Goal: Contribute content: Contribute content

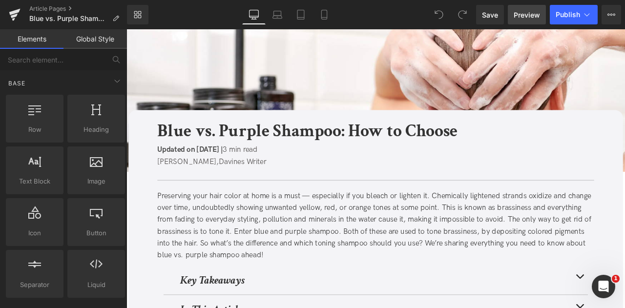
click at [526, 15] on span "Preview" at bounding box center [527, 15] width 26 height 10
click at [40, 5] on link "Article Pages" at bounding box center [78, 9] width 98 height 8
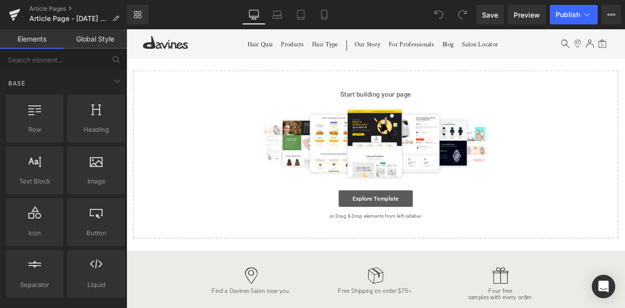
click at [398, 235] on link "Explore Template" at bounding box center [422, 230] width 88 height 20
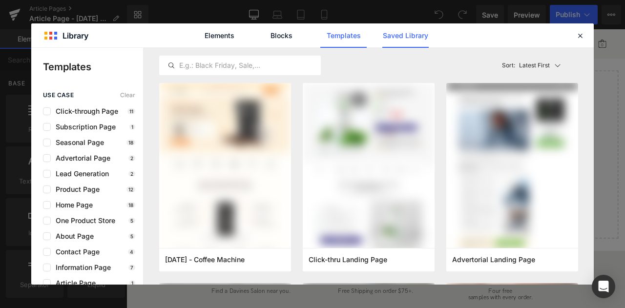
click at [391, 33] on link "Saved Library" at bounding box center [405, 35] width 46 height 24
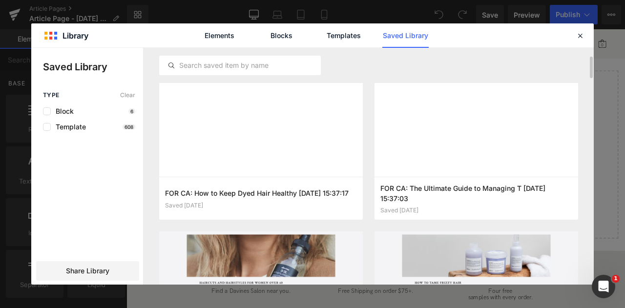
scroll to position [27, 0]
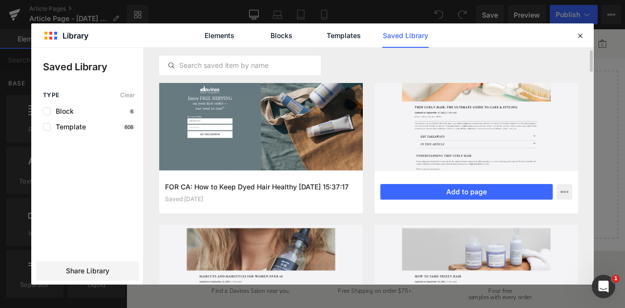
click at [422, 182] on div "FOR CA: The Ultimate Guide to Managing T 2025-09-16 15:37:03 Saved 6 days ago A…" at bounding box center [477, 191] width 204 height 43
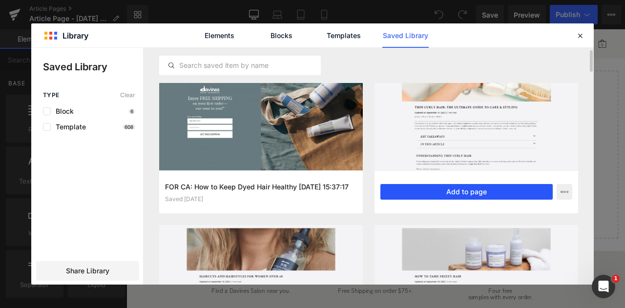
click at [398, 191] on button "Add to page" at bounding box center [466, 192] width 172 height 16
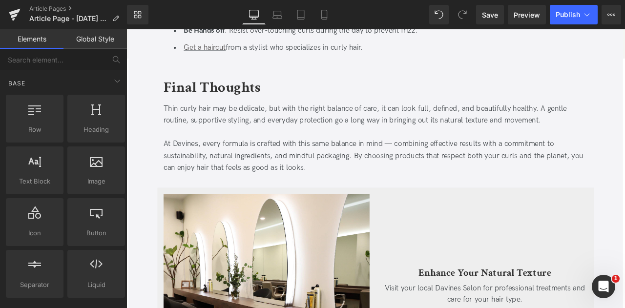
scroll to position [2926, 0]
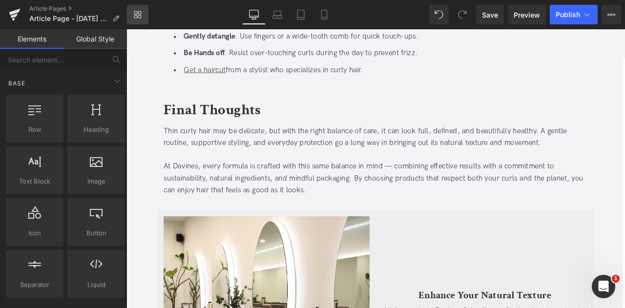
click at [144, 9] on link "Library" at bounding box center [137, 15] width 21 height 20
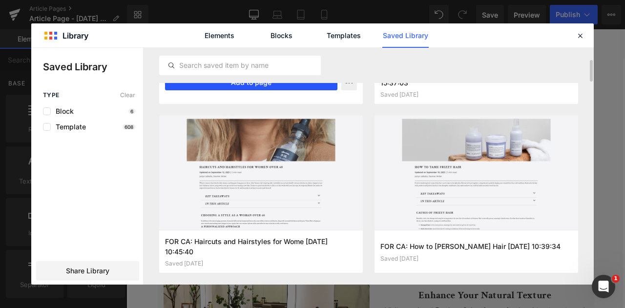
scroll to position [137, 0]
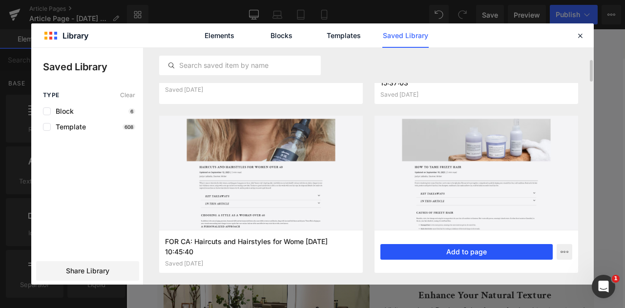
click at [434, 251] on button "Add to page" at bounding box center [466, 252] width 172 height 16
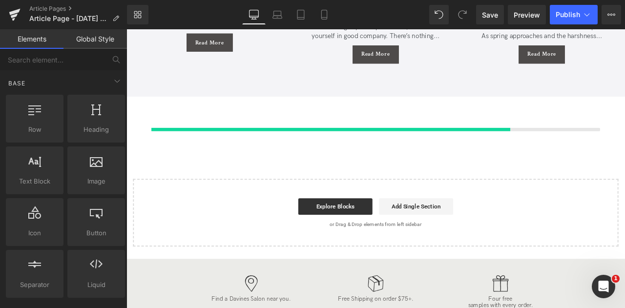
scroll to position [3700, 0]
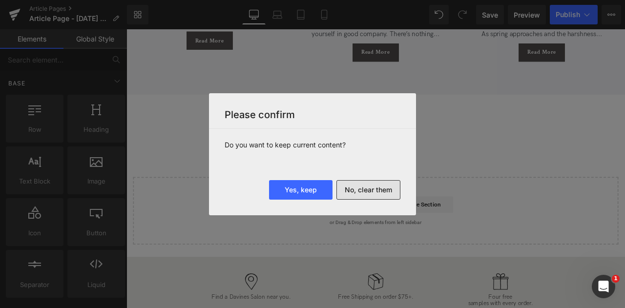
click at [362, 190] on button "No, clear them" at bounding box center [368, 190] width 64 height 20
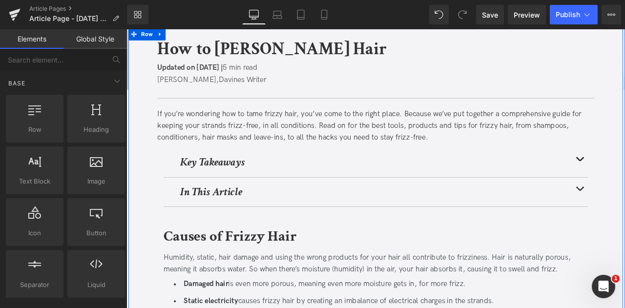
scroll to position [0, 0]
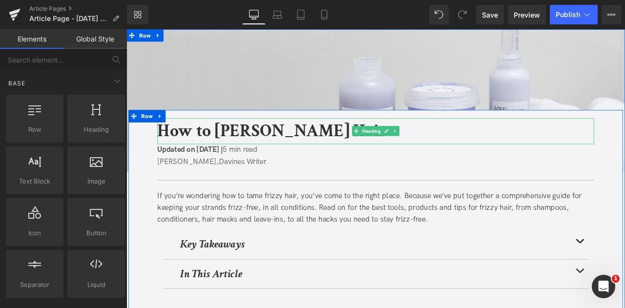
click at [304, 141] on b "How to Tame Frizzy Hair" at bounding box center [299, 150] width 272 height 27
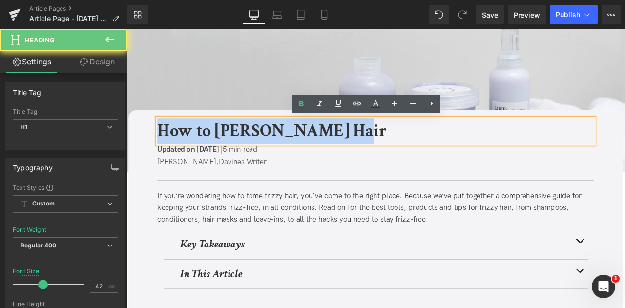
click at [304, 141] on b "How to Tame Frizzy Hair" at bounding box center [299, 150] width 272 height 27
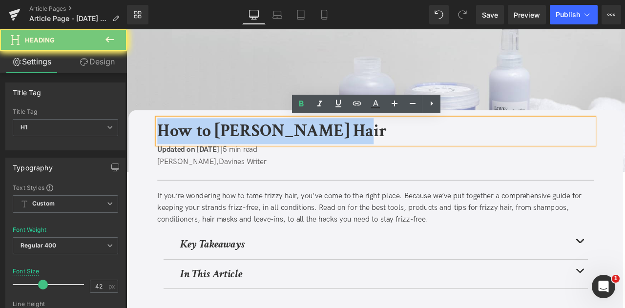
paste div
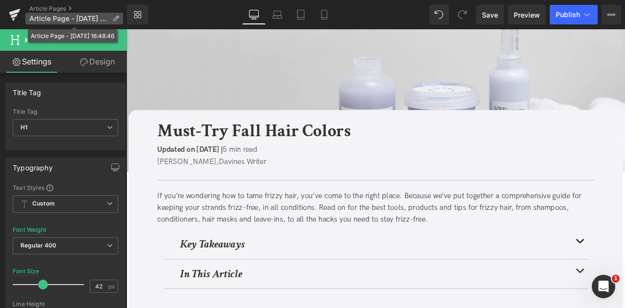
click at [108, 19] on span "Article Page - Sep 22, 16:48:46" at bounding box center [68, 19] width 79 height 8
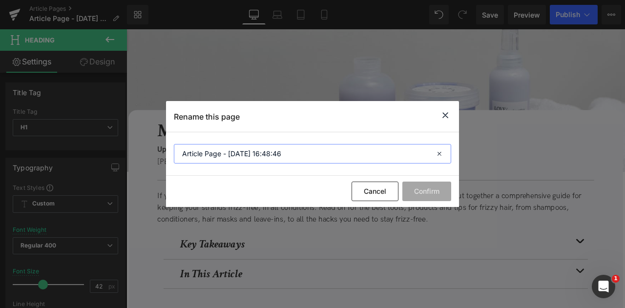
click at [233, 153] on input "Article Page - Sep 22, 16:48:46" at bounding box center [312, 154] width 277 height 20
paste input "Must-Try Fall Hair Colors"
type input "Must-Try Fall Hair Colors"
click at [428, 193] on button "Confirm" at bounding box center [426, 192] width 49 height 20
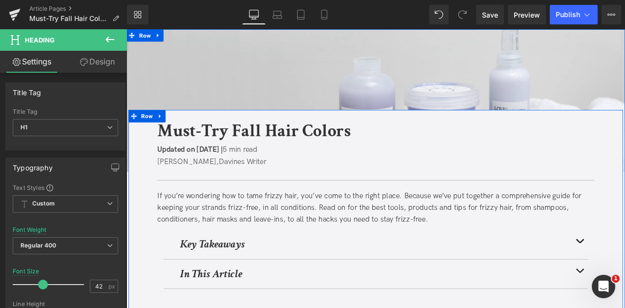
click at [244, 237] on div "If you’re wondering how to tame frizzy hair, you’ve come to the right place. Be…" at bounding box center [422, 241] width 518 height 42
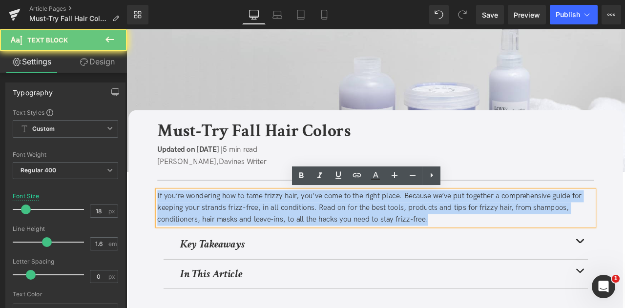
click at [244, 237] on div "If you’re wondering how to tame frizzy hair, you’ve come to the right place. Be…" at bounding box center [422, 241] width 518 height 42
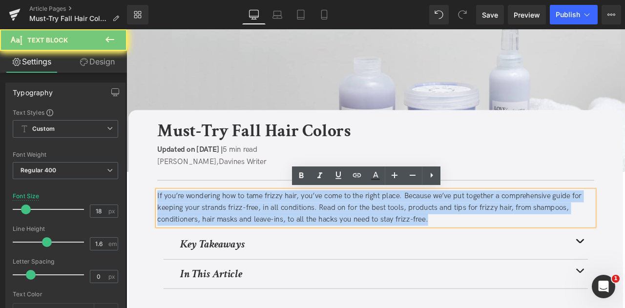
paste div
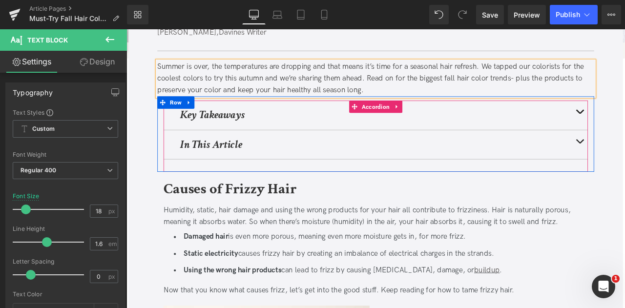
scroll to position [157, 0]
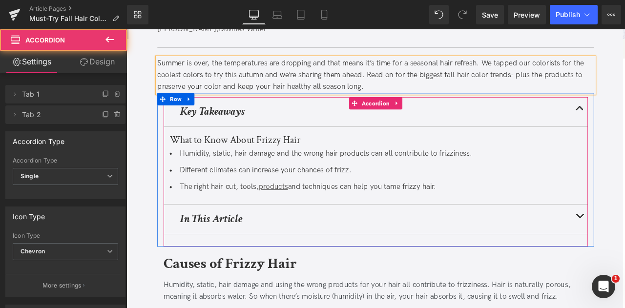
click at [305, 181] on li "Humidity, static, hair damage and the wrong hair products can all contribute to…" at bounding box center [422, 177] width 488 height 14
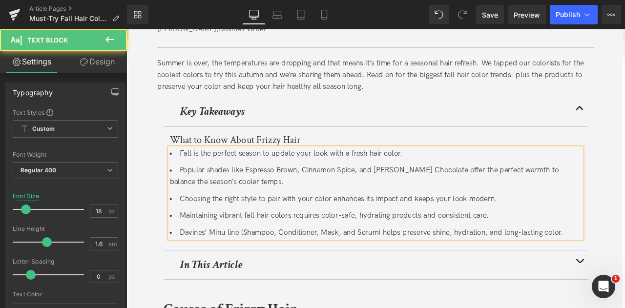
click at [305, 181] on li "Fall is the perfect season to update your look with a fresh hair color." at bounding box center [422, 177] width 488 height 14
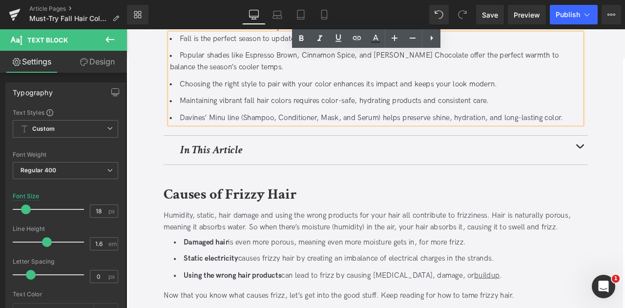
scroll to position [294, 0]
click at [226, 220] on b "Causes of Frizzy Hair" at bounding box center [249, 224] width 158 height 23
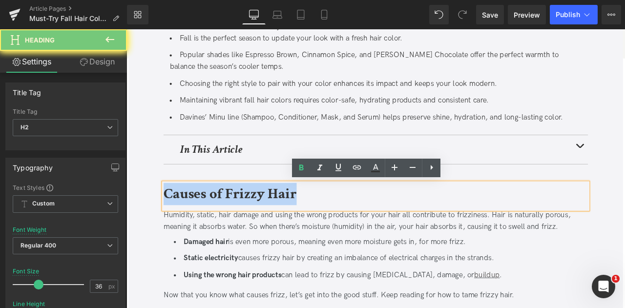
click at [226, 220] on b "Causes of Frizzy Hair" at bounding box center [249, 224] width 158 height 23
paste div
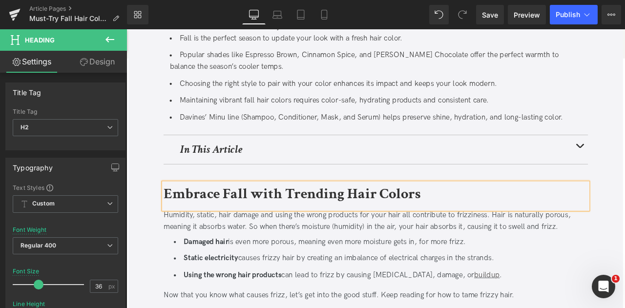
click at [260, 271] on div "Humidity, static, hair damage and using the wrong products for your hair all co…" at bounding box center [421, 259] width 503 height 32
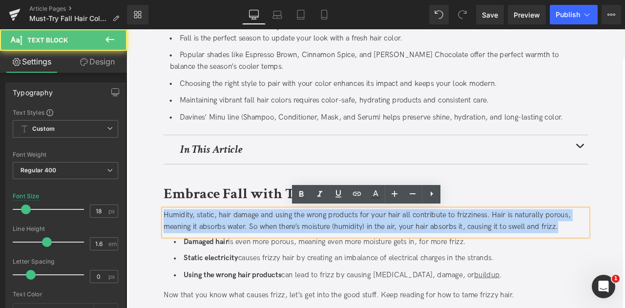
click at [260, 271] on div "Humidity, static, hair damage and using the wrong products for your hair all co…" at bounding box center [421, 259] width 503 height 32
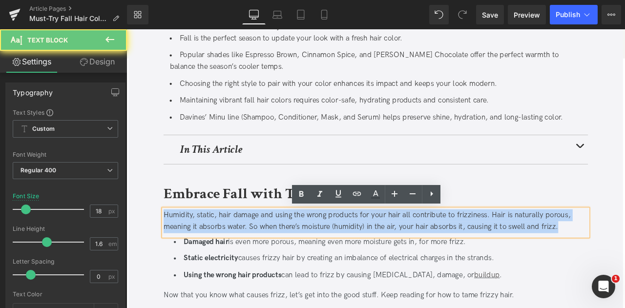
paste div
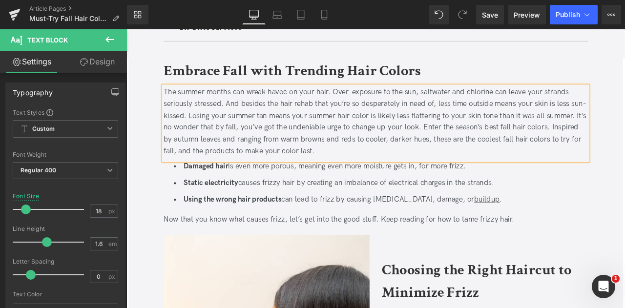
scroll to position [439, 0]
click at [445, 214] on icon at bounding box center [447, 217] width 5 height 6
click at [451, 215] on icon at bounding box center [452, 216] width 5 height 5
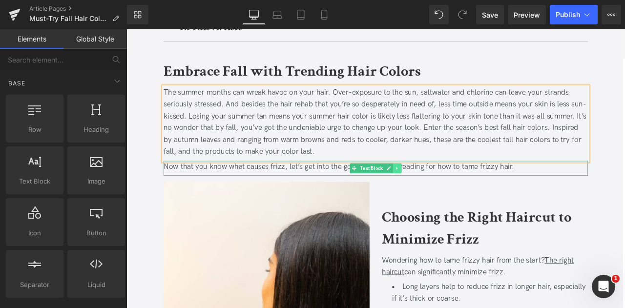
click at [447, 193] on icon at bounding box center [447, 194] width 5 height 6
click at [450, 193] on icon at bounding box center [452, 193] width 5 height 5
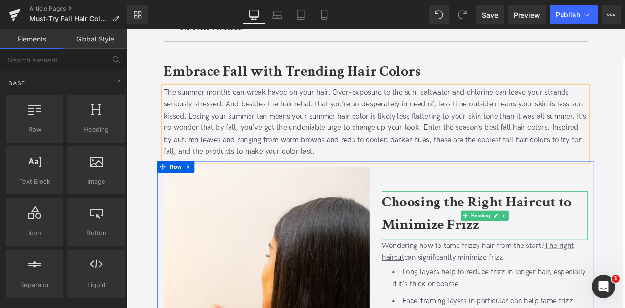
click at [489, 267] on b "Choosing the Right Haircut to Minimize Frizz" at bounding box center [541, 247] width 225 height 49
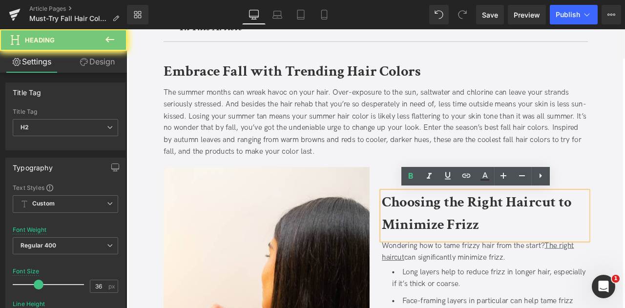
click at [489, 267] on b "Choosing the Right Haircut to Minimize Frizz" at bounding box center [541, 247] width 225 height 49
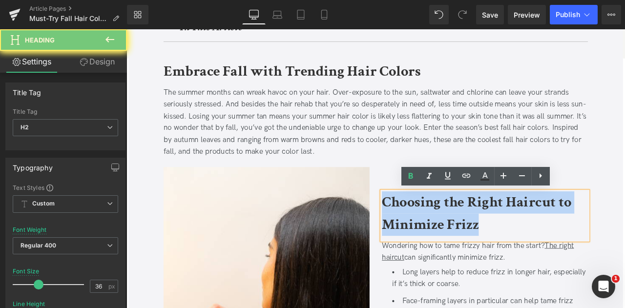
paste div
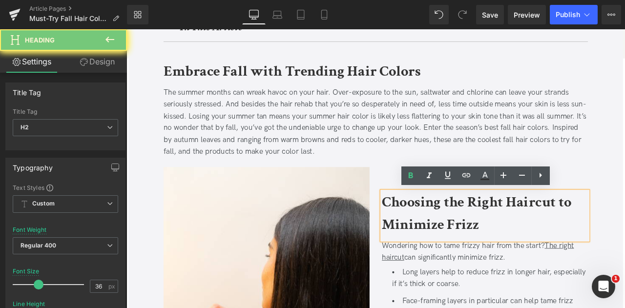
scroll to position [453, 0]
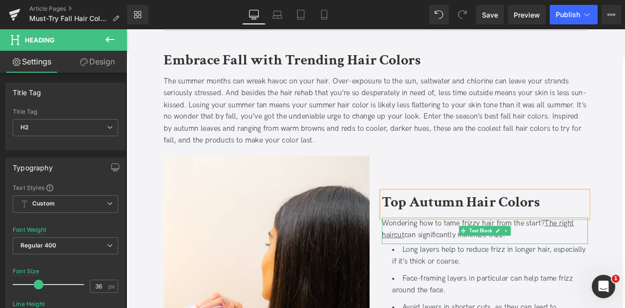
click at [482, 267] on div "Wondering how to tame frizzy hair from the start? The right haircut can signifi…" at bounding box center [551, 266] width 244 height 28
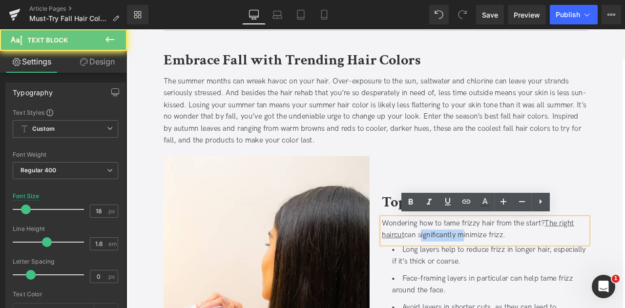
click at [482, 267] on div "Wondering how to tame frizzy hair from the start? The right haircut can signifi…" at bounding box center [551, 266] width 244 height 28
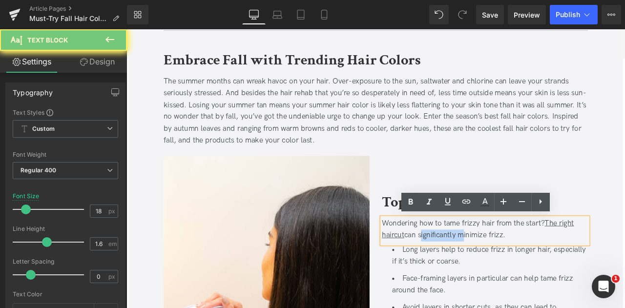
click at [482, 267] on div "Wondering how to tame frizzy hair from the start? The right haircut can signifi…" at bounding box center [551, 266] width 244 height 28
paste div
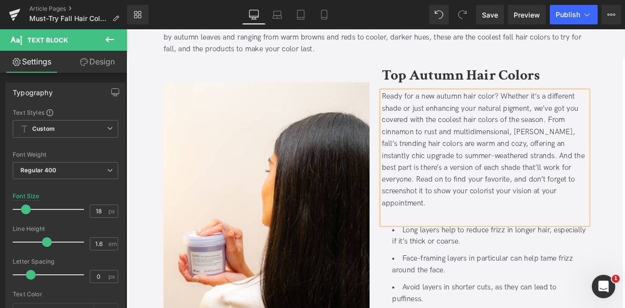
scroll to position [567, 0]
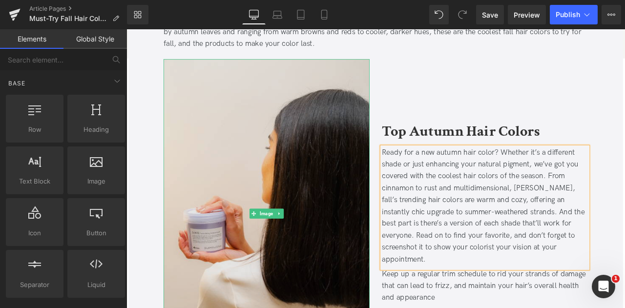
click at [307, 115] on img at bounding box center [292, 248] width 244 height 366
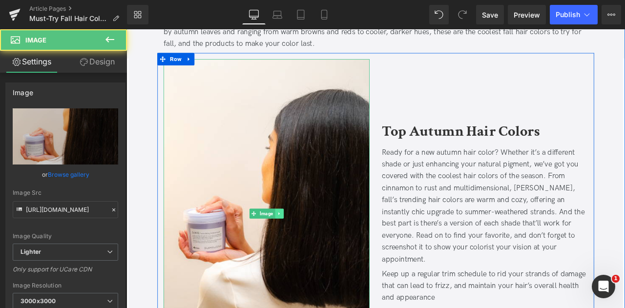
click at [308, 246] on icon at bounding box center [307, 248] width 5 height 6
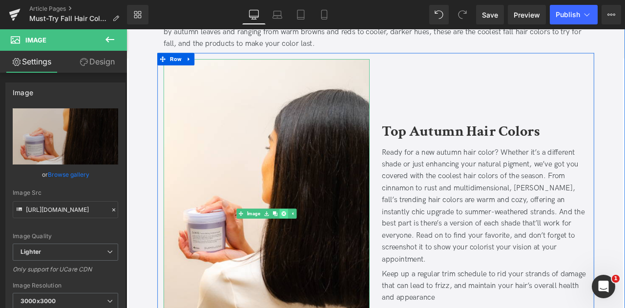
click at [310, 248] on icon at bounding box center [312, 248] width 5 height 6
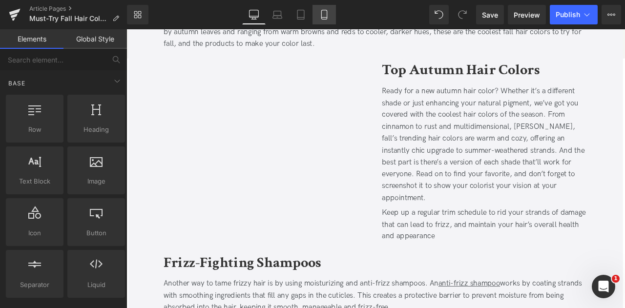
click at [326, 13] on icon at bounding box center [324, 15] width 10 height 10
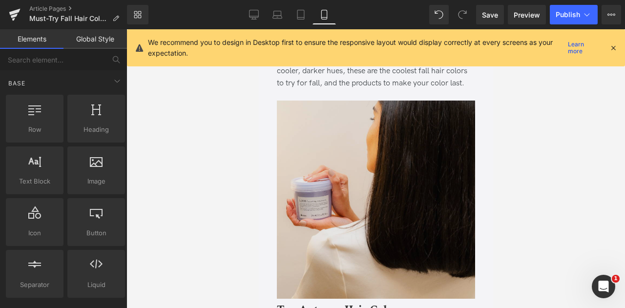
scroll to position [683, 0]
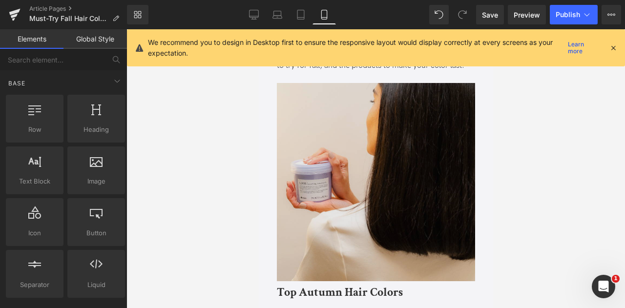
click at [375, 231] on img at bounding box center [375, 183] width 198 height 201
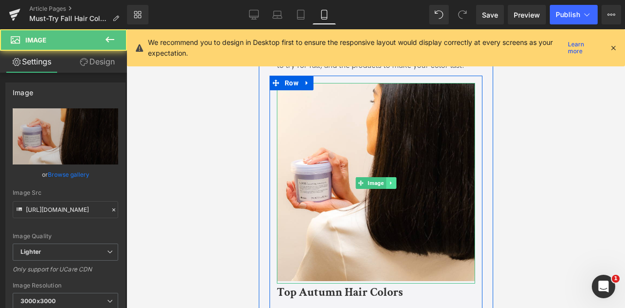
click at [393, 189] on link at bounding box center [391, 183] width 10 height 12
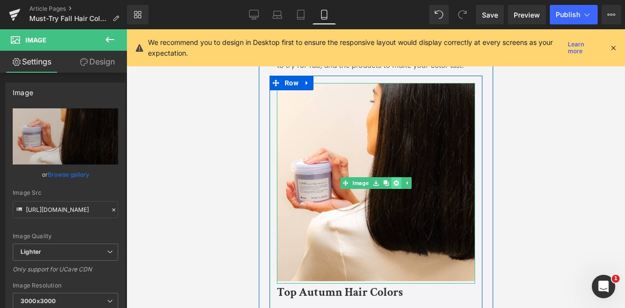
click at [395, 186] on icon at bounding box center [395, 183] width 5 height 5
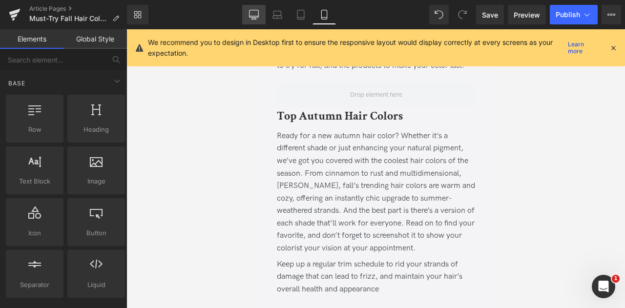
click at [257, 16] on icon at bounding box center [254, 15] width 10 height 10
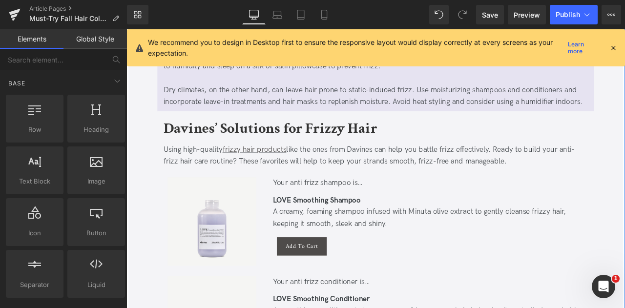
scroll to position [1880, 0]
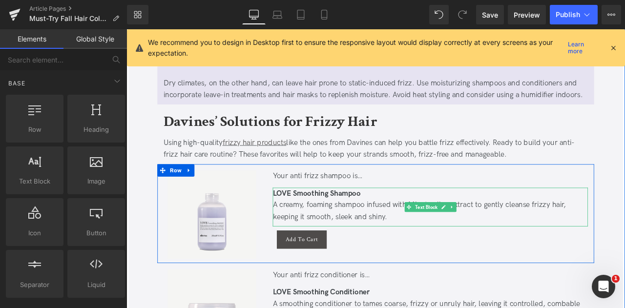
click at [314, 219] on span "LOVE Smoothing Shampoo" at bounding box center [352, 224] width 104 height 10
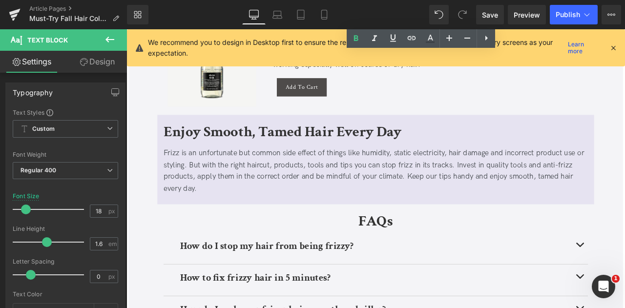
scroll to position [2558, 0]
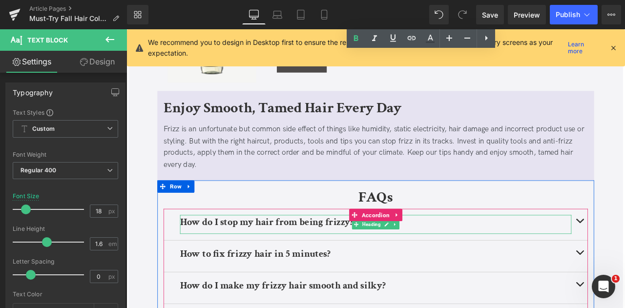
click at [299, 251] on b "How do I stop my hair from being frizzy?" at bounding box center [293, 258] width 206 height 15
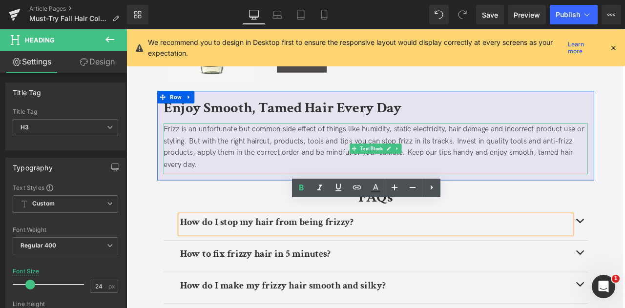
click at [270, 180] on div "Frizz is an unfortunate but common side effect of things like humidity, static …" at bounding box center [421, 169] width 503 height 56
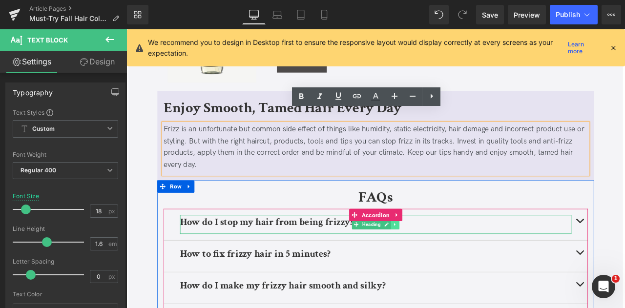
click at [440, 255] on link at bounding box center [445, 261] width 10 height 12
click at [435, 255] on link at bounding box center [440, 261] width 10 height 12
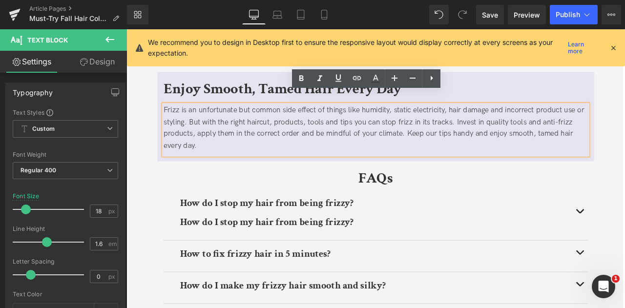
scroll to position [2579, 0]
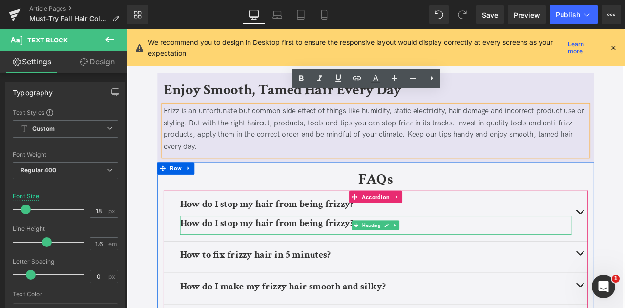
click at [268, 251] on b "How do I stop my hair from being frizzy?" at bounding box center [293, 258] width 206 height 15
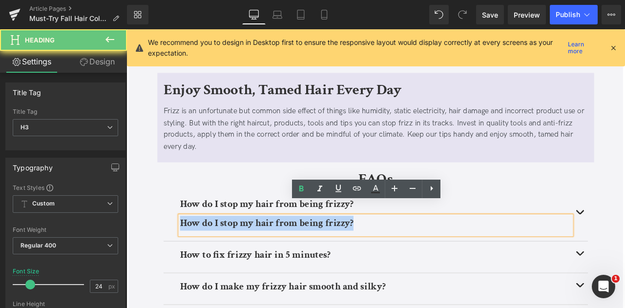
click at [268, 251] on b "How do I stop my hair from being frizzy?" at bounding box center [293, 258] width 206 height 15
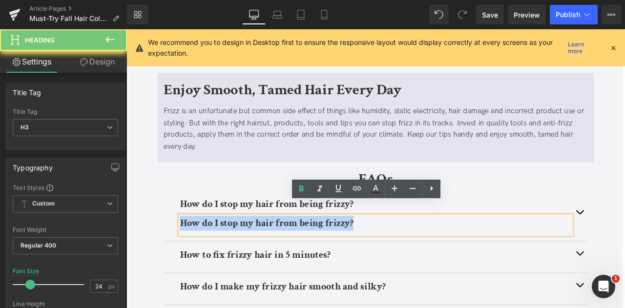
paste div
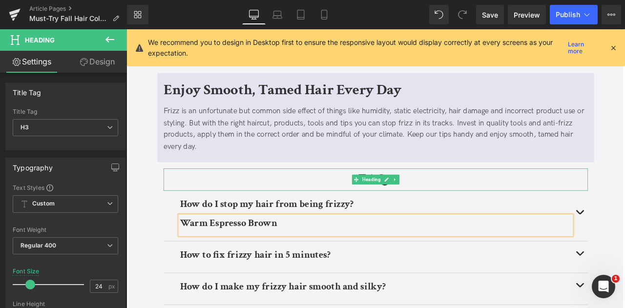
click at [299, 194] on h2 "FAQs" at bounding box center [421, 207] width 503 height 26
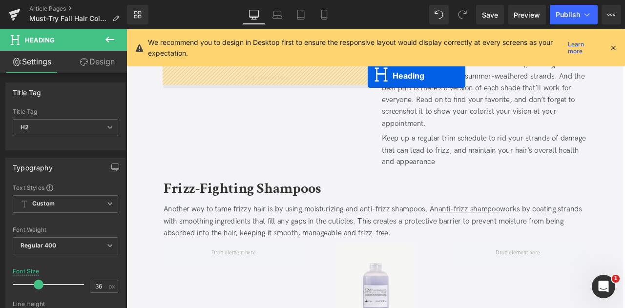
scroll to position [646, 0]
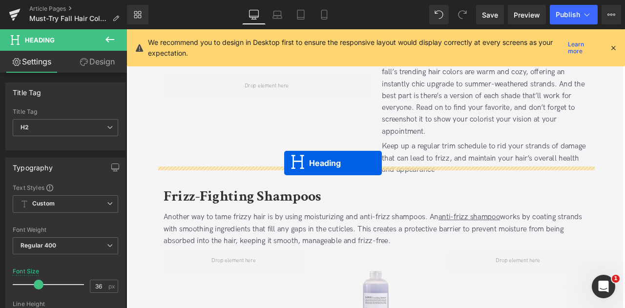
drag, startPoint x: 395, startPoint y: 248, endPoint x: 314, endPoint y: 188, distance: 100.9
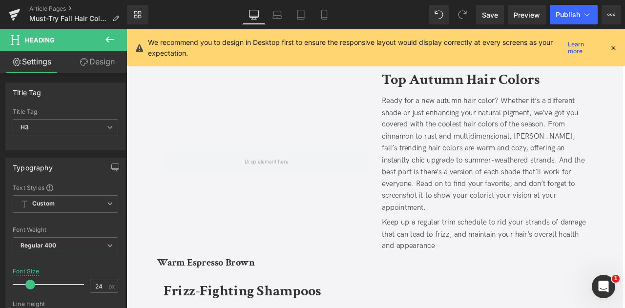
scroll to position [538, 0]
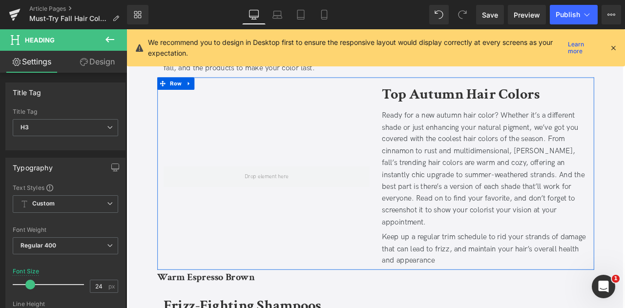
click at [250, 102] on div at bounding box center [292, 204] width 259 height 221
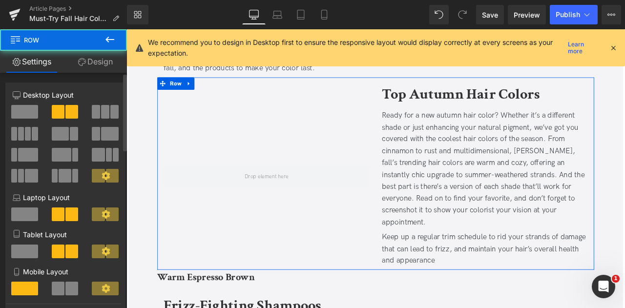
click at [23, 113] on span at bounding box center [24, 112] width 27 height 14
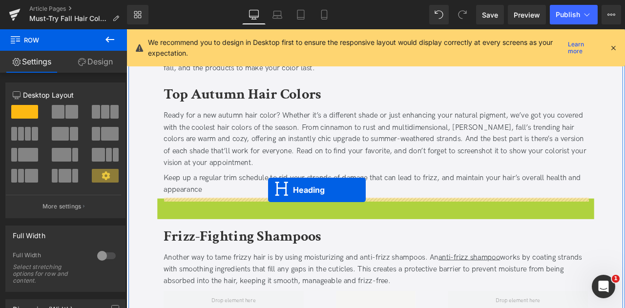
drag, startPoint x: 394, startPoint y: 241, endPoint x: 294, endPoint y: 220, distance: 101.3
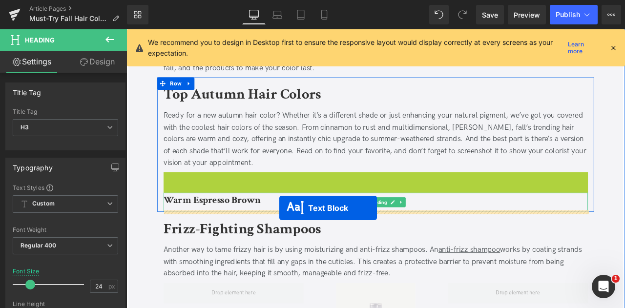
drag, startPoint x: 393, startPoint y: 215, endPoint x: 308, endPoint y: 241, distance: 89.0
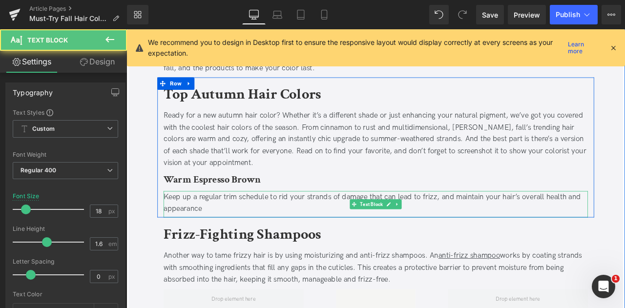
click at [258, 233] on div "Keep up a regular trim schedule to rid your strands of damage that can lead to …" at bounding box center [421, 235] width 503 height 28
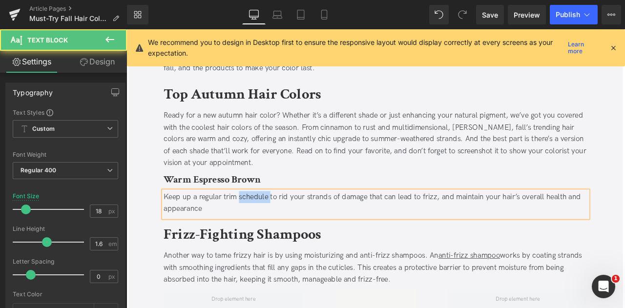
click at [258, 233] on div "Keep up a regular trim schedule to rid your strands of damage that can lead to …" at bounding box center [421, 235] width 503 height 28
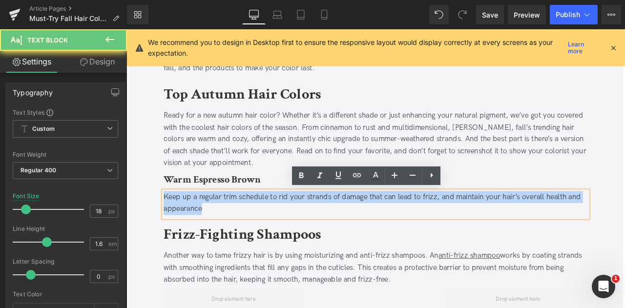
click at [258, 233] on div "Keep up a regular trim schedule to rid your strands of damage that can lead to …" at bounding box center [421, 235] width 503 height 28
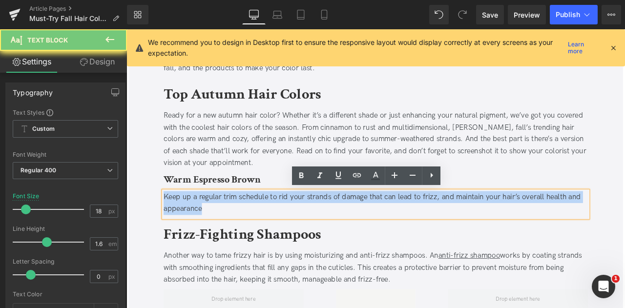
paste div
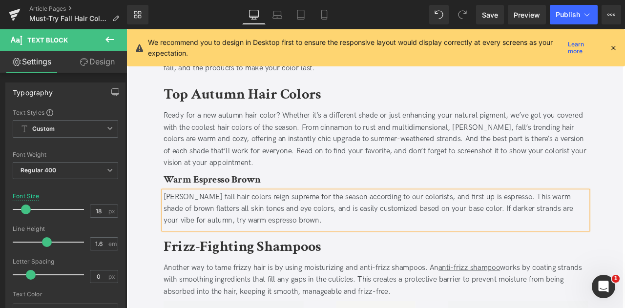
click at [212, 232] on div "Brown fall hair colors reign supreme for the season according to our colorists,…" at bounding box center [421, 242] width 503 height 42
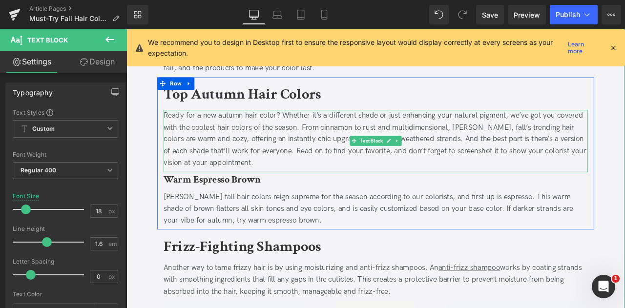
click at [196, 165] on div "Ready for a new autumn hair color? Whether it’s a different shade or just enhan…" at bounding box center [421, 160] width 503 height 70
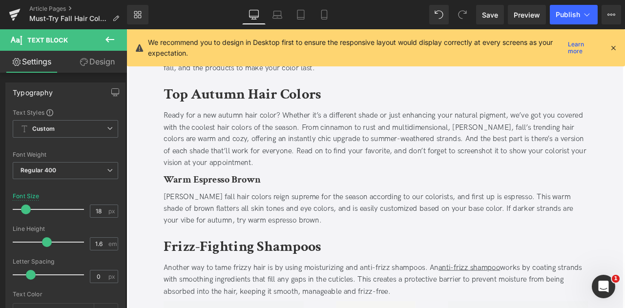
click at [84, 56] on link "Design" at bounding box center [96, 62] width 63 height 22
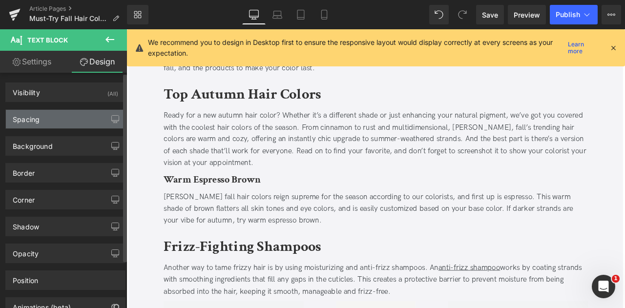
click at [94, 118] on div "Spacing" at bounding box center [65, 119] width 119 height 19
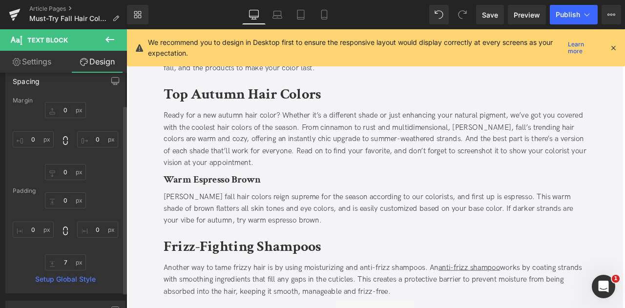
scroll to position [40, 0]
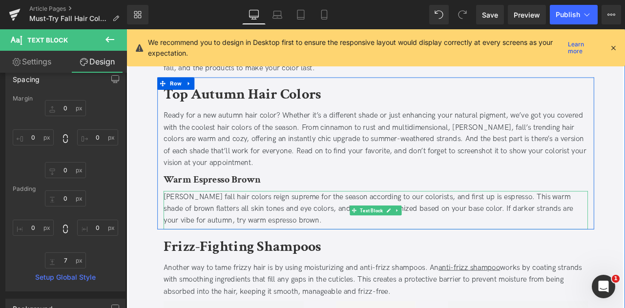
click at [228, 238] on div "Brown fall hair colors reign supreme for the season according to our colorists,…" at bounding box center [421, 242] width 503 height 42
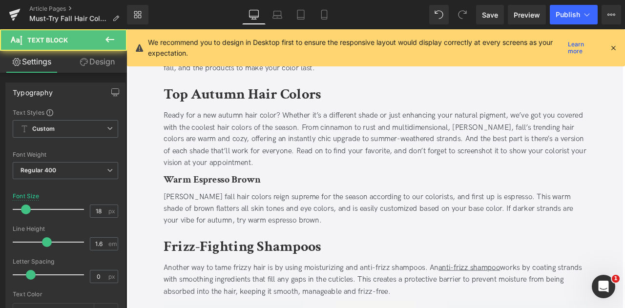
click at [96, 71] on link "Design" at bounding box center [96, 62] width 63 height 22
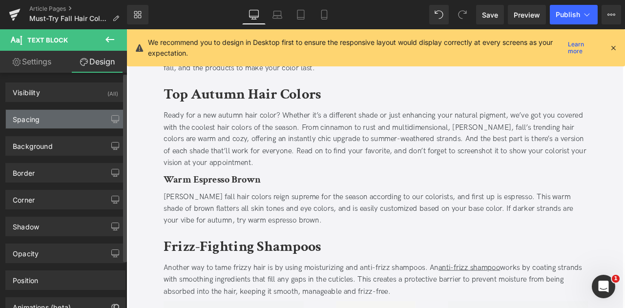
click at [59, 125] on div "Spacing" at bounding box center [65, 119] width 119 height 19
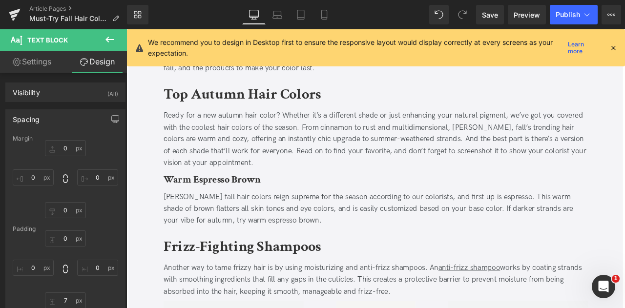
click at [177, 166] on div "Ready for a new autumn hair color? Whether it’s a different shade or just enhan…" at bounding box center [421, 160] width 503 height 70
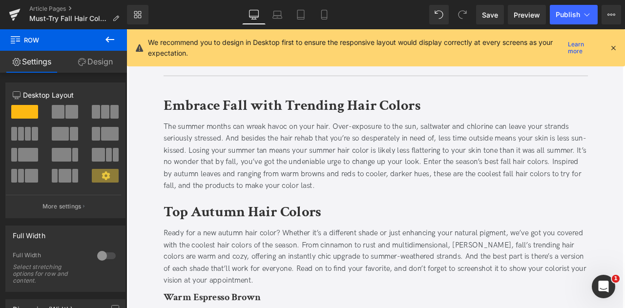
scroll to position [397, 0]
click at [487, 20] on span "Save" at bounding box center [490, 15] width 16 height 10
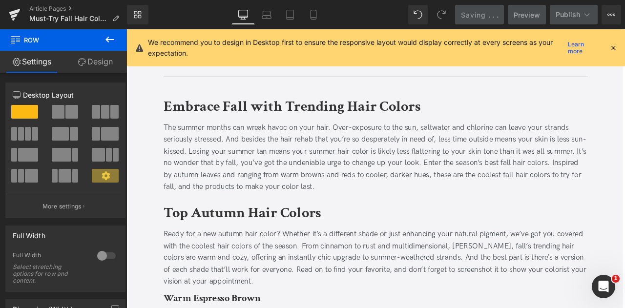
scroll to position [508, 0]
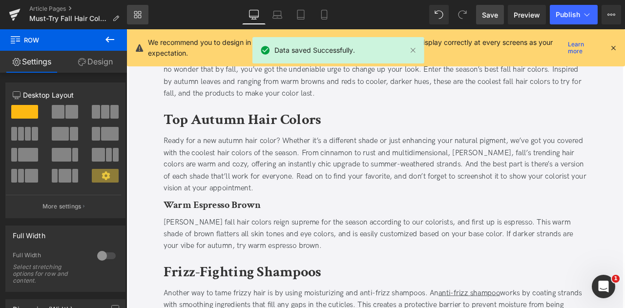
click at [142, 10] on link "Library" at bounding box center [137, 15] width 21 height 20
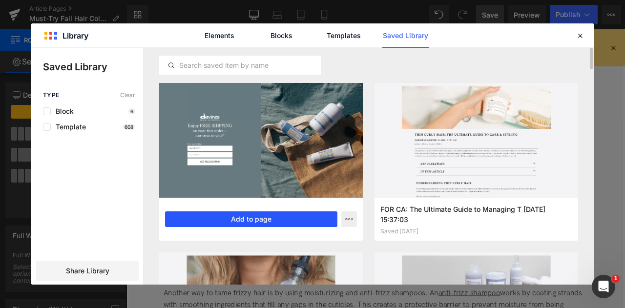
click at [226, 215] on button "Add to page" at bounding box center [251, 219] width 172 height 16
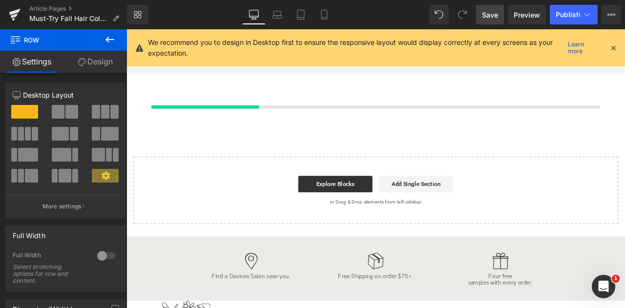
scroll to position [3555, 0]
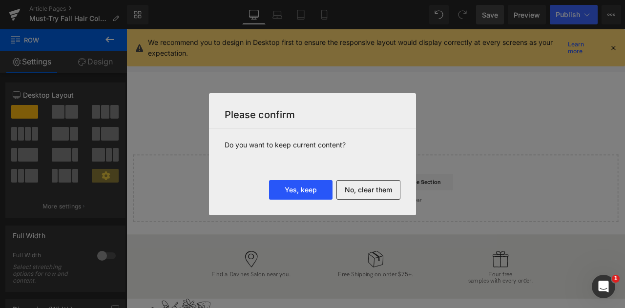
click at [291, 182] on button "Yes, keep" at bounding box center [300, 190] width 63 height 20
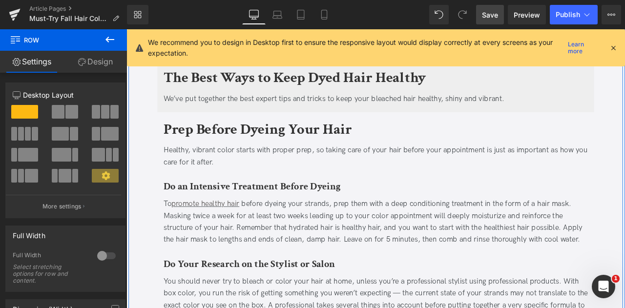
scroll to position [3905, 0]
click at [307, 210] on b "Do an Intensive Treatment Before Dyeing" at bounding box center [274, 215] width 209 height 15
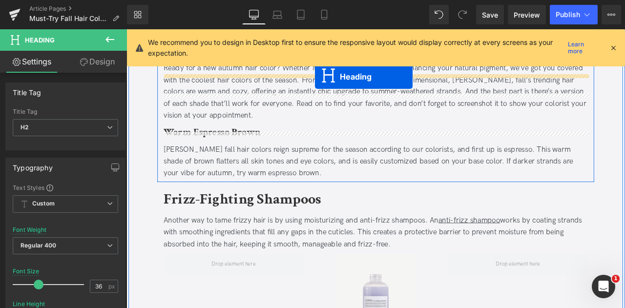
scroll to position [585, 0]
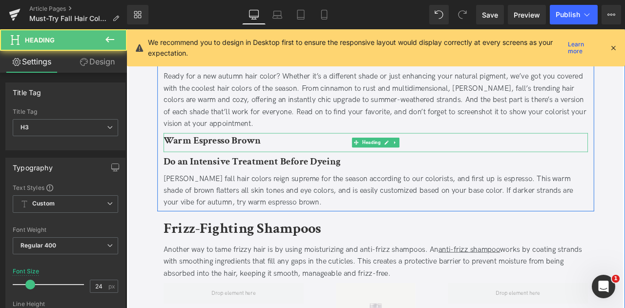
click at [232, 163] on b "Warm Espresso Brown" at bounding box center [227, 160] width 115 height 15
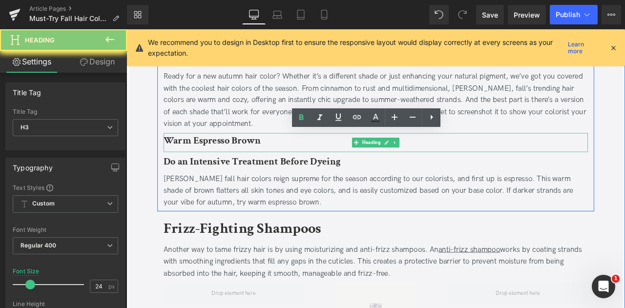
click at [232, 163] on b "Warm Espresso Brown" at bounding box center [227, 160] width 115 height 15
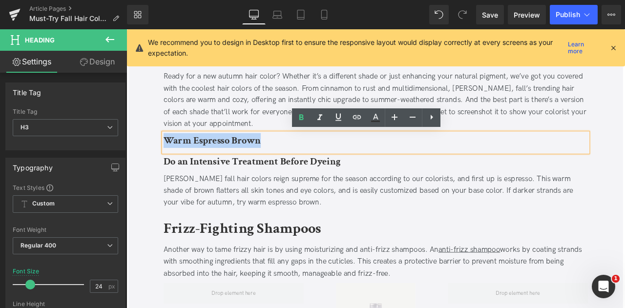
copy b "Warm Espresso Brown"
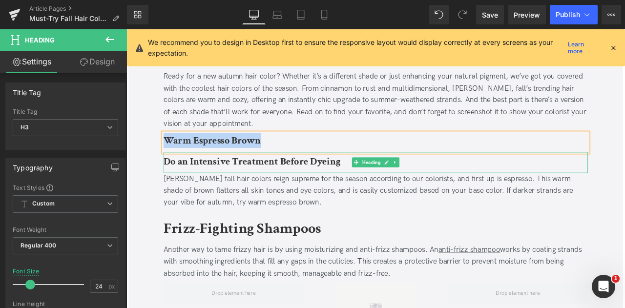
click at [266, 188] on b "Do an Intensive Treatment Before Dyeing" at bounding box center [274, 185] width 209 height 15
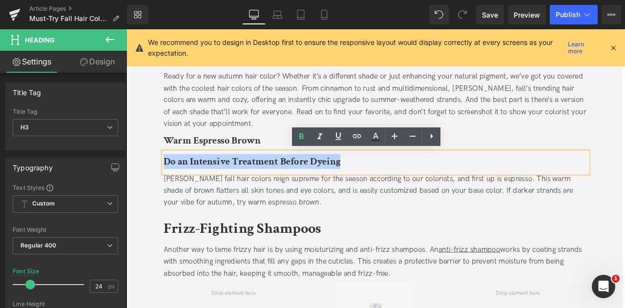
click at [266, 188] on b "Do an Intensive Treatment Before Dyeing" at bounding box center [274, 185] width 209 height 15
paste div
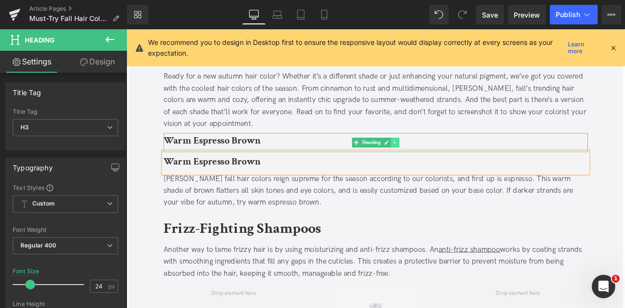
click at [445, 163] on icon at bounding box center [444, 164] width 5 height 6
click at [445, 163] on link at bounding box center [450, 164] width 10 height 12
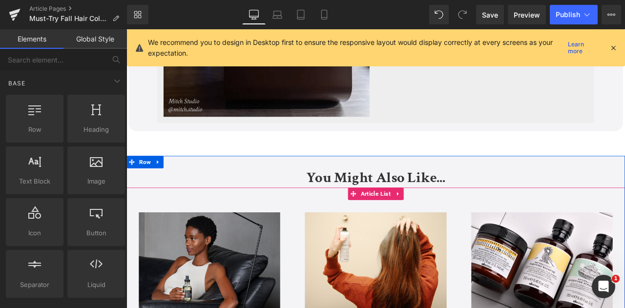
scroll to position [3441, 0]
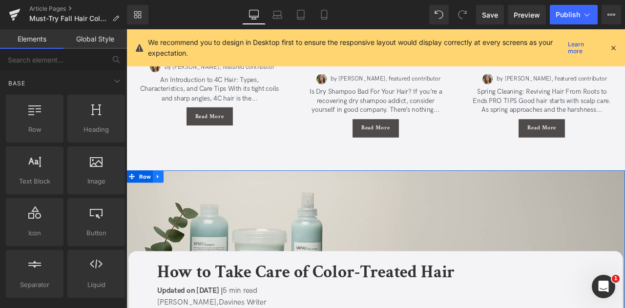
click at [163, 205] on icon at bounding box center [164, 203] width 7 height 7
click at [188, 200] on icon at bounding box center [189, 203] width 7 height 7
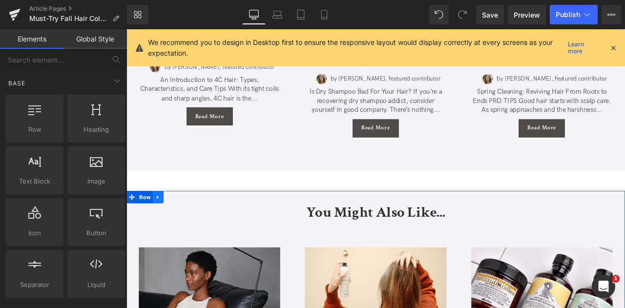
click at [166, 228] on icon at bounding box center [164, 227] width 7 height 7
click at [186, 226] on icon at bounding box center [189, 228] width 7 height 7
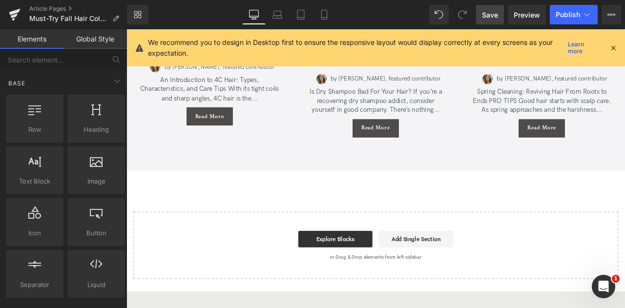
click at [494, 17] on span "Save" at bounding box center [490, 15] width 16 height 10
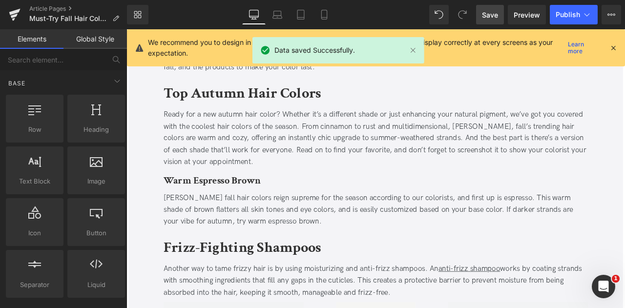
scroll to position [539, 0]
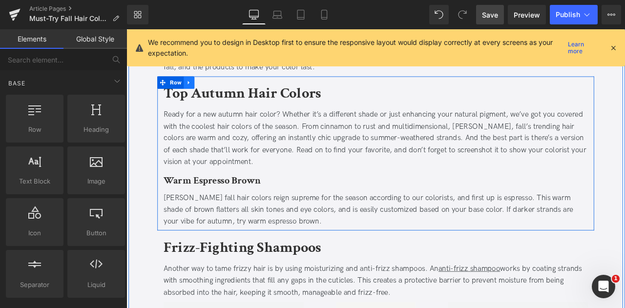
click at [199, 93] on icon at bounding box center [200, 92] width 7 height 7
click at [210, 92] on icon at bounding box center [213, 92] width 7 height 7
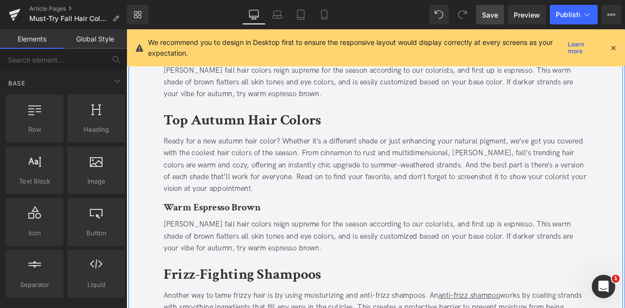
scroll to position [690, 0]
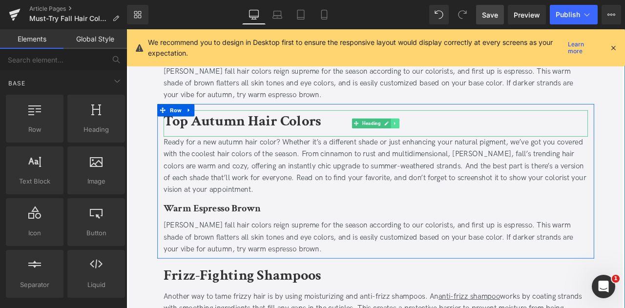
click at [443, 141] on icon at bounding box center [444, 141] width 5 height 6
click at [445, 141] on link at bounding box center [450, 141] width 10 height 12
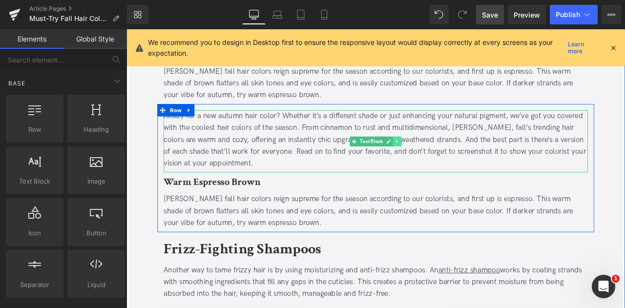
click at [445, 159] on icon at bounding box center [447, 162] width 5 height 6
click at [450, 160] on icon at bounding box center [452, 161] width 5 height 5
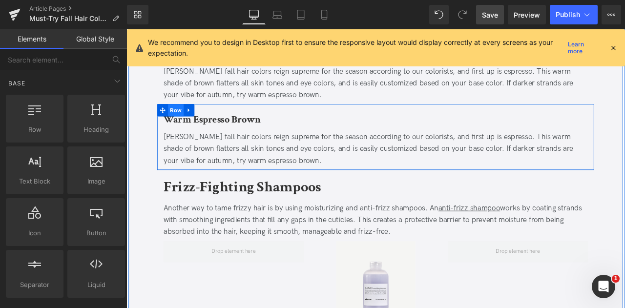
click at [181, 122] on span "Row" at bounding box center [185, 125] width 19 height 15
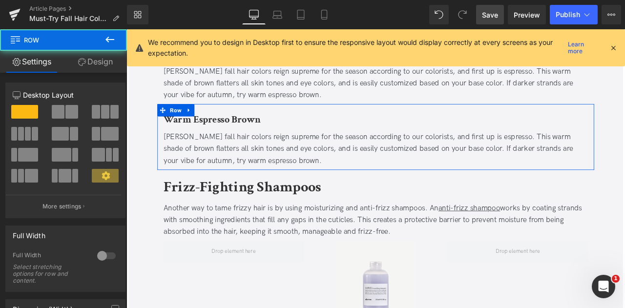
click at [93, 60] on link "Design" at bounding box center [94, 62] width 63 height 22
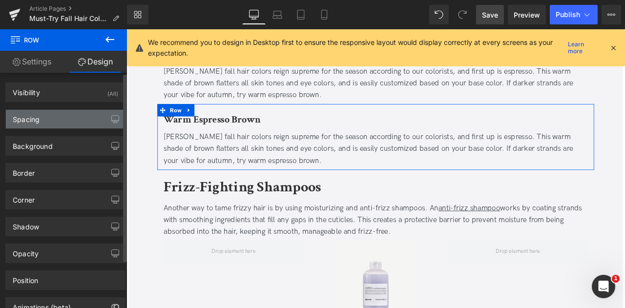
click at [65, 115] on div "Spacing" at bounding box center [65, 119] width 119 height 19
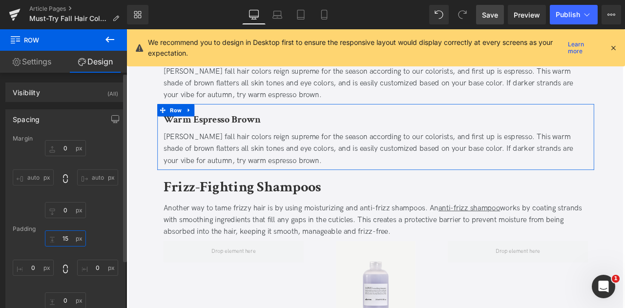
click at [66, 238] on input "15" at bounding box center [65, 238] width 41 height 16
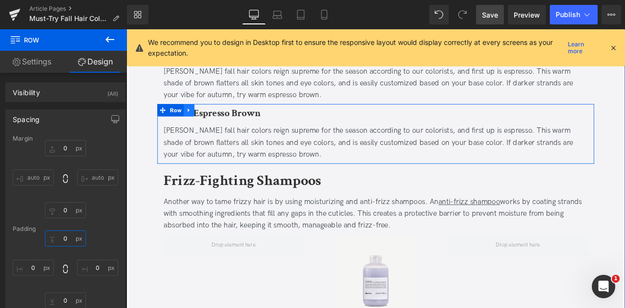
type input "0"
click at [200, 122] on icon at bounding box center [200, 125] width 7 height 7
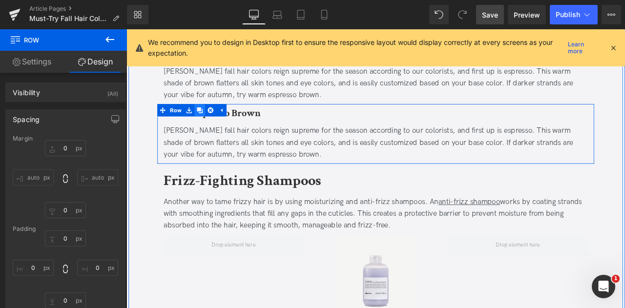
click at [212, 122] on icon at bounding box center [213, 125] width 7 height 7
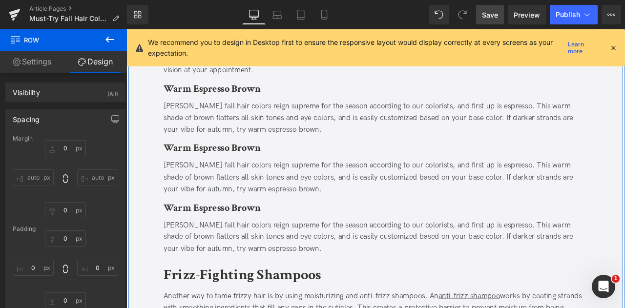
scroll to position [641, 0]
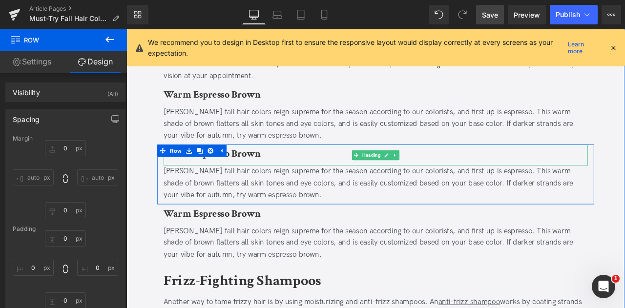
click at [209, 181] on b "Warm Espresso Brown" at bounding box center [227, 176] width 115 height 15
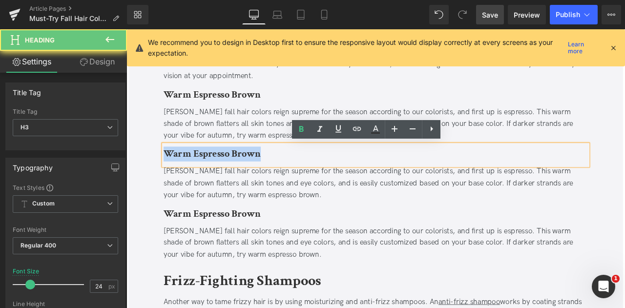
click at [209, 181] on b "Warm Espresso Brown" at bounding box center [227, 176] width 115 height 15
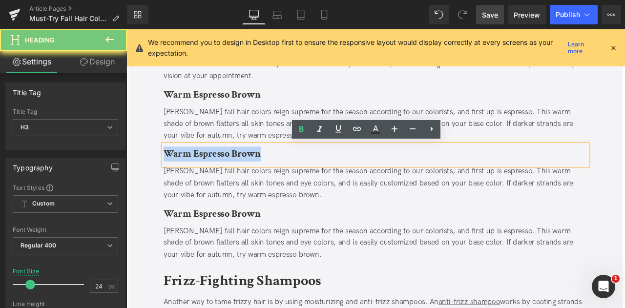
paste div
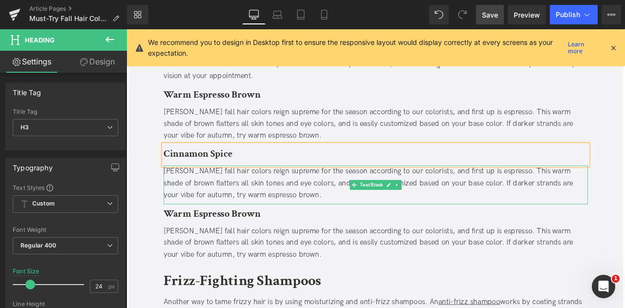
click at [230, 220] on div "[PERSON_NAME] fall hair colors reign supreme for the season according to our co…" at bounding box center [421, 212] width 503 height 42
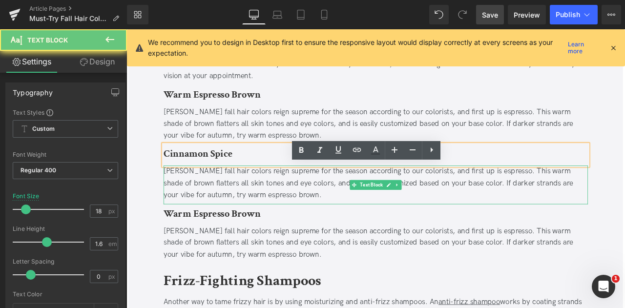
click at [230, 220] on div "[PERSON_NAME] fall hair colors reign supreme for the season according to our co…" at bounding box center [421, 212] width 503 height 42
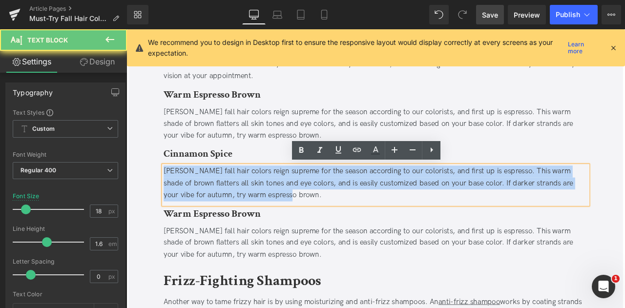
click at [230, 220] on div "[PERSON_NAME] fall hair colors reign supreme for the season according to our co…" at bounding box center [421, 212] width 503 height 42
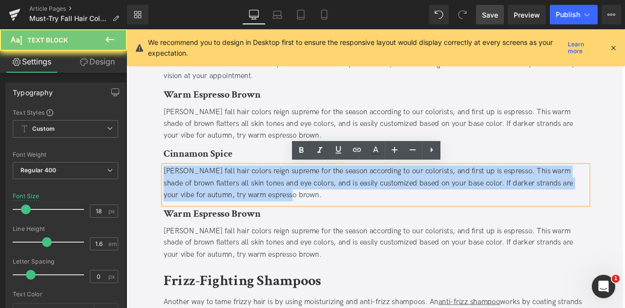
paste div
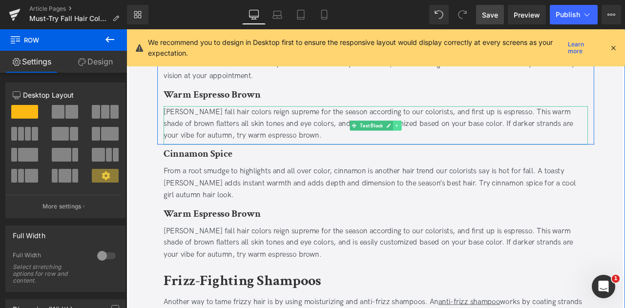
click at [446, 145] on icon at bounding box center [447, 144] width 5 height 6
click at [447, 145] on link at bounding box center [452, 144] width 10 height 12
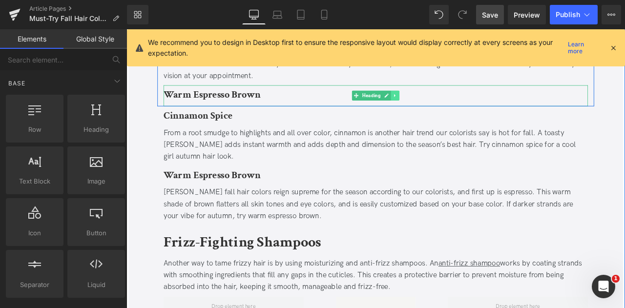
click at [442, 111] on link at bounding box center [445, 108] width 10 height 12
click at [450, 111] on link at bounding box center [450, 108] width 10 height 12
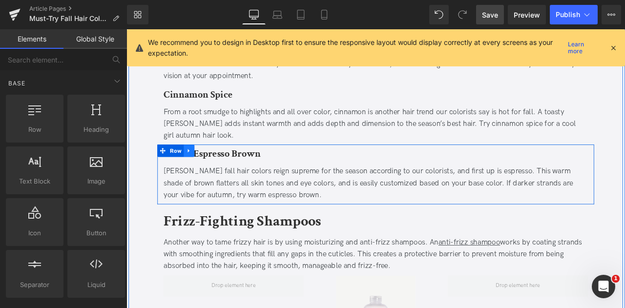
click at [199, 171] on icon at bounding box center [200, 173] width 2 height 4
click at [210, 172] on icon at bounding box center [213, 173] width 7 height 7
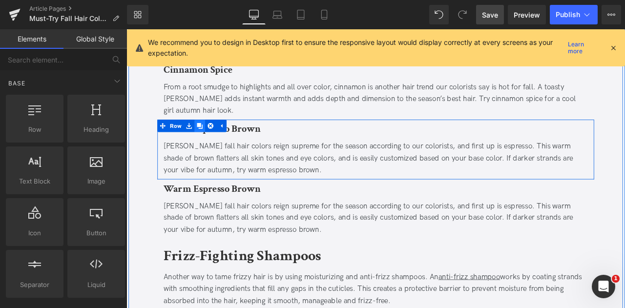
scroll to position [711, 0]
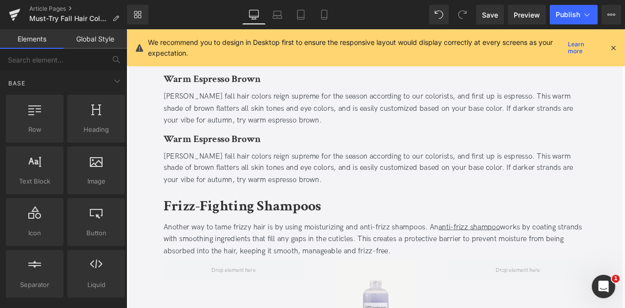
scroll to position [717, 0]
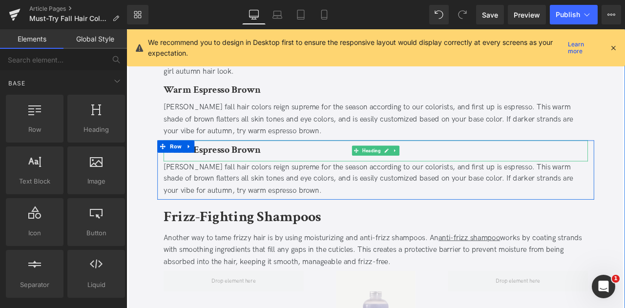
click at [217, 174] on b "Warm Espresso Brown" at bounding box center [227, 172] width 115 height 15
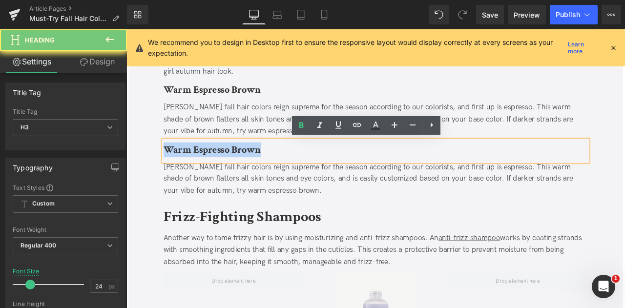
click at [217, 174] on b "Warm Espresso Brown" at bounding box center [227, 172] width 115 height 15
paste div
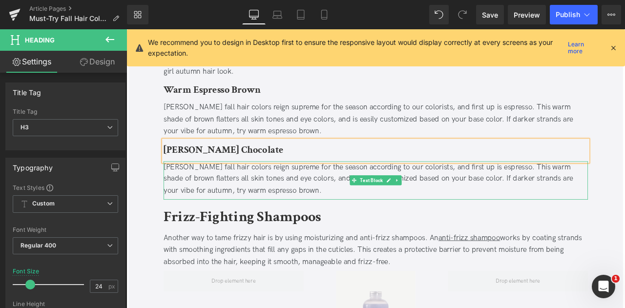
click at [264, 188] on div "[PERSON_NAME] fall hair colors reign supreme for the season according to our co…" at bounding box center [421, 207] width 503 height 42
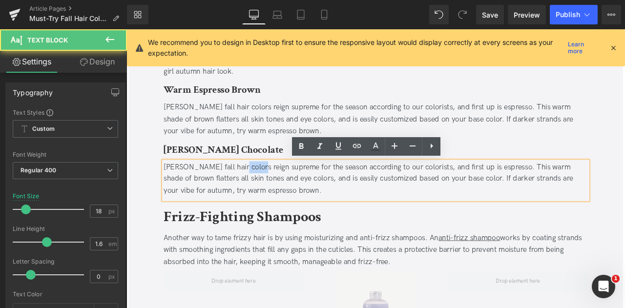
click at [264, 188] on div "[PERSON_NAME] fall hair colors reign supreme for the season according to our co…" at bounding box center [421, 207] width 503 height 42
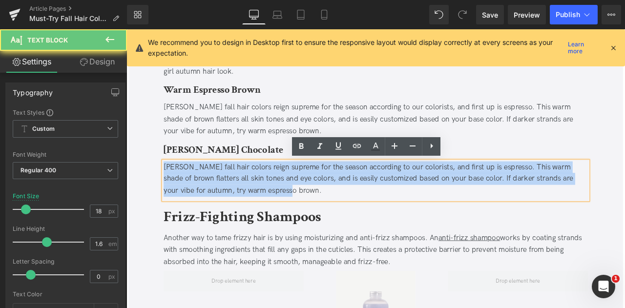
click at [264, 188] on div "[PERSON_NAME] fall hair colors reign supreme for the season according to our co…" at bounding box center [421, 207] width 503 height 42
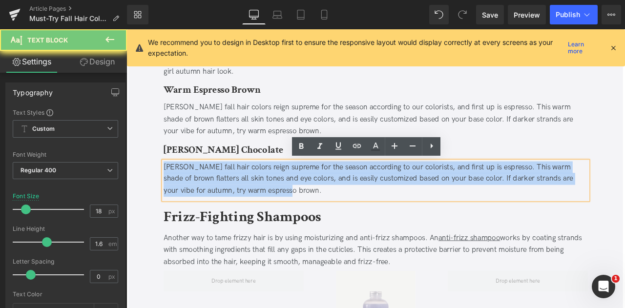
paste div
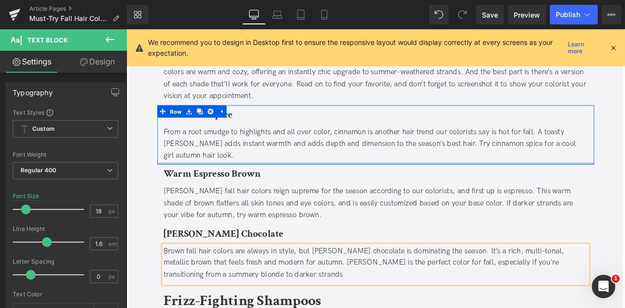
scroll to position [534, 0]
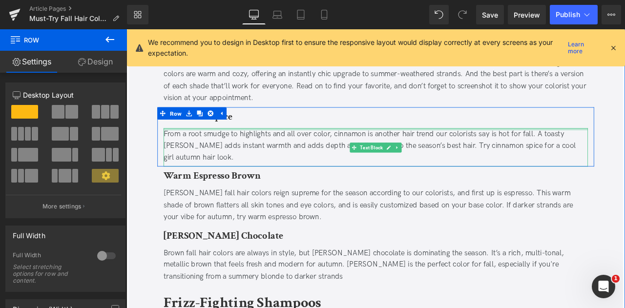
scroll to position [616, 0]
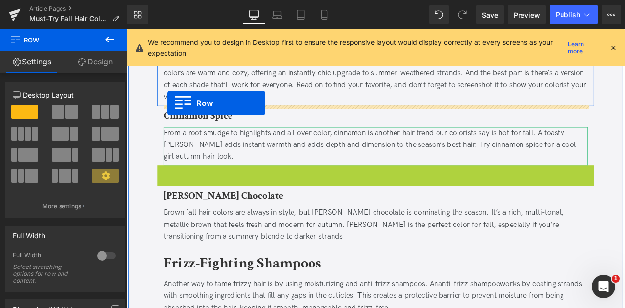
drag, startPoint x: 169, startPoint y: 195, endPoint x: 175, endPoint y: 117, distance: 78.9
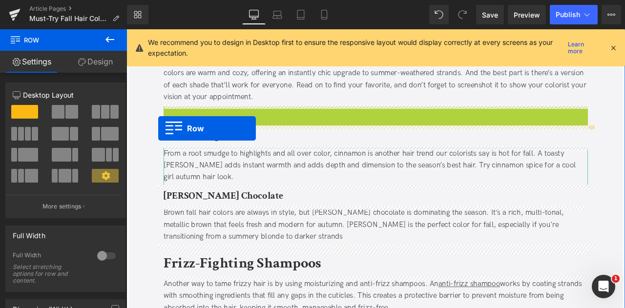
drag, startPoint x: 175, startPoint y: 124, endPoint x: 164, endPoint y: 146, distance: 24.7
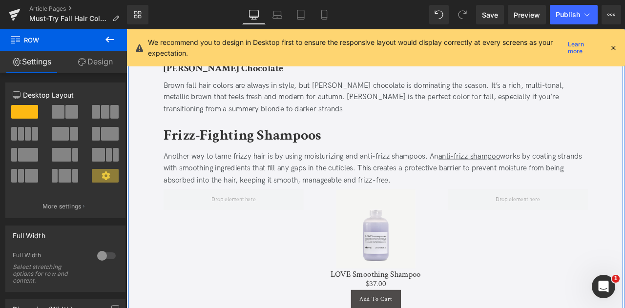
scroll to position [814, 0]
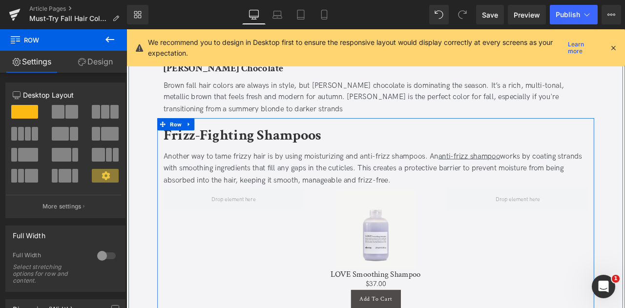
click at [270, 157] on b "Frizz-Fighting Shampoos" at bounding box center [263, 155] width 187 height 23
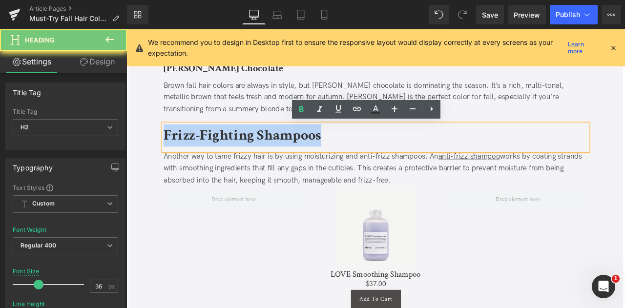
click at [270, 157] on b "Frizz-Fighting Shampoos" at bounding box center [263, 155] width 187 height 23
paste div
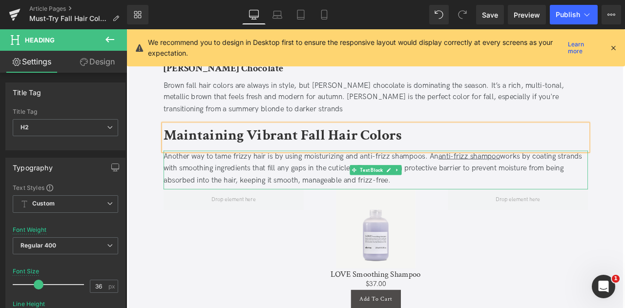
click at [243, 214] on div "Another way to tame frizzy hair is by using moisturizing and anti-frizz shampoo…" at bounding box center [421, 194] width 503 height 42
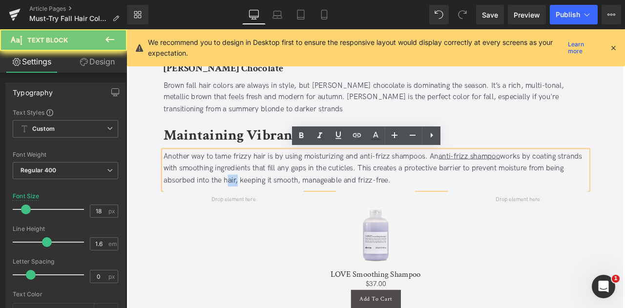
click at [243, 214] on div "Another way to tame frizzy hair is by using moisturizing and anti-frizz shampoo…" at bounding box center [421, 194] width 503 height 42
paste div
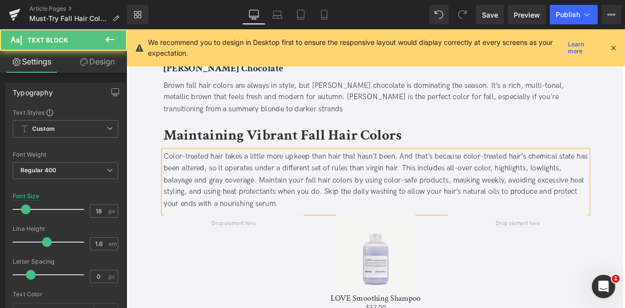
click at [243, 219] on div "Color-treated hair takes a little more upkeep than hair that hasn’t been. And t…" at bounding box center [421, 208] width 503 height 70
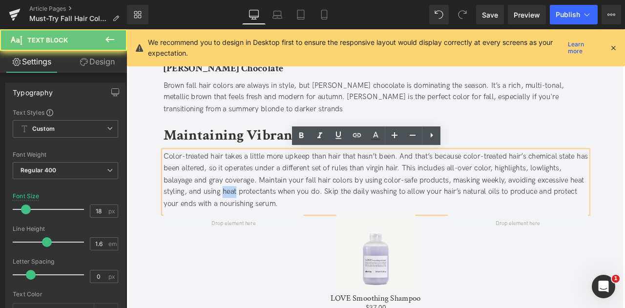
click at [253, 222] on div "Color-treated hair takes a little more upkeep than hair that hasn’t been. And t…" at bounding box center [421, 208] width 503 height 70
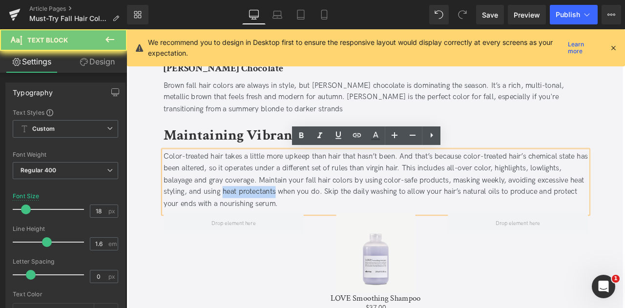
click at [269, 223] on div "Color-treated hair takes a little more upkeep than hair that hasn’t been. And t…" at bounding box center [421, 208] width 503 height 70
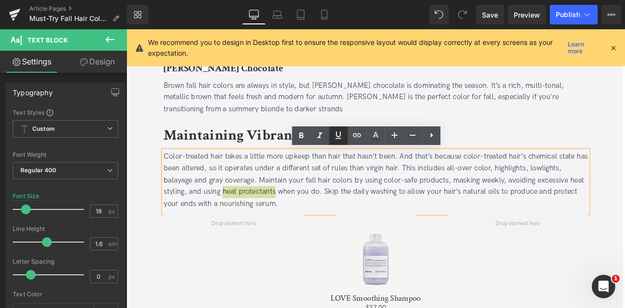
click at [338, 132] on icon at bounding box center [339, 135] width 12 height 12
click at [352, 136] on icon at bounding box center [357, 135] width 12 height 12
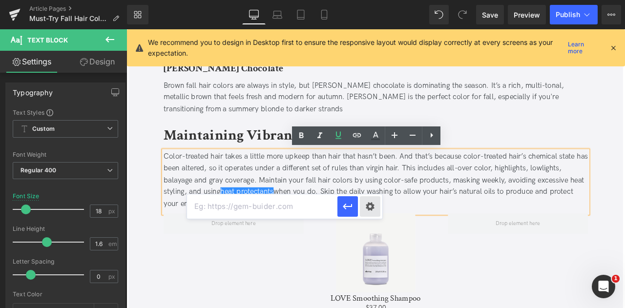
click at [368, 0] on div "Text Color Highlight Color #333333 Edit or remove link: Edit - Unlink - Cancel" at bounding box center [312, 0] width 625 height 0
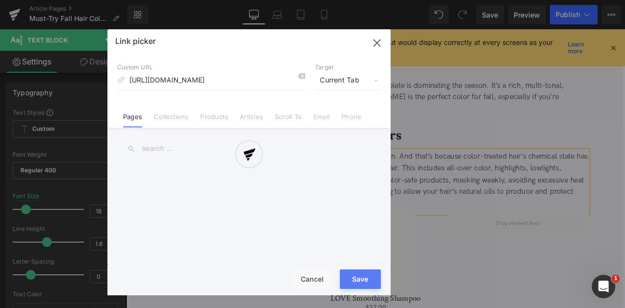
scroll to position [0, 1244]
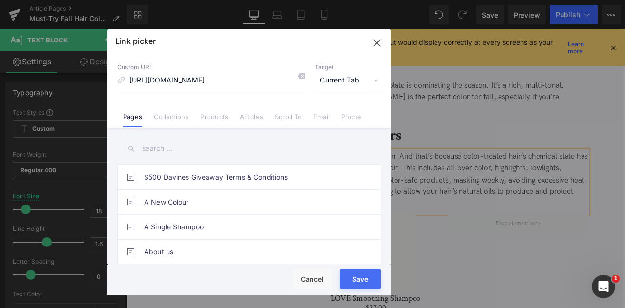
click at [187, 76] on input "https://us.davines.com/collections/heat-protectants?utm_source=google&utm_mediu…" at bounding box center [211, 80] width 188 height 19
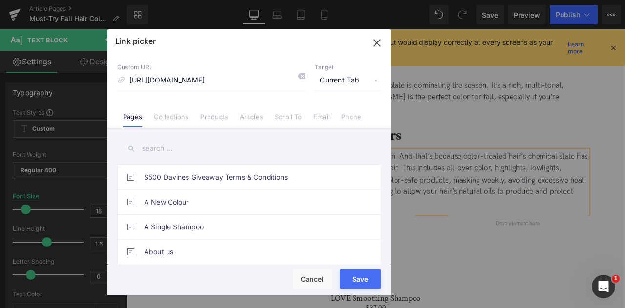
scroll to position [0, 675]
click at [176, 80] on input "https://us.davines.com/collections/heat-protectants?utm_source=google&utm_mediu…" at bounding box center [211, 80] width 188 height 19
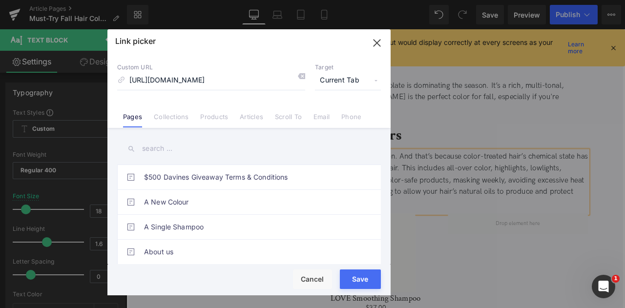
click at [176, 80] on input "https://us.davines.com/collections/heat-protectants?utm_source=google&utm_mediu…" at bounding box center [211, 80] width 188 height 19
click at [237, 81] on input "https://us.davines.com/collections/heat-protectants?utm_source=goog" at bounding box center [211, 80] width 188 height 19
click at [204, 82] on input "https://us.davines.com/collections/heat-protectants" at bounding box center [211, 80] width 188 height 19
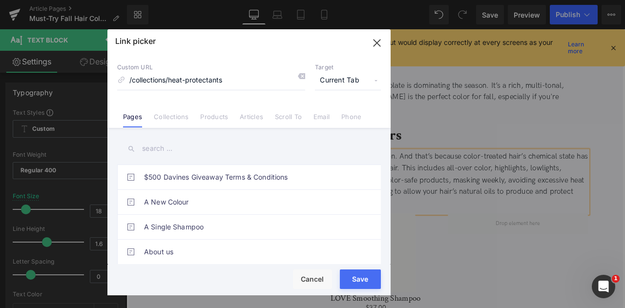
type input "/collections/heat-protectants"
click at [358, 72] on span "Current Tab" at bounding box center [348, 80] width 66 height 19
click at [349, 112] on li "New Tab" at bounding box center [348, 115] width 76 height 17
click at [367, 287] on button "Save" at bounding box center [360, 280] width 41 height 20
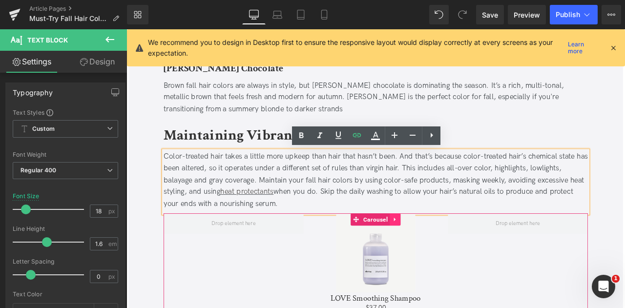
click at [443, 253] on icon at bounding box center [444, 255] width 2 height 4
click at [453, 253] on icon at bounding box center [451, 254] width 7 height 7
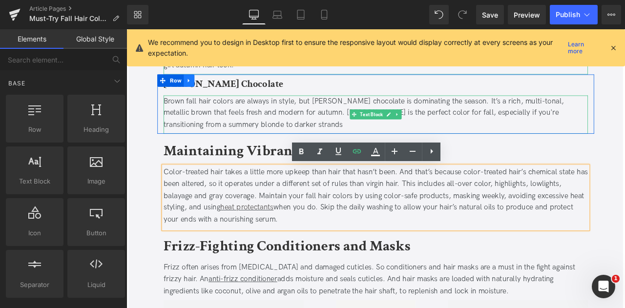
scroll to position [793, 0]
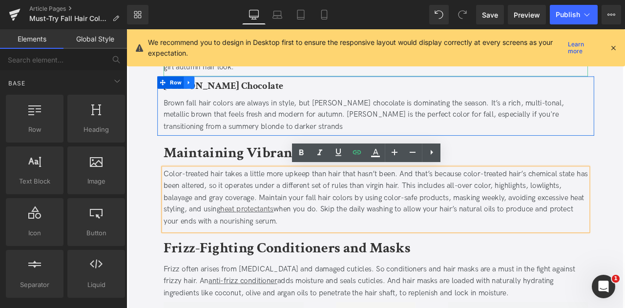
click at [200, 92] on icon at bounding box center [200, 91] width 7 height 7
click at [211, 90] on icon at bounding box center [213, 92] width 7 height 7
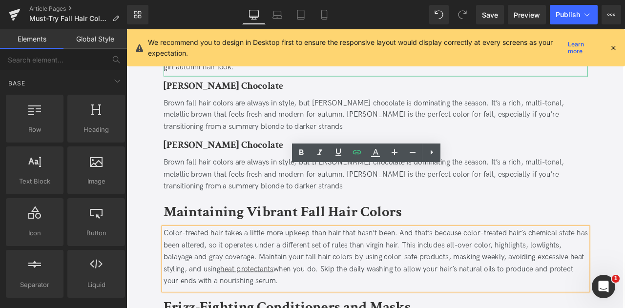
click at [219, 167] on b "Rusty Chocolate" at bounding box center [241, 166] width 142 height 15
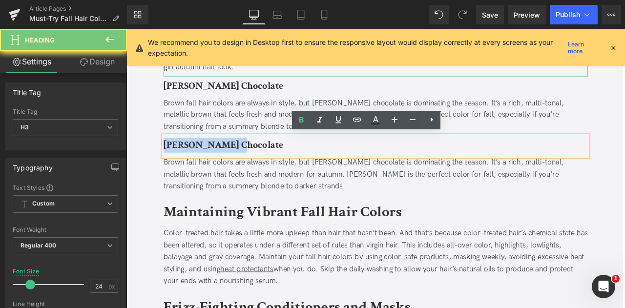
click at [219, 167] on b "Rusty Chocolate" at bounding box center [241, 166] width 142 height 15
paste div
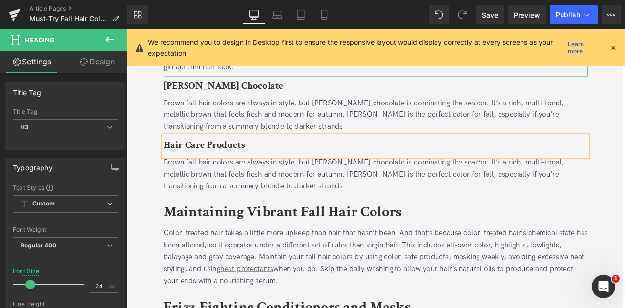
click at [231, 182] on div "Brown fall hair colors are always in style, but rusty chocolate is dominating t…" at bounding box center [421, 201] width 503 height 42
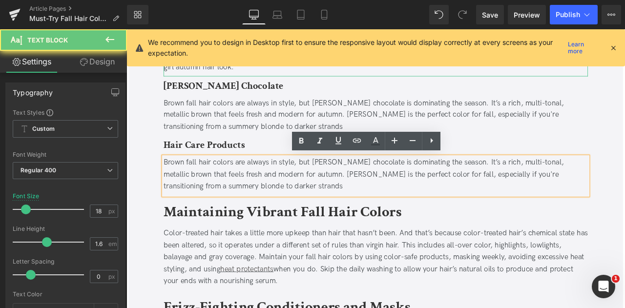
click at [231, 182] on div "Brown fall hair colors are always in style, but rusty chocolate is dominating t…" at bounding box center [421, 201] width 503 height 42
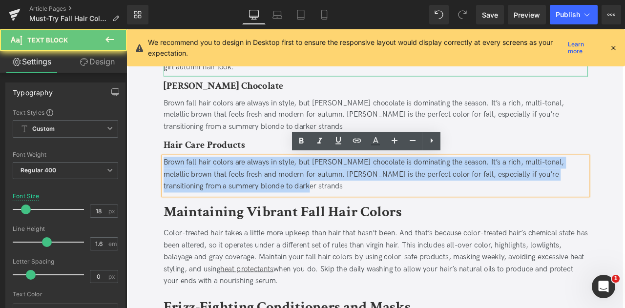
click at [231, 182] on div "Brown fall hair colors are always in style, but rusty chocolate is dominating t…" at bounding box center [421, 201] width 503 height 42
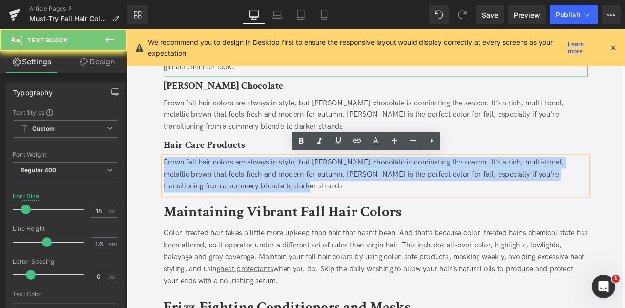
paste div
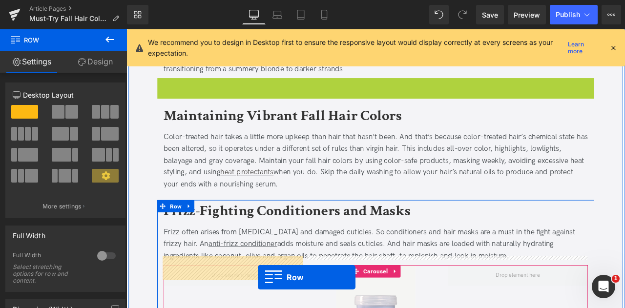
scroll to position [910, 0]
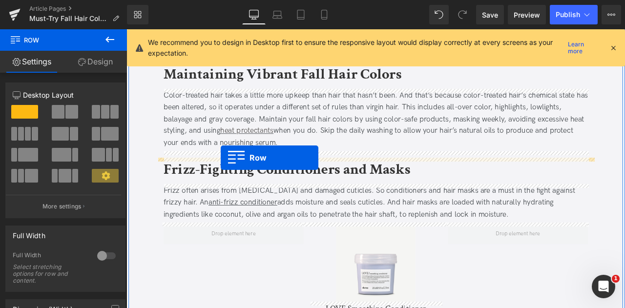
drag, startPoint x: 175, startPoint y: 162, endPoint x: 238, endPoint y: 181, distance: 66.3
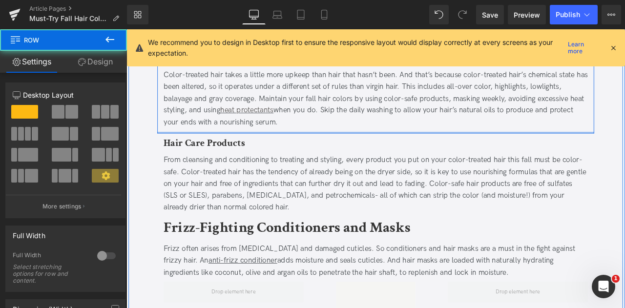
drag, startPoint x: 198, startPoint y: 150, endPoint x: 197, endPoint y: 145, distance: 5.5
click at [197, 145] on div "Maintaining Vibrant Fall Hair Colors Heading Color-treated hair takes a little …" at bounding box center [422, 95] width 518 height 115
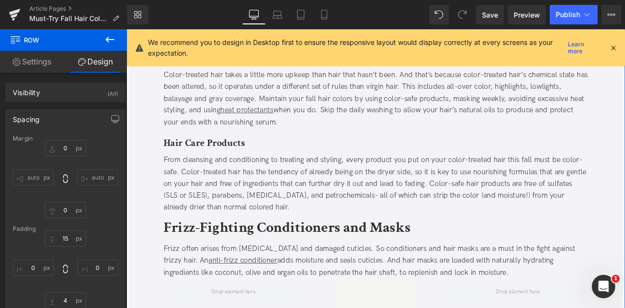
click at [241, 272] on b "Frizz-Fighting Conditioners and Masks" at bounding box center [316, 264] width 293 height 23
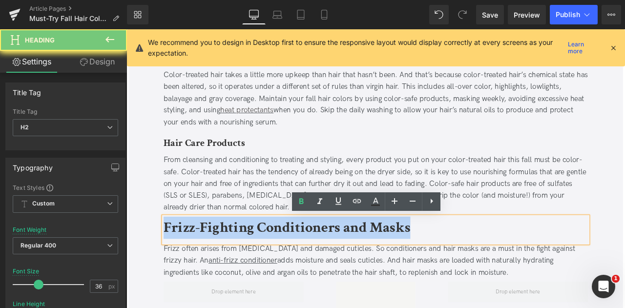
click at [241, 272] on b "Frizz-Fighting Conditioners and Masks" at bounding box center [316, 264] width 293 height 23
paste div
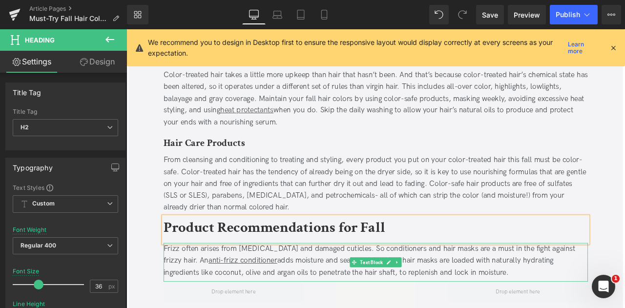
click at [299, 308] on div "Frizz often arises from dryness and damaged cuticles. So conditioners and hair …" at bounding box center [421, 304] width 503 height 42
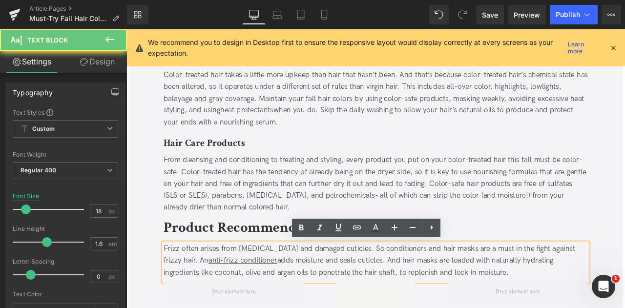
click at [299, 308] on div "Frizz often arises from dryness and damaged cuticles. So conditioners and hair …" at bounding box center [421, 304] width 503 height 42
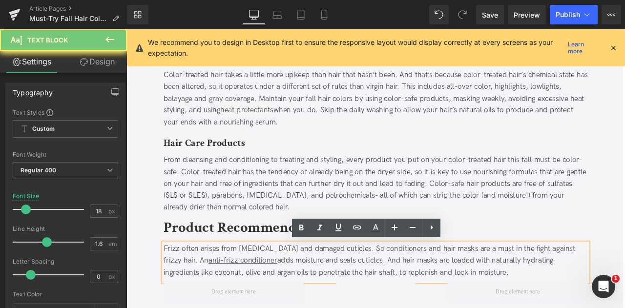
paste div
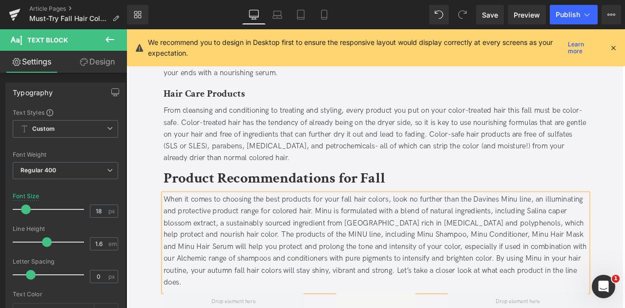
scroll to position [1125, 0]
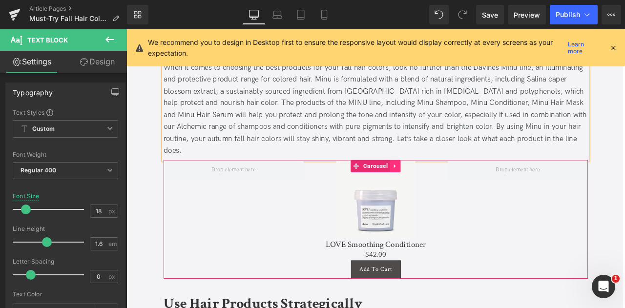
click at [442, 188] on icon at bounding box center [445, 191] width 7 height 7
click at [448, 188] on icon at bounding box center [451, 191] width 7 height 7
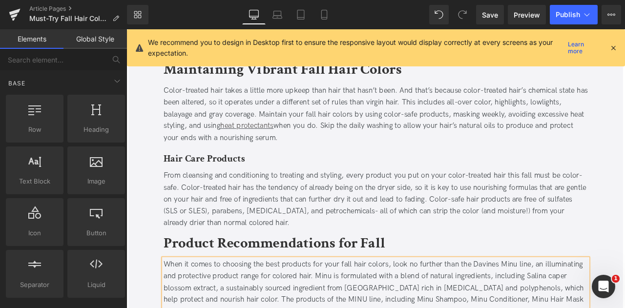
scroll to position [887, 0]
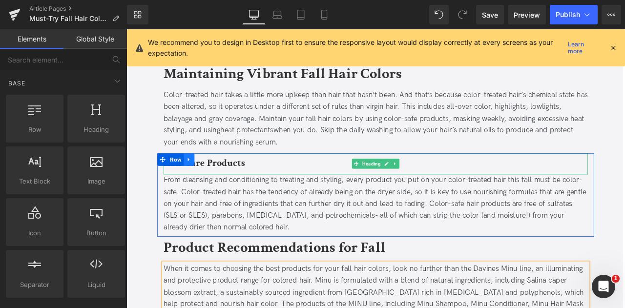
click at [203, 181] on icon at bounding box center [200, 183] width 7 height 7
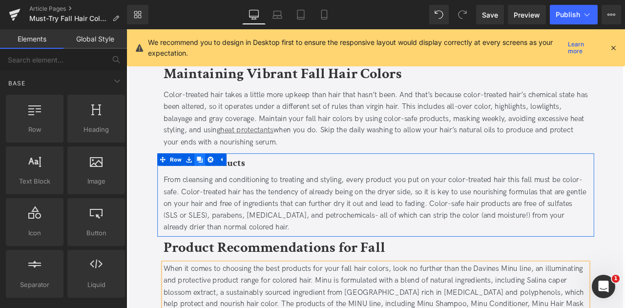
click at [217, 184] on link at bounding box center [213, 183] width 13 height 15
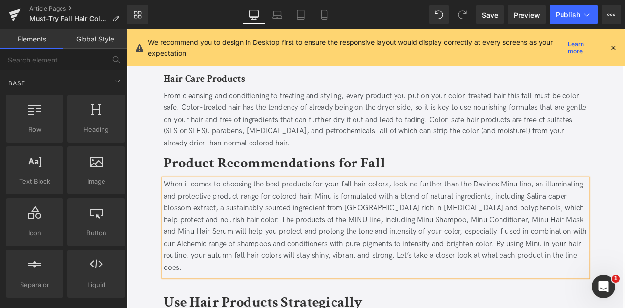
scroll to position [1092, 0]
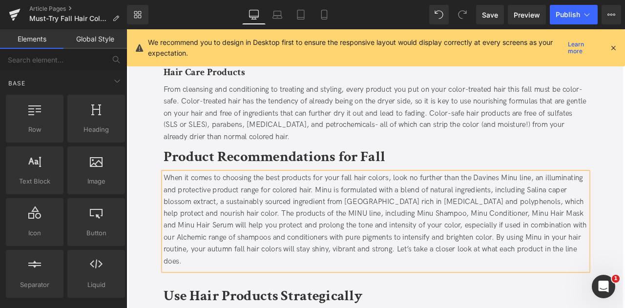
click at [230, 85] on b "Hair Care Products" at bounding box center [218, 80] width 96 height 15
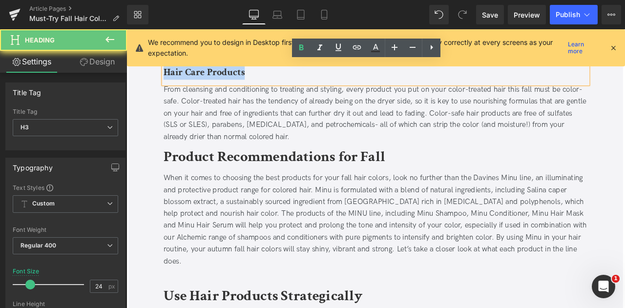
click at [230, 85] on b "Hair Care Products" at bounding box center [218, 80] width 96 height 15
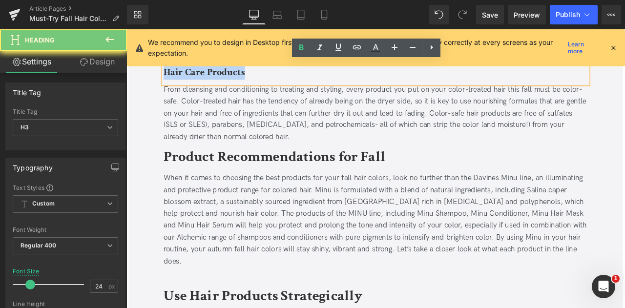
paste div
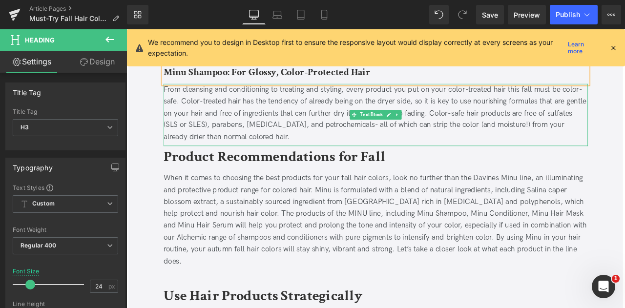
click at [228, 127] on div "From cleansing and conditioning to treating and styling, every product you put …" at bounding box center [421, 129] width 503 height 70
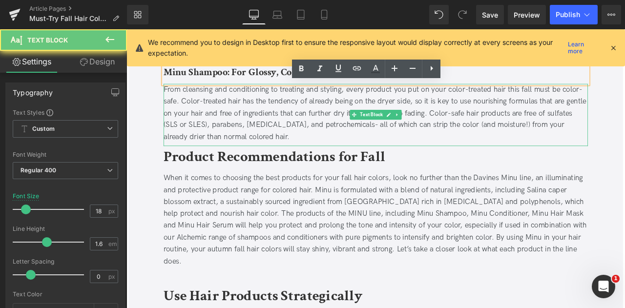
click at [228, 127] on div "From cleansing and conditioning to treating and styling, every product you put …" at bounding box center [421, 129] width 503 height 70
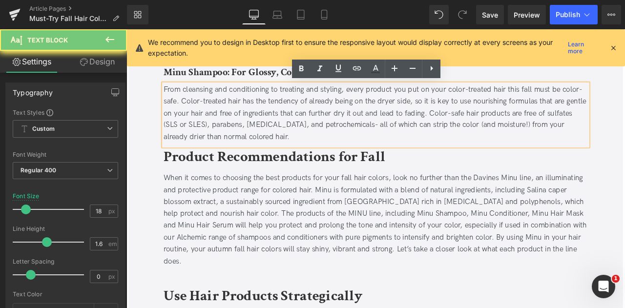
click at [228, 127] on div "From cleansing and conditioning to treating and styling, every product you put …" at bounding box center [421, 129] width 503 height 70
paste div
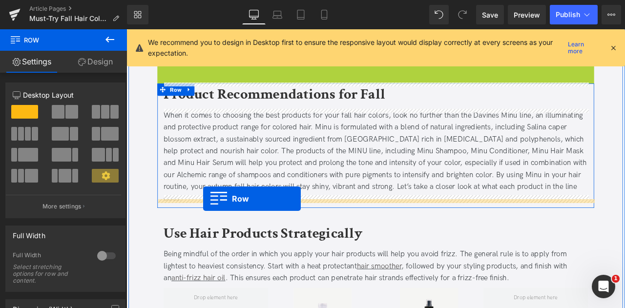
drag, startPoint x: 182, startPoint y: 77, endPoint x: 217, endPoint y: 230, distance: 157.3
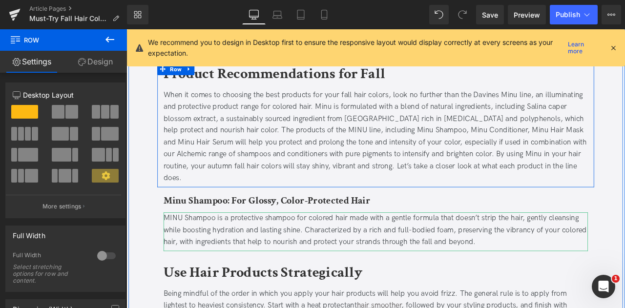
click at [164, 173] on div "Product Recommendations for Fall Heading When it comes to choosing the best pro…" at bounding box center [422, 142] width 518 height 147
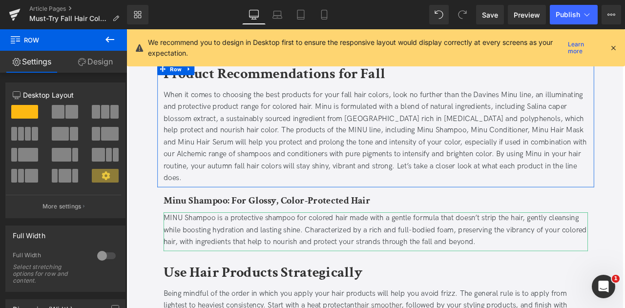
click at [89, 67] on link "Design" at bounding box center [94, 62] width 63 height 22
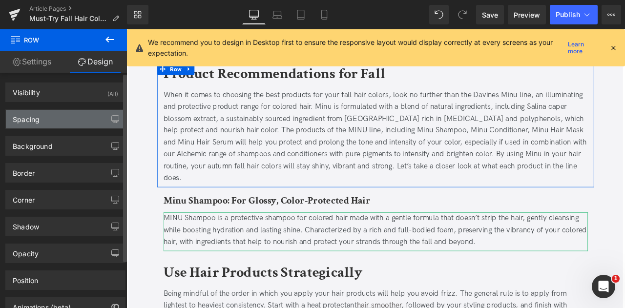
click at [69, 120] on div "Spacing" at bounding box center [65, 119] width 119 height 19
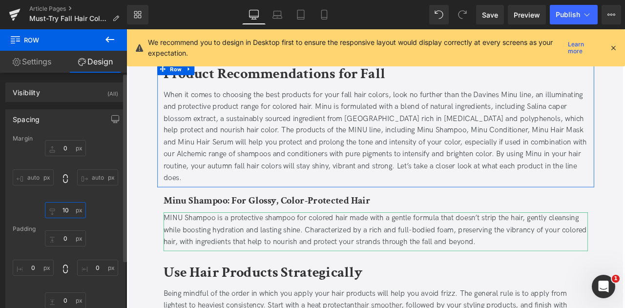
click at [66, 208] on input "10" at bounding box center [65, 210] width 41 height 16
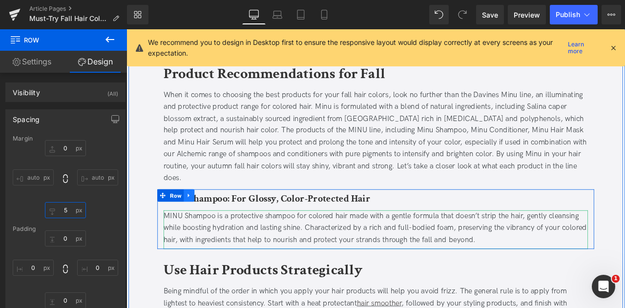
type input "5"
click at [199, 225] on icon at bounding box center [200, 227] width 2 height 4
click at [207, 219] on link at bounding box center [213, 226] width 13 height 15
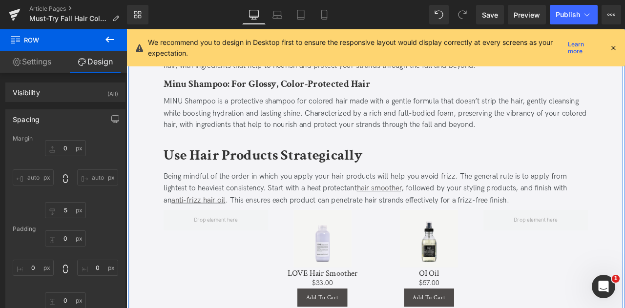
scroll to position [1261, 0]
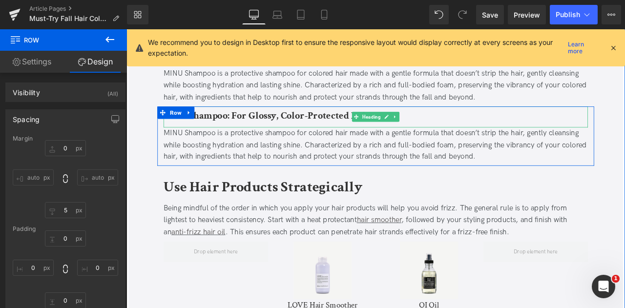
click at [228, 125] on b "Minu Shampoo: For Glossy, Color-Protected Hair" at bounding box center [292, 132] width 245 height 15
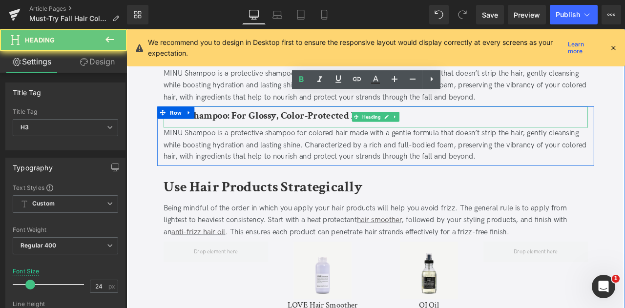
click at [228, 125] on b "Minu Shampoo: For Glossy, Color-Protected Hair" at bounding box center [292, 132] width 245 height 15
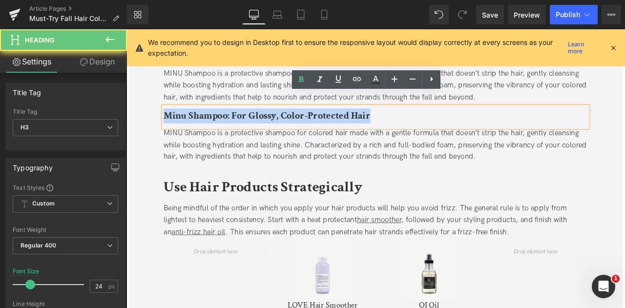
click at [228, 125] on b "Minu Shampoo: For Glossy, Color-Protected Hair" at bounding box center [292, 132] width 245 height 15
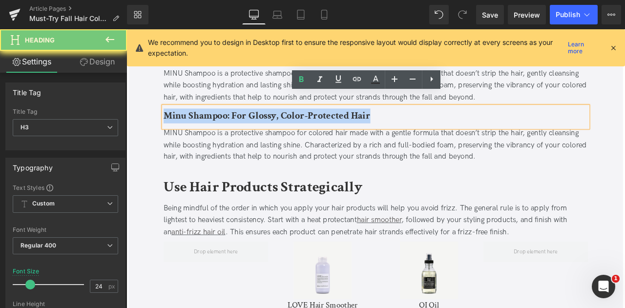
paste div
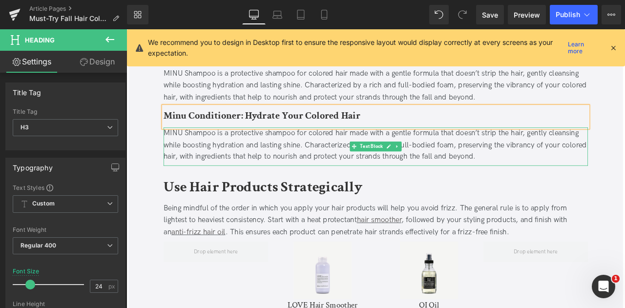
click at [294, 159] on div "MINU Shampoo is a protective shampoo for colored hair made with a gentle formul…" at bounding box center [421, 167] width 503 height 42
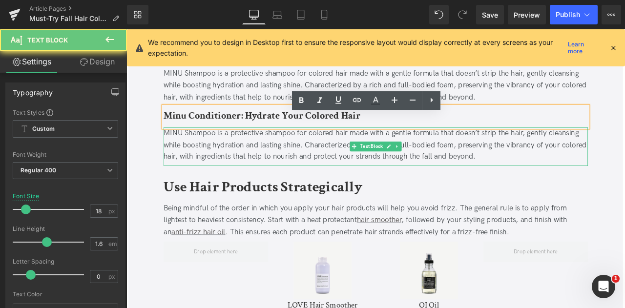
click at [294, 159] on div "MINU Shampoo is a protective shampoo for colored hair made with a gentle formul…" at bounding box center [421, 167] width 503 height 42
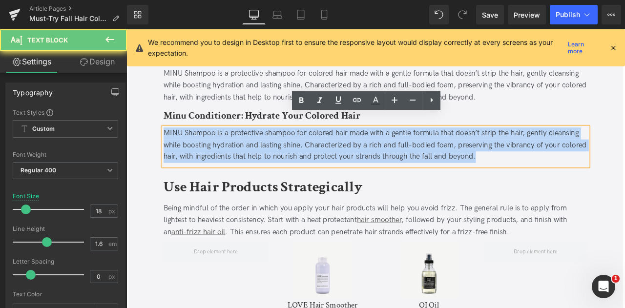
click at [294, 159] on div "MINU Shampoo is a protective shampoo for colored hair made with a gentle formul…" at bounding box center [421, 167] width 503 height 42
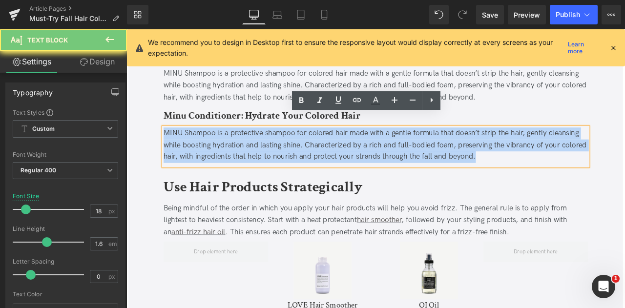
paste div
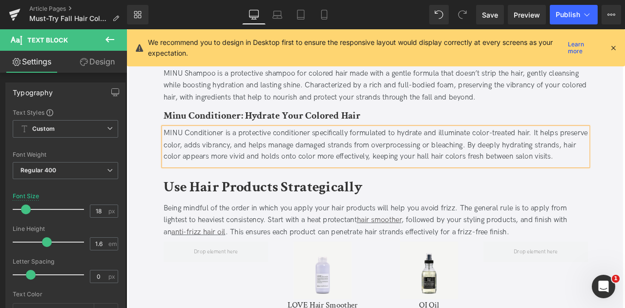
click at [170, 146] on div "MINU Conditioner is a protective conditioner specifically formulated to hydrate…" at bounding box center [421, 168] width 503 height 45
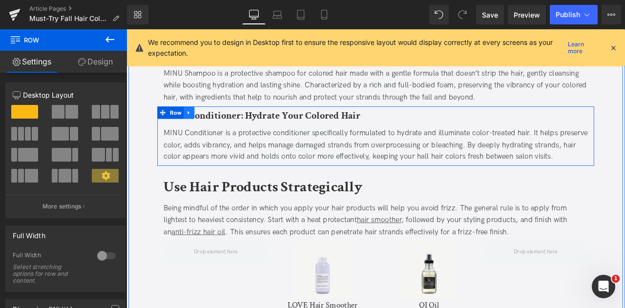
click at [199, 126] on icon at bounding box center [200, 128] width 2 height 4
click at [211, 125] on icon at bounding box center [213, 128] width 7 height 7
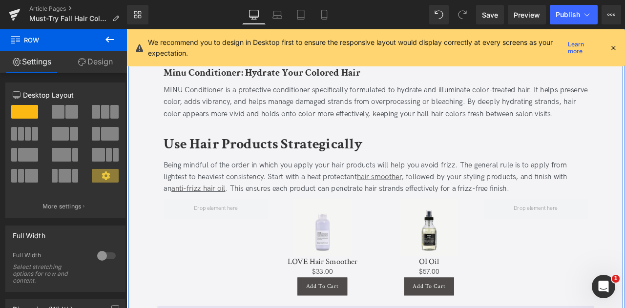
scroll to position [1264, 0]
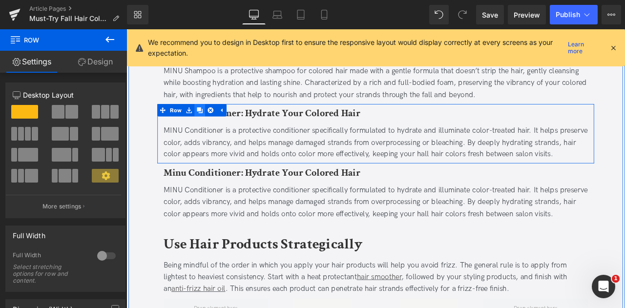
click at [213, 122] on icon at bounding box center [213, 125] width 7 height 7
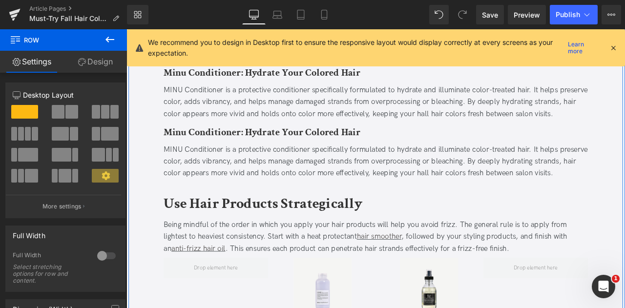
scroll to position [1335, 0]
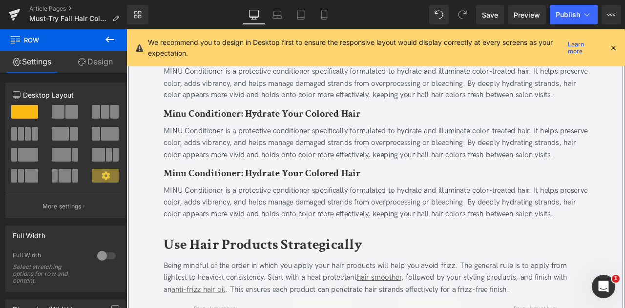
click at [203, 130] on div "Minu Conditioner: Hydrate Your Colored Hair Heading MINU Conditioner is a prote…" at bounding box center [422, 153] width 518 height 70
click at [203, 130] on link at bounding box center [197, 126] width 10 height 12
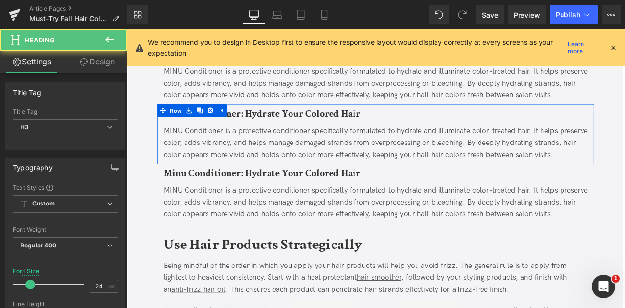
click at [203, 130] on link at bounding box center [200, 125] width 13 height 15
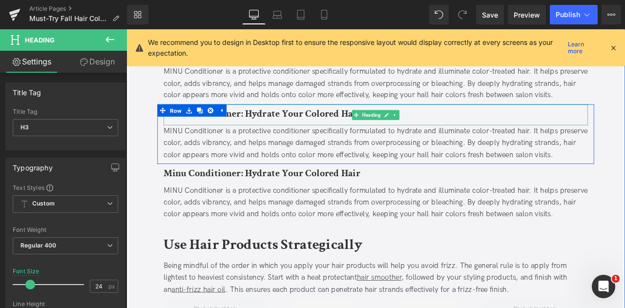
click at [351, 136] on h3 "Minu Conditioner: Hydrate Your Colored Hair" at bounding box center [421, 130] width 503 height 18
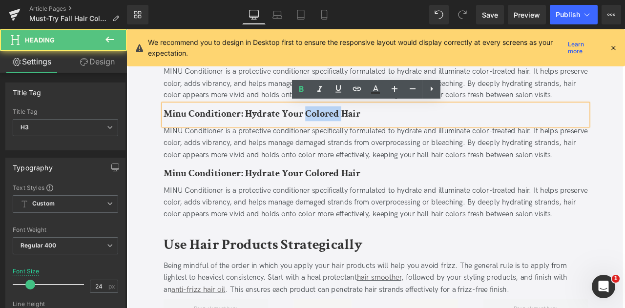
click at [351, 136] on h3 "Minu Conditioner: Hydrate Your Colored Hair" at bounding box center [421, 130] width 503 height 18
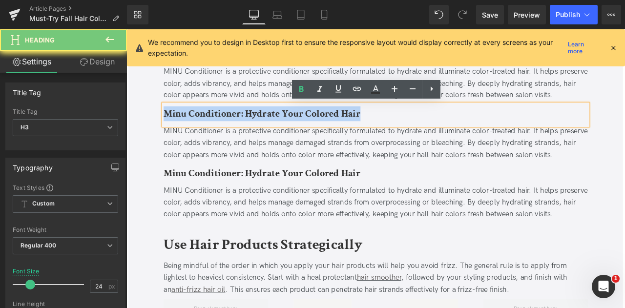
click at [351, 136] on h3 "Minu Conditioner: Hydrate Your Colored Hair" at bounding box center [421, 130] width 503 height 18
paste div
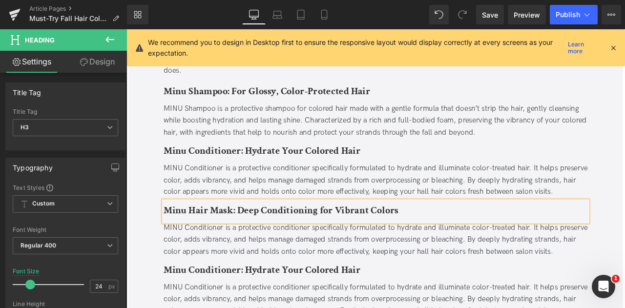
scroll to position [1219, 0]
click at [245, 188] on div "MINU Conditioner is a protective conditioner specifically formulated to hydrate…" at bounding box center [421, 209] width 503 height 42
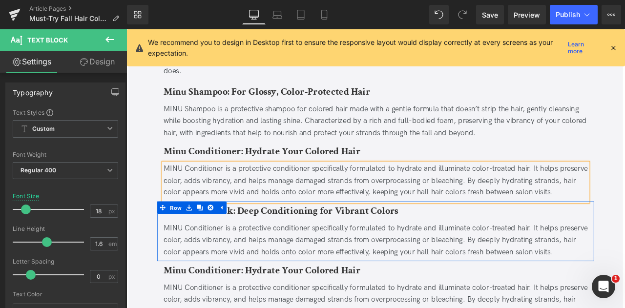
click at [291, 274] on div "MINU Conditioner is a protective conditioner specifically formulated to hydrate…" at bounding box center [421, 279] width 503 height 42
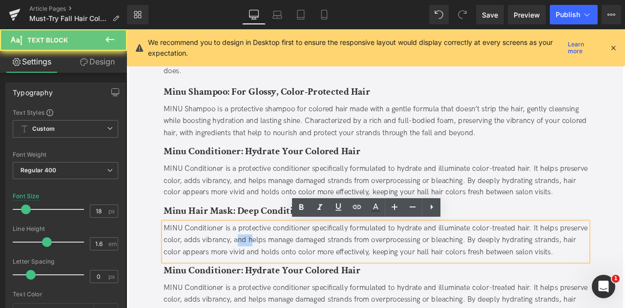
click at [291, 274] on div "MINU Conditioner is a protective conditioner specifically formulated to hydrate…" at bounding box center [421, 279] width 503 height 42
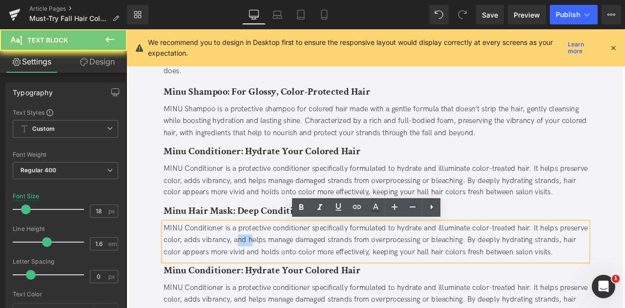
paste div
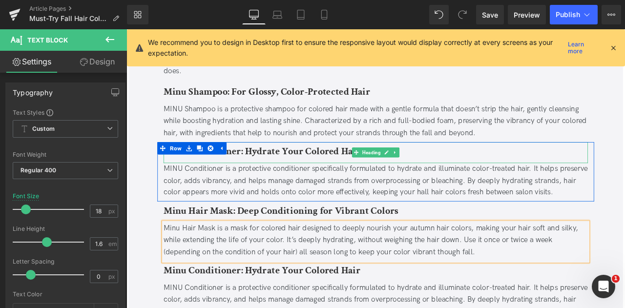
scroll to position [1334, 0]
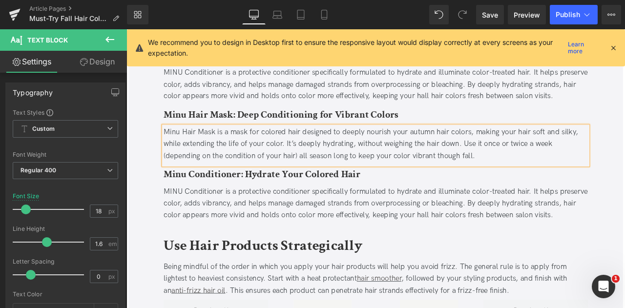
click at [236, 199] on b "Minu Conditioner: Hydrate Your Colored Hair" at bounding box center [286, 200] width 233 height 15
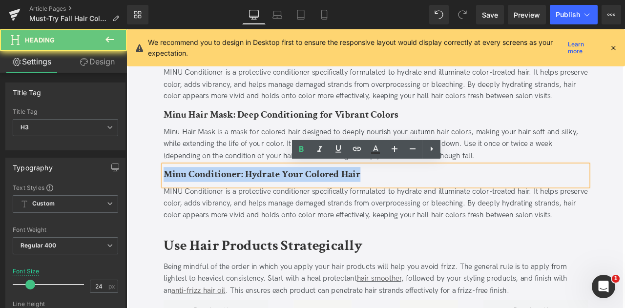
click at [236, 199] on b "Minu Conditioner: Hydrate Your Colored Hair" at bounding box center [286, 200] width 233 height 15
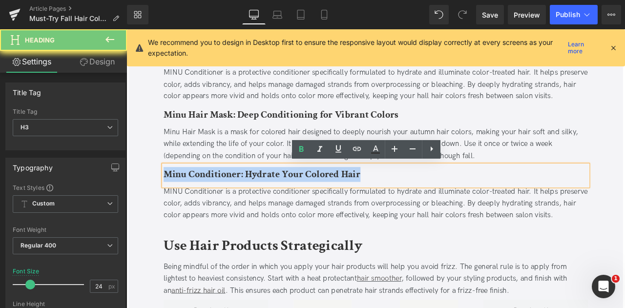
paste div
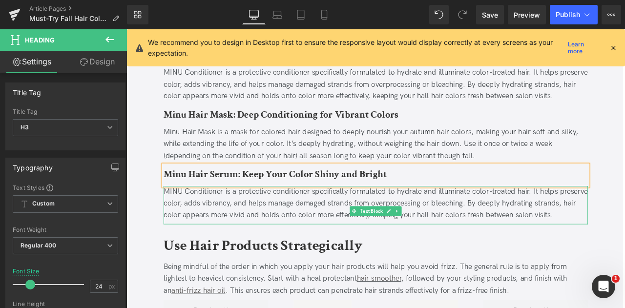
click at [300, 234] on div "MINU Conditioner is a protective conditioner specifically formulated to hydrate…" at bounding box center [421, 236] width 503 height 42
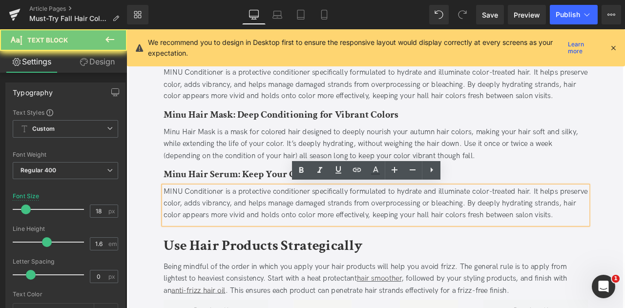
click at [300, 234] on div "MINU Conditioner is a protective conditioner specifically formulated to hydrate…" at bounding box center [421, 236] width 503 height 42
paste div
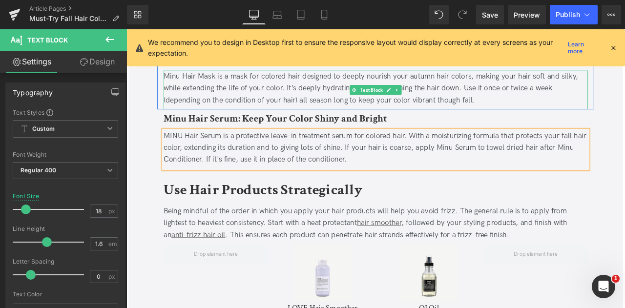
scroll to position [1400, 0]
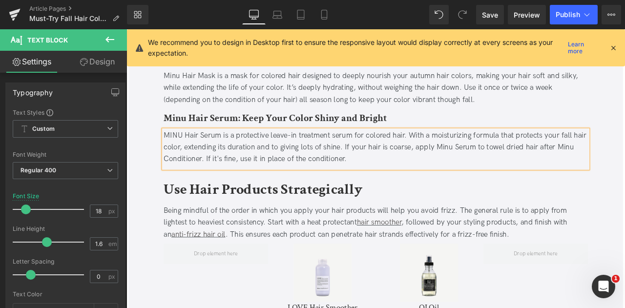
click at [278, 210] on b "Use Hair Products Strategically" at bounding box center [287, 219] width 235 height 23
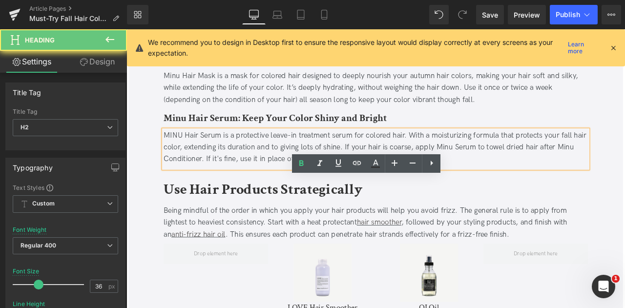
click at [278, 210] on b "Use Hair Products Strategically" at bounding box center [287, 219] width 235 height 23
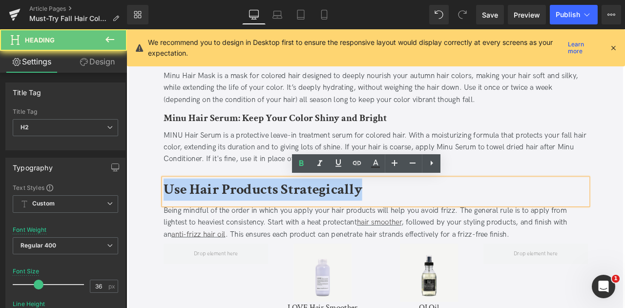
click at [278, 210] on b "Use Hair Products Strategically" at bounding box center [287, 219] width 235 height 23
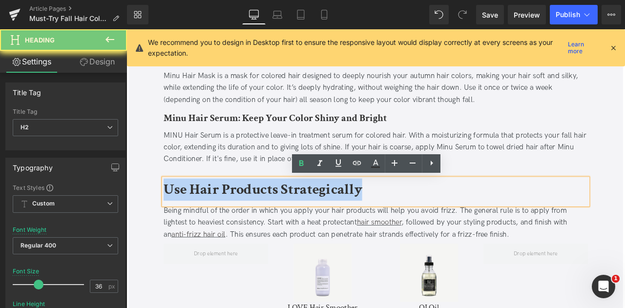
paste div
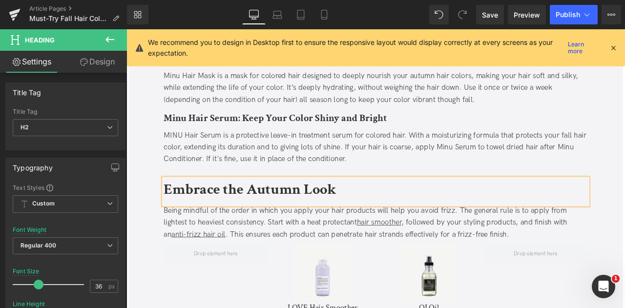
click at [126, 29] on div at bounding box center [126, 29] width 0 height 0
click at [309, 237] on div "Being mindful of the order in which you apply your hair products will help you …" at bounding box center [421, 258] width 503 height 42
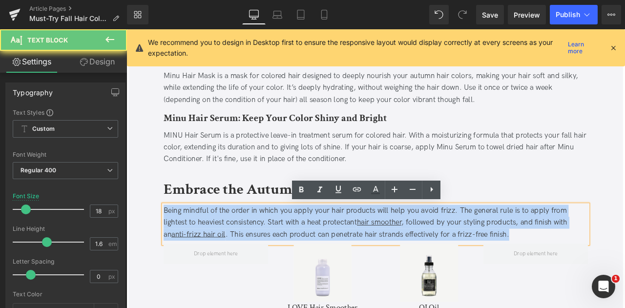
click at [309, 237] on div "Being mindful of the order in which you apply your hair products will help you …" at bounding box center [421, 258] width 503 height 42
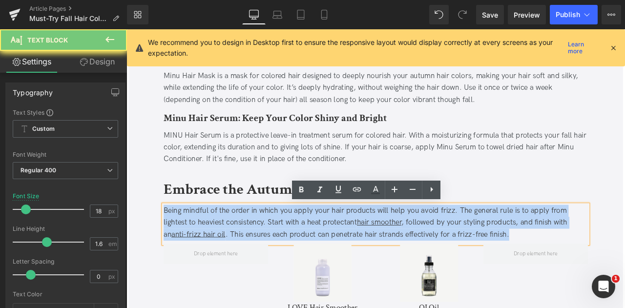
paste div
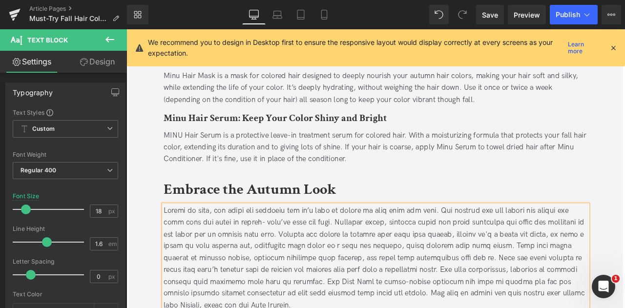
scroll to position [1573, 0]
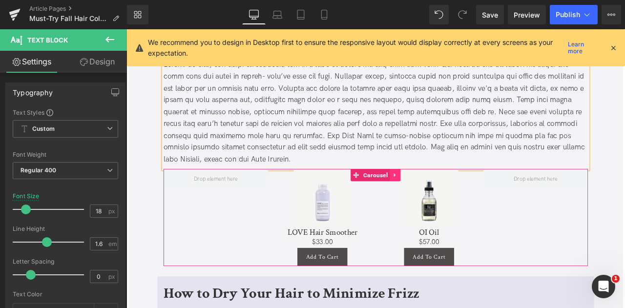
click at [443, 203] on icon at bounding box center [444, 202] width 2 height 4
click at [448, 203] on icon at bounding box center [451, 202] width 7 height 7
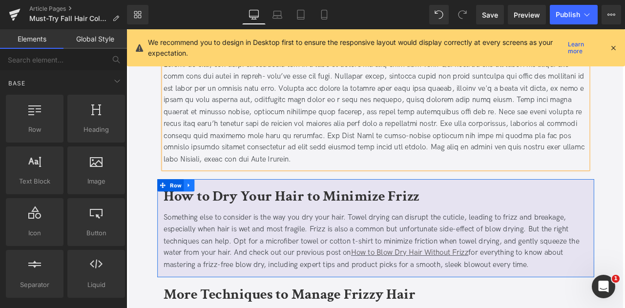
click at [199, 213] on icon at bounding box center [200, 214] width 2 height 4
click at [223, 214] on icon at bounding box center [226, 214] width 7 height 7
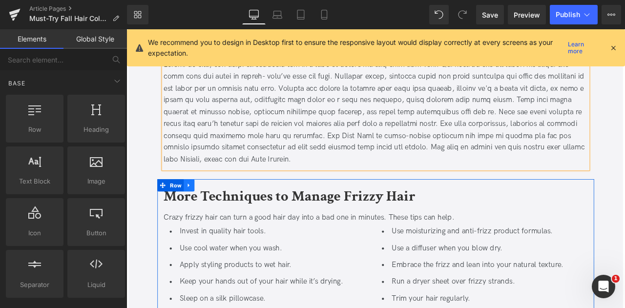
click at [199, 211] on icon at bounding box center [200, 214] width 7 height 7
click at [225, 211] on icon at bounding box center [226, 214] width 7 height 7
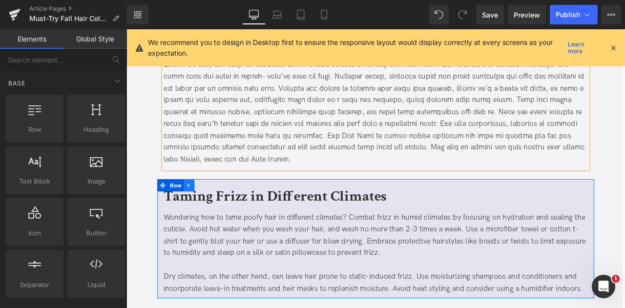
click at [202, 209] on link at bounding box center [200, 214] width 13 height 15
click at [226, 211] on icon at bounding box center [226, 214] width 7 height 7
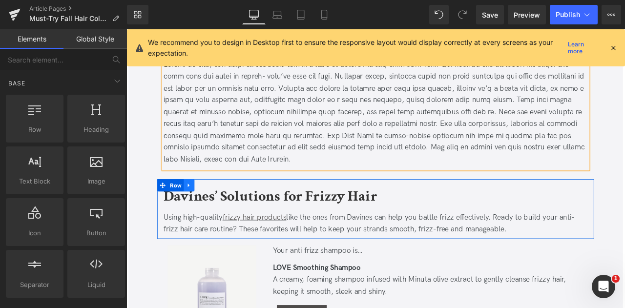
click at [199, 213] on icon at bounding box center [200, 214] width 2 height 4
click at [224, 212] on icon at bounding box center [226, 214] width 7 height 7
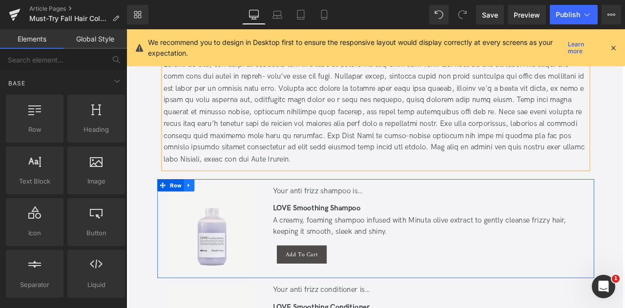
click at [199, 213] on icon at bounding box center [200, 214] width 2 height 4
click at [223, 213] on icon at bounding box center [226, 214] width 7 height 7
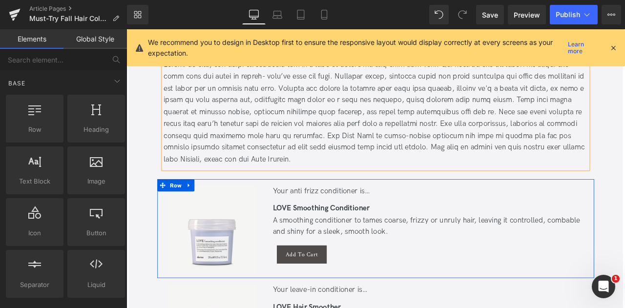
click at [199, 212] on icon at bounding box center [200, 214] width 7 height 7
click at [220, 212] on link at bounding box center [226, 214] width 13 height 15
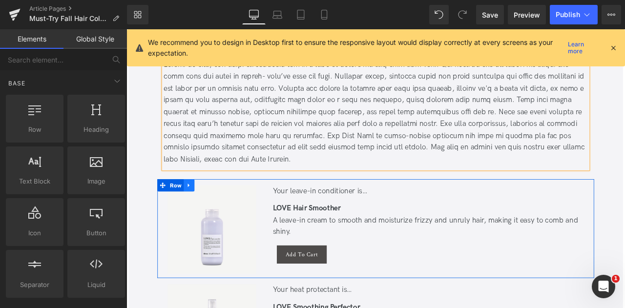
click at [199, 212] on icon at bounding box center [200, 214] width 7 height 7
click at [223, 213] on icon at bounding box center [226, 214] width 7 height 7
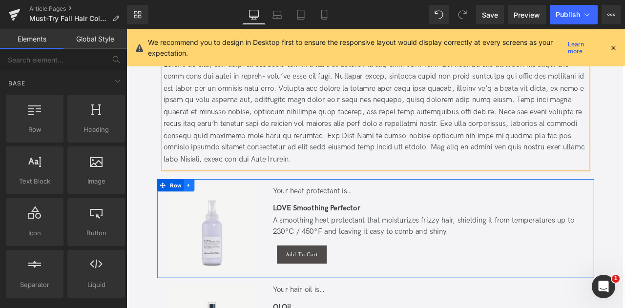
click at [197, 212] on icon at bounding box center [200, 214] width 7 height 7
click at [221, 211] on link at bounding box center [226, 214] width 13 height 15
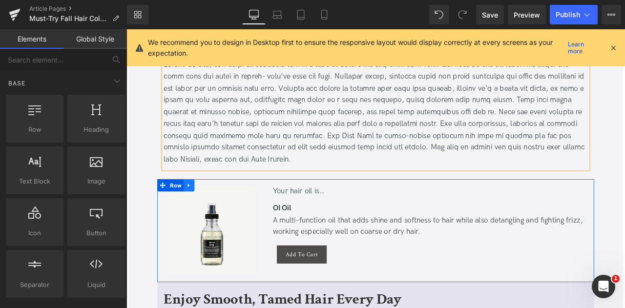
click at [199, 211] on icon at bounding box center [200, 214] width 7 height 7
click at [223, 213] on icon at bounding box center [226, 214] width 7 height 7
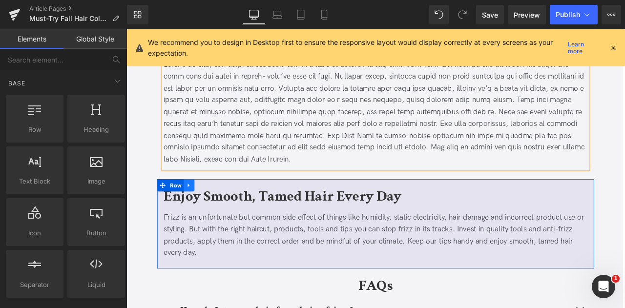
click at [199, 214] on icon at bounding box center [200, 214] width 2 height 4
click at [229, 212] on link at bounding box center [226, 214] width 13 height 15
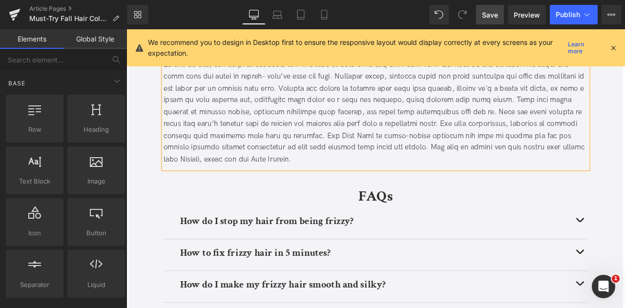
click at [488, 13] on span "Save" at bounding box center [490, 15] width 16 height 10
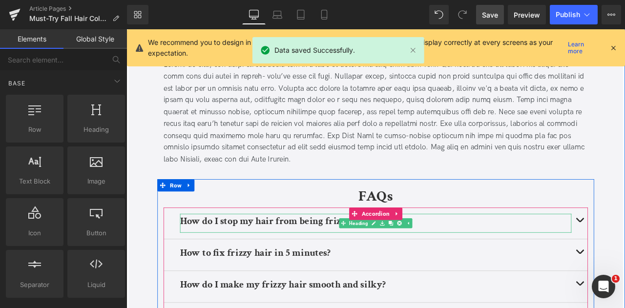
click at [248, 266] on div "How do I stop my hair from being frizzy?" at bounding box center [422, 259] width 464 height 22
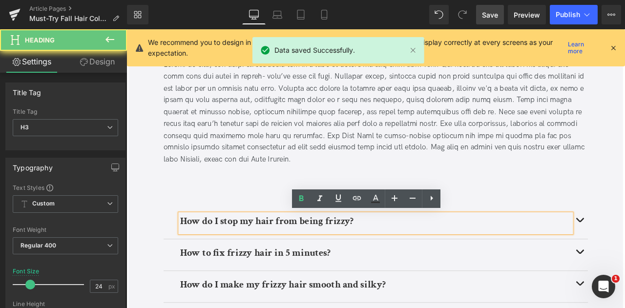
click at [248, 266] on div "How do I stop my hair from being frizzy?" at bounding box center [422, 259] width 464 height 22
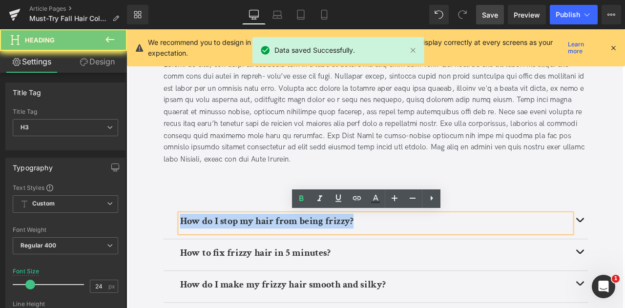
click at [248, 266] on div "How do I stop my hair from being frizzy?" at bounding box center [422, 259] width 464 height 22
paste div
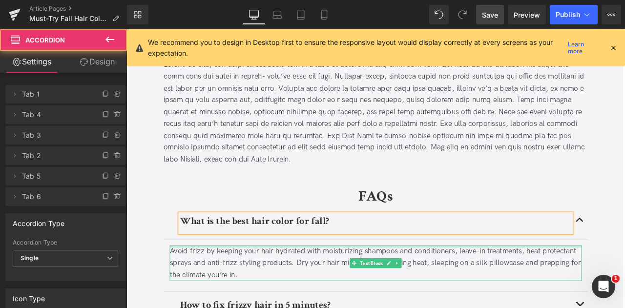
click at [294, 286] on div at bounding box center [422, 287] width 488 height 2
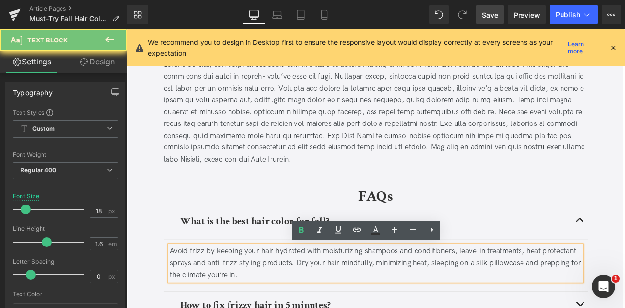
click at [294, 286] on div "Avoid frizz by keeping your hair hydrated with moisturizing shampoos and condit…" at bounding box center [422, 307] width 488 height 42
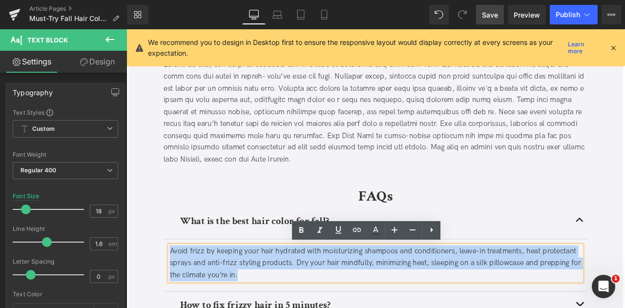
click at [294, 286] on div "Avoid frizz by keeping your hair hydrated with moisturizing shampoos and condit…" at bounding box center [422, 307] width 488 height 42
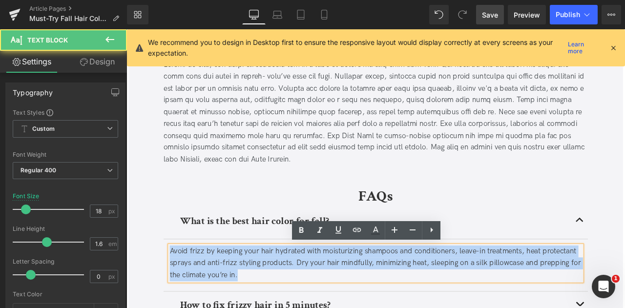
paste div
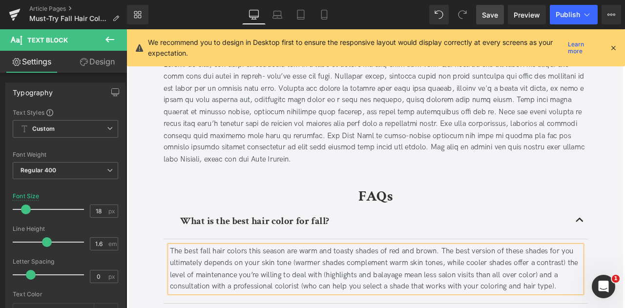
scroll to position [1680, 0]
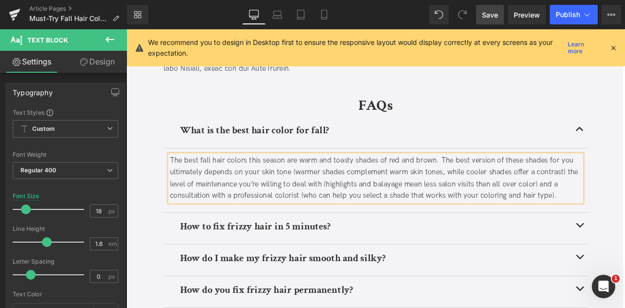
click at [270, 256] on b "How to fix frizzy hair in 5 minutes?" at bounding box center [279, 262] width 178 height 15
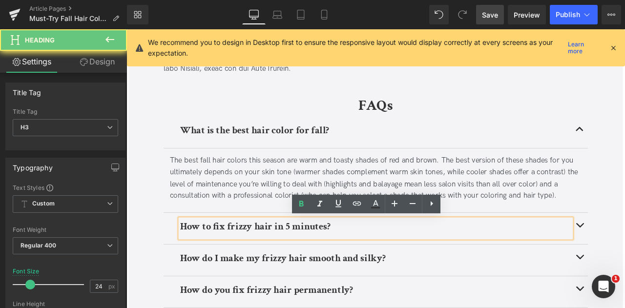
click at [270, 256] on b "How to fix frizzy hair in 5 minutes?" at bounding box center [279, 262] width 178 height 15
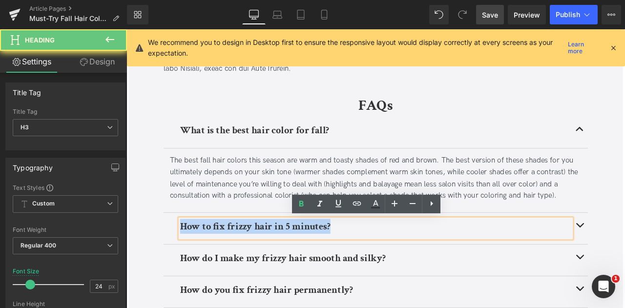
click at [270, 256] on b "How to fix frizzy hair in 5 minutes?" at bounding box center [279, 262] width 178 height 15
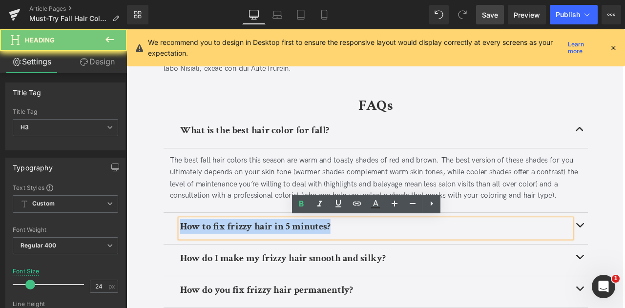
paste div
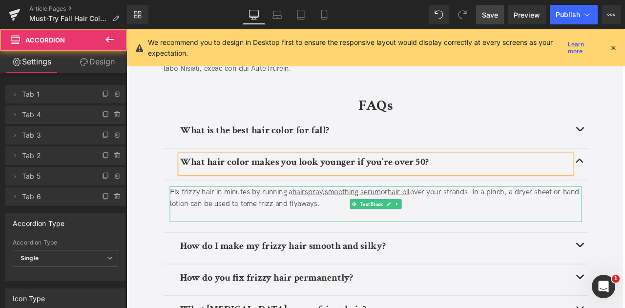
click at [272, 238] on div "Fix frizzy hair in minutes by running a hairspray , smoothing serum or hair oil…" at bounding box center [422, 230] width 488 height 28
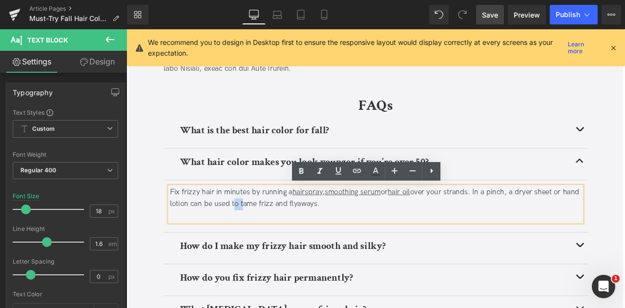
click at [272, 238] on div "Fix frizzy hair in minutes by running a hairspray , smoothing serum or hair oil…" at bounding box center [422, 230] width 488 height 28
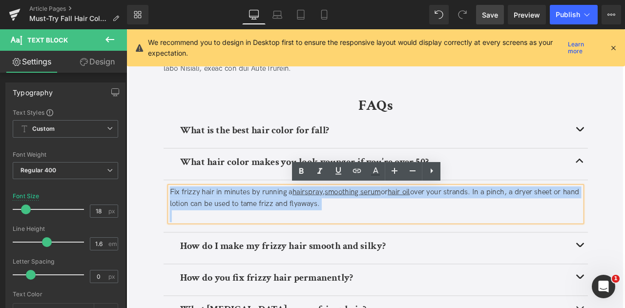
click at [272, 238] on div "Fix frizzy hair in minutes by running a hairspray , smoothing serum or hair oil…" at bounding box center [422, 230] width 488 height 28
paste div
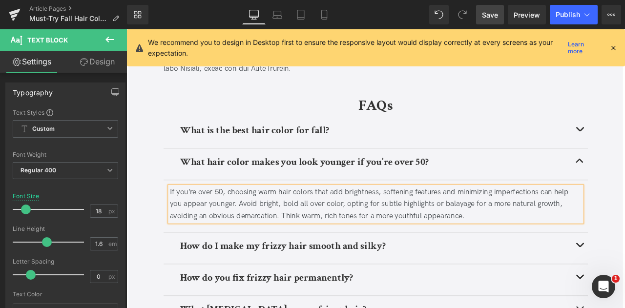
click at [254, 281] on b "How do I make my frizzy hair smooth and silky?" at bounding box center [312, 286] width 244 height 15
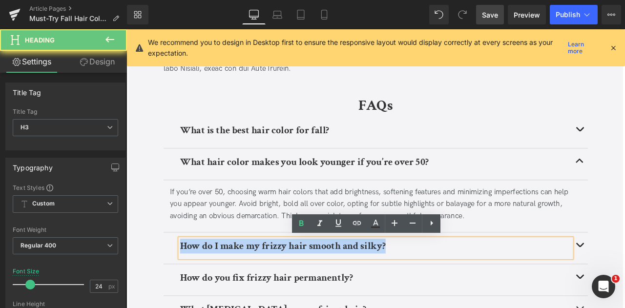
click at [254, 281] on b "How do I make my frizzy hair smooth and silky?" at bounding box center [312, 286] width 244 height 15
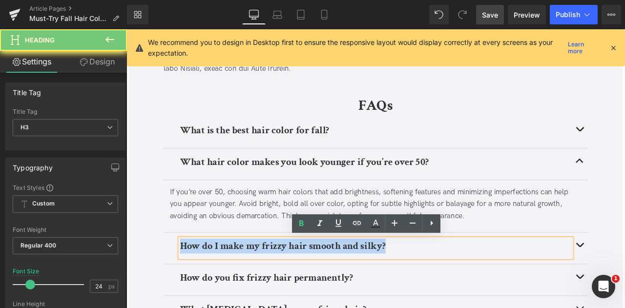
paste div
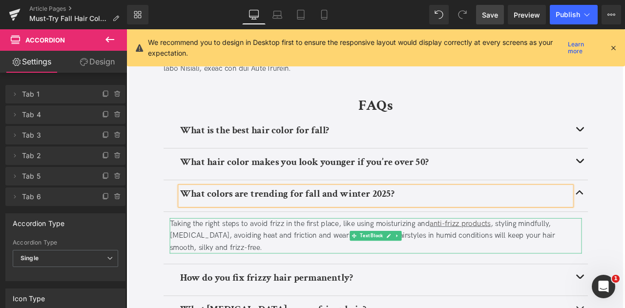
click at [335, 277] on div "Taking the right steps to avoid frizz in the first place, like using moisturizi…" at bounding box center [422, 274] width 488 height 42
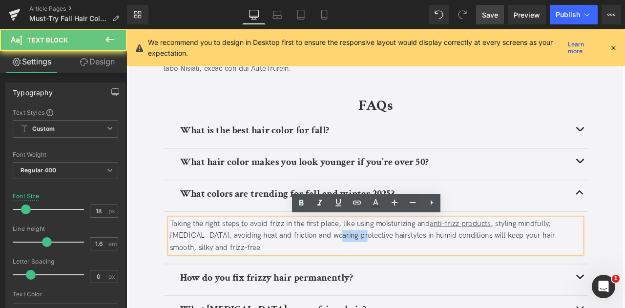
click at [335, 277] on div "Taking the right steps to avoid frizz in the first place, like using moisturizi…" at bounding box center [422, 274] width 488 height 42
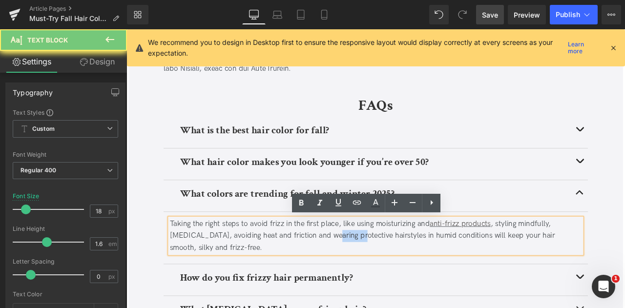
paste div
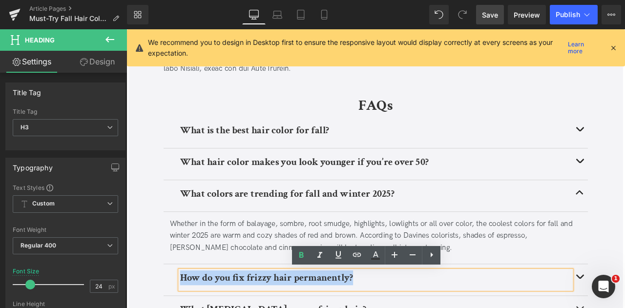
paste div
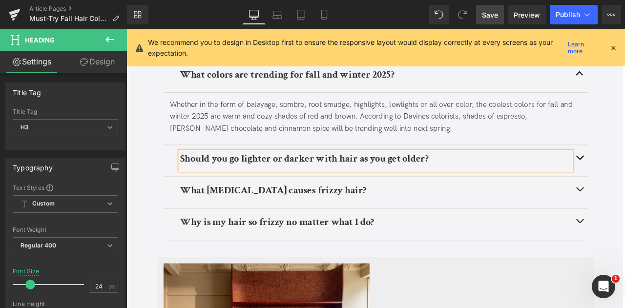
scroll to position [1823, 0]
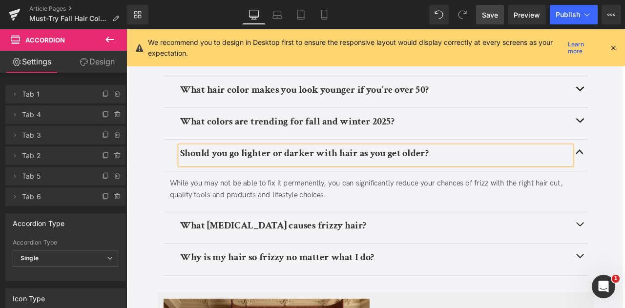
scroll to position [1762, 0]
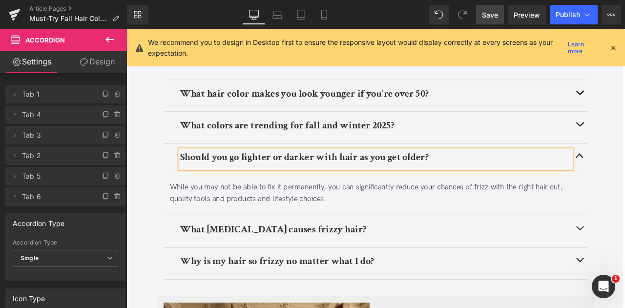
click at [303, 226] on div "While you may not be able to fix it permanently, you can significantly reduce y…" at bounding box center [422, 223] width 488 height 28
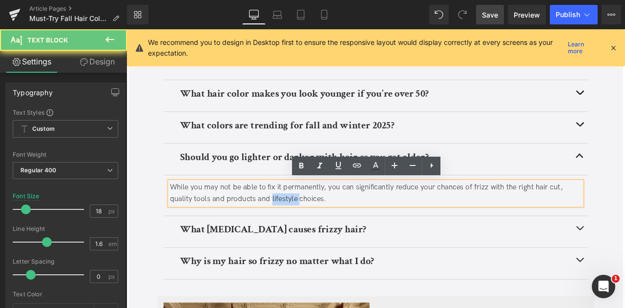
click at [303, 226] on div "While you may not be able to fix it permanently, you can significantly reduce y…" at bounding box center [422, 223] width 488 height 28
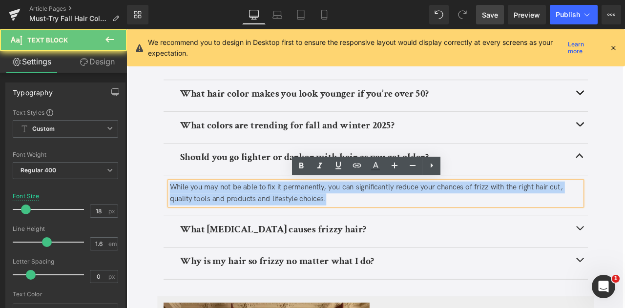
click at [303, 226] on div "While you may not be able to fix it permanently, you can significantly reduce y…" at bounding box center [422, 223] width 488 height 28
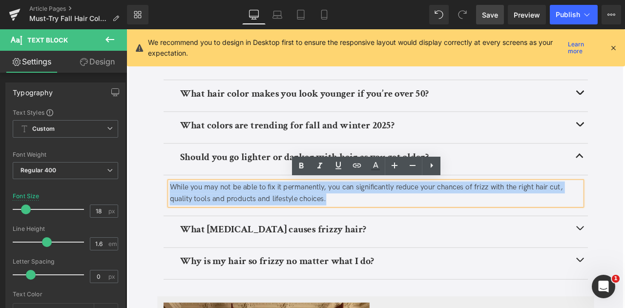
paste div
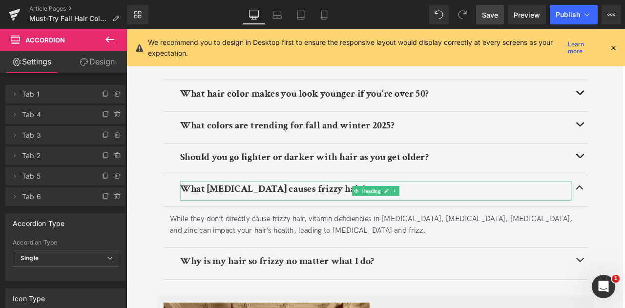
click at [260, 209] on div at bounding box center [422, 210] width 464 height 2
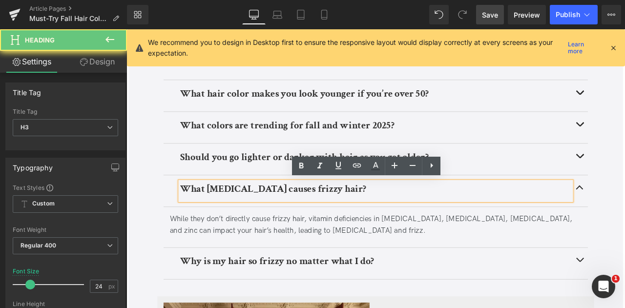
click at [260, 210] on b "What vitamin deficiency causes frizzy hair?" at bounding box center [300, 217] width 221 height 15
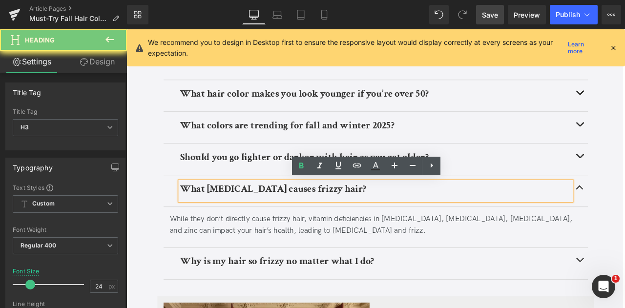
paste div
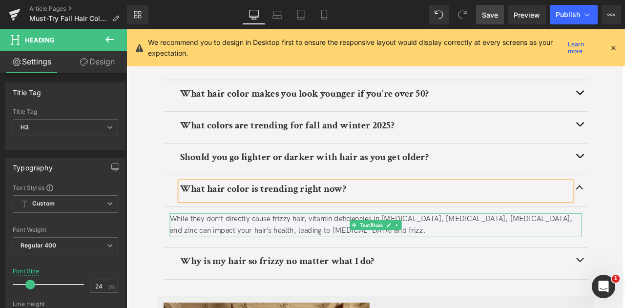
click at [282, 256] on div "While they don’t directly cause frizzy hair, vitamin deficiencies in biotin, vi…" at bounding box center [422, 261] width 488 height 28
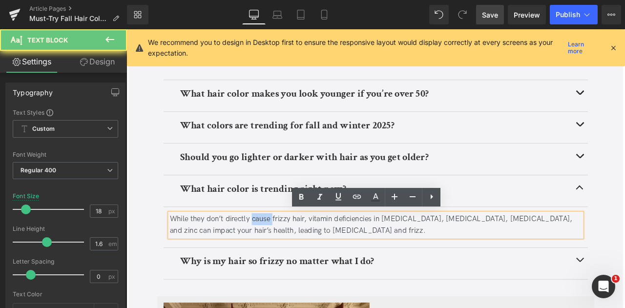
click at [282, 256] on div "While they don’t directly cause frizzy hair, vitamin deficiencies in biotin, vi…" at bounding box center [422, 261] width 488 height 28
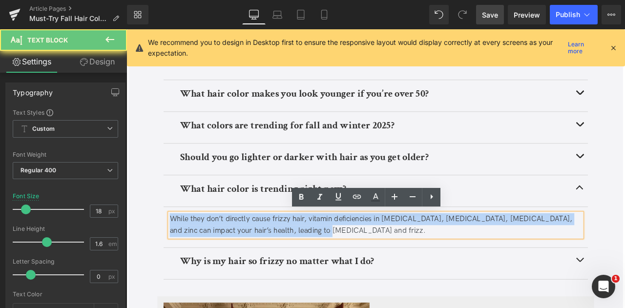
click at [282, 256] on div "While they don’t directly cause frizzy hair, vitamin deficiencies in biotin, vi…" at bounding box center [422, 261] width 488 height 28
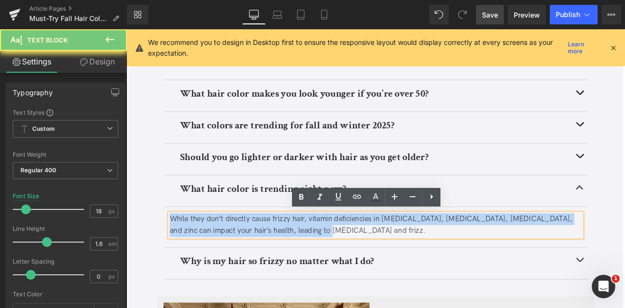
paste div
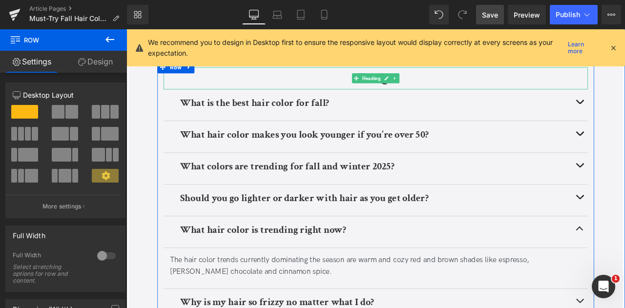
scroll to position [1675, 0]
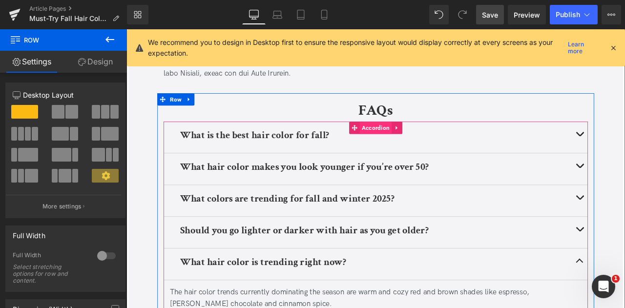
click at [416, 142] on span "Accordion" at bounding box center [422, 146] width 38 height 15
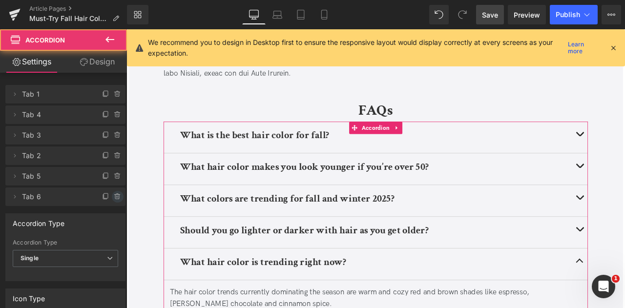
click at [114, 199] on icon at bounding box center [118, 197] width 8 height 8
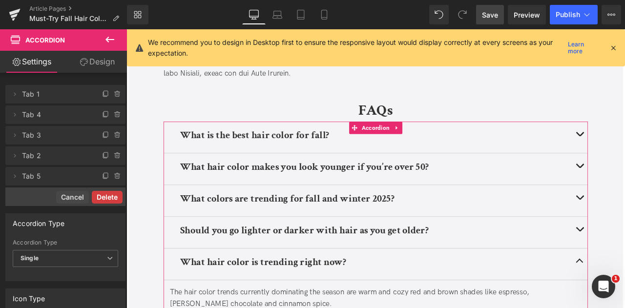
click at [109, 197] on button "Delete" at bounding box center [107, 197] width 31 height 13
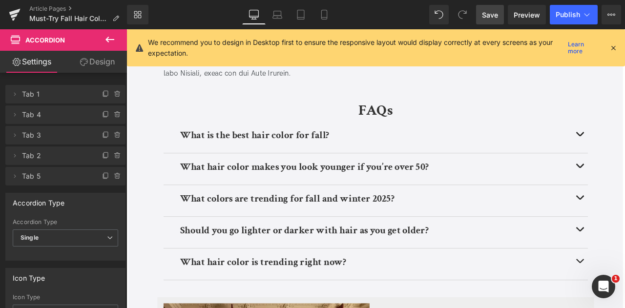
click at [501, 16] on link "Save" at bounding box center [490, 15] width 28 height 20
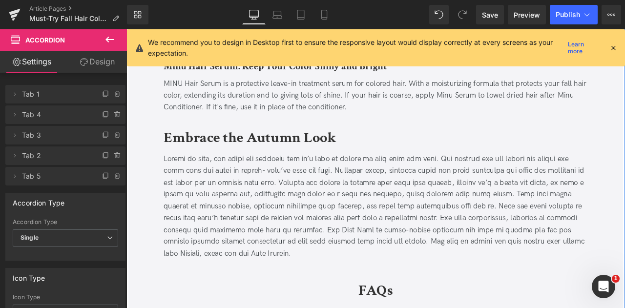
scroll to position [1527, 0]
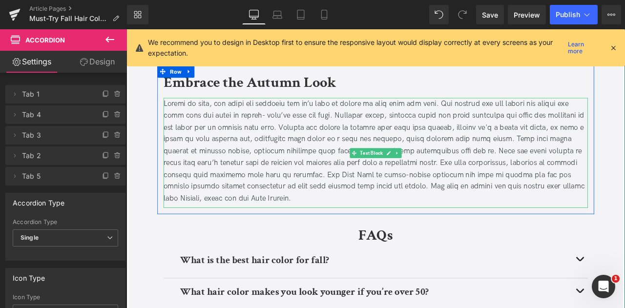
click at [267, 229] on div at bounding box center [421, 174] width 503 height 126
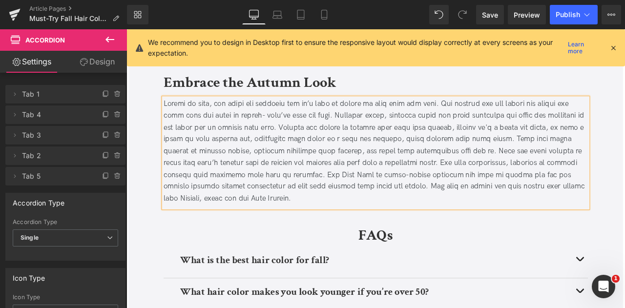
click at [267, 229] on div at bounding box center [421, 174] width 503 height 126
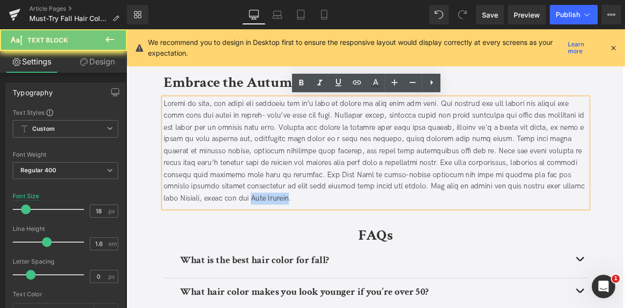
click at [276, 230] on div at bounding box center [421, 174] width 503 height 126
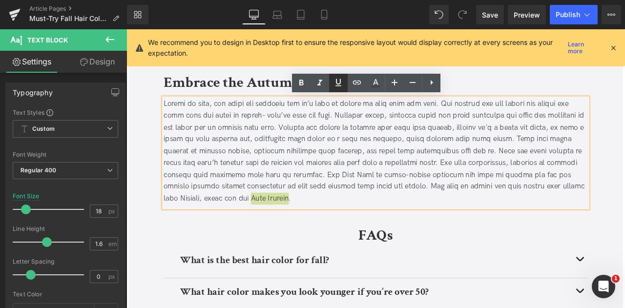
click at [337, 85] on icon at bounding box center [339, 83] width 12 height 12
click at [356, 84] on icon at bounding box center [357, 82] width 8 height 4
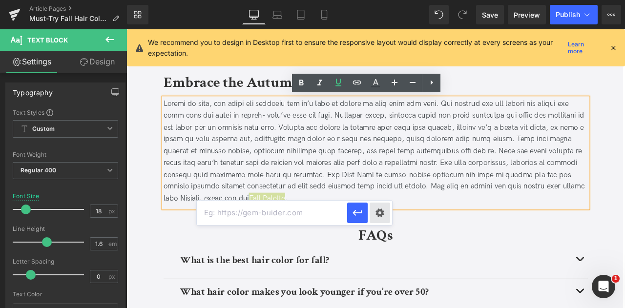
click at [380, 0] on div "Text Color Highlight Color #333333 Edit or remove link: Edit - Unlink - Cancel" at bounding box center [312, 0] width 625 height 0
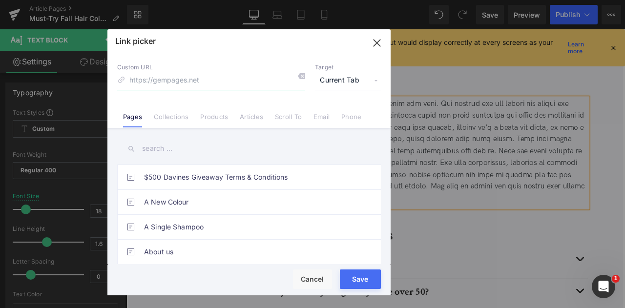
paste input "https://us.davines.com/blogs/news/the-fall-palette-2024?srsltid=AfmBOooFwcJysHy…"
click at [141, 79] on input "https://us.davines.com/blogs/news/the-fall-palette-2024?srsltid=AfmBOooFwcJysHy…" at bounding box center [211, 80] width 188 height 19
click at [193, 77] on input "https://us.davines.com/blogs/news/the-fall-palette-2024?srsltid=AfmBOooFwcJysHy…" at bounding box center [211, 80] width 188 height 19
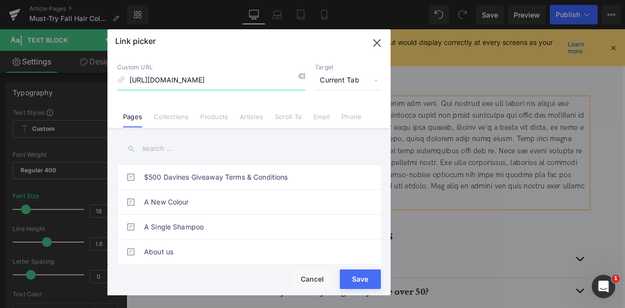
scroll to position [0, 14]
click at [190, 81] on input "https://us.davines.com/blogs/news/the-fall-palette-2024" at bounding box center [211, 80] width 188 height 19
type input "/blogs/news/the-fall-palette-2024"
click at [334, 87] on span "Current Tab" at bounding box center [348, 80] width 66 height 19
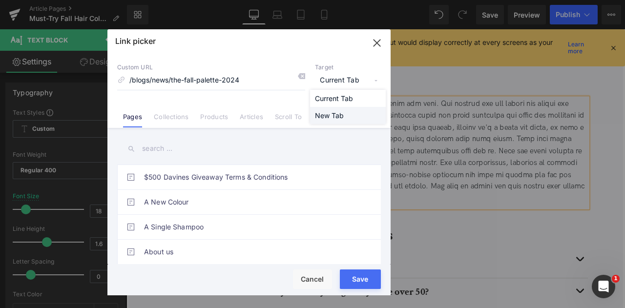
click at [343, 115] on li "New Tab" at bounding box center [348, 115] width 76 height 17
click at [358, 277] on button "Save" at bounding box center [360, 280] width 41 height 20
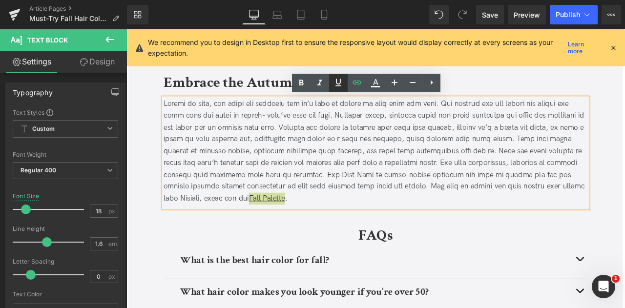
click at [338, 84] on icon at bounding box center [338, 82] width 6 height 7
click at [358, 185] on div "Fall Palette ." at bounding box center [421, 174] width 503 height 126
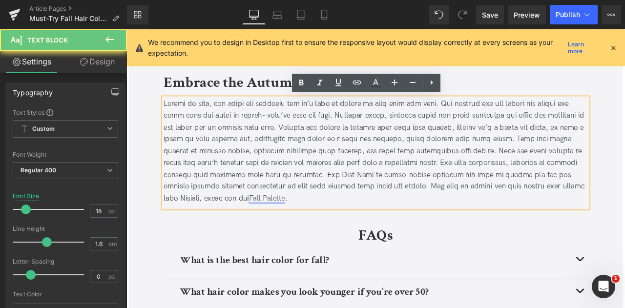
click at [272, 230] on link "Fall Palette" at bounding box center [293, 230] width 43 height 10
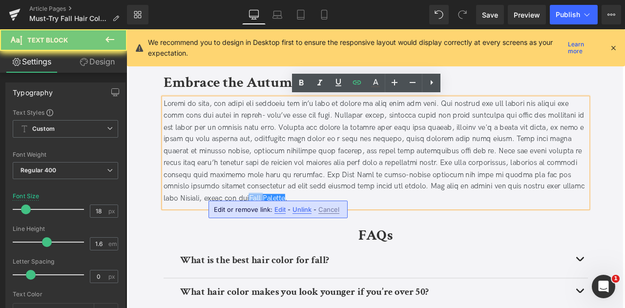
click at [272, 230] on link "Fall Palette" at bounding box center [293, 230] width 43 height 10
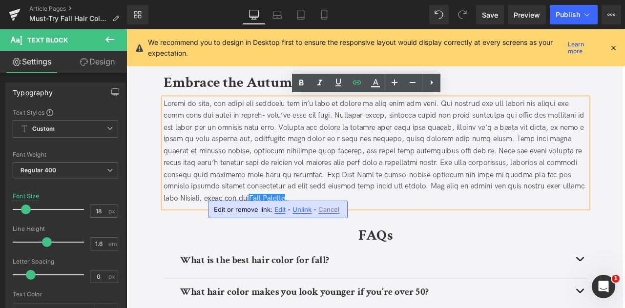
click at [293, 228] on link "Fall Palette" at bounding box center [293, 230] width 43 height 10
click at [338, 85] on icon at bounding box center [339, 83] width 12 height 12
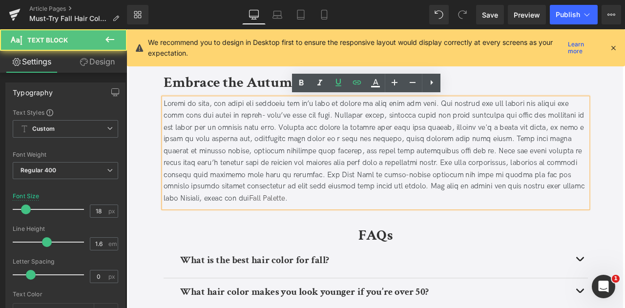
click at [373, 206] on div "Fall Palette ." at bounding box center [421, 174] width 503 height 126
click at [274, 225] on link "Fall Palette" at bounding box center [293, 230] width 43 height 10
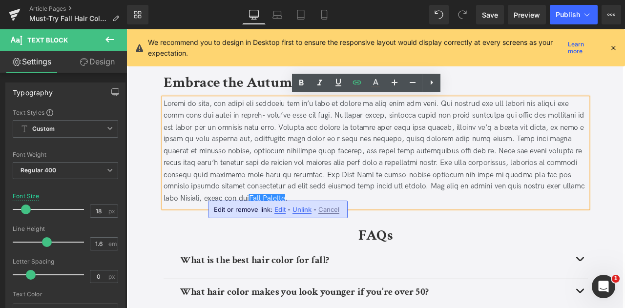
click at [226, 207] on div "Fall Palette ." at bounding box center [421, 174] width 503 height 126
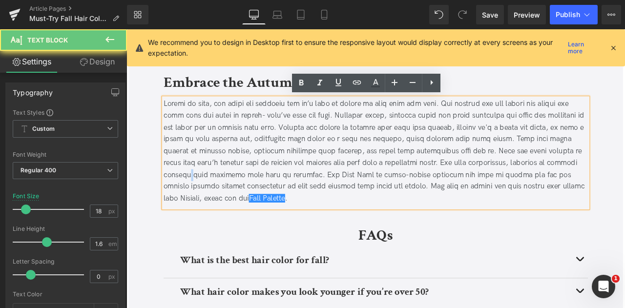
click at [226, 207] on div "Fall Palette ." at bounding box center [421, 174] width 503 height 126
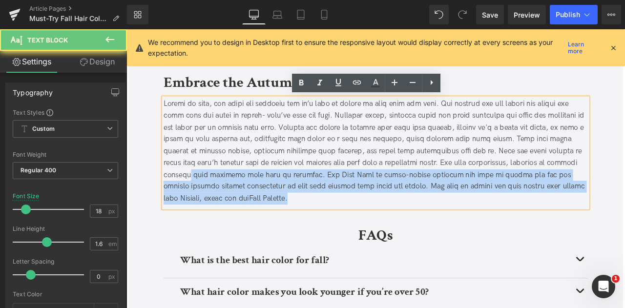
click at [327, 230] on div "Fall Palette ." at bounding box center [421, 174] width 503 height 126
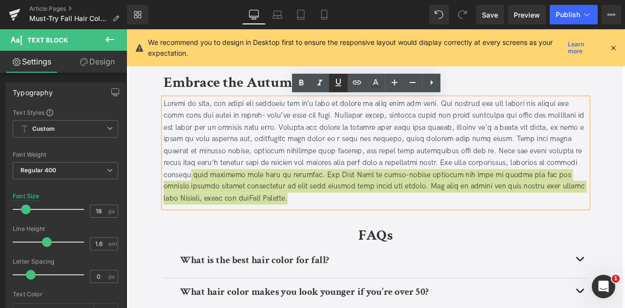
click at [337, 81] on icon at bounding box center [339, 83] width 12 height 12
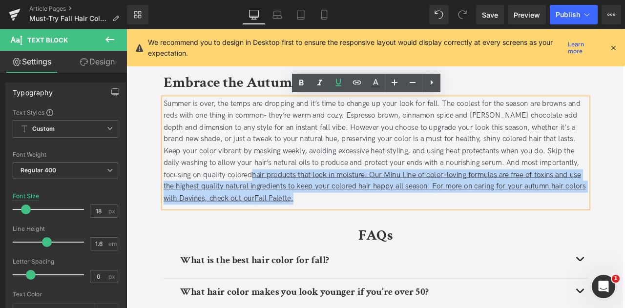
click at [227, 200] on div "Summer is over, the temps are dropping and it’s time to change up your look for…" at bounding box center [421, 174] width 503 height 126
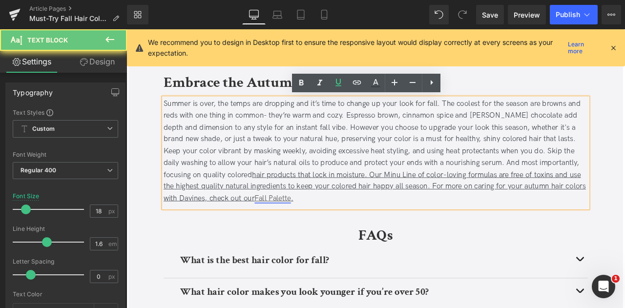
click at [278, 230] on link "Fall Palette" at bounding box center [299, 230] width 43 height 10
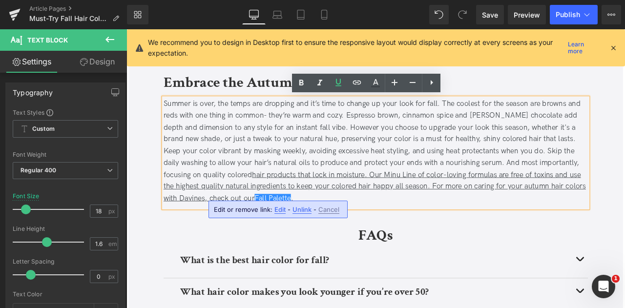
click at [227, 202] on div "Summer is over, the temps are dropping and it’s time to change up your look for…" at bounding box center [421, 174] width 503 height 126
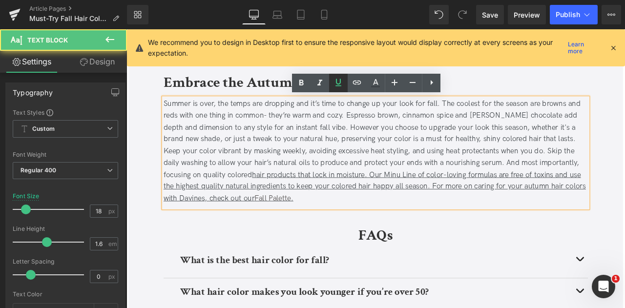
click at [339, 85] on icon at bounding box center [339, 83] width 12 height 12
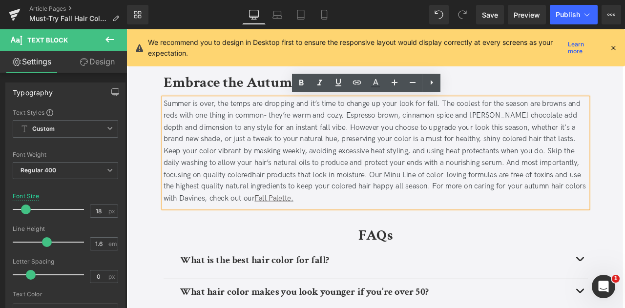
click at [391, 207] on div "Summer is over, the temps are dropping and it’s time to change up your look for…" at bounding box center [421, 174] width 503 height 126
click at [172, 199] on div "Summer is over, the temps are dropping and it’s time to change up your look for…" at bounding box center [421, 174] width 503 height 126
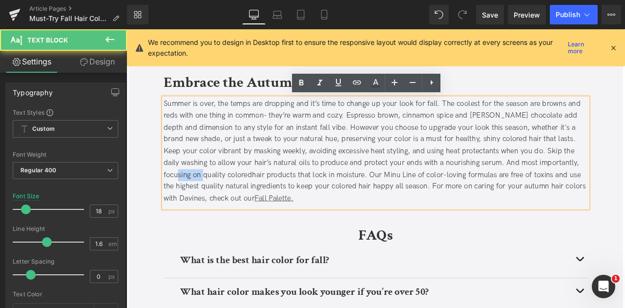
click at [172, 199] on div "Summer is over, the temps are dropping and it’s time to change up your look for…" at bounding box center [421, 174] width 503 height 126
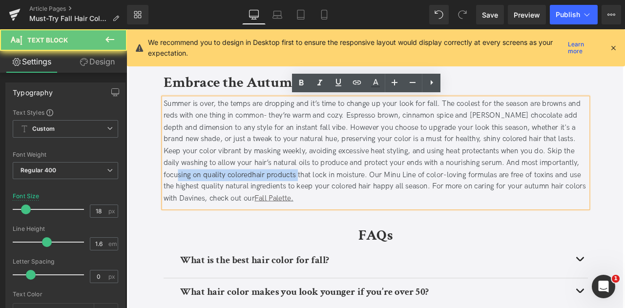
click at [256, 200] on div "Summer is over, the temps are dropping and it’s time to change up your look for…" at bounding box center [421, 174] width 503 height 126
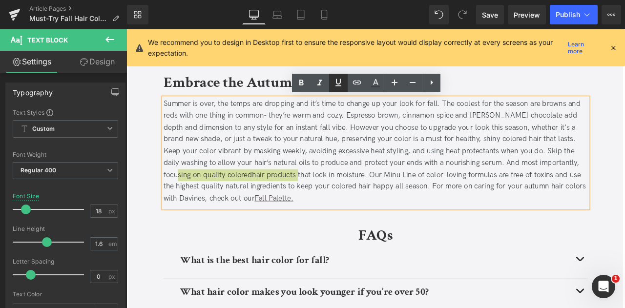
click at [338, 81] on icon at bounding box center [339, 83] width 12 height 12
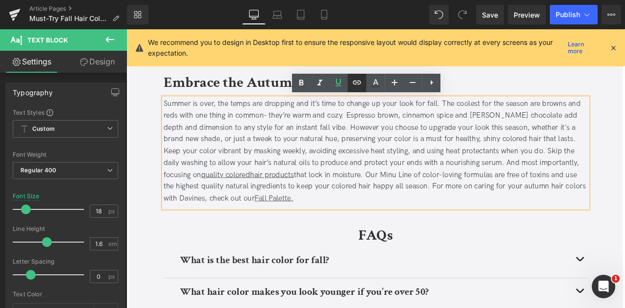
click at [359, 81] on icon at bounding box center [357, 82] width 8 height 4
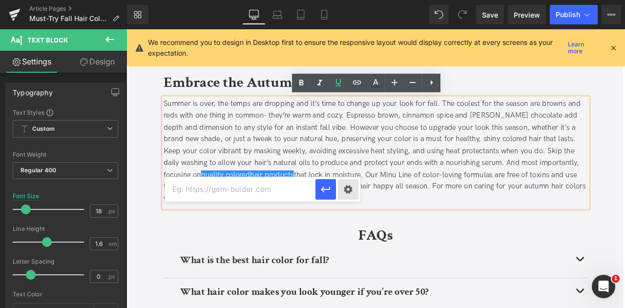
click at [350, 0] on div "Text Color Highlight Color #333333 Edit or remove link: Edit - Unlink - Cancel" at bounding box center [312, 0] width 625 height 0
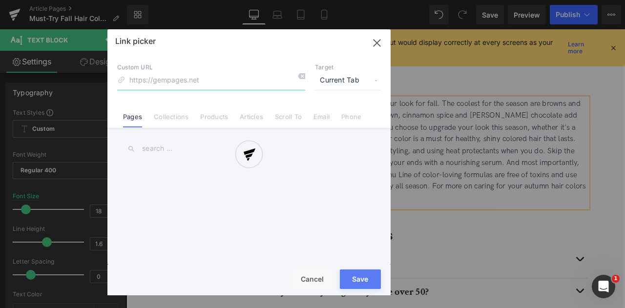
paste input "[URL][DOMAIN_NAME]"
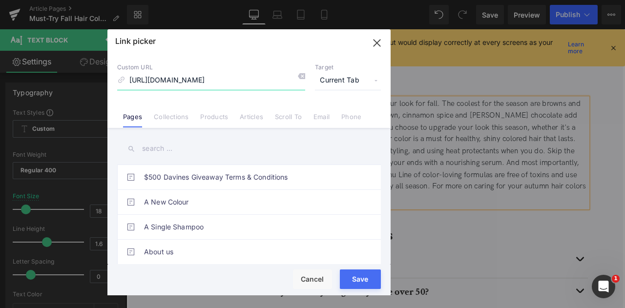
click at [201, 78] on input "[URL][DOMAIN_NAME]" at bounding box center [211, 80] width 188 height 19
type input "/collections/colored-hair"
click at [328, 79] on span "Current Tab" at bounding box center [348, 80] width 66 height 19
click at [341, 117] on li "New Tab" at bounding box center [348, 115] width 76 height 17
click at [355, 279] on button "Save" at bounding box center [360, 280] width 41 height 20
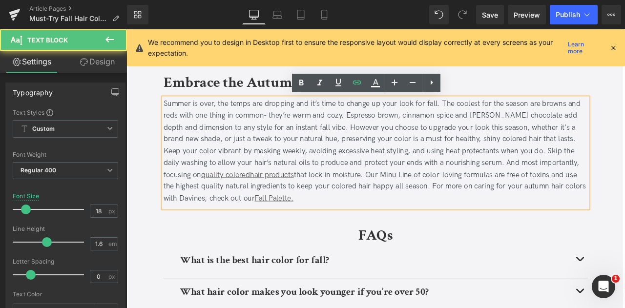
click at [465, 173] on div "Summer is over, the temps are dropping and it’s time to change up your look for…" at bounding box center [421, 174] width 503 height 126
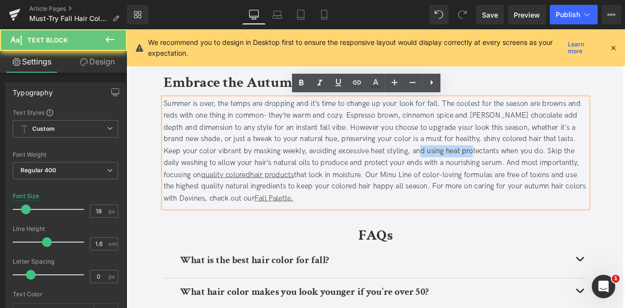
click at [494, 171] on div "Summer is over, the temps are dropping and it’s time to change up your look for…" at bounding box center [421, 174] width 503 height 126
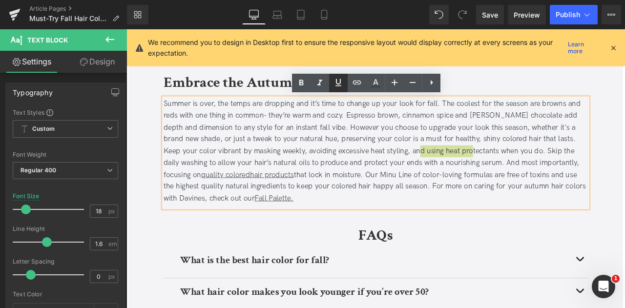
click at [341, 84] on icon at bounding box center [339, 83] width 12 height 12
click at [358, 82] on icon at bounding box center [357, 83] width 12 height 12
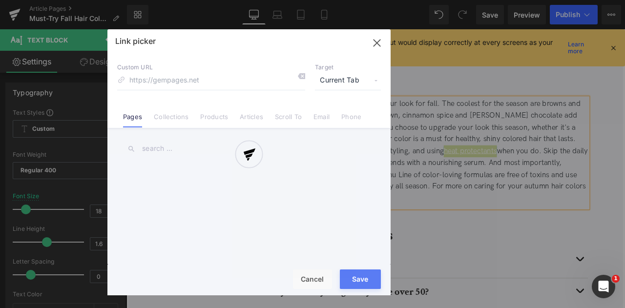
click at [549, 0] on div "Text Color Highlight Color #333333 Edit or remove link: Edit - Unlink - Cancel …" at bounding box center [312, 0] width 625 height 0
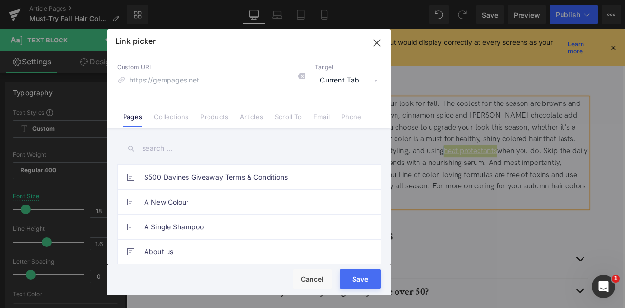
paste input "https://us.davines.com/collections/heat-protectants?utm_source=google&utm_mediu…"
click at [153, 80] on input "https://us.davines.com/collections/heat-protectants?utm_source=google&utm_mediu…" at bounding box center [211, 80] width 188 height 19
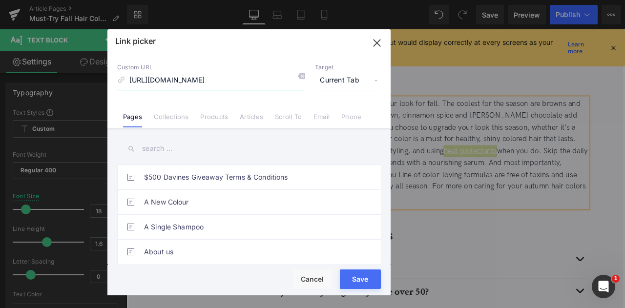
click at [168, 82] on input "https://us.davines.com/collections/heat-protectants?utm_source=google&utm_mediu…" at bounding box center [211, 80] width 188 height 19
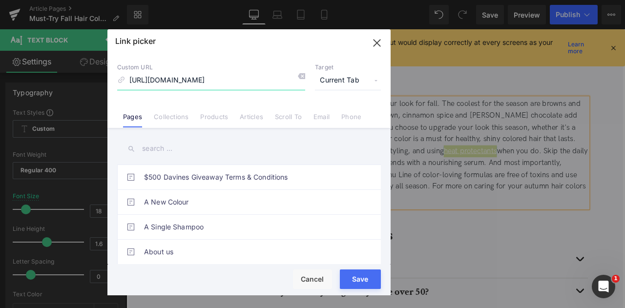
drag, startPoint x: 168, startPoint y: 82, endPoint x: 157, endPoint y: 81, distance: 10.8
click at [157, 81] on input "https://us.davines.com/collections/heat-protectants?utm_source=google&utm_mediu…" at bounding box center [211, 80] width 188 height 19
click at [166, 82] on input "https://us.davines.com/collections/heat-protectants?utm_source=google&utm_mediu…" at bounding box center [211, 80] width 188 height 19
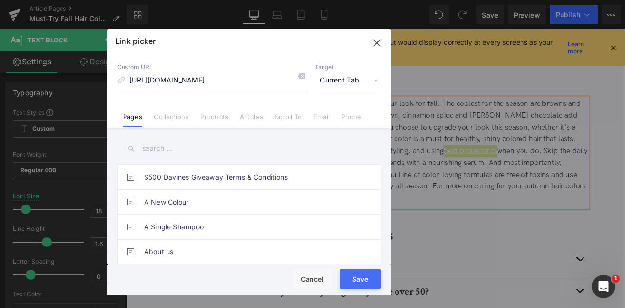
scroll to position [0, 0]
click at [198, 75] on input "https://us.davines.com/collections/heat-protectants" at bounding box center [211, 80] width 188 height 19
type input "/collections/heat-protectants"
click at [326, 80] on span "Current Tab" at bounding box center [348, 80] width 66 height 19
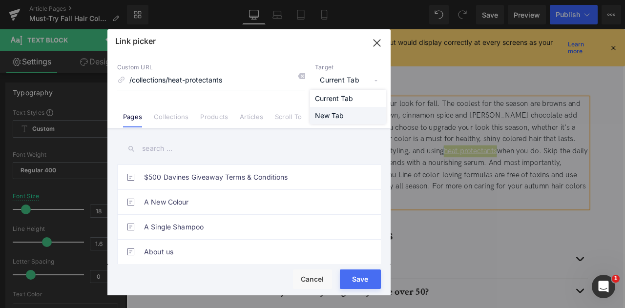
click at [334, 117] on li "New Tab" at bounding box center [348, 115] width 76 height 17
click at [356, 277] on button "Save" at bounding box center [360, 280] width 41 height 20
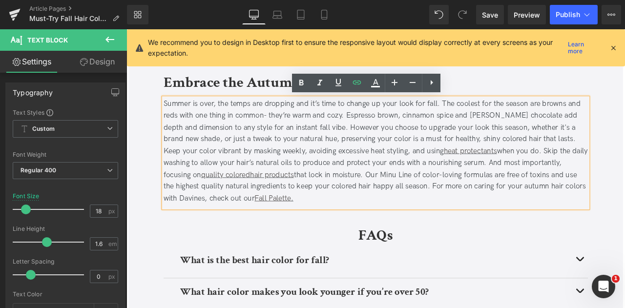
click at [410, 201] on div "Summer is over, the temps are dropping and it’s time to change up your look for…" at bounding box center [421, 174] width 503 height 126
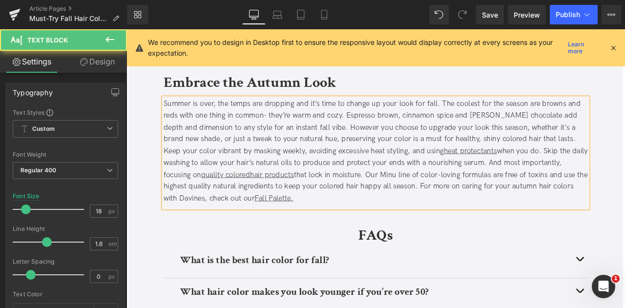
click at [399, 201] on div "Summer is over, the temps are dropping and it’s time to change up your look for…" at bounding box center [421, 174] width 503 height 126
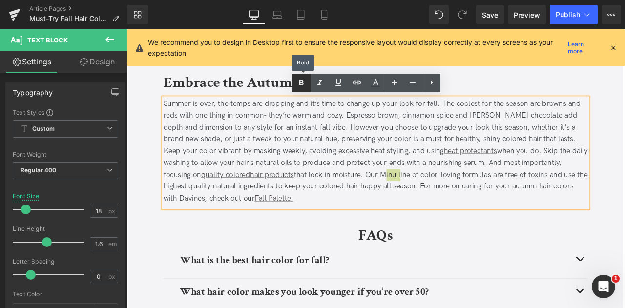
click at [301, 82] on icon at bounding box center [301, 83] width 4 height 6
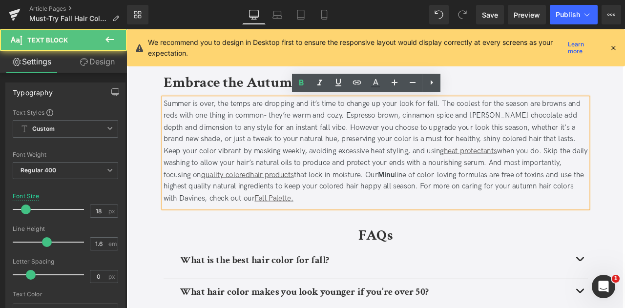
click at [407, 201] on div "Summer is over, the temps are dropping and it’s time to change up your look for…" at bounding box center [421, 174] width 503 height 126
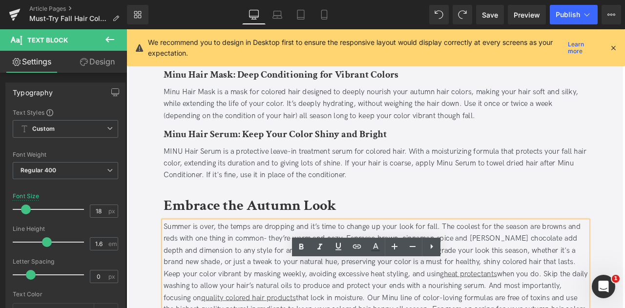
scroll to position [1331, 0]
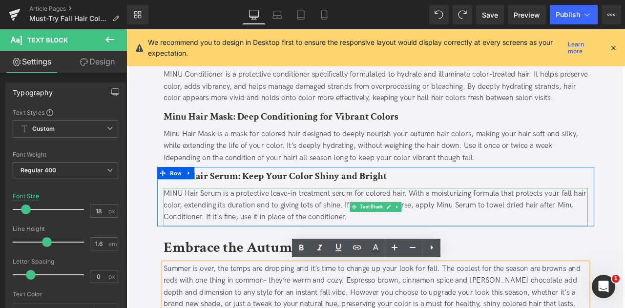
click at [379, 221] on div "MINU Hair Serum is a protective leave-in treatment serum for colored hair. With…" at bounding box center [421, 238] width 503 height 42
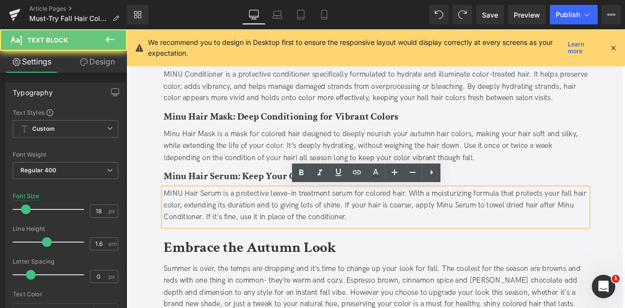
click at [379, 221] on div "MINU Hair Serum is a protective leave-in treatment serum for colored hair. With…" at bounding box center [421, 238] width 503 height 42
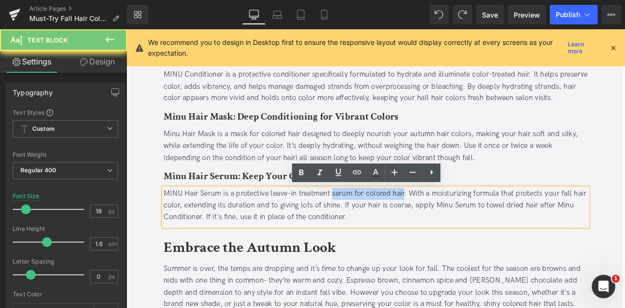
click at [446, 225] on div "MINU Hair Serum is a protective leave-in treatment serum for colored hair. With…" at bounding box center [421, 238] width 503 height 42
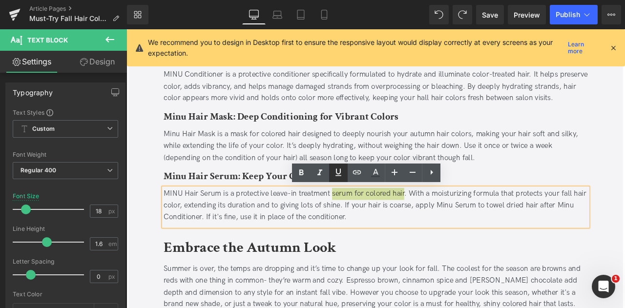
click at [337, 174] on icon at bounding box center [339, 173] width 12 height 12
click at [358, 173] on icon at bounding box center [357, 173] width 12 height 12
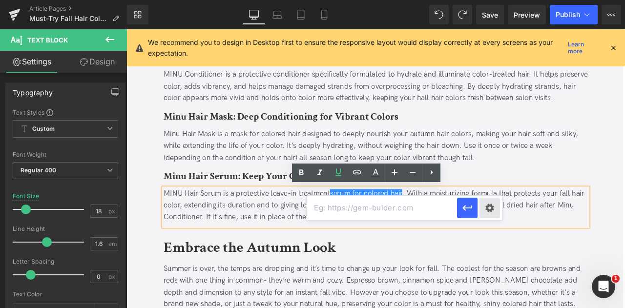
click at [490, 0] on div "Text Color Highlight Color #333333 Edit or remove link: Edit - Unlink - Cancel" at bounding box center [312, 0] width 625 height 0
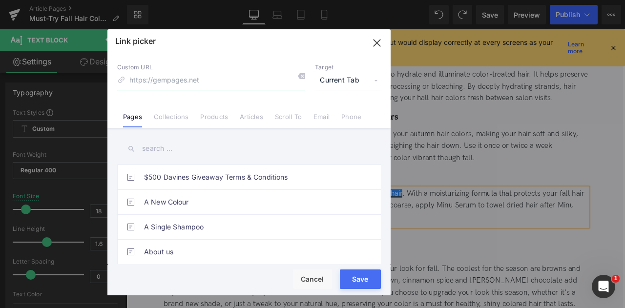
paste input "https://us.davines.com/products/minu-hair-serum"
click at [202, 83] on input "https://us.davines.com/products/minu-hair-serum" at bounding box center [211, 80] width 188 height 19
type input "/products/minu-hair-serum"
click at [315, 79] on span "Current Tab" at bounding box center [348, 80] width 66 height 19
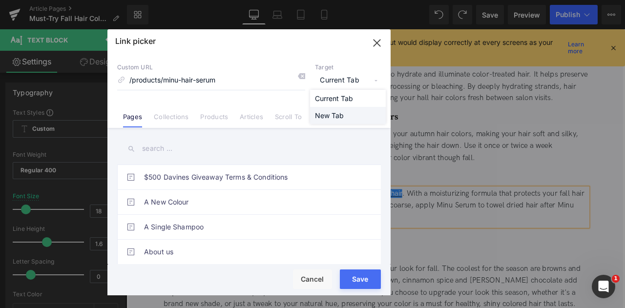
click at [332, 113] on li "New Tab" at bounding box center [348, 115] width 76 height 17
click at [364, 275] on button "Save" at bounding box center [360, 280] width 41 height 20
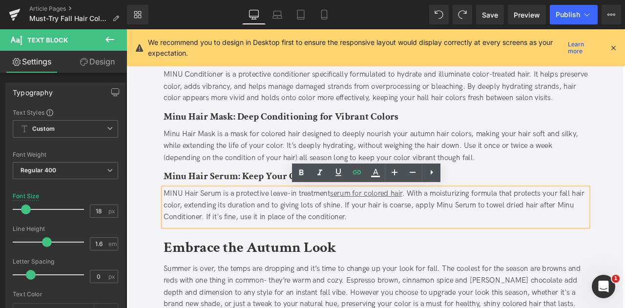
click at [502, 242] on div "MINU Hair Serum is a protective leave-in treatment serum for colored hair . Wit…" at bounding box center [421, 238] width 503 height 42
click at [305, 239] on div "MINU Hair Serum is a protective leave-in treatment serum for colored hair . Wit…" at bounding box center [421, 238] width 503 height 42
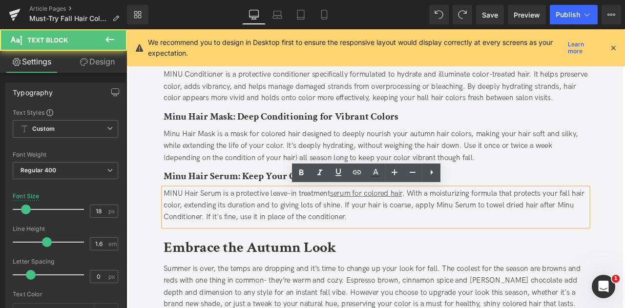
click at [287, 238] on div "MINU Hair Serum is a protective leave-in treatment serum for colored hair . Wit…" at bounding box center [421, 238] width 503 height 42
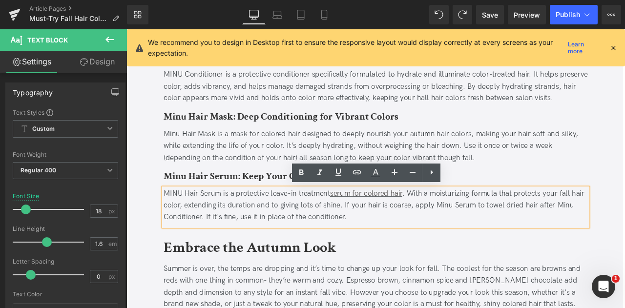
click at [300, 238] on div "MINU Hair Serum is a protective leave-in treatment serum for colored hair . Wit…" at bounding box center [421, 238] width 503 height 42
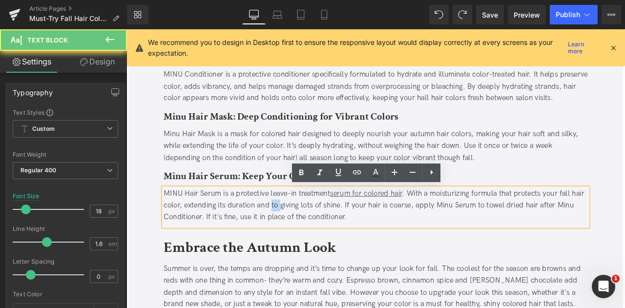
click at [300, 238] on div "MINU Hair Serum is a protective leave-in treatment serum for colored hair . Wit…" at bounding box center [421, 238] width 503 height 42
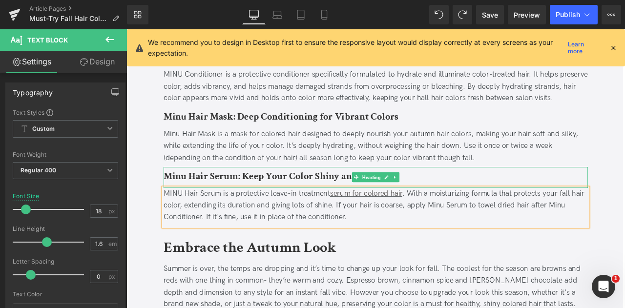
scroll to position [1311, 0]
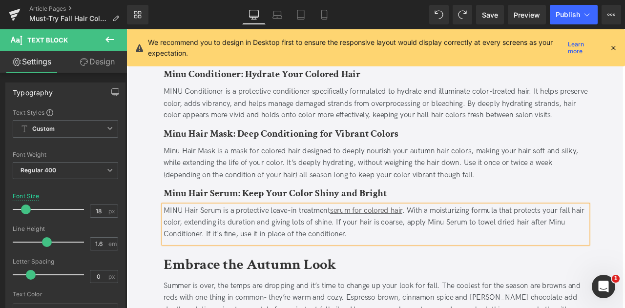
click at [256, 172] on div "Minu Hair Mask is a mask for colored hair designed to deeply nourish your autum…" at bounding box center [421, 188] width 503 height 42
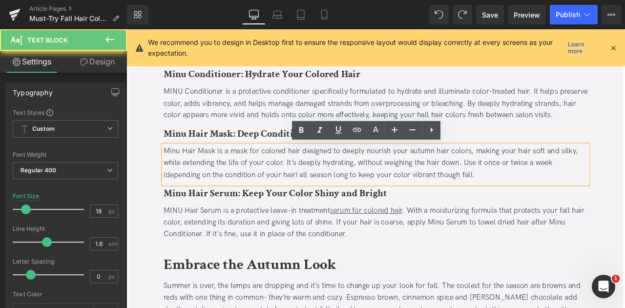
click at [256, 172] on div "Minu Hair Mask is a mask for colored hair designed to deeply nourish your autum…" at bounding box center [421, 188] width 503 height 42
click at [320, 174] on div "Minu Hair Mask is a mask for colored hair designed to deeply nourish your autum…" at bounding box center [421, 188] width 503 height 42
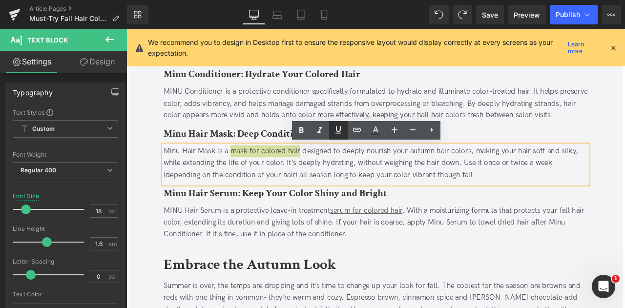
click at [341, 127] on icon at bounding box center [339, 130] width 12 height 12
click at [356, 128] on icon at bounding box center [357, 130] width 8 height 4
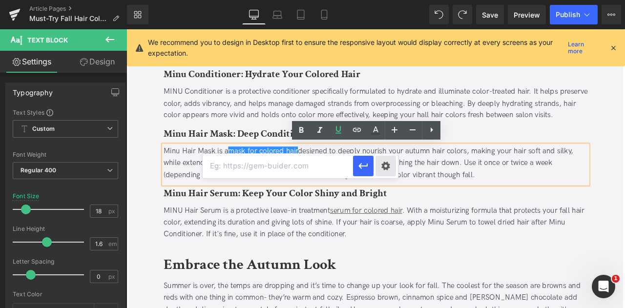
click at [385, 0] on div "Text Color Highlight Color #333333 Edit or remove link: Edit - Unlink - Cancel" at bounding box center [312, 0] width 625 height 0
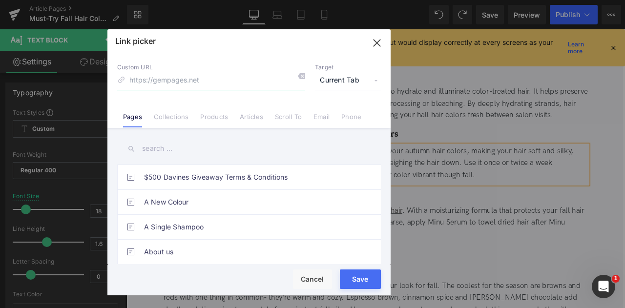
paste input "https://us.davines.com/products/minu-hair-mask"
click at [201, 80] on input "https://us.davines.com/products/minu-hair-mask" at bounding box center [211, 80] width 188 height 19
type input "/products/minu-hair-mask"
click at [340, 85] on span "Current Tab" at bounding box center [348, 80] width 66 height 19
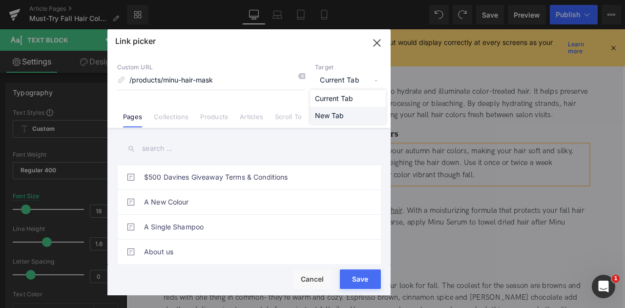
click at [338, 116] on li "New Tab" at bounding box center [348, 115] width 76 height 17
click at [367, 272] on button "Save" at bounding box center [360, 280] width 41 height 20
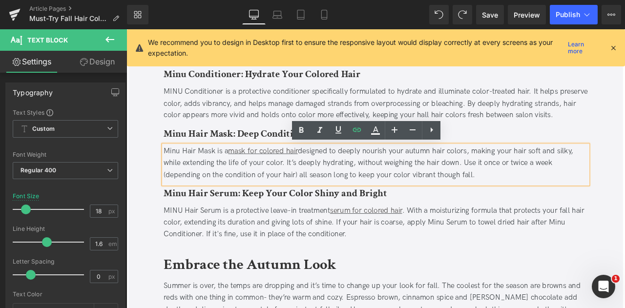
scroll to position [1249, 0]
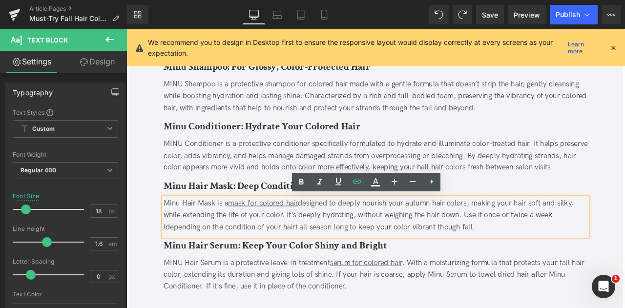
click at [280, 158] on div "MINU Conditioner is a protective conditioner specifically formulated to hydrate…" at bounding box center [421, 179] width 503 height 42
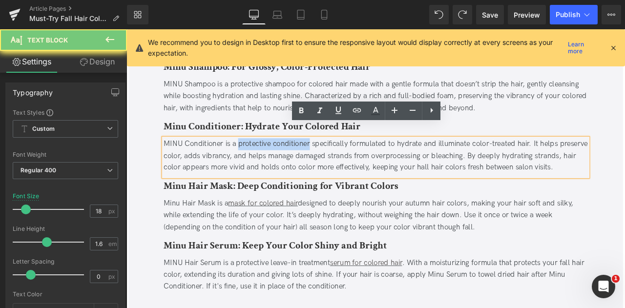
click at [308, 158] on div "MINU Conditioner is a protective conditioner specifically formulated to hydrate…" at bounding box center [421, 179] width 503 height 42
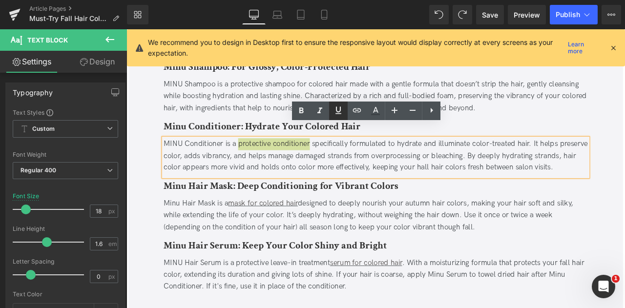
click at [338, 107] on icon at bounding box center [339, 111] width 12 height 12
click at [356, 109] on icon at bounding box center [357, 110] width 8 height 4
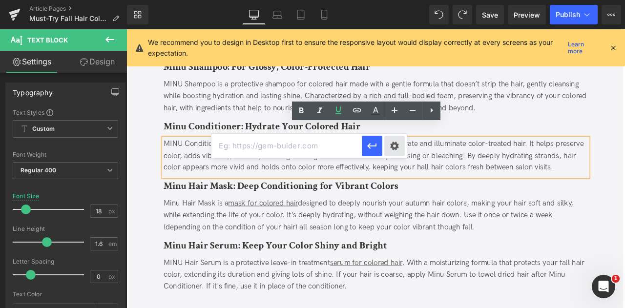
click at [395, 0] on div "Text Color Highlight Color #333333 Edit or remove link: Edit - Unlink - Cancel" at bounding box center [312, 0] width 625 height 0
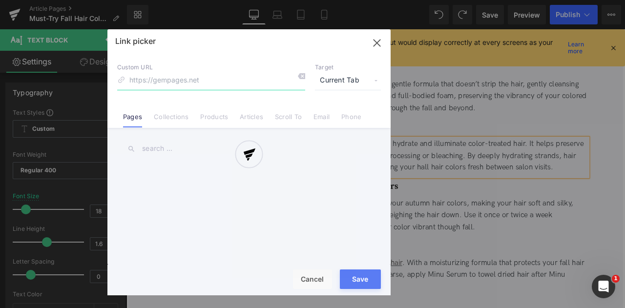
paste input "/products/minu-conditioner"
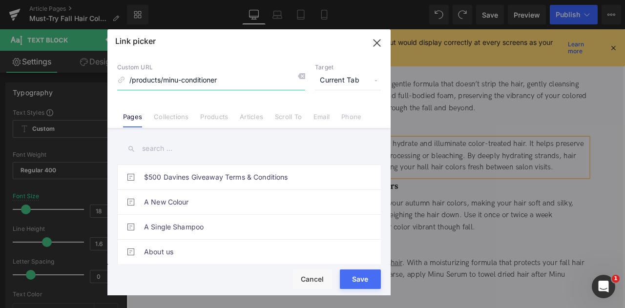
type input "/products/minu-conditioner"
click at [344, 80] on span "Current Tab" at bounding box center [348, 80] width 66 height 19
click at [347, 116] on li "New Tab" at bounding box center [348, 115] width 76 height 17
click at [358, 283] on button "Save" at bounding box center [360, 280] width 41 height 20
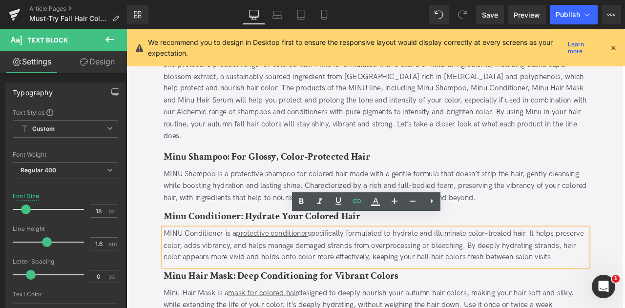
scroll to position [1142, 0]
click at [259, 195] on div "MINU Shampoo is a protective shampoo for colored hair made with a gentle formul…" at bounding box center [421, 217] width 503 height 45
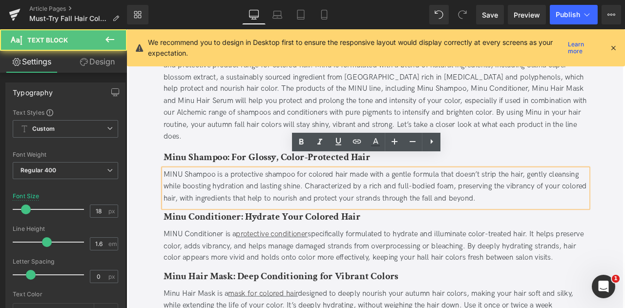
click at [259, 195] on div "MINU Shampoo is a protective shampoo for colored hair made with a gentle formul…" at bounding box center [421, 217] width 503 height 45
click at [267, 195] on div "MINU Shampoo is a protective shampoo for colored hair made with a gentle formul…" at bounding box center [421, 216] width 503 height 42
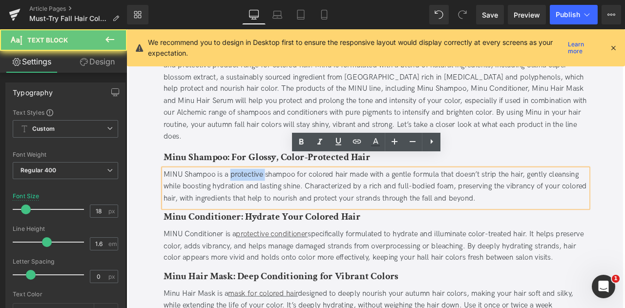
click at [267, 195] on div "MINU Shampoo is a protective shampoo for colored hair made with a gentle formul…" at bounding box center [421, 216] width 503 height 42
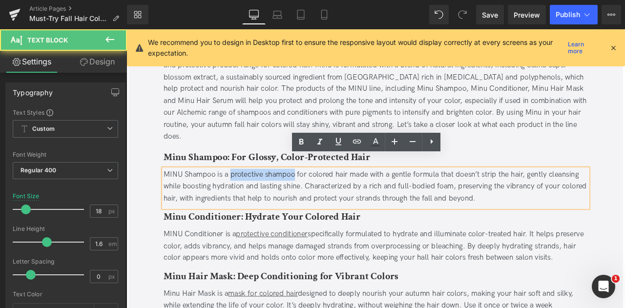
click at [301, 195] on div "MINU Shampoo is a protective shampoo for colored hair made with a gentle formul…" at bounding box center [421, 216] width 503 height 42
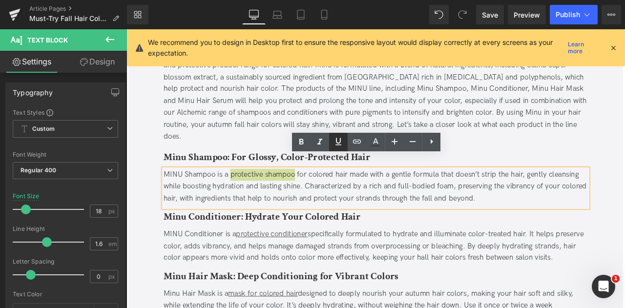
click at [342, 140] on icon at bounding box center [339, 142] width 12 height 12
click at [352, 142] on icon at bounding box center [357, 142] width 12 height 12
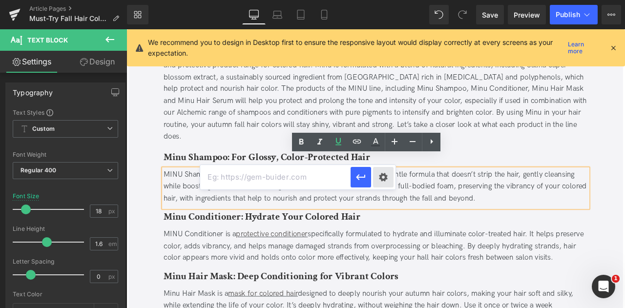
click at [389, 0] on div "Text Color Highlight Color #333333 Edit or remove link: Edit - Unlink - Cancel" at bounding box center [312, 0] width 625 height 0
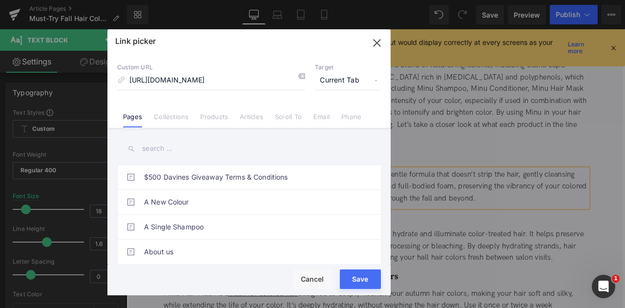
click at [203, 81] on input "https://us.davines.com/products/minu-shampoo" at bounding box center [211, 80] width 188 height 19
type input "/products/minu-shampoo"
click at [357, 76] on span "Current Tab" at bounding box center [348, 80] width 66 height 19
click at [348, 113] on li "New Tab" at bounding box center [348, 115] width 76 height 17
click at [359, 278] on button "Save" at bounding box center [360, 280] width 41 height 20
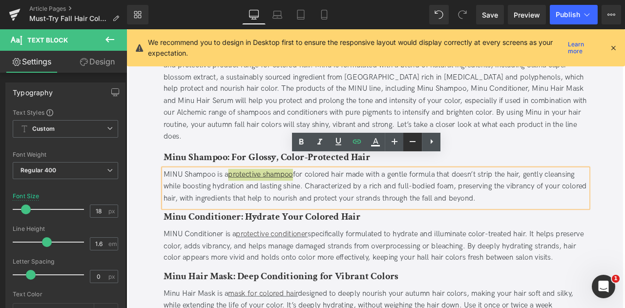
click at [411, 147] on icon at bounding box center [413, 142] width 12 height 12
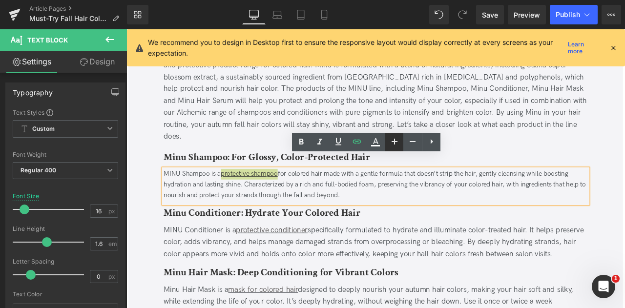
click at [394, 145] on icon at bounding box center [395, 142] width 12 height 12
type input "18"
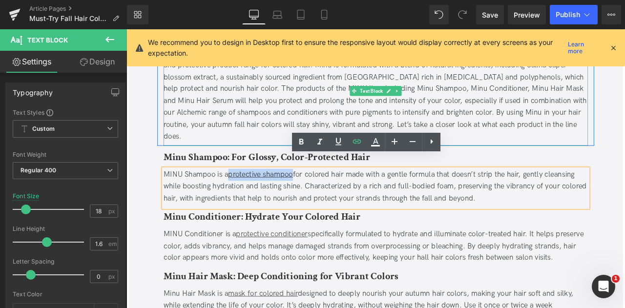
click at [552, 144] on div "When it comes to choosing the best products for your fall hair colors, look no …" at bounding box center [421, 107] width 503 height 112
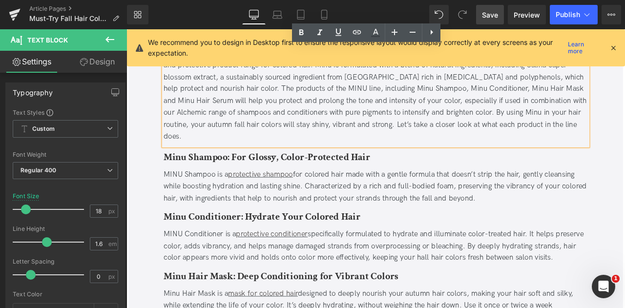
click at [491, 23] on link "Save" at bounding box center [490, 15] width 28 height 20
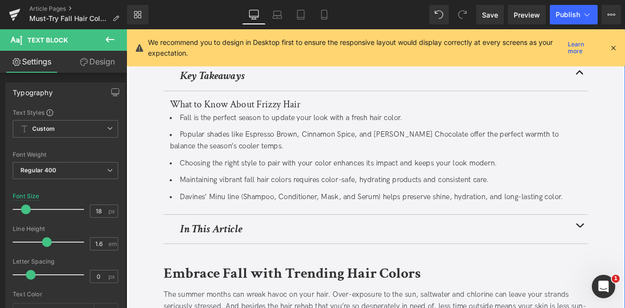
scroll to position [250, 0]
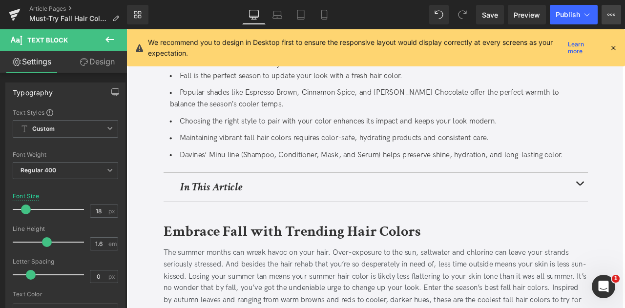
click at [618, 20] on button "View Live Page View with current Template Save Template to Library Schedule Pub…" at bounding box center [612, 15] width 20 height 20
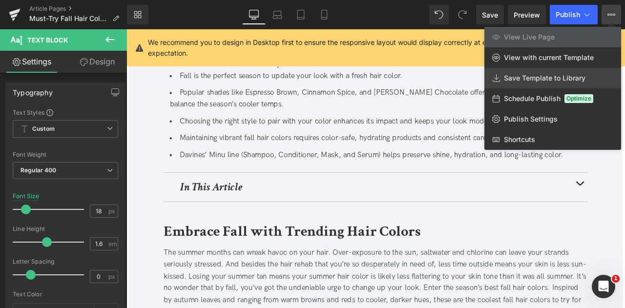
click at [544, 76] on span "Save Template to Library" at bounding box center [545, 78] width 82 height 9
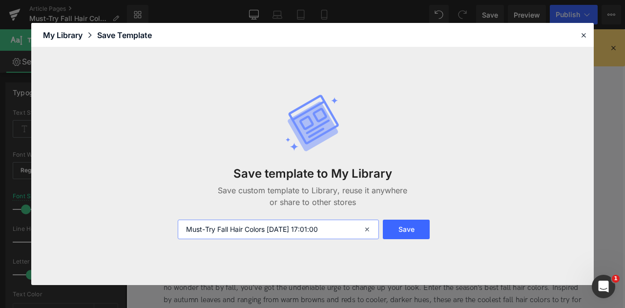
click at [269, 229] on input "Must-Try Fall Hair Colors 2025-09-22 17:01:00" at bounding box center [278, 230] width 201 height 20
type input "fpiewpfewpfew"
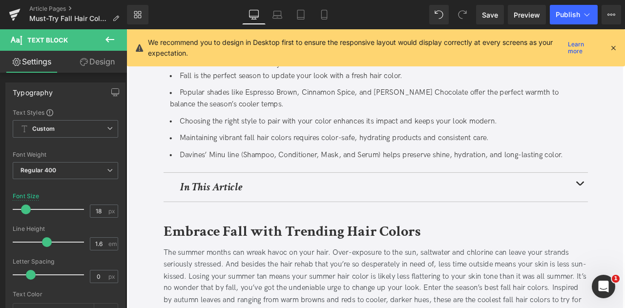
click at [67, 4] on div "Article Pages Must-Try Fall Hair Colors" at bounding box center [63, 14] width 127 height 29
click at [71, 10] on link "Article Pages" at bounding box center [78, 9] width 98 height 8
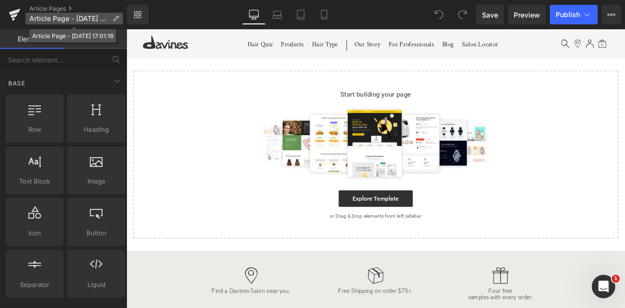
click at [60, 15] on span "Article Page - Sep 22, 17:01:16" at bounding box center [68, 19] width 79 height 8
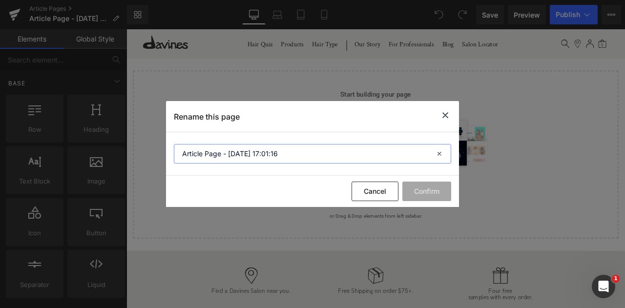
click at [290, 154] on input "Article Page - Sep 22, 17:01:16" at bounding box center [312, 154] width 277 height 20
paste input "Blonde Hair Care Guide for Long-Lasting Color"
type input "Blonde Hair Care Guide for Long-Lasting Color"
click at [449, 201] on button "Confirm" at bounding box center [426, 192] width 49 height 20
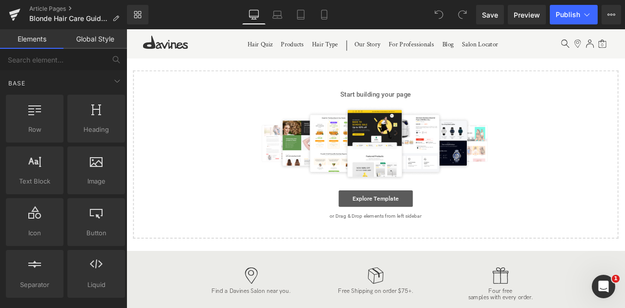
click at [410, 233] on link "Explore Template" at bounding box center [422, 230] width 88 height 20
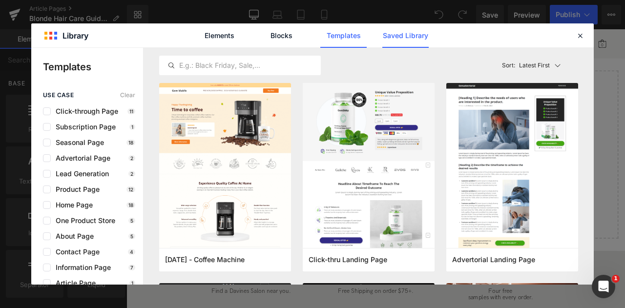
click at [387, 39] on link "Saved Library" at bounding box center [405, 35] width 46 height 24
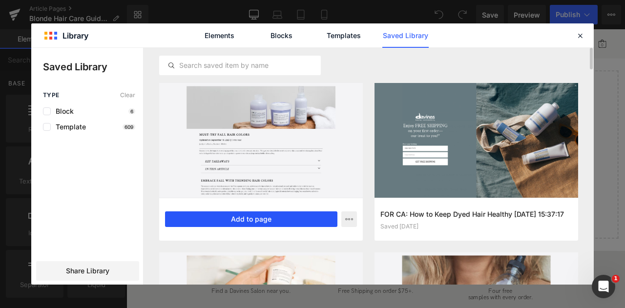
click at [199, 220] on button "Add to page" at bounding box center [251, 219] width 172 height 16
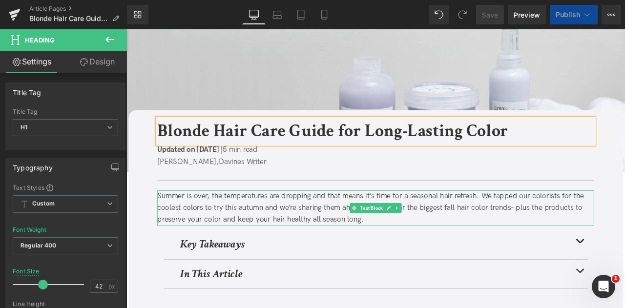
click at [289, 235] on div "Summer is over, the temperatures are dropping and that means it’s time for a se…" at bounding box center [422, 241] width 518 height 42
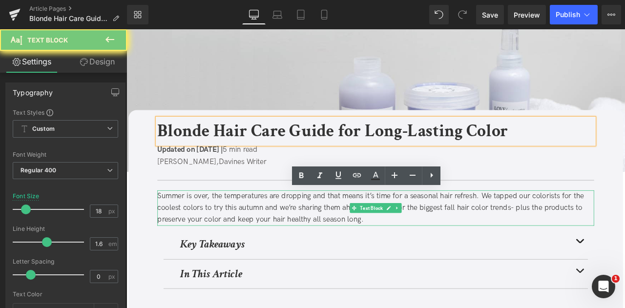
click at [289, 235] on div "Summer is over, the temperatures are dropping and that means it’s time for a se…" at bounding box center [422, 241] width 518 height 42
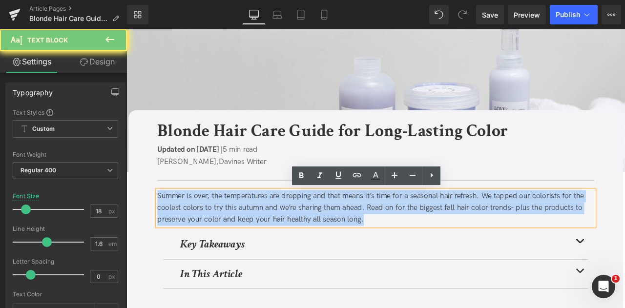
paste div
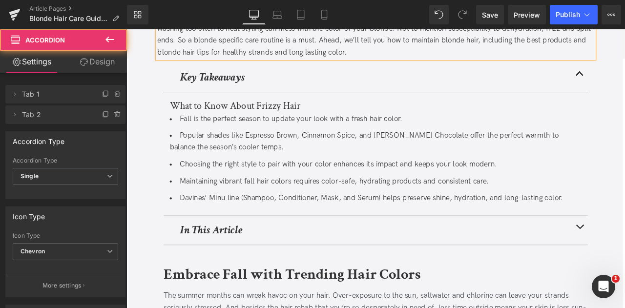
scroll to position [212, 0]
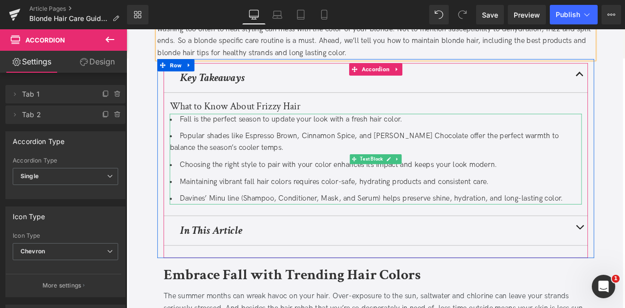
click at [272, 170] on li "Popular shades like Espresso Brown, Cinnamon Spice, and [PERSON_NAME] Chocolate…" at bounding box center [422, 163] width 488 height 28
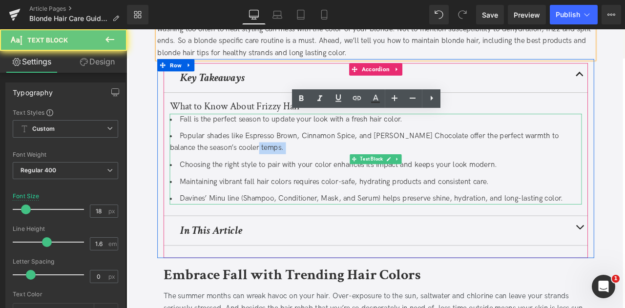
click at [272, 170] on li "Popular shades like Espresso Brown, Cinnamon Spice, and [PERSON_NAME] Chocolate…" at bounding box center [422, 163] width 488 height 28
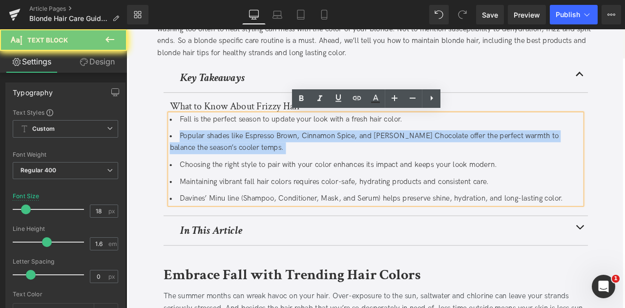
click at [272, 170] on li "Popular shades like Espresso Brown, Cinnamon Spice, and [PERSON_NAME] Chocolate…" at bounding box center [422, 163] width 488 height 28
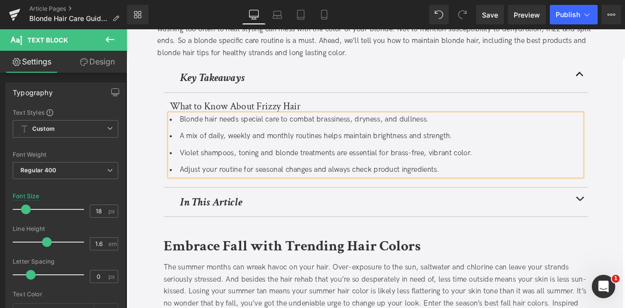
click at [215, 293] on b "Embrace Fall with Trending Hair Colors" at bounding box center [322, 286] width 305 height 23
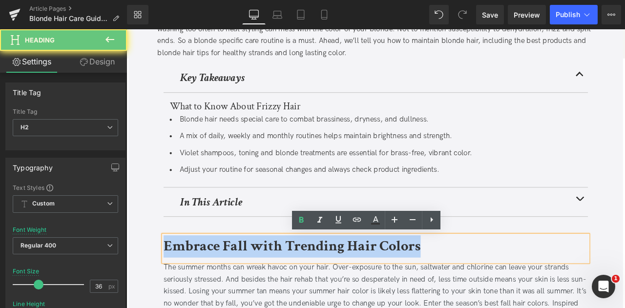
click at [215, 293] on b "Embrace Fall with Trending Hair Colors" at bounding box center [322, 286] width 305 height 23
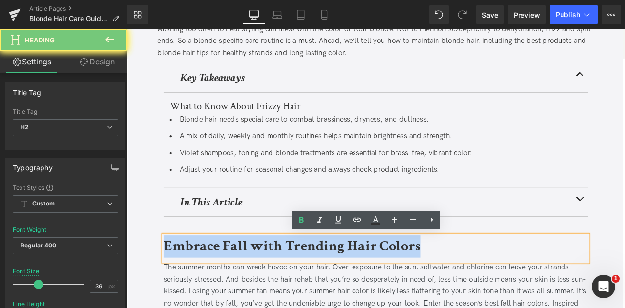
paste div
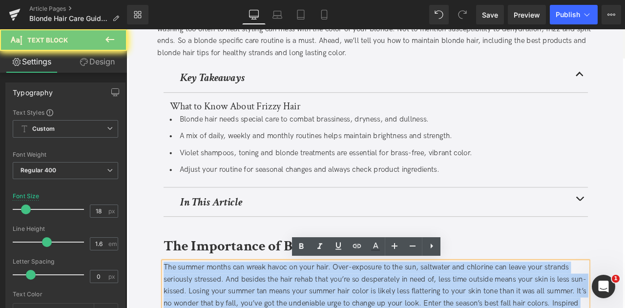
paste div
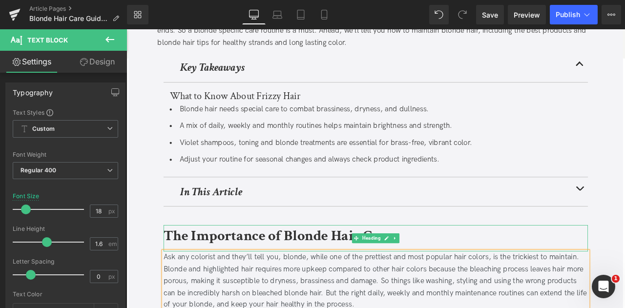
scroll to position [415, 0]
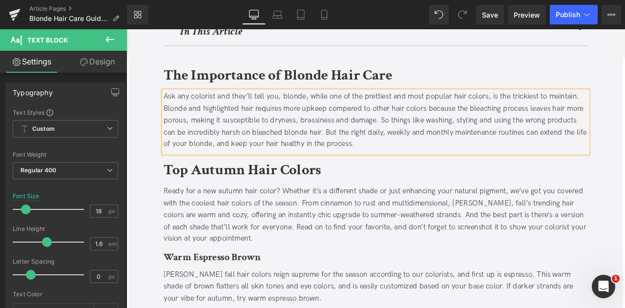
click at [244, 196] on b "Top Autumn Hair Colors" at bounding box center [263, 196] width 187 height 23
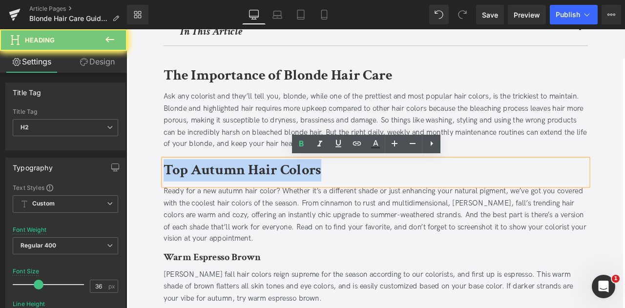
click at [244, 196] on b "Top Autumn Hair Colors" at bounding box center [263, 196] width 187 height 23
paste div
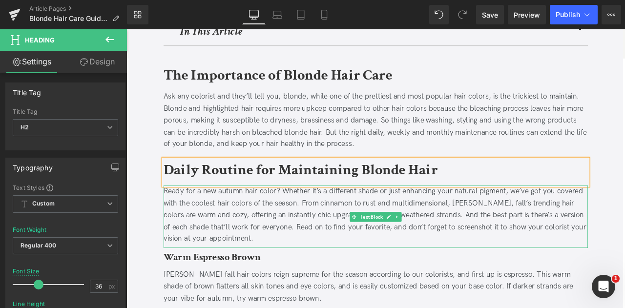
click at [244, 251] on div "Ready for a new autumn hair color? Whether it’s a different shade or just enhan…" at bounding box center [421, 249] width 503 height 70
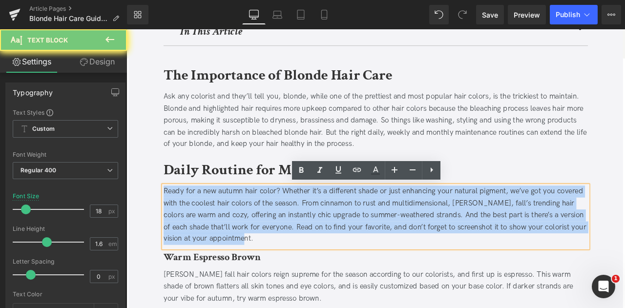
click at [244, 251] on div "Ready for a new autumn hair color? Whether it’s a different shade or just enhan…" at bounding box center [421, 249] width 503 height 70
paste div
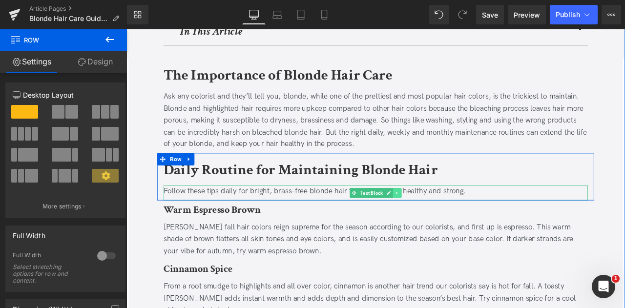
click at [447, 221] on icon at bounding box center [447, 223] width 5 height 6
click at [442, 221] on icon at bounding box center [441, 223] width 5 height 5
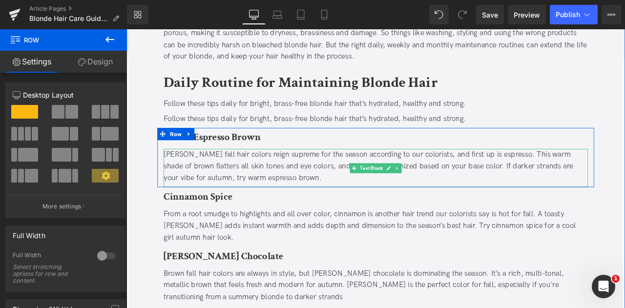
scroll to position [518, 0]
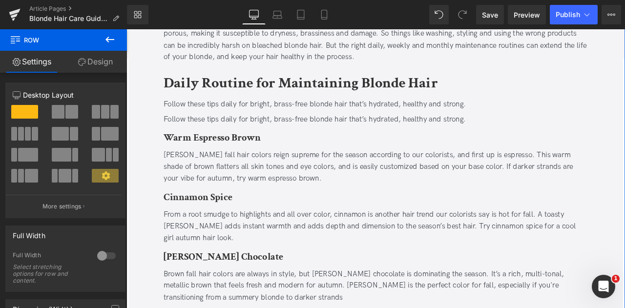
click at [241, 135] on div "Follow these tips daily for bright, brass-free blonde hair that’s hydrated, hea…" at bounding box center [421, 136] width 503 height 14
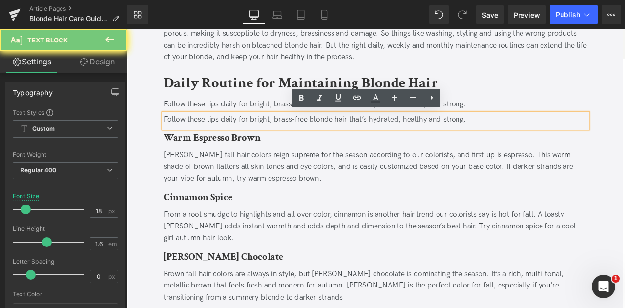
click at [241, 135] on div "Follow these tips daily for bright, brass-free blonde hair that’s hydrated, hea…" at bounding box center [421, 136] width 503 height 14
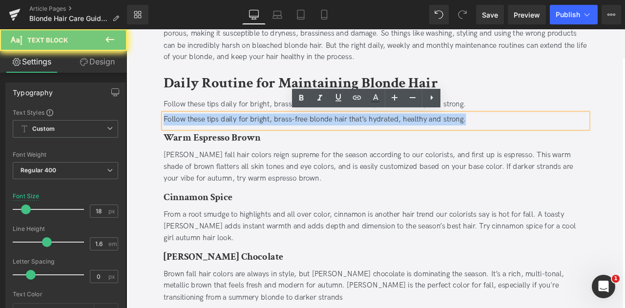
paste div
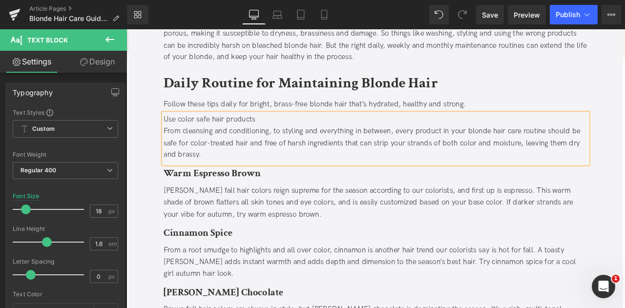
click at [295, 131] on div "Use color safe hair products" at bounding box center [421, 136] width 503 height 14
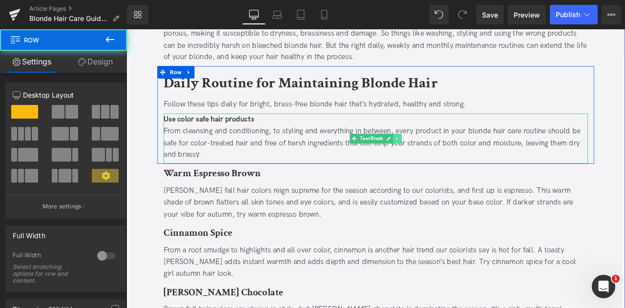
click at [446, 158] on icon at bounding box center [446, 158] width 1 height 3
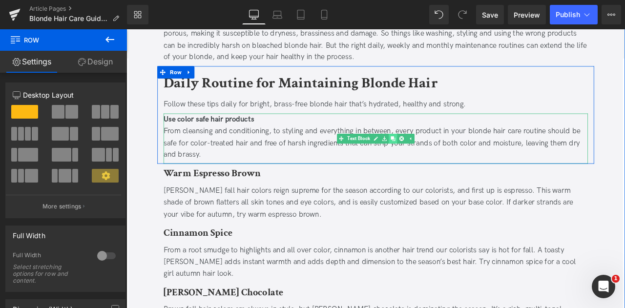
click at [441, 158] on icon at bounding box center [441, 158] width 5 height 5
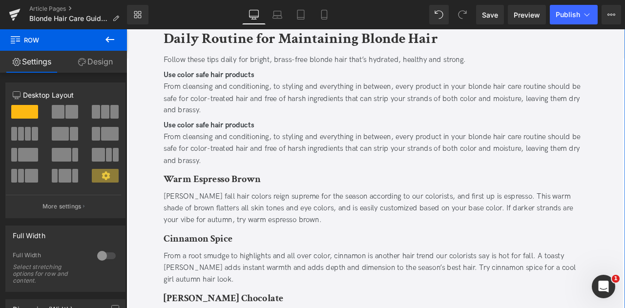
scroll to position [569, 0]
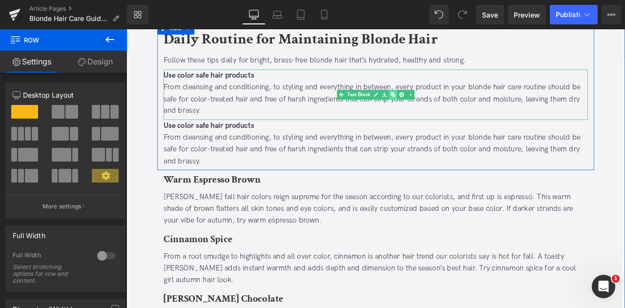
click at [438, 105] on link at bounding box center [443, 107] width 10 height 12
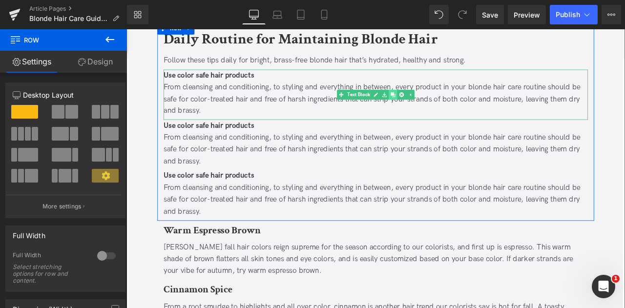
click at [439, 107] on icon at bounding box center [441, 107] width 5 height 5
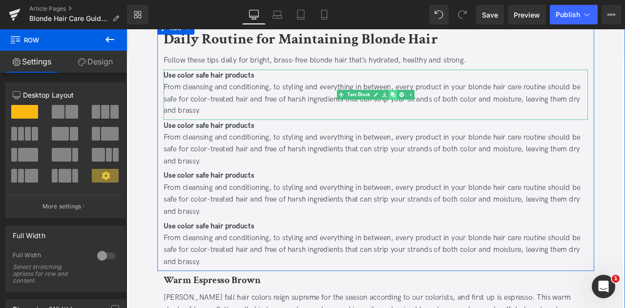
click at [439, 105] on icon at bounding box center [441, 107] width 5 height 5
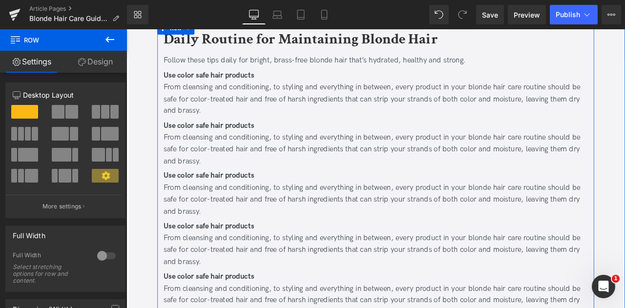
click at [338, 167] on div "From cleansing and conditioning, to styling and everything in between, every pr…" at bounding box center [421, 172] width 503 height 42
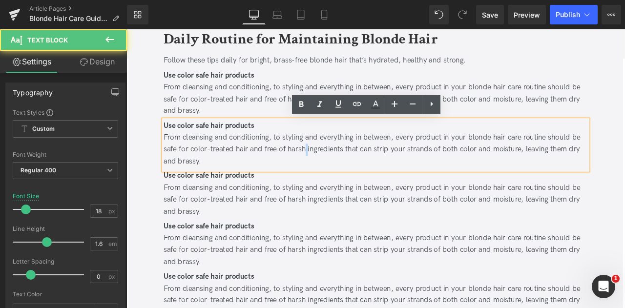
click at [338, 167] on div "From cleansing and conditioning, to styling and everything in between, every pr…" at bounding box center [421, 172] width 503 height 42
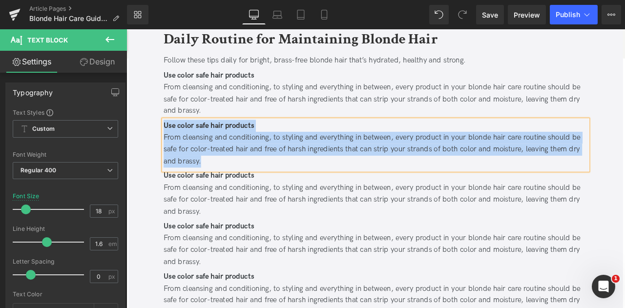
paste div
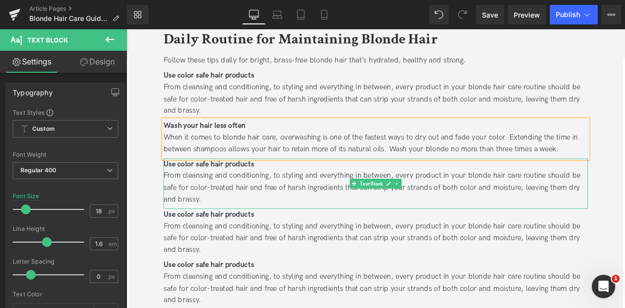
click at [212, 194] on div "Use color safe hair products" at bounding box center [421, 190] width 503 height 14
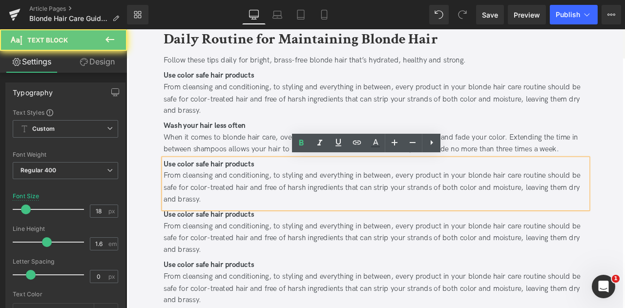
click at [212, 194] on div "Use color safe hair products" at bounding box center [421, 190] width 503 height 14
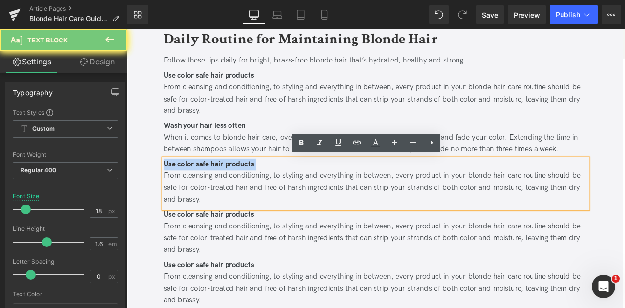
paste div
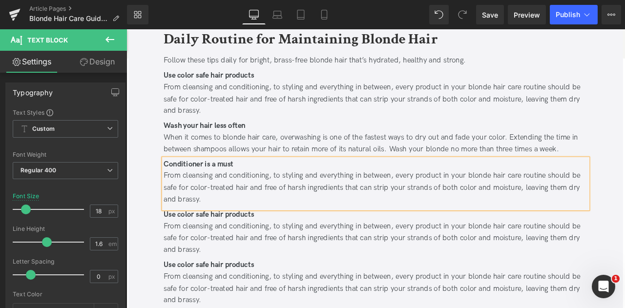
click at [264, 203] on span "From cleansing and conditioning, to styling and everything in between, every pr…" at bounding box center [417, 217] width 494 height 39
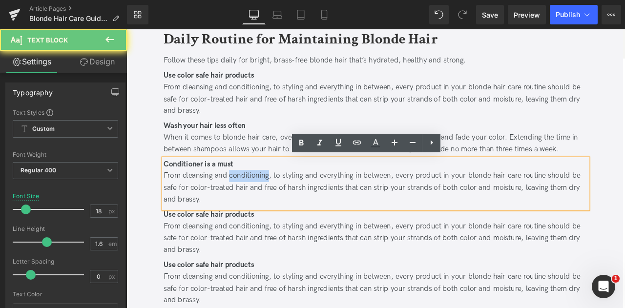
click at [264, 203] on span "From cleansing and conditioning, to styling and everything in between, every pr…" at bounding box center [417, 217] width 494 height 39
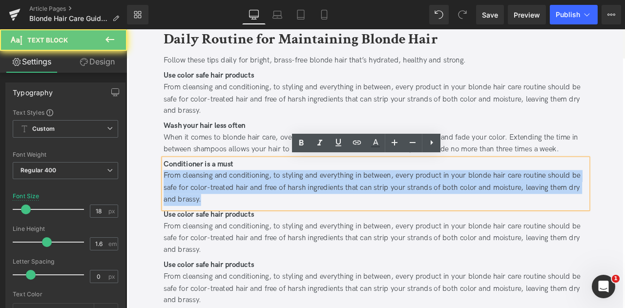
click at [264, 203] on span "From cleansing and conditioning, to styling and everything in between, every pr…" at bounding box center [417, 217] width 494 height 39
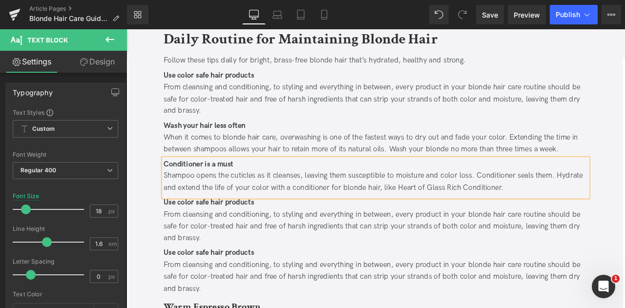
click at [297, 214] on div "Shampoo opens the cuticles as it cleanses, leaving them susceptible to moisture…" at bounding box center [421, 210] width 503 height 28
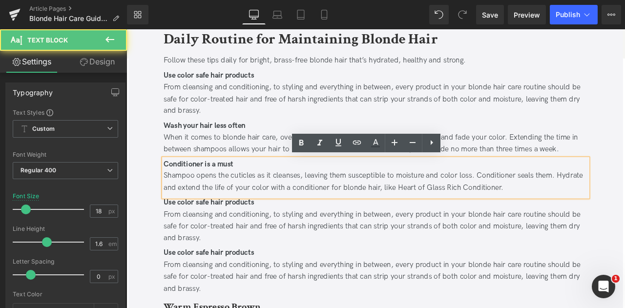
click at [339, 215] on div "Shampoo opens the cuticles as it cleanses, leaving them susceptible to moisture…" at bounding box center [421, 210] width 503 height 28
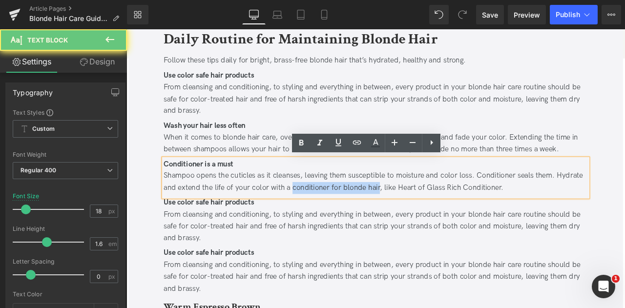
click at [418, 217] on div "Shampoo opens the cuticles as it cleanses, leaving them susceptible to moisture…" at bounding box center [421, 210] width 503 height 28
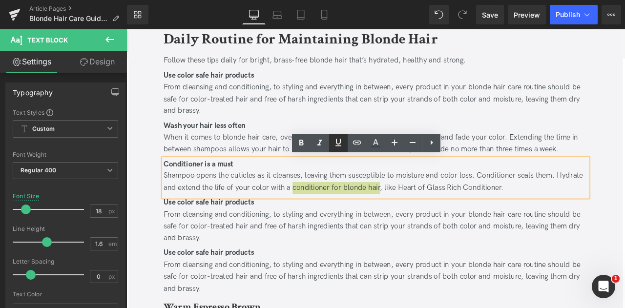
click at [333, 145] on icon at bounding box center [339, 143] width 12 height 12
click at [354, 149] on link at bounding box center [357, 143] width 19 height 19
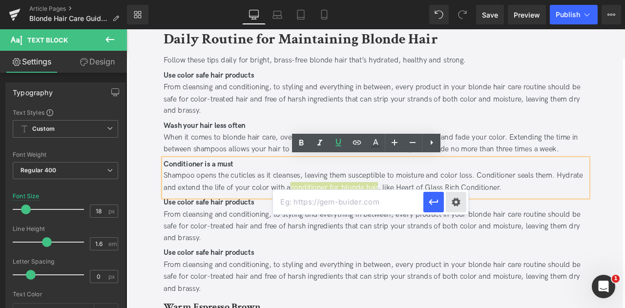
click at [458, 0] on div "Text Color Highlight Color #333333 Edit or remove link: Edit - Unlink - Cancel" at bounding box center [312, 0] width 625 height 0
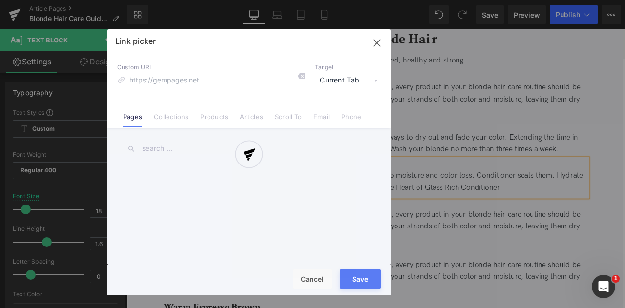
paste input "https://us.davines.com/products/rich-conditioner"
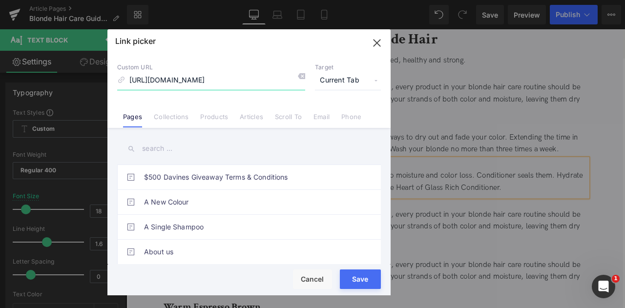
click at [202, 76] on input "https://us.davines.com/products/rich-conditioner" at bounding box center [211, 80] width 188 height 19
type input "/products/rich-conditioner"
click at [350, 78] on span "Current Tab" at bounding box center [348, 80] width 66 height 19
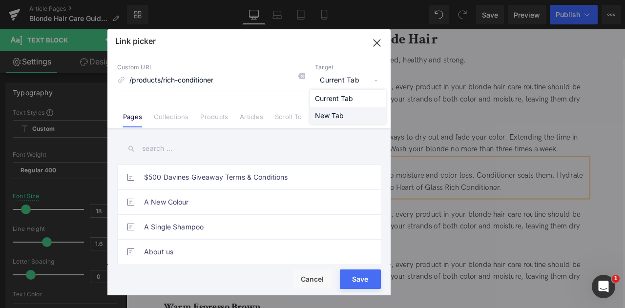
click at [351, 113] on li "New Tab" at bounding box center [348, 115] width 76 height 17
click at [350, 277] on button "Save" at bounding box center [360, 280] width 41 height 20
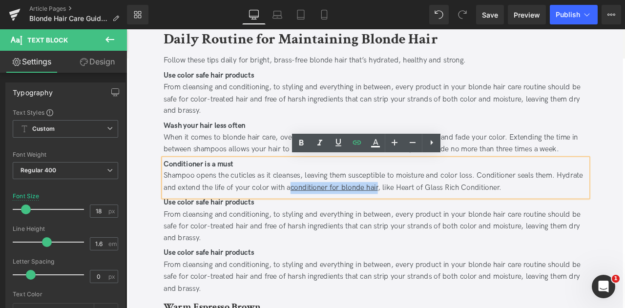
click at [208, 254] on div "From cleansing and conditioning, to styling and everything in between, every pr…" at bounding box center [421, 263] width 503 height 42
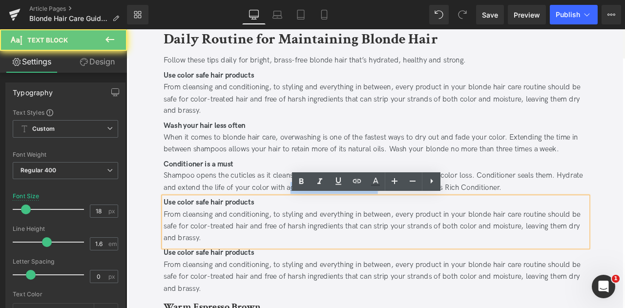
click at [208, 254] on div "From cleansing and conditioning, to styling and everything in between, every pr…" at bounding box center [421, 263] width 503 height 42
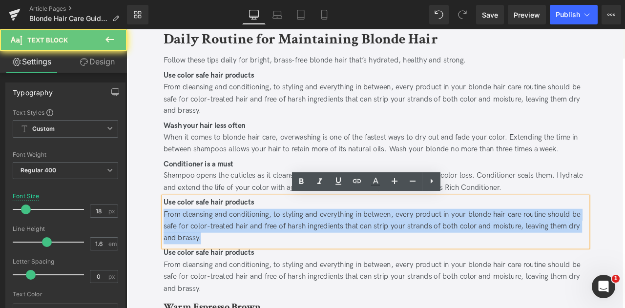
click at [208, 254] on div "From cleansing and conditioning, to styling and everything in between, every pr…" at bounding box center [421, 263] width 503 height 42
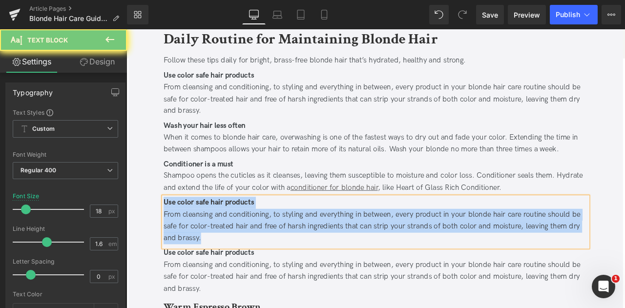
paste div
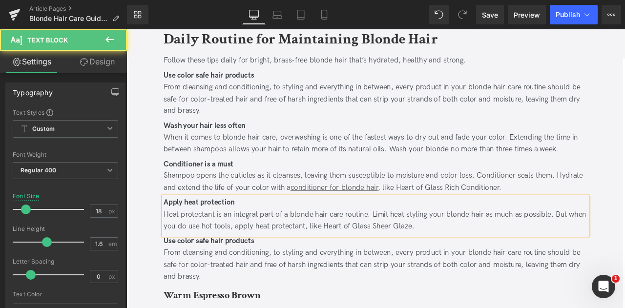
click at [282, 261] on div "Heat protectant is an integral part of a blonde hair care routine. Limit heat s…" at bounding box center [421, 256] width 503 height 28
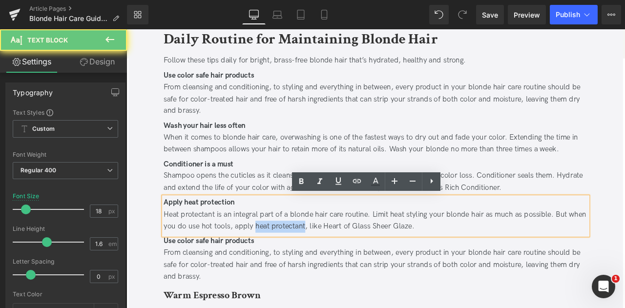
click at [302, 263] on div "Heat protectant is an integral part of a blonde hair care routine. Limit heat s…" at bounding box center [421, 256] width 503 height 28
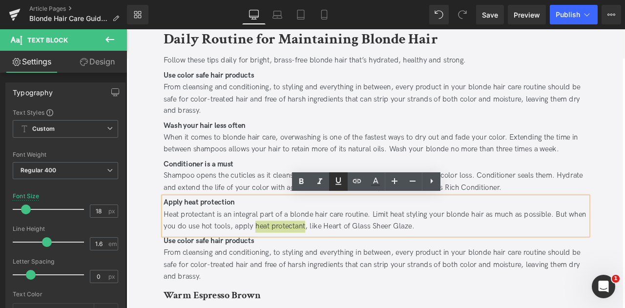
click at [335, 181] on icon at bounding box center [339, 181] width 12 height 12
click at [356, 180] on icon at bounding box center [357, 181] width 12 height 12
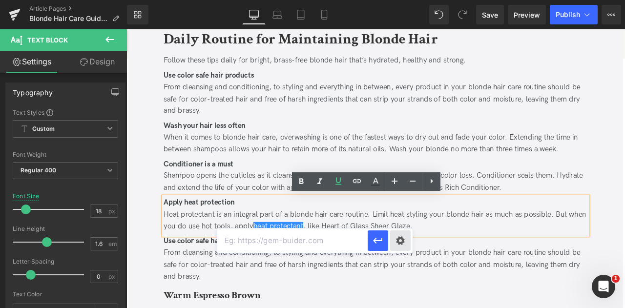
click at [400, 0] on div "Text Color Highlight Color #333333 Edit or remove link: Edit - Unlink - Cancel" at bounding box center [312, 0] width 625 height 0
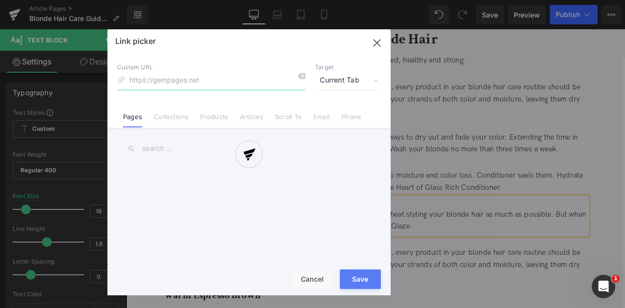
paste input "[URL][DOMAIN_NAME]"
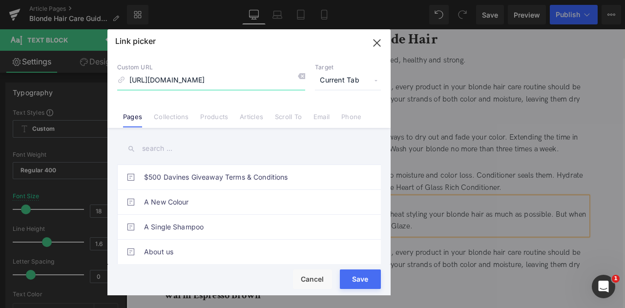
click at [201, 79] on input "[URL][DOMAIN_NAME]" at bounding box center [211, 80] width 188 height 19
type input "/products/sheer-glaze"
click at [357, 80] on span "Current Tab" at bounding box center [348, 80] width 66 height 19
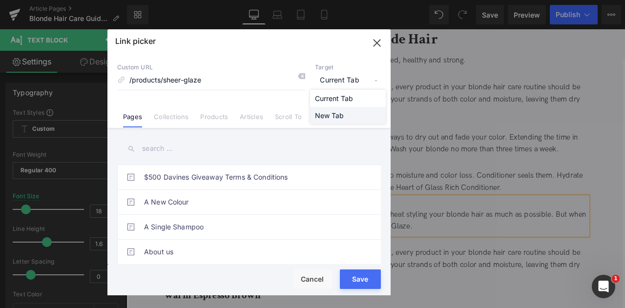
click at [355, 110] on li "New Tab" at bounding box center [348, 115] width 76 height 17
click at [365, 279] on button "Save" at bounding box center [360, 280] width 41 height 20
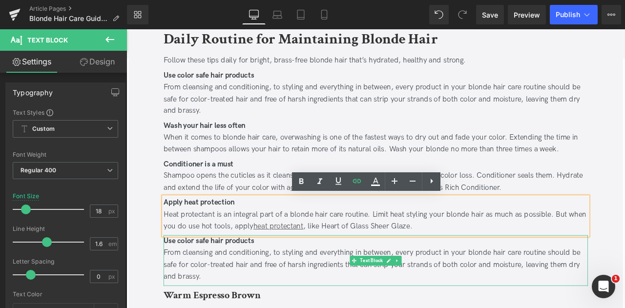
click at [234, 300] on div "From cleansing and conditioning, to styling and everything in between, every pr…" at bounding box center [421, 309] width 503 height 42
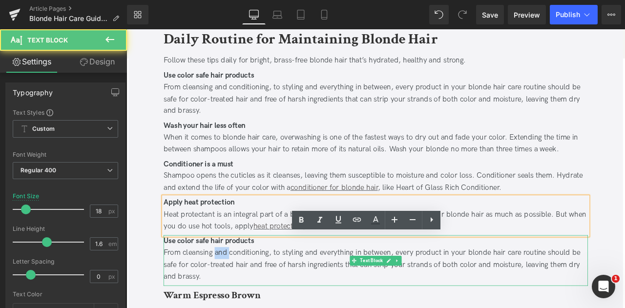
click at [234, 300] on div "From cleansing and conditioning, to styling and everything in between, every pr…" at bounding box center [421, 309] width 503 height 42
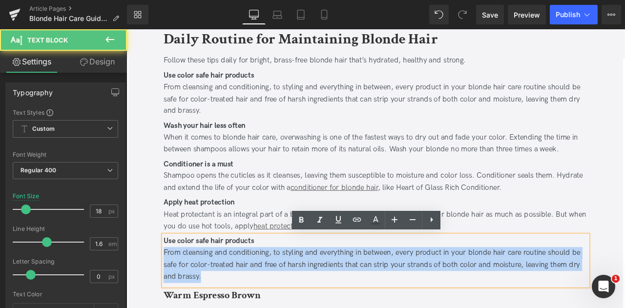
click at [234, 300] on div "From cleansing and conditioning, to styling and everything in between, every pr…" at bounding box center [421, 309] width 503 height 42
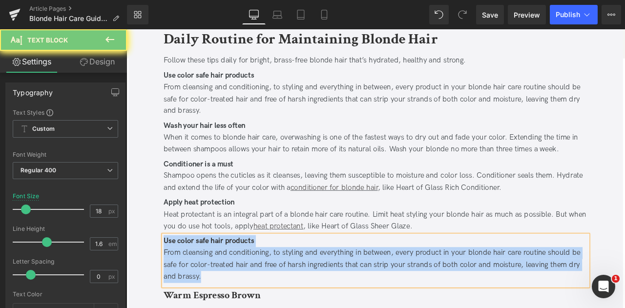
paste div
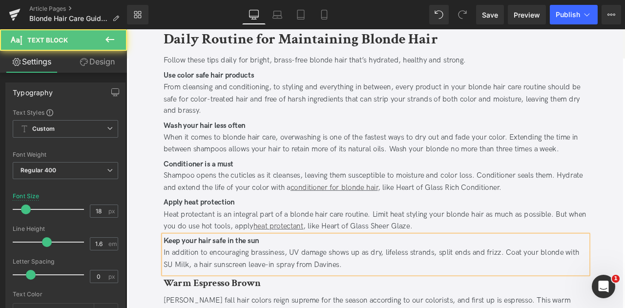
click at [214, 307] on div "In addition to encouraging brassiness, UV damage shows up as dry, lifeless stra…" at bounding box center [421, 302] width 503 height 28
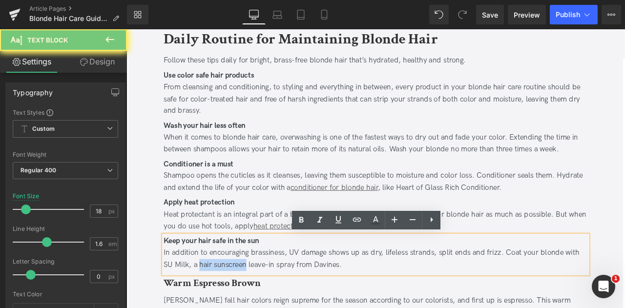
click at [241, 308] on div "In addition to encouraging brassiness, UV damage shows up as dry, lifeless stra…" at bounding box center [421, 302] width 503 height 28
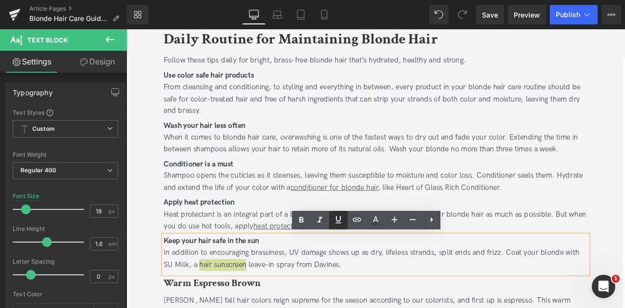
click at [345, 221] on link at bounding box center [338, 220] width 19 height 19
click at [354, 221] on icon at bounding box center [357, 220] width 8 height 4
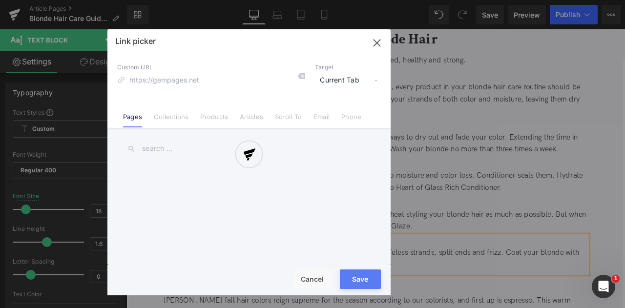
click at [349, 0] on div "Text Color Highlight Color #333333 Edit or remove link: Edit - Unlink - Cancel …" at bounding box center [312, 0] width 625 height 0
paste input "https://www.davines.com/en/products/view/s--hair-milk-eng/"
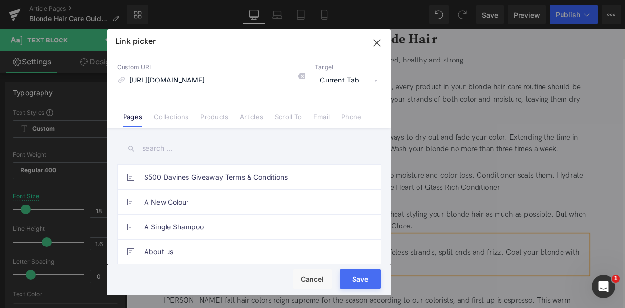
click at [254, 80] on input "https://www.davines.com/en/products/view/s--hair-milk-eng/" at bounding box center [211, 80] width 188 height 19
type input "https://www.davines.com/en/products/view/s--hair-milk-eng/"
click at [209, 114] on link "Products" at bounding box center [214, 120] width 28 height 15
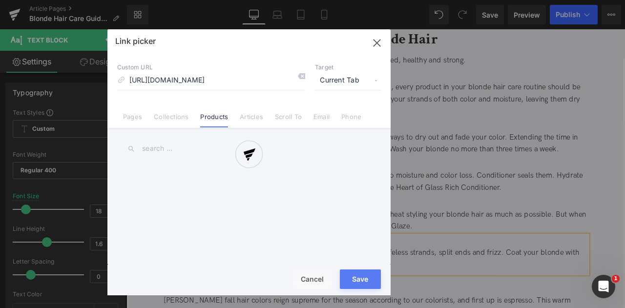
click at [159, 149] on div at bounding box center [248, 162] width 283 height 266
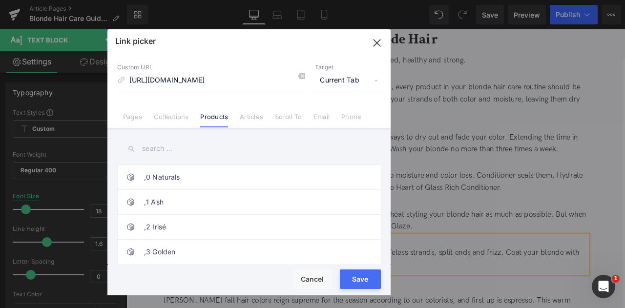
click at [159, 149] on input "text" at bounding box center [249, 149] width 264 height 22
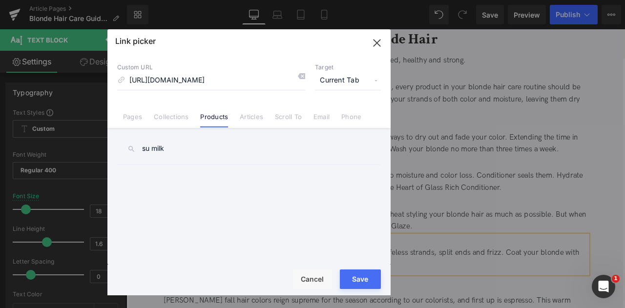
type input "su milk"
click at [244, 77] on input "https://www.davines.com/en/products/view/s--hair-milk-eng/" at bounding box center [211, 80] width 188 height 19
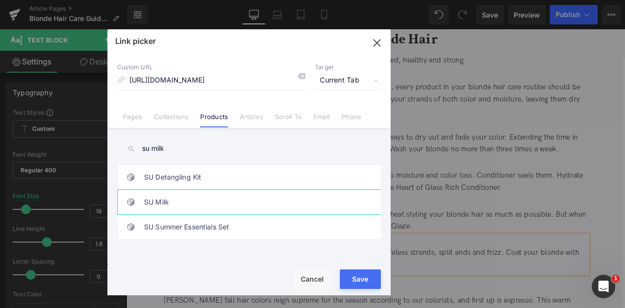
click at [216, 206] on link "SU Milk" at bounding box center [251, 202] width 215 height 24
click at [352, 81] on span "Current Tab" at bounding box center [348, 80] width 66 height 19
click at [330, 117] on li "New Tab" at bounding box center [348, 115] width 76 height 17
click at [360, 278] on button "Save" at bounding box center [360, 280] width 41 height 20
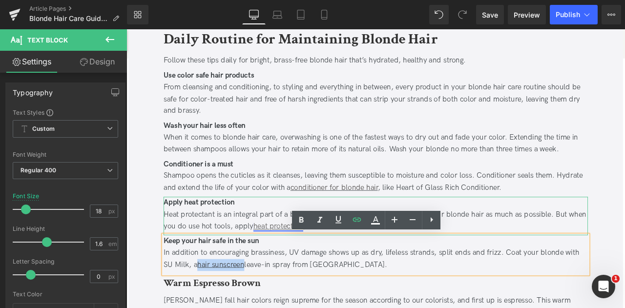
click at [296, 262] on link "heat protectant" at bounding box center [306, 263] width 59 height 10
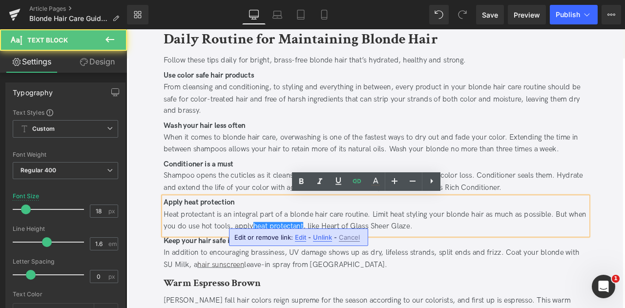
click at [301, 234] on span "Edit" at bounding box center [300, 237] width 11 height 8
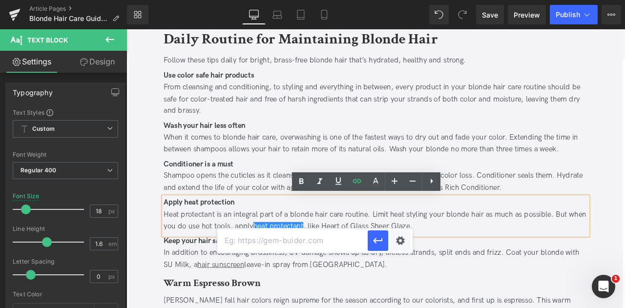
click at [407, 249] on div "Heat protectant is an integral part of a blonde hair care routine. Limit heat s…" at bounding box center [421, 256] width 503 height 28
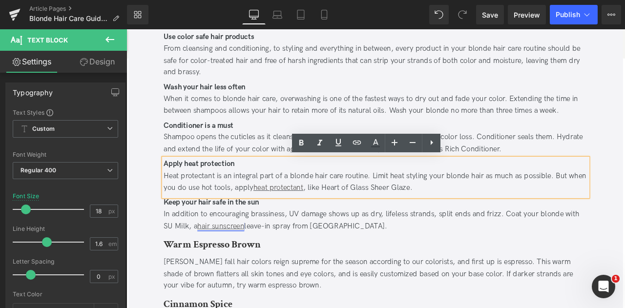
scroll to position [546, 0]
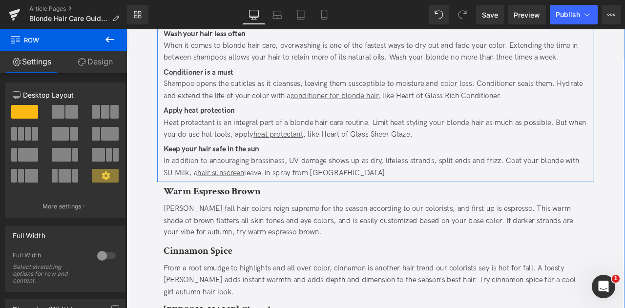
scroll to position [713, 0]
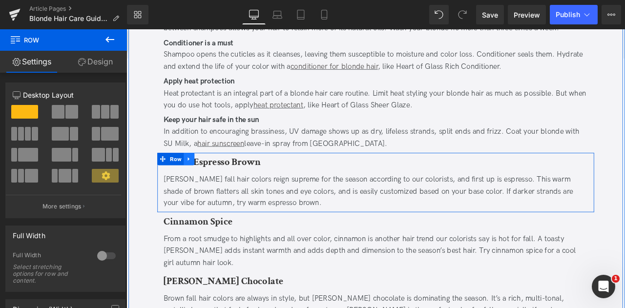
click at [200, 187] on link at bounding box center [200, 183] width 13 height 15
click at [228, 183] on icon at bounding box center [226, 183] width 7 height 7
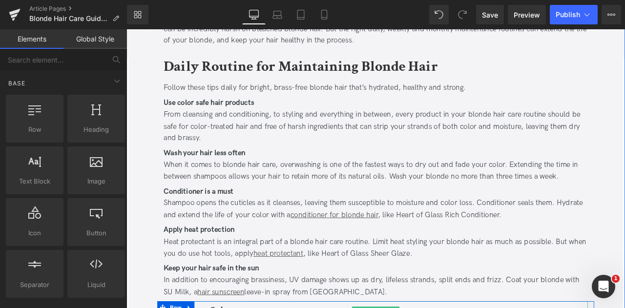
scroll to position [526, 0]
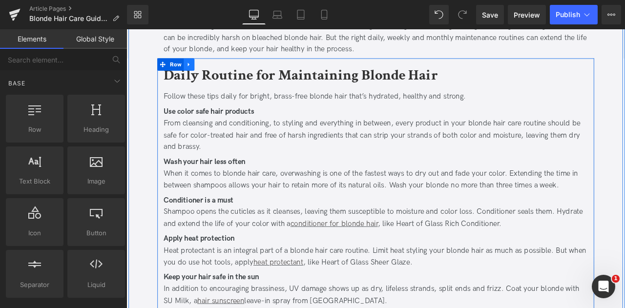
click at [199, 68] on icon at bounding box center [200, 71] width 7 height 7
click at [210, 69] on icon at bounding box center [213, 71] width 7 height 7
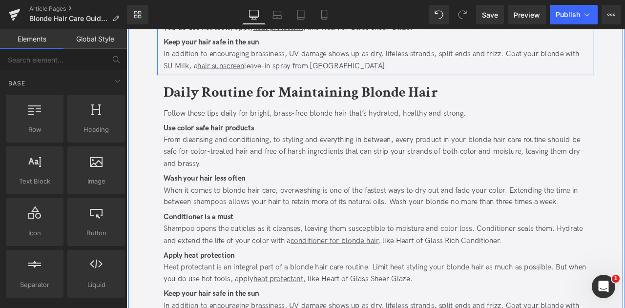
scroll to position [819, 0]
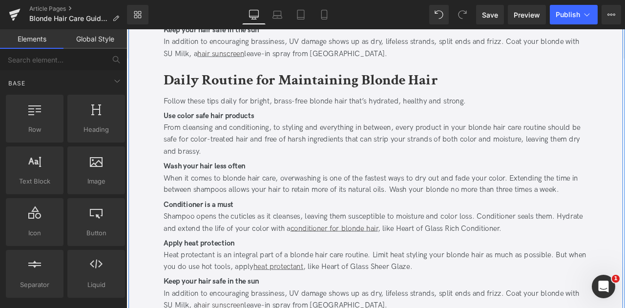
click at [204, 94] on b "Daily Routine for Maintaining Blonde Hair" at bounding box center [332, 89] width 325 height 23
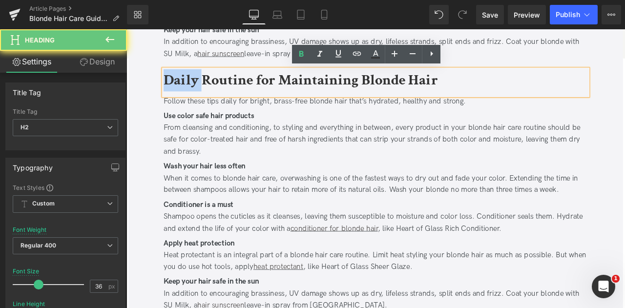
click at [204, 94] on b "Daily Routine for Maintaining Blonde Hair" at bounding box center [332, 89] width 325 height 23
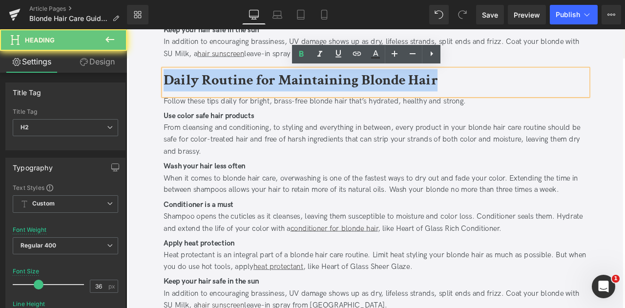
click at [204, 94] on b "Daily Routine for Maintaining Blonde Hair" at bounding box center [332, 89] width 325 height 23
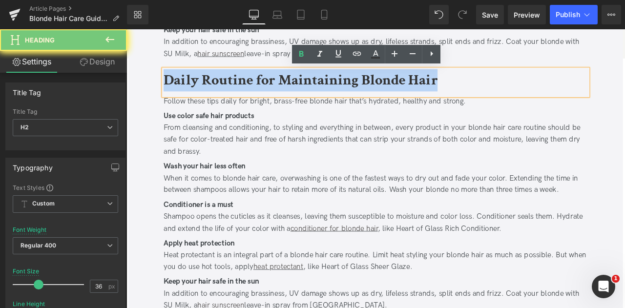
paste div
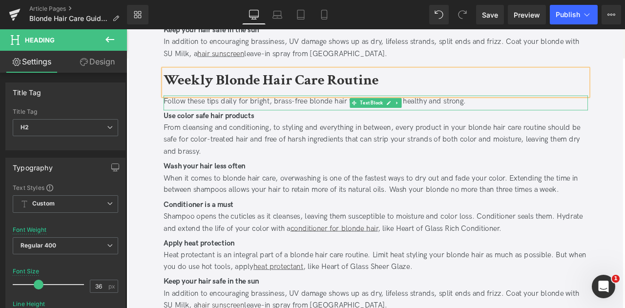
click at [226, 113] on div "Follow these tips daily for bright, brass-free blonde hair that’s hydrated, hea…" at bounding box center [421, 115] width 503 height 14
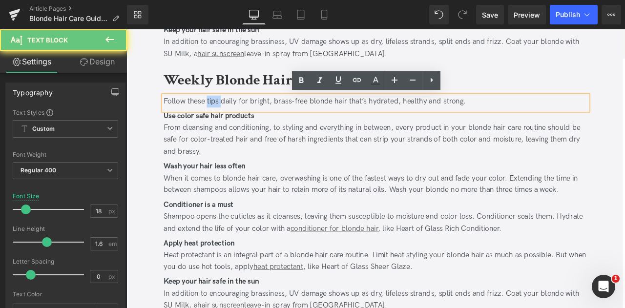
click at [226, 113] on div "Follow these tips daily for bright, brass-free blonde hair that’s hydrated, hea…" at bounding box center [421, 115] width 503 height 14
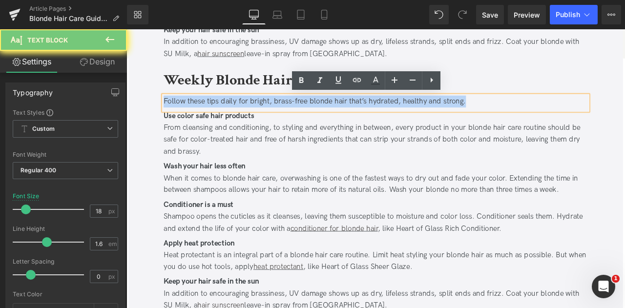
click at [226, 113] on div "Follow these tips daily for bright, brass-free blonde hair that’s hydrated, hea…" at bounding box center [421, 115] width 503 height 14
paste div
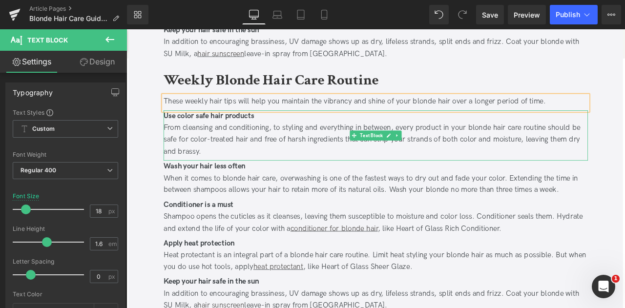
click at [251, 140] on div "From cleansing and conditioning, to styling and everything in between, every pr…" at bounding box center [421, 160] width 503 height 42
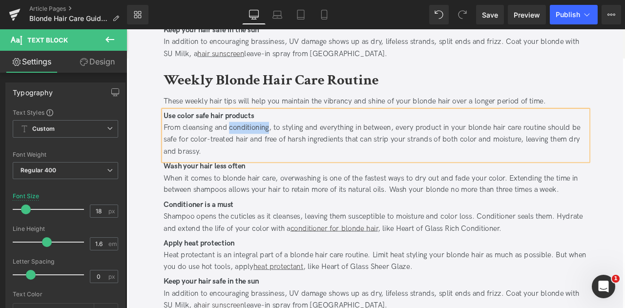
click at [251, 140] on div "From cleansing and conditioning, to styling and everything in between, every pr…" at bounding box center [421, 160] width 503 height 42
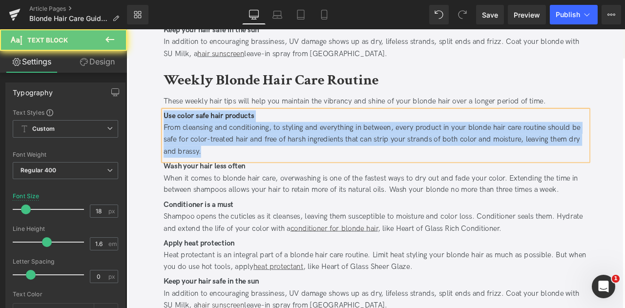
paste div
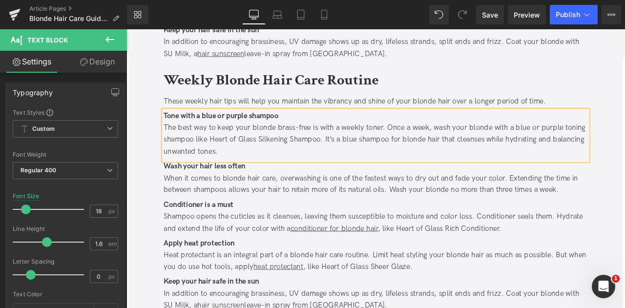
click at [411, 159] on div "The best way to keep your blonde brass-free is with a weekly toner. Once a week…" at bounding box center [421, 160] width 503 height 42
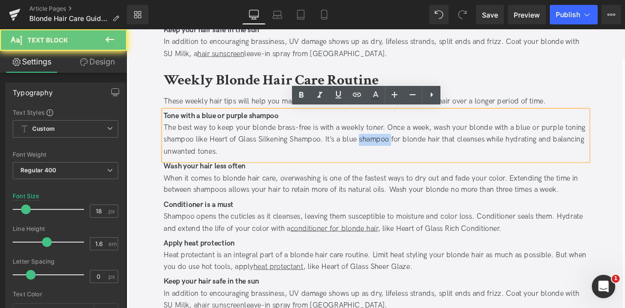
click at [411, 159] on div "The best way to keep your blonde brass-free is with a weekly toner. Once a week…" at bounding box center [421, 160] width 503 height 42
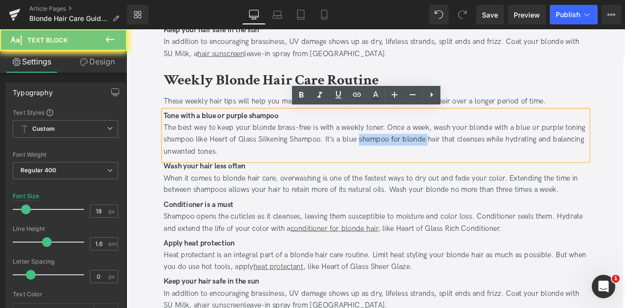
click at [477, 161] on div "The best way to keep your blonde brass-free is with a weekly toner. Once a week…" at bounding box center [421, 160] width 503 height 42
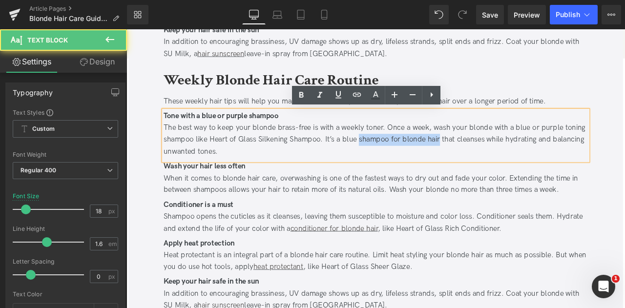
click at [482, 163] on div "The best way to keep your blonde brass-free is with a weekly toner. Once a week…" at bounding box center [421, 160] width 503 height 42
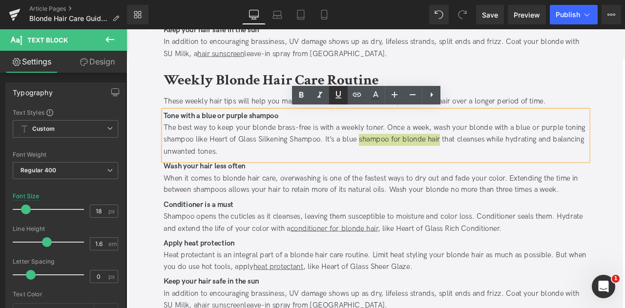
click at [340, 96] on icon at bounding box center [339, 95] width 12 height 12
click at [354, 95] on icon at bounding box center [357, 95] width 8 height 4
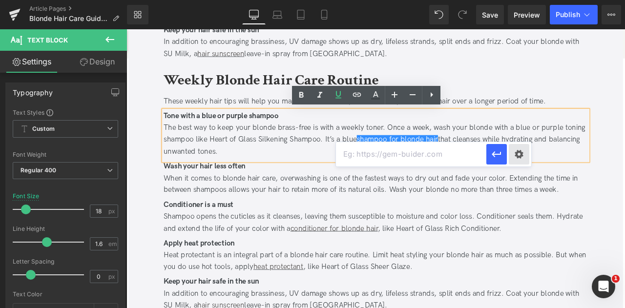
click at [514, 0] on div "Text Color Highlight Color #333333 Edit or remove link: Edit - Unlink - Cancel" at bounding box center [312, 0] width 625 height 0
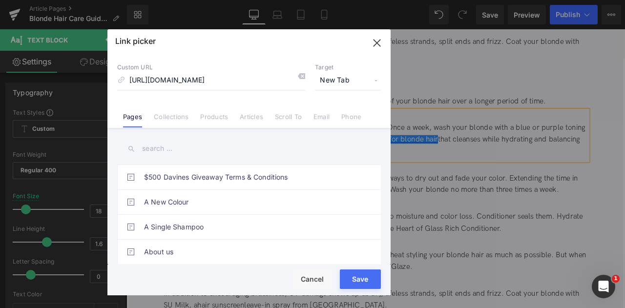
click at [201, 77] on input "https://us.davines.com/products/silkening-shampoo" at bounding box center [211, 80] width 188 height 19
type input "/products/silkening-shampoo"
click at [349, 78] on span "New Tab" at bounding box center [348, 80] width 66 height 19
click at [359, 274] on button "Save" at bounding box center [360, 280] width 41 height 20
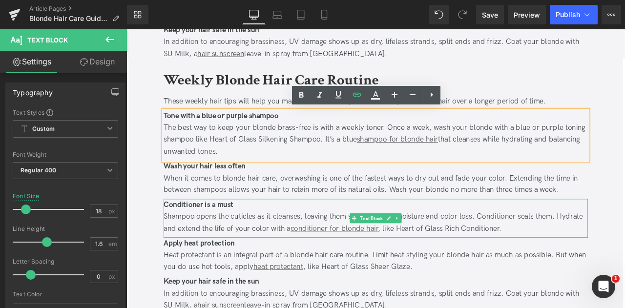
click at [261, 209] on div "When it comes to blonde hair care, overwashing is one of the fastest ways to dr…" at bounding box center [421, 213] width 503 height 28
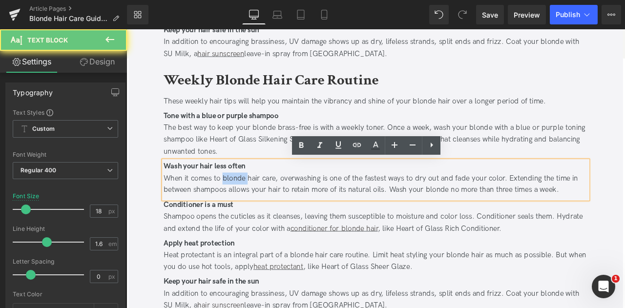
click at [261, 209] on div "When it comes to blonde hair care, overwashing is one of the fastest ways to dr…" at bounding box center [421, 213] width 503 height 28
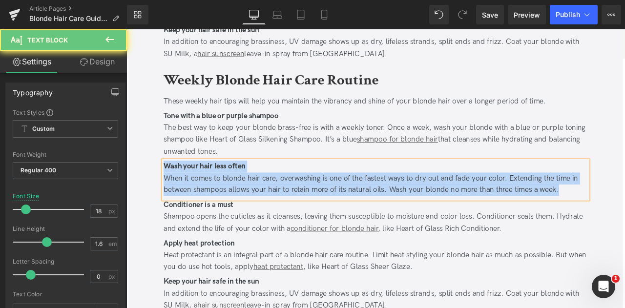
paste div
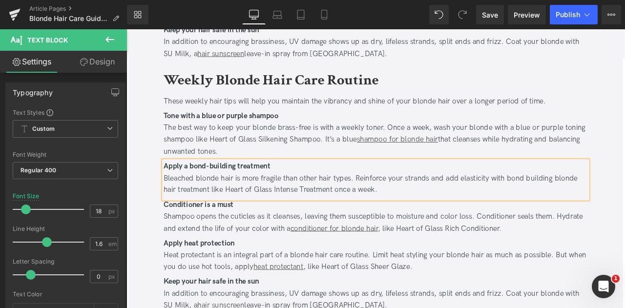
click at [610, 209] on div "Bleached blonde hair is more fragile than other hair types. Reinforce your stra…" at bounding box center [421, 213] width 503 height 28
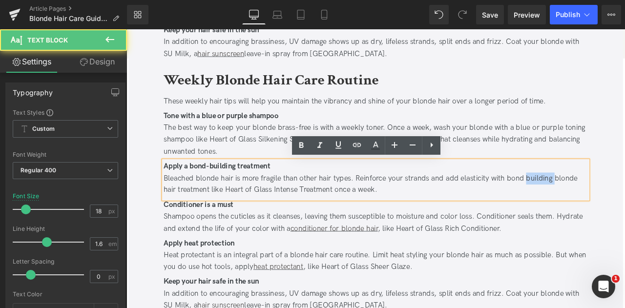
click at [610, 209] on div "Bleached blonde hair is more fragile than other hair types. Reinforce your stra…" at bounding box center [421, 213] width 503 height 28
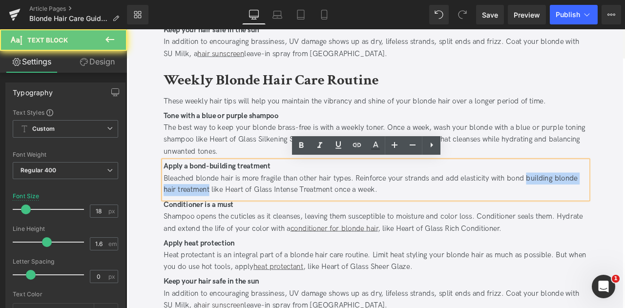
click at [217, 223] on div "Bleached blonde hair is more fragile than other hair types. Reinforce your stra…" at bounding box center [421, 213] width 503 height 28
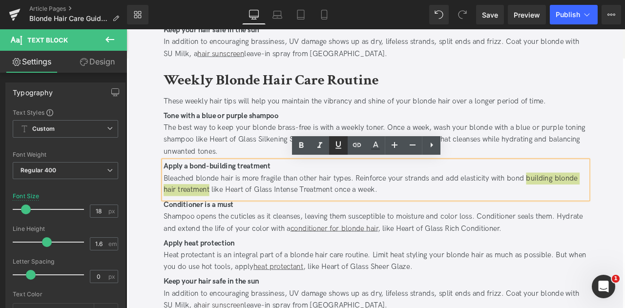
click at [341, 145] on icon at bounding box center [338, 145] width 6 height 7
click at [356, 145] on icon at bounding box center [357, 145] width 8 height 4
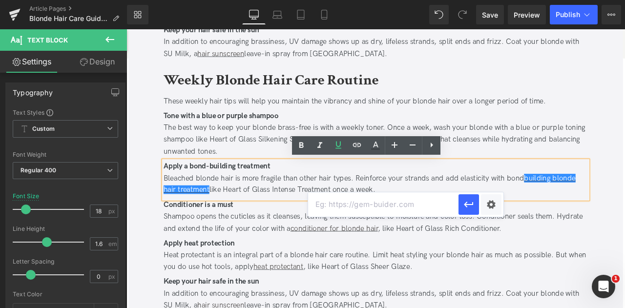
click at [410, 205] on input "text" at bounding box center [383, 204] width 150 height 24
paste input "https://us.davines.com/products/intense-treatment"
type input "https://us.davines.com/products/intense-treatment"
click at [496, 0] on div "Text Color Highlight Color #333333 Edit or remove link: Edit - Unlink - Cancel …" at bounding box center [312, 0] width 625 height 0
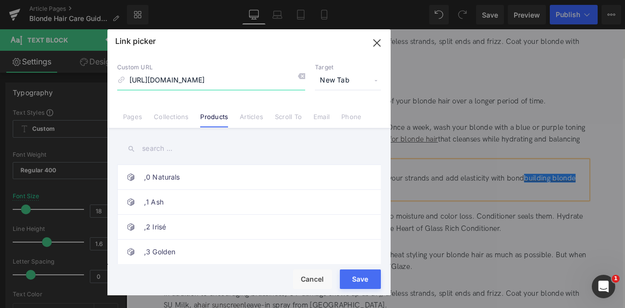
click at [205, 76] on input "https://us.davines.com/products/intense-treatment" at bounding box center [211, 80] width 188 height 19
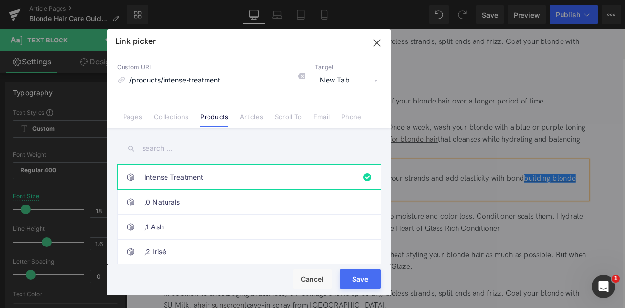
type input "/products/intense-treatment"
click at [363, 286] on button "Save" at bounding box center [360, 280] width 41 height 20
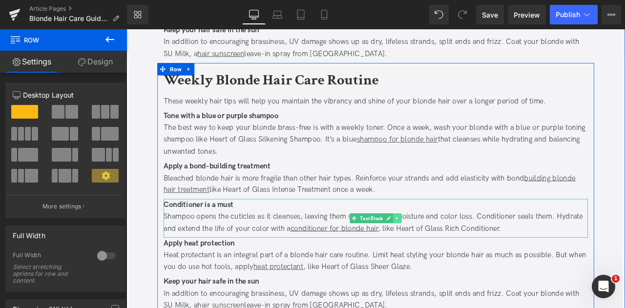
click at [447, 253] on icon at bounding box center [447, 254] width 5 height 6
click at [452, 253] on icon at bounding box center [452, 254] width 5 height 6
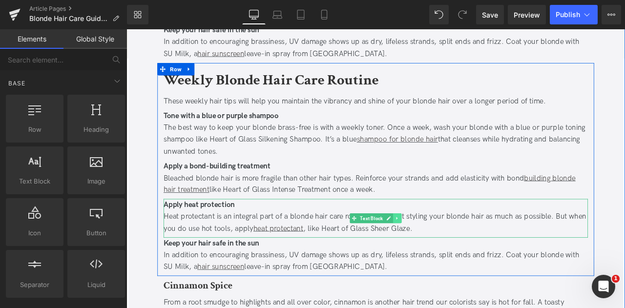
click at [448, 254] on icon at bounding box center [447, 254] width 5 height 6
click at [453, 252] on icon at bounding box center [452, 253] width 5 height 5
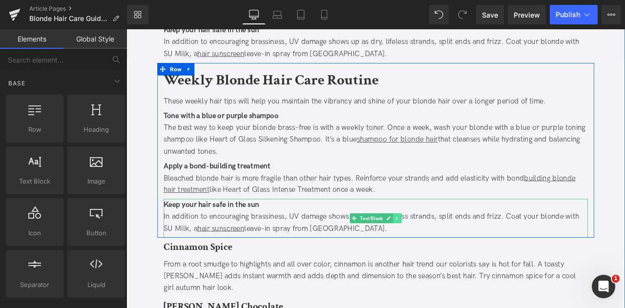
click at [448, 254] on icon at bounding box center [447, 254] width 5 height 6
click at [453, 252] on icon at bounding box center [452, 253] width 5 height 5
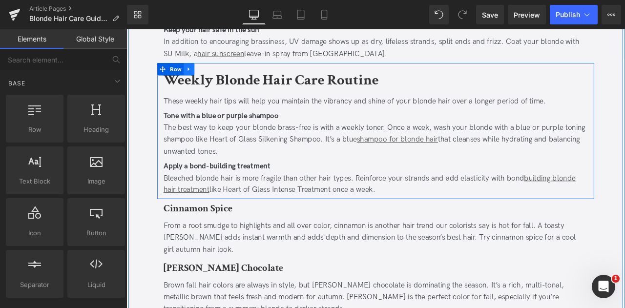
click at [199, 75] on icon at bounding box center [200, 77] width 2 height 4
click at [208, 74] on link at bounding box center [213, 76] width 13 height 15
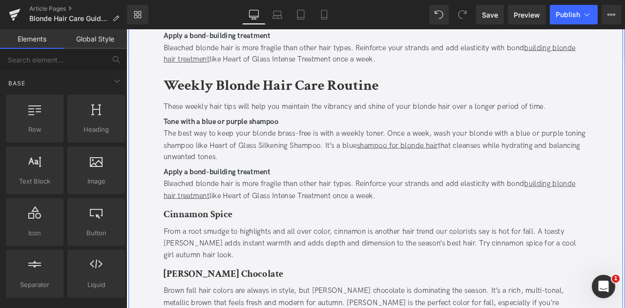
scroll to position [981, 0]
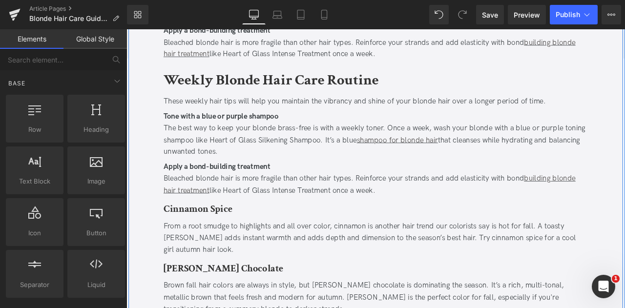
click at [272, 85] on b "Weekly Blonde Hair Care Routine" at bounding box center [297, 89] width 255 height 23
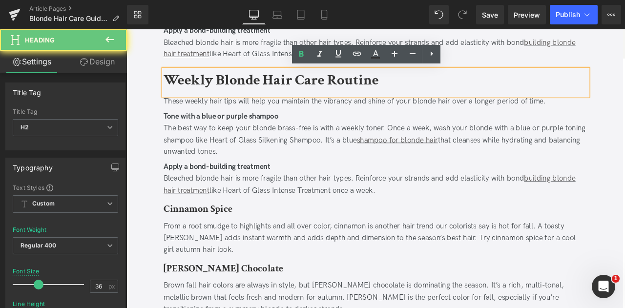
click at [272, 85] on b "Weekly Blonde Hair Care Routine" at bounding box center [297, 89] width 255 height 23
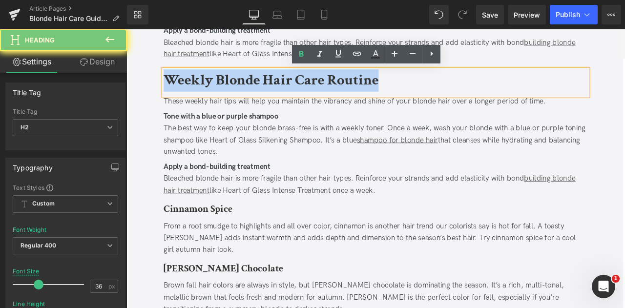
click at [272, 85] on b "Weekly Blonde Hair Care Routine" at bounding box center [297, 89] width 255 height 23
paste div
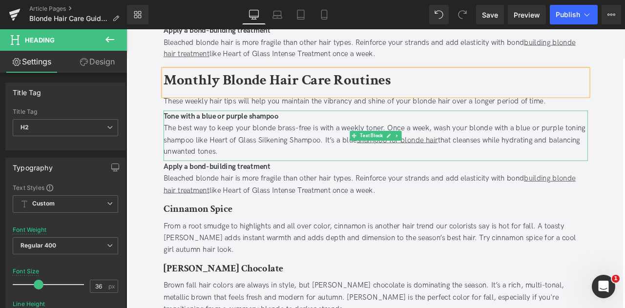
click at [207, 112] on div "These weekly hair tips will help you maintain the vibrancy and shine of your bl…" at bounding box center [421, 115] width 503 height 14
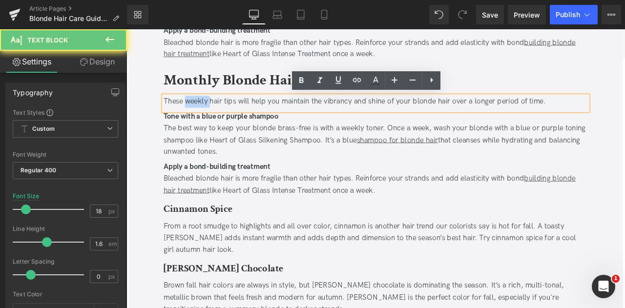
click at [207, 112] on div "These weekly hair tips will help you maintain the vibrancy and shine of your bl…" at bounding box center [421, 115] width 503 height 14
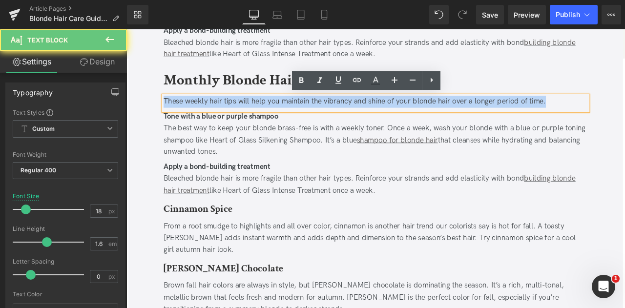
click at [207, 112] on div "These weekly hair tips will help you maintain the vibrancy and shine of your bl…" at bounding box center [421, 115] width 503 height 14
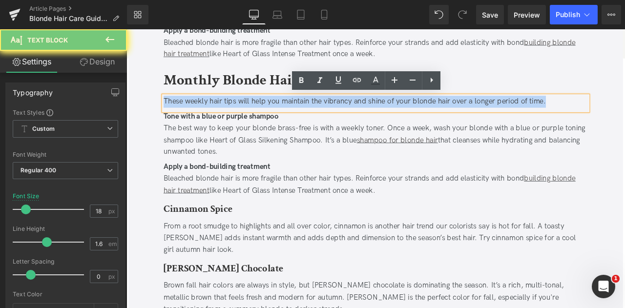
paste div
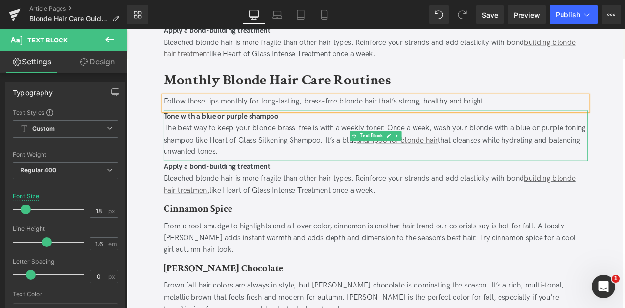
click at [267, 154] on div "The best way to keep your blonde brass-free is with a weekly toner. Once a week…" at bounding box center [421, 161] width 503 height 42
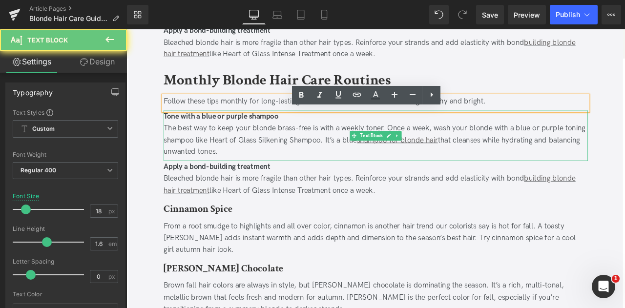
click at [267, 154] on div "The best way to keep your blonde brass-free is with a weekly toner. Once a week…" at bounding box center [421, 161] width 503 height 42
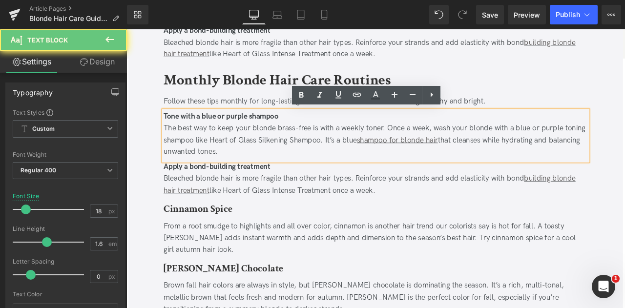
click at [267, 154] on div "The best way to keep your blonde brass-free is with a weekly toner. Once a week…" at bounding box center [421, 161] width 503 height 42
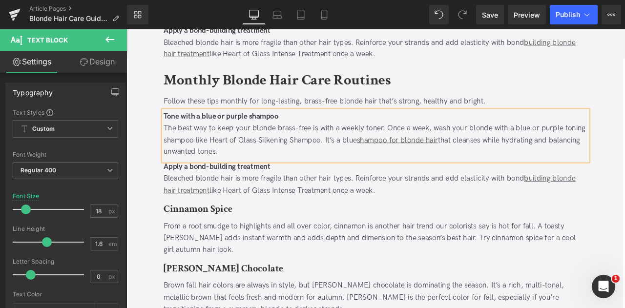
paste div
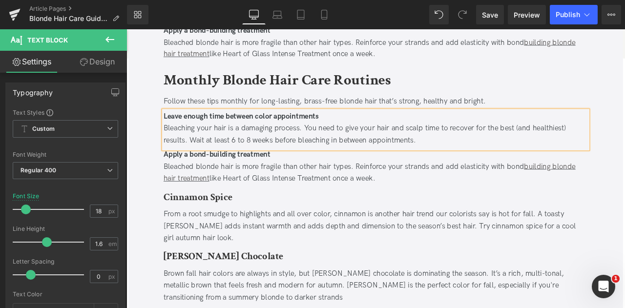
click at [206, 183] on div "Apply a bond-building treatment" at bounding box center [421, 178] width 503 height 14
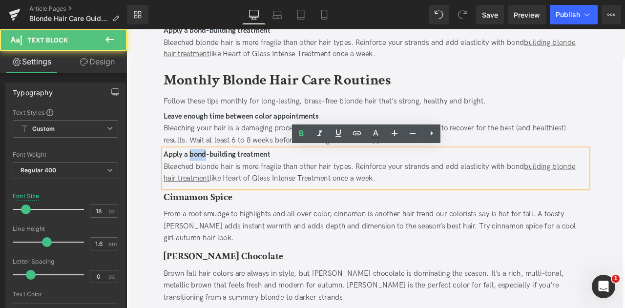
click at [206, 183] on div "Apply a bond-building treatment" at bounding box center [421, 178] width 503 height 14
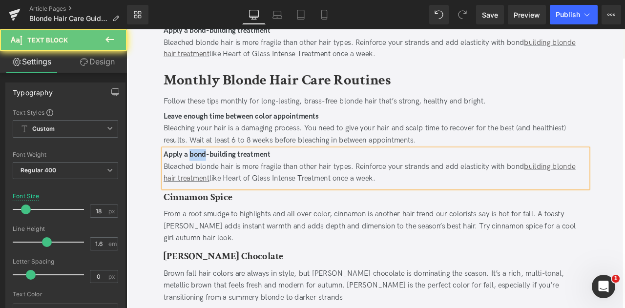
paste div
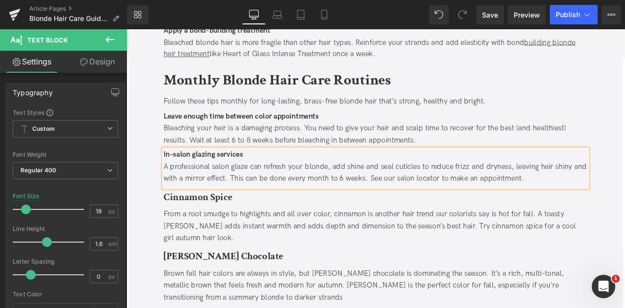
click at [455, 204] on div "A professional salon glaze can refresh your blonde, add shine and seal cuticles…" at bounding box center [421, 199] width 503 height 28
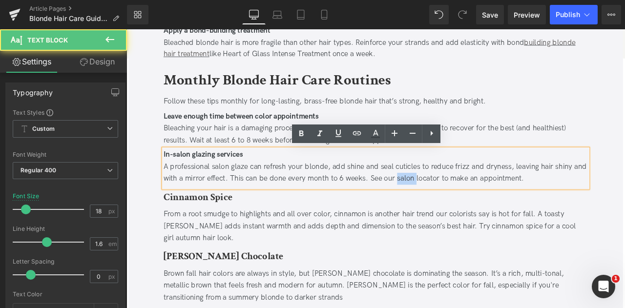
click at [455, 204] on div "A professional salon glaze can refresh your blonde, add shine and seal cuticles…" at bounding box center [421, 199] width 503 height 28
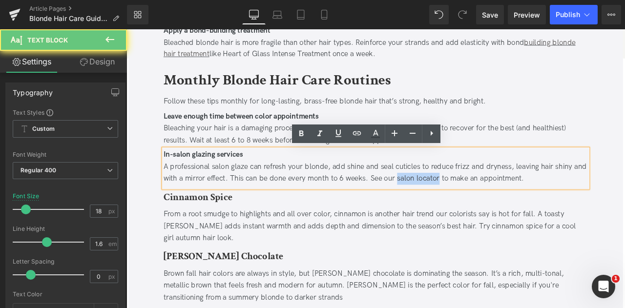
click at [480, 205] on div "A professional salon glaze can refresh your blonde, add shine and seal cuticles…" at bounding box center [421, 199] width 503 height 28
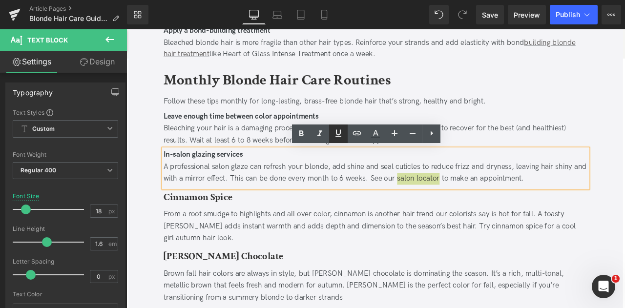
click at [345, 132] on link at bounding box center [338, 134] width 19 height 19
click at [355, 136] on icon at bounding box center [357, 133] width 12 height 12
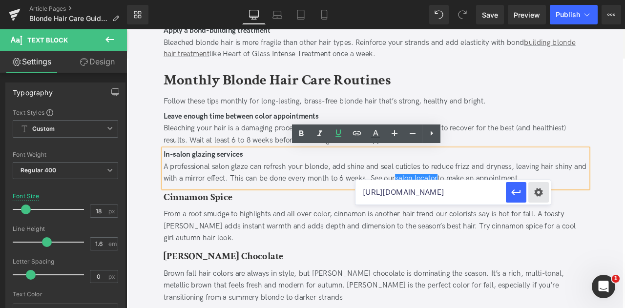
click at [536, 0] on div "Text Color Highlight Color #333333 Edit or remove link: Edit - Unlink - Cancel …" at bounding box center [312, 0] width 625 height 0
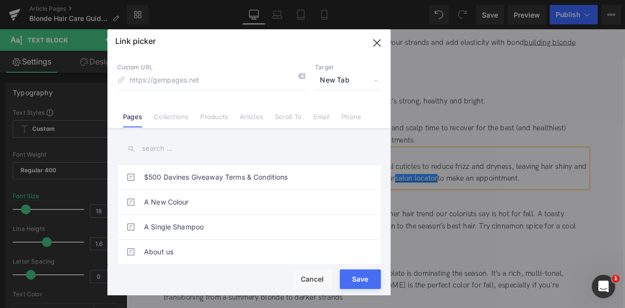
click at [171, 143] on input "text" at bounding box center [249, 149] width 264 height 22
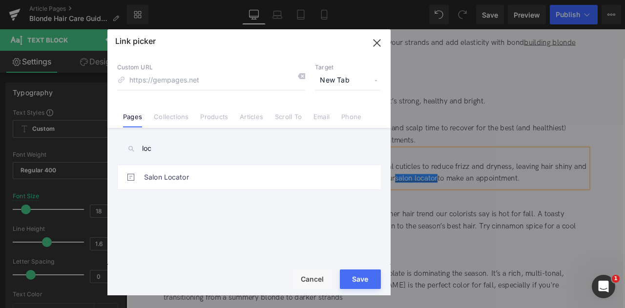
type input "loc"
click at [235, 182] on link "Salon Locator" at bounding box center [251, 177] width 215 height 24
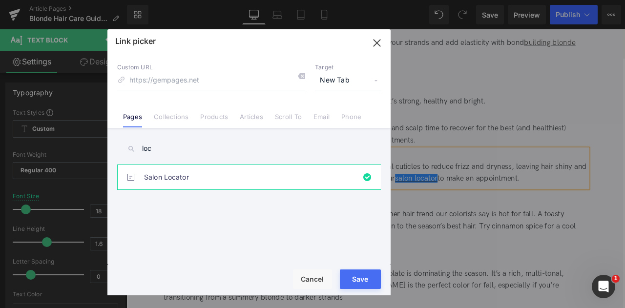
click at [363, 278] on button "Save" at bounding box center [360, 280] width 41 height 20
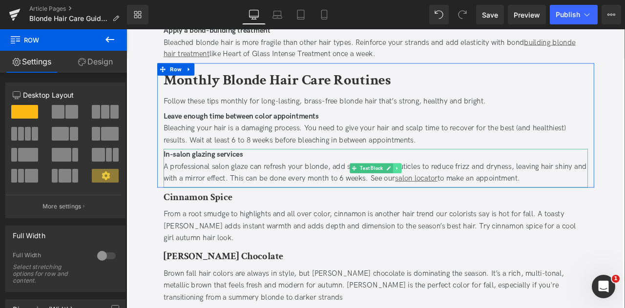
click at [444, 197] on link at bounding box center [447, 194] width 10 height 12
click at [440, 192] on icon at bounding box center [441, 193] width 5 height 5
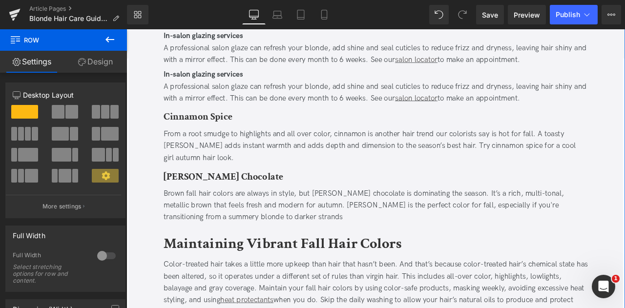
scroll to position [1128, 0]
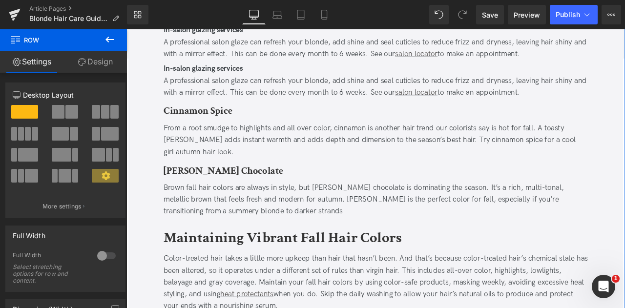
click at [219, 107] on div "A professional salon glaze can refresh your blonde, add shine and seal cuticles…" at bounding box center [421, 98] width 503 height 28
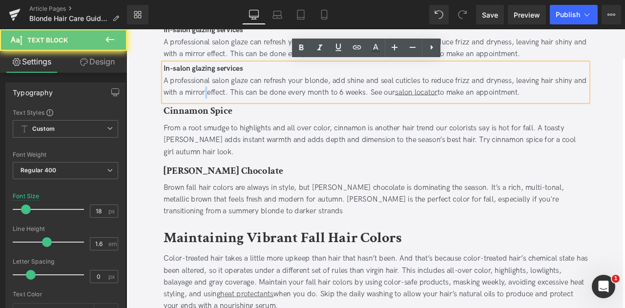
click at [219, 107] on div "A professional salon glaze can refresh your blonde, add shine and seal cuticles…" at bounding box center [421, 98] width 503 height 28
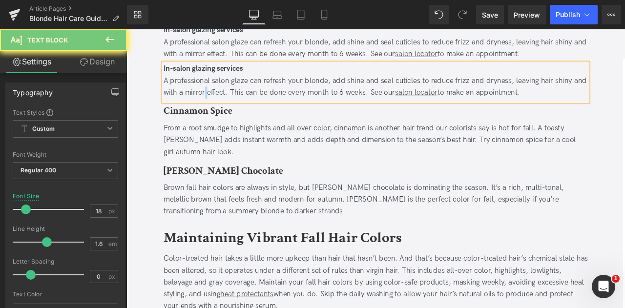
paste div
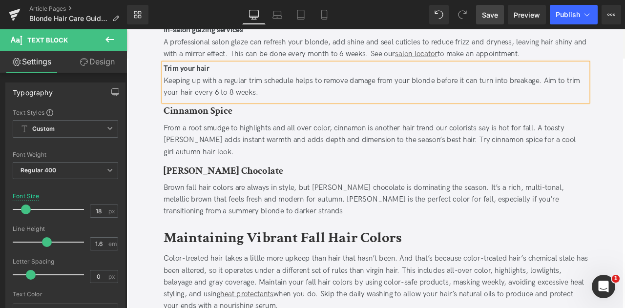
click at [491, 14] on span "Save" at bounding box center [490, 15] width 16 height 10
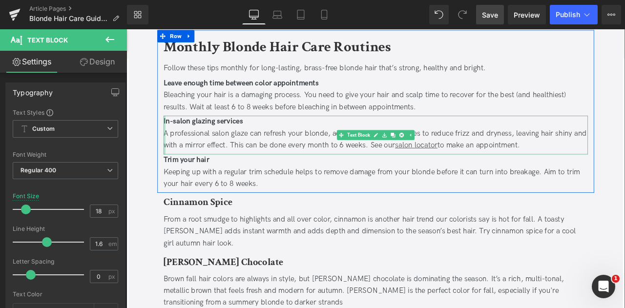
scroll to position [981, 0]
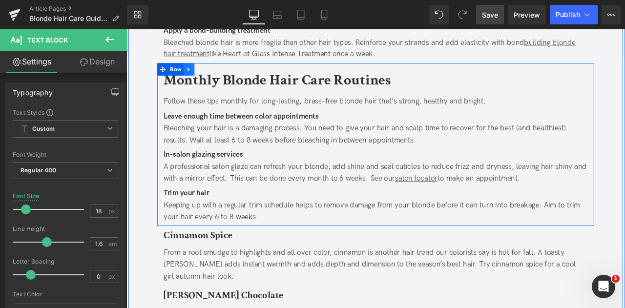
click at [201, 77] on icon at bounding box center [200, 76] width 7 height 7
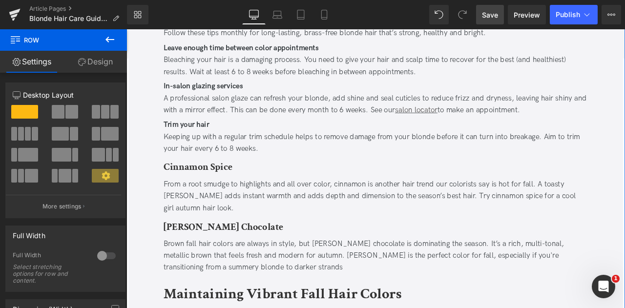
scroll to position [1059, 0]
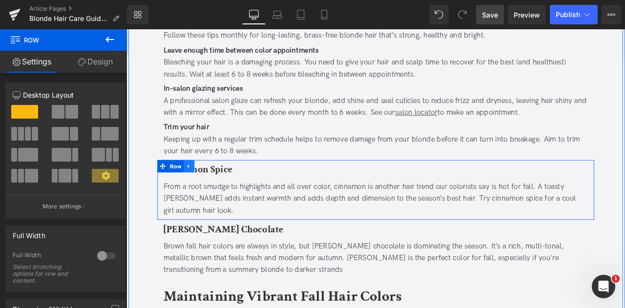
click at [197, 193] on icon at bounding box center [200, 191] width 7 height 7
click at [226, 191] on icon at bounding box center [226, 191] width 7 height 7
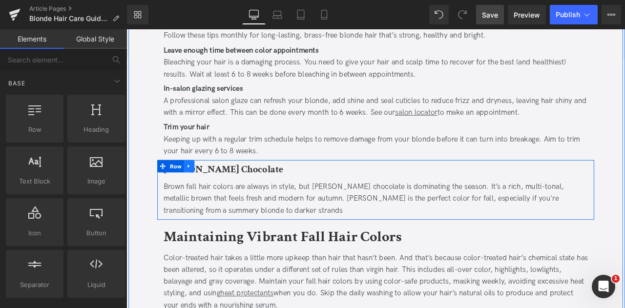
click at [203, 192] on icon at bounding box center [200, 191] width 7 height 7
click at [224, 192] on icon at bounding box center [226, 191] width 7 height 7
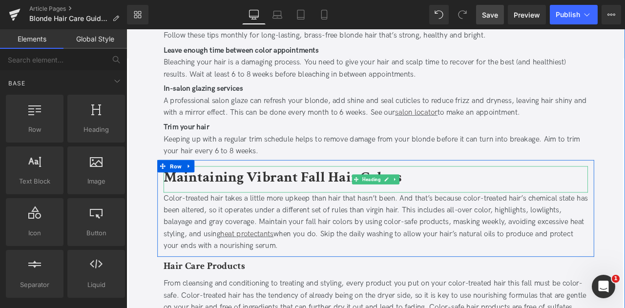
click at [221, 208] on b "Maintaining Vibrant Fall Hair Colors" at bounding box center [311, 204] width 282 height 23
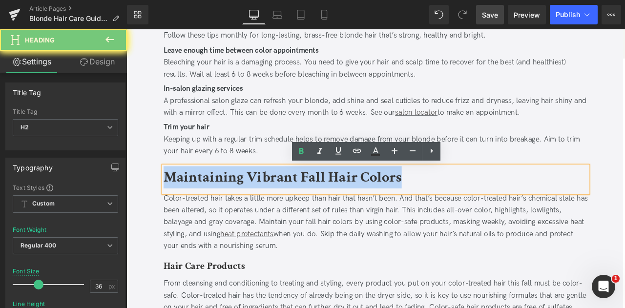
click at [221, 208] on b "Maintaining Vibrant Fall Hair Colors" at bounding box center [311, 204] width 282 height 23
paste div
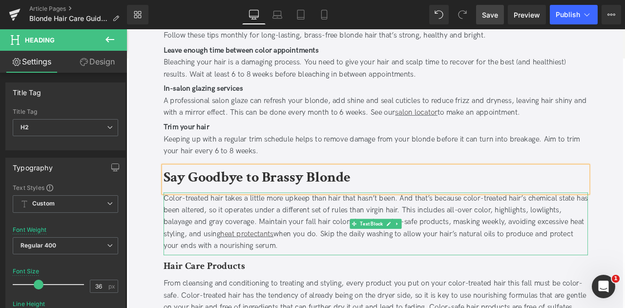
click at [275, 257] on div "Color-treated hair takes a little more upkeep than hair that hasn’t been. And t…" at bounding box center [421, 258] width 503 height 70
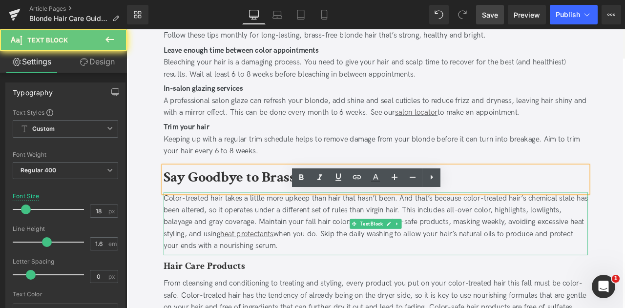
click at [275, 257] on div "Color-treated hair takes a little more upkeep than hair that hasn’t been. And t…" at bounding box center [421, 258] width 503 height 70
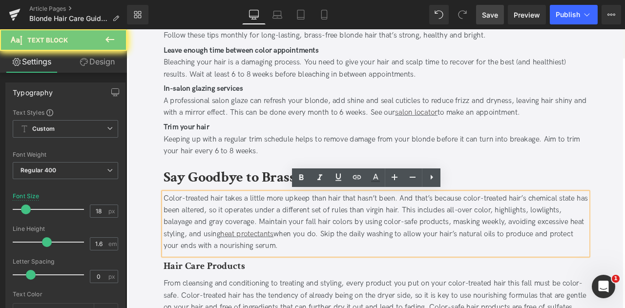
click at [275, 257] on div "Color-treated hair takes a little more upkeep than hair that hasn’t been. And t…" at bounding box center [421, 258] width 503 height 70
paste div
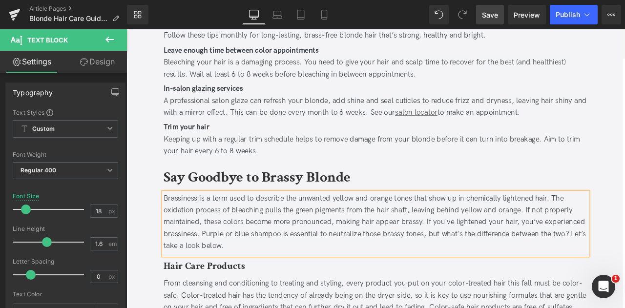
click at [210, 308] on b "Hair Care Products" at bounding box center [218, 309] width 96 height 15
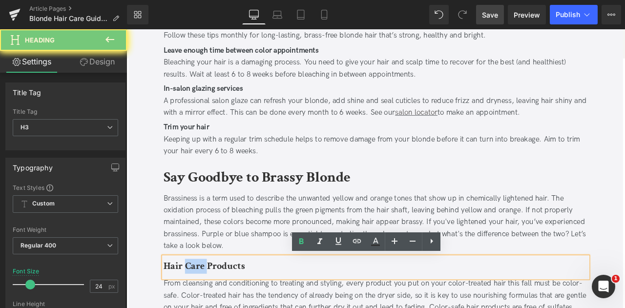
click at [210, 308] on b "Hair Care Products" at bounding box center [218, 309] width 96 height 15
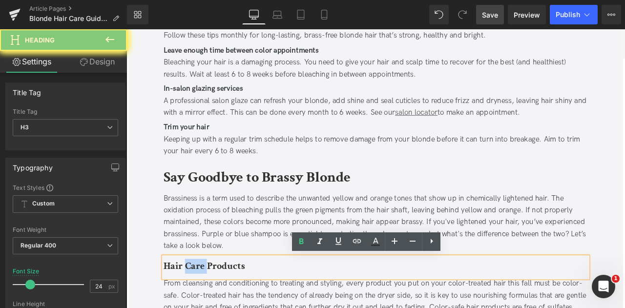
click at [210, 308] on b "Hair Care Products" at bounding box center [218, 309] width 96 height 15
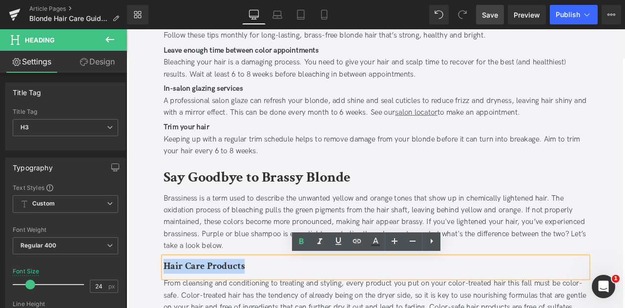
paste div
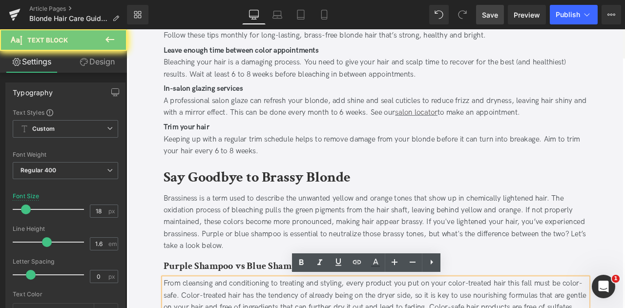
paste div
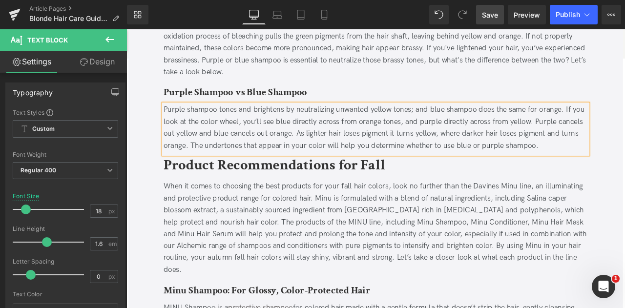
scroll to position [1265, 0]
click at [226, 195] on b "Product Recommendations for Fall" at bounding box center [301, 189] width 263 height 23
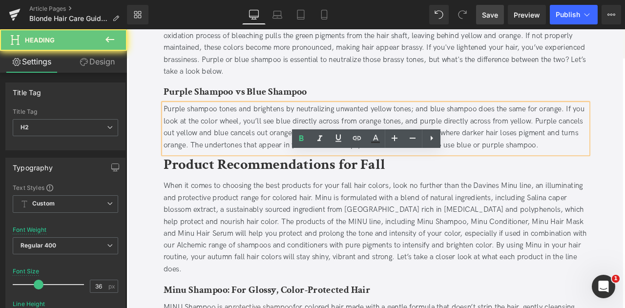
click at [226, 195] on b "Product Recommendations for Fall" at bounding box center [301, 189] width 263 height 23
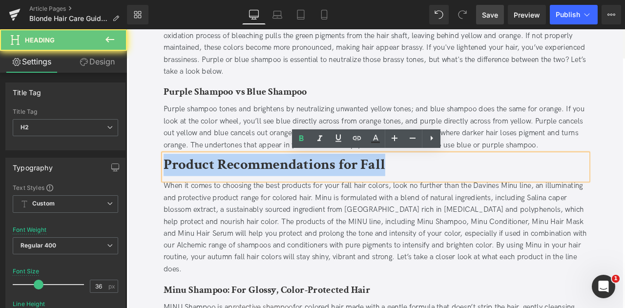
click at [226, 195] on b "Product Recommendations for Fall" at bounding box center [301, 189] width 263 height 23
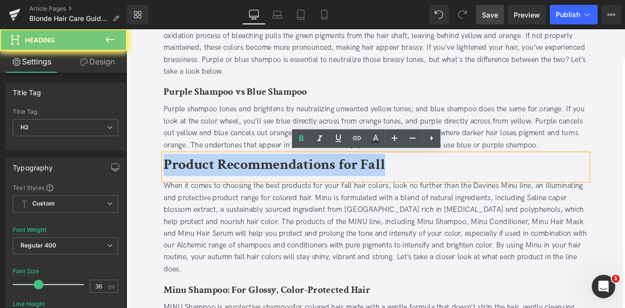
paste div
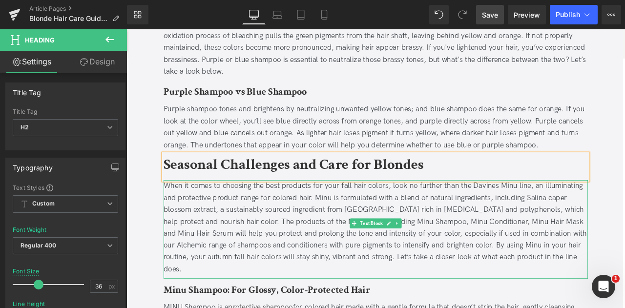
click at [237, 248] on div "When it comes to choosing the best products for your fall hair colors, look no …" at bounding box center [421, 264] width 503 height 112
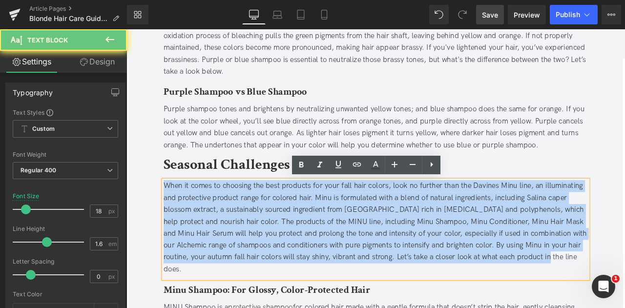
click at [237, 248] on div "When it comes to choosing the best products for your fall hair colors, look no …" at bounding box center [421, 264] width 503 height 112
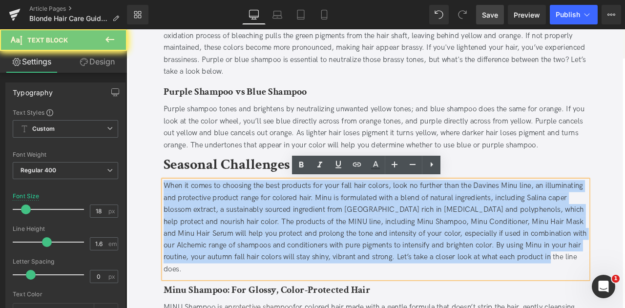
paste div
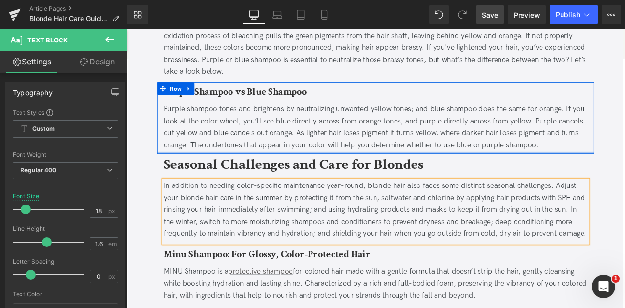
scroll to position [1369, 0]
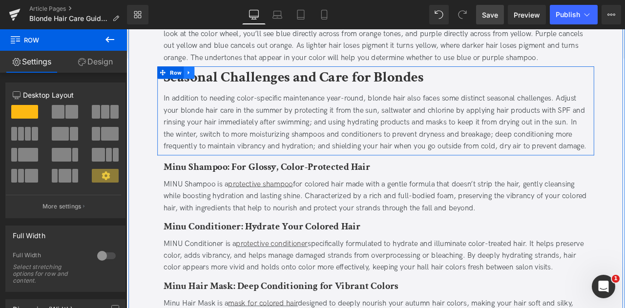
click at [195, 79] on link at bounding box center [200, 80] width 13 height 15
click at [210, 82] on icon at bounding box center [213, 80] width 7 height 7
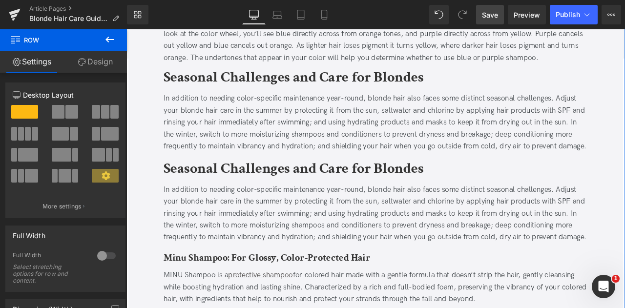
click at [212, 195] on b "Seasonal Challenges and Care for Blondes" at bounding box center [324, 194] width 308 height 23
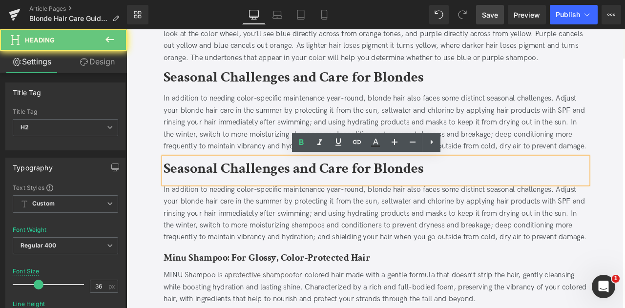
click at [212, 195] on b "Seasonal Challenges and Care for Blondes" at bounding box center [324, 194] width 308 height 23
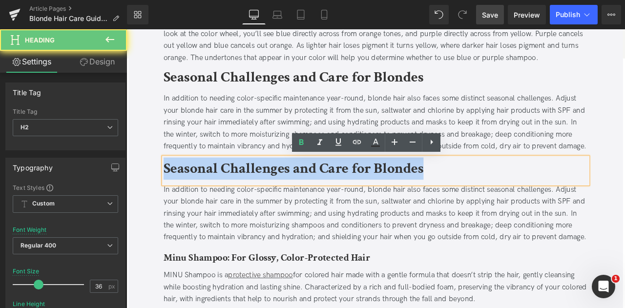
click at [212, 195] on b "Seasonal Challenges and Care for Blondes" at bounding box center [324, 194] width 308 height 23
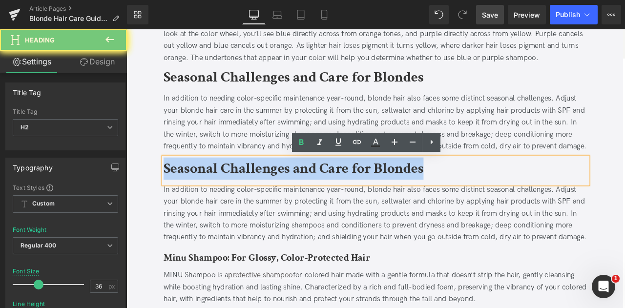
paste div
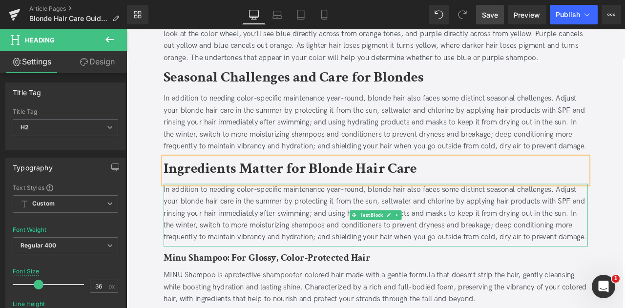
click at [271, 251] on div "In addition to needing color-specific maintenance year-round, blonde hair also …" at bounding box center [421, 247] width 503 height 70
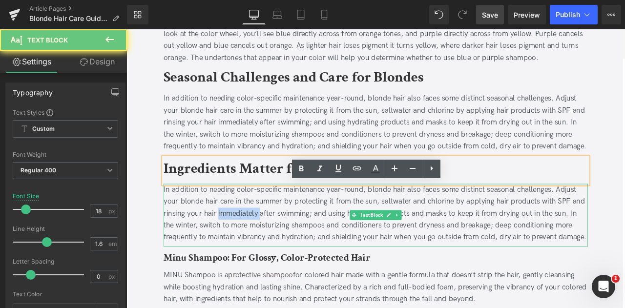
click at [271, 251] on div "In addition to needing color-specific maintenance year-round, blonde hair also …" at bounding box center [421, 247] width 503 height 70
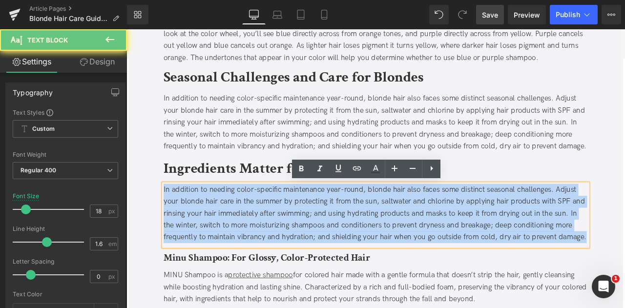
click at [271, 251] on div "In addition to needing color-specific maintenance year-round, blonde hair also …" at bounding box center [421, 247] width 503 height 70
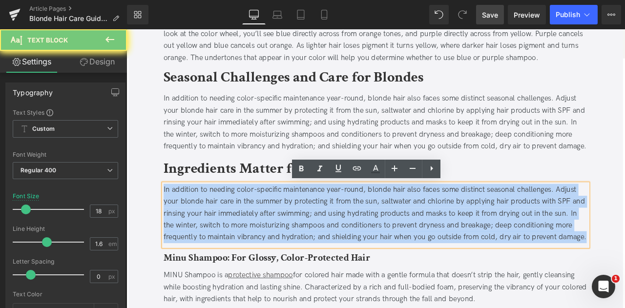
paste div
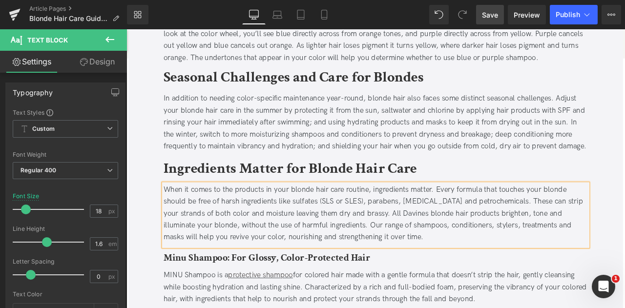
click at [502, 246] on div "When it comes to the products in your blonde hair care routine, ingredients mat…" at bounding box center [421, 247] width 503 height 70
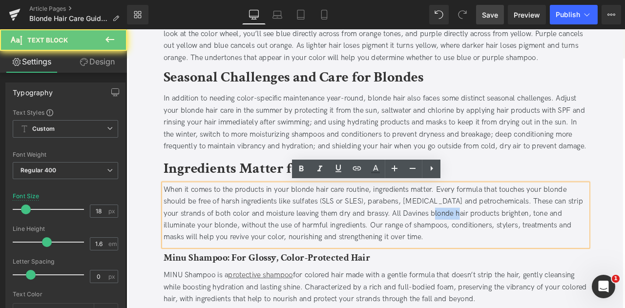
click at [502, 246] on div "When it comes to the products in your blonde hair care routine, ingredients mat…" at bounding box center [421, 247] width 503 height 70
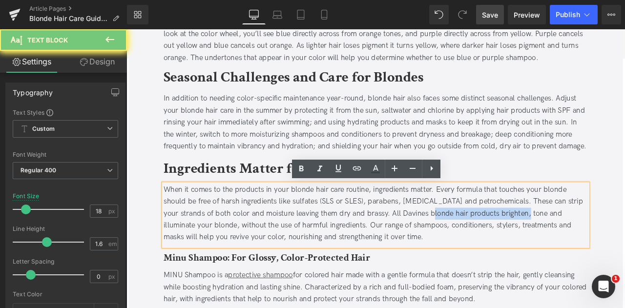
click at [569, 247] on div "When it comes to the products in your blonde hair care routine, ingredients mat…" at bounding box center [421, 247] width 503 height 70
click at [558, 243] on div "When it comes to the products in your blonde hair care routine, ingredients mat…" at bounding box center [421, 247] width 503 height 70
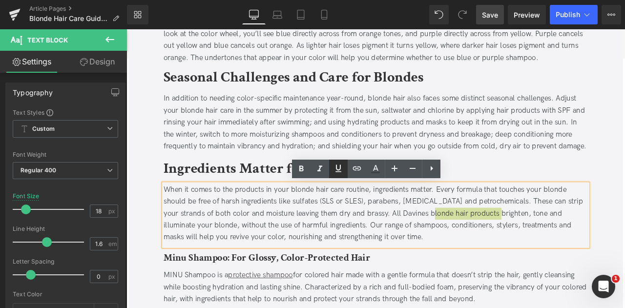
click at [341, 166] on icon at bounding box center [339, 169] width 12 height 12
click at [353, 167] on icon at bounding box center [357, 169] width 8 height 4
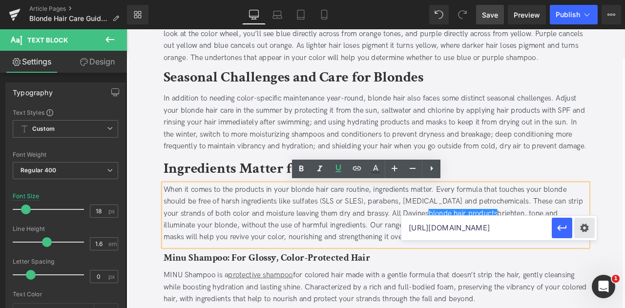
click at [581, 0] on div "Text Color Highlight Color #333333 Edit or remove link: Edit - Unlink - Cancel …" at bounding box center [312, 0] width 625 height 0
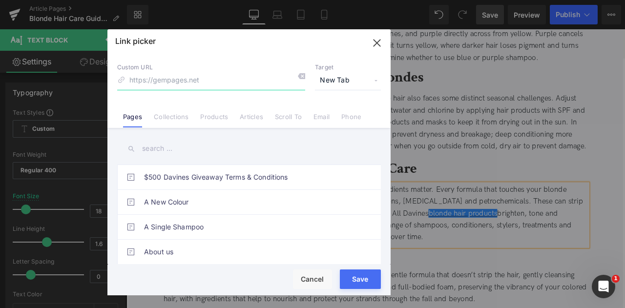
paste input "[URL][DOMAIN_NAME]"
click at [201, 81] on input "[URL][DOMAIN_NAME]" at bounding box center [211, 80] width 188 height 19
type input "/collections/blonde-hair"
click at [365, 281] on button "Save" at bounding box center [360, 280] width 41 height 20
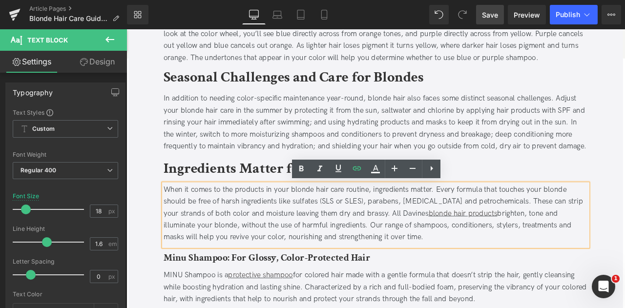
click at [143, 232] on div "Blonde Hair Care Guide for Long-Lasting Color Heading Updated on [DATE] | 5 min…" at bounding box center [422, 11] width 586 height 2511
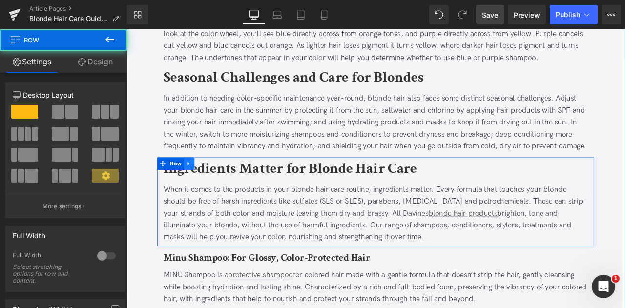
click at [199, 187] on icon at bounding box center [200, 189] width 2 height 4
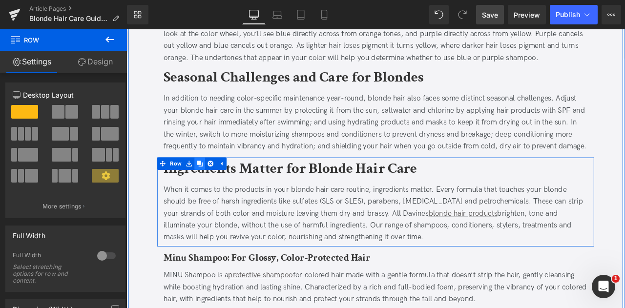
click at [211, 188] on icon at bounding box center [213, 188] width 7 height 7
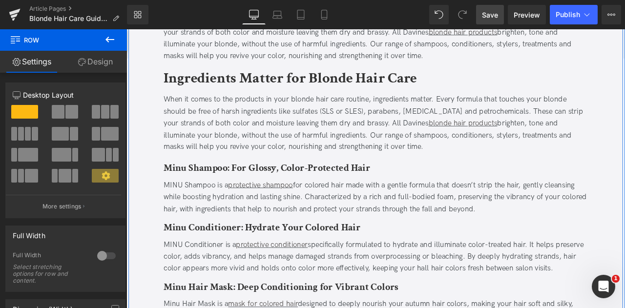
scroll to position [1589, 0]
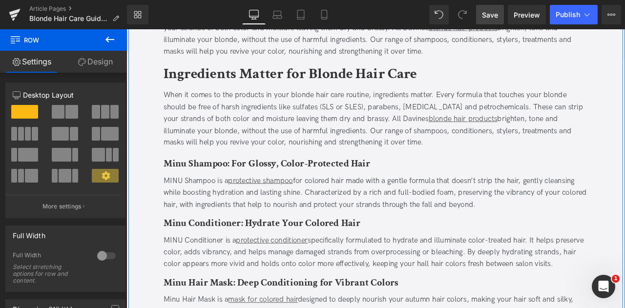
click at [290, 73] on b "Ingredients Matter for Blonde Hair Care" at bounding box center [320, 82] width 300 height 23
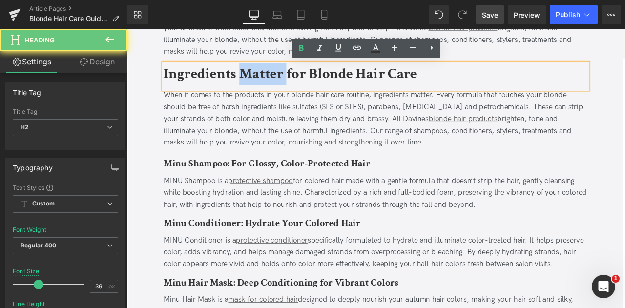
click at [290, 73] on b "Ingredients Matter for Blonde Hair Care" at bounding box center [320, 82] width 300 height 23
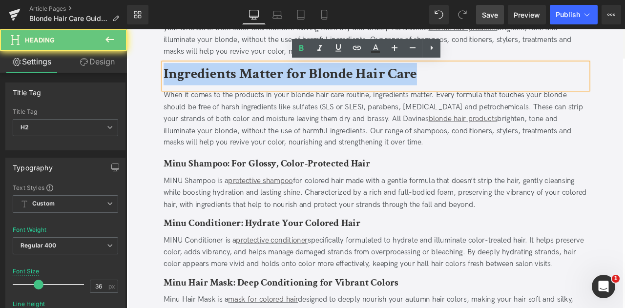
click at [290, 73] on b "Ingredients Matter for Blonde Hair Care" at bounding box center [320, 82] width 300 height 23
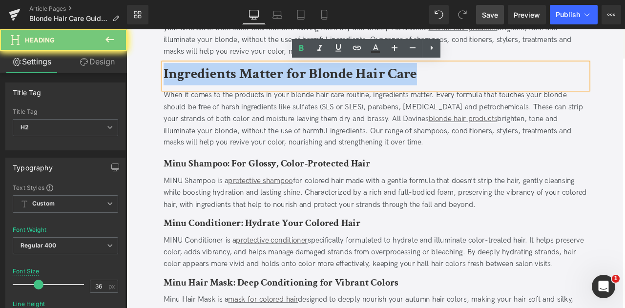
paste div
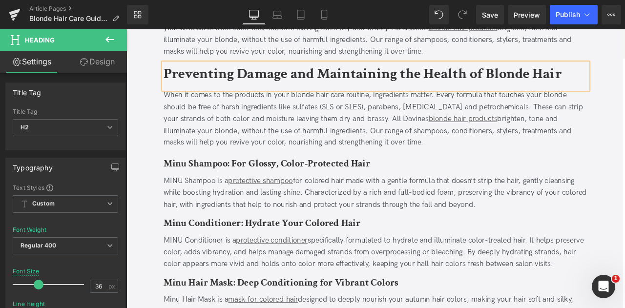
scroll to position [1589, 0]
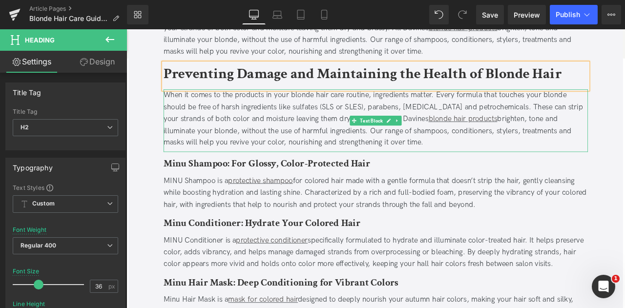
click at [272, 127] on div "When it comes to the products in your blonde hair care routine, ingredients mat…" at bounding box center [421, 136] width 503 height 70
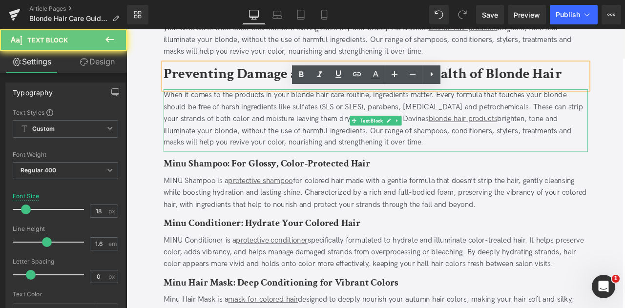
click at [272, 127] on div "When it comes to the products in your blonde hair care routine, ingredients mat…" at bounding box center [421, 136] width 503 height 70
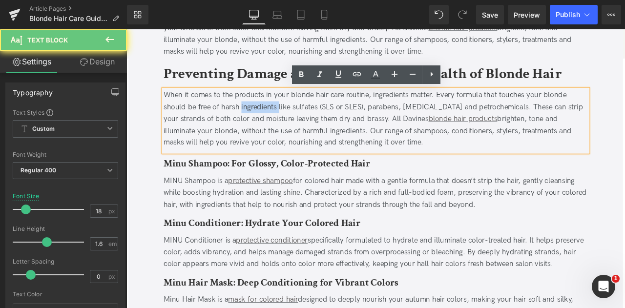
click at [272, 127] on div "When it comes to the products in your blonde hair care routine, ingredients mat…" at bounding box center [421, 136] width 503 height 70
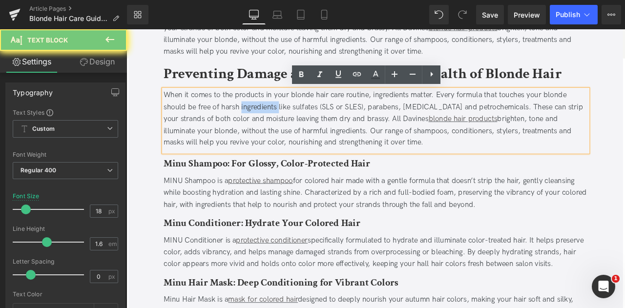
paste div
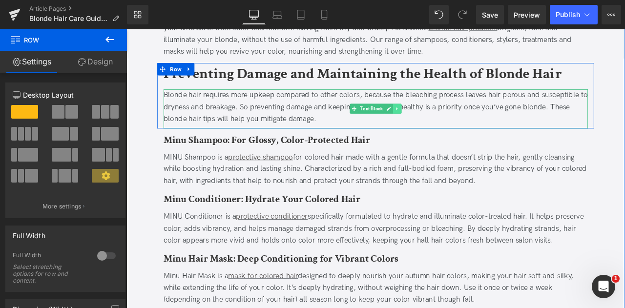
click at [448, 121] on icon at bounding box center [447, 124] width 5 height 6
click at [444, 120] on link at bounding box center [443, 124] width 10 height 12
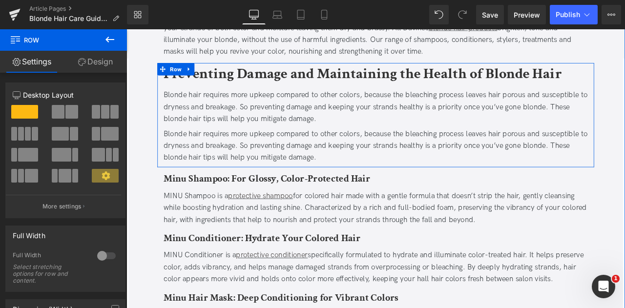
click at [227, 163] on div "Blonde hair requires more upkeep compared to other colors, because the bleachin…" at bounding box center [421, 168] width 503 height 42
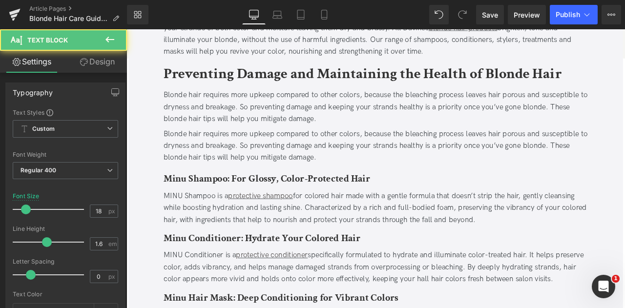
click at [97, 64] on link "Design" at bounding box center [96, 62] width 63 height 22
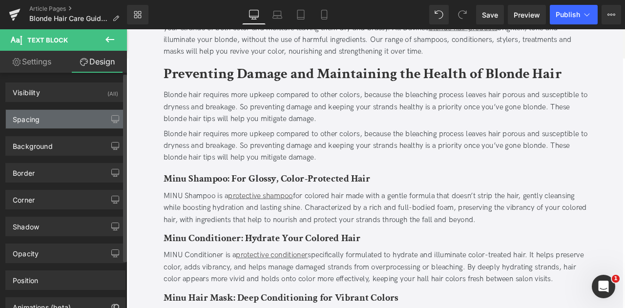
click at [72, 117] on div "Spacing" at bounding box center [65, 119] width 119 height 19
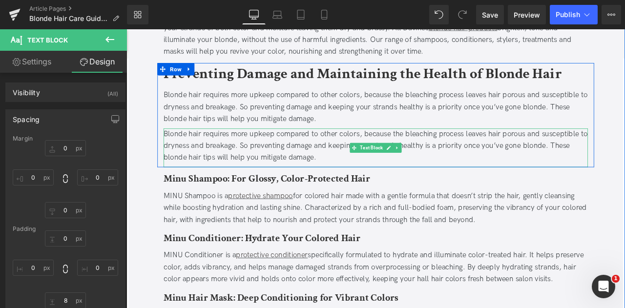
click at [304, 159] on div "Blonde hair requires more upkeep compared to other colors, because the bleachin…" at bounding box center [421, 168] width 503 height 42
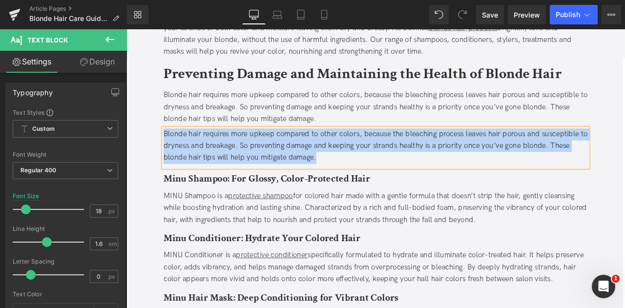
paste div
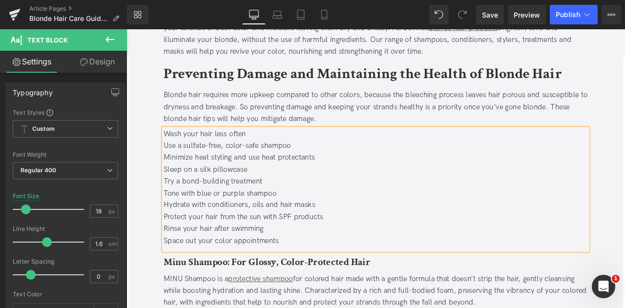
click at [318, 173] on div "Use a sulfate-free, color-safe shampoo" at bounding box center [421, 168] width 503 height 14
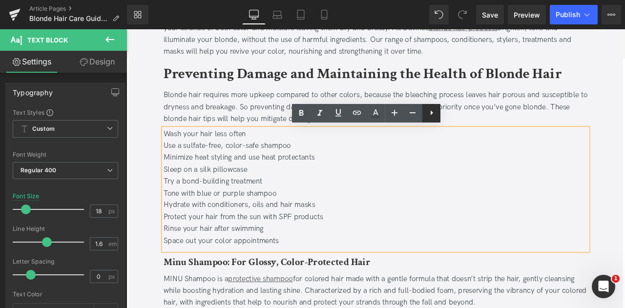
click at [434, 117] on icon at bounding box center [432, 113] width 12 height 12
click at [413, 112] on icon at bounding box center [413, 112] width 2 height 7
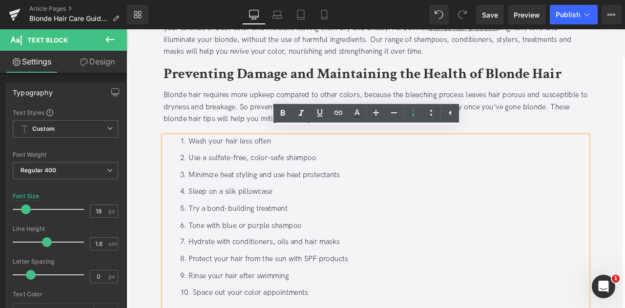
click at [431, 215] on li "Sleep on a silk pillowcase" at bounding box center [431, 222] width 483 height 14
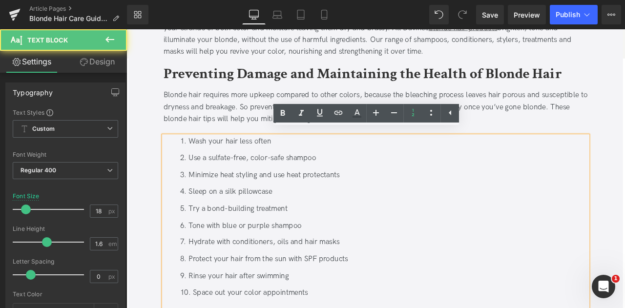
click at [204, 141] on div "Blonde hair requires more upkeep compared to other colors, because the bleachin…" at bounding box center [421, 122] width 503 height 42
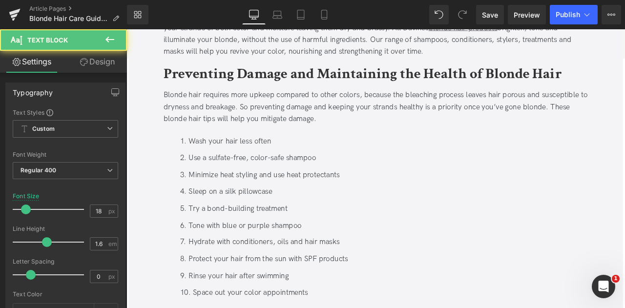
click at [91, 65] on link "Design" at bounding box center [96, 62] width 63 height 22
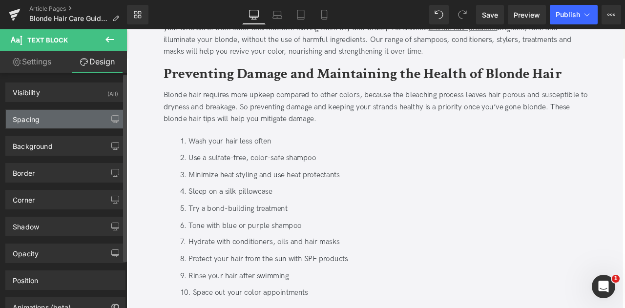
click at [76, 123] on div "Spacing" at bounding box center [65, 119] width 119 height 19
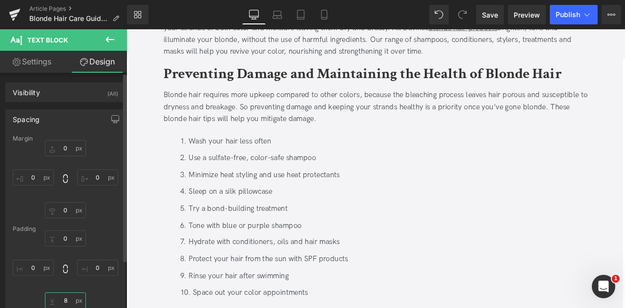
click at [68, 295] on input "8" at bounding box center [65, 301] width 41 height 16
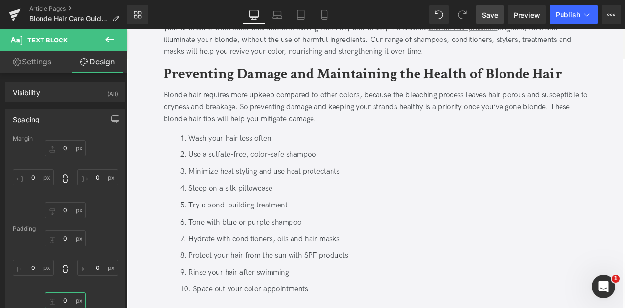
type input "0"
click at [489, 21] on link "Save" at bounding box center [490, 15] width 28 height 20
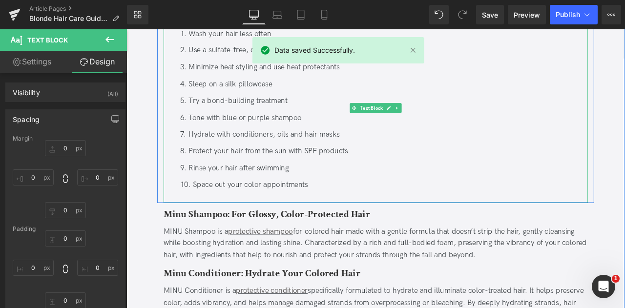
scroll to position [1714, 0]
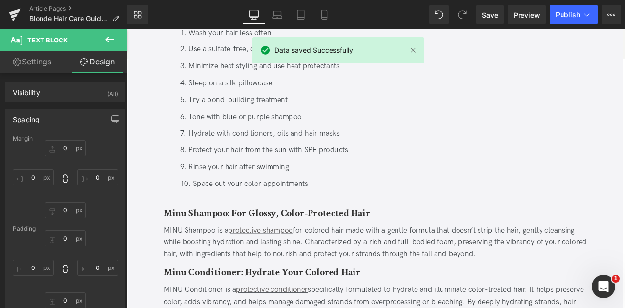
click at [225, 218] on li "Space out your color appointments" at bounding box center [431, 213] width 483 height 14
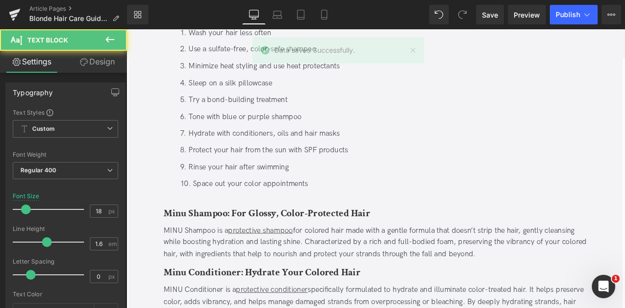
click at [100, 63] on link "Design" at bounding box center [96, 62] width 63 height 22
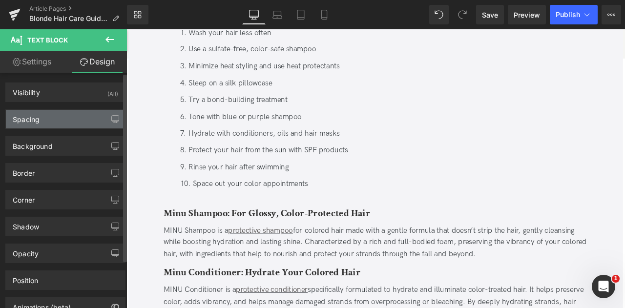
click at [53, 121] on div "Spacing" at bounding box center [65, 119] width 119 height 19
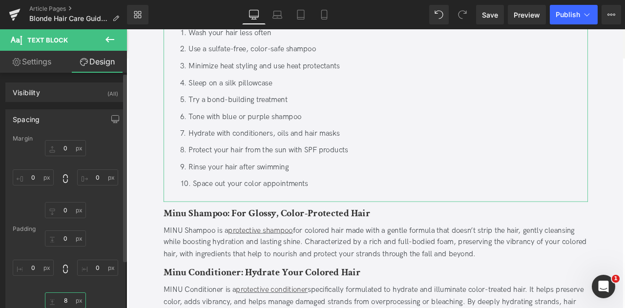
click at [66, 301] on input "8" at bounding box center [65, 301] width 41 height 16
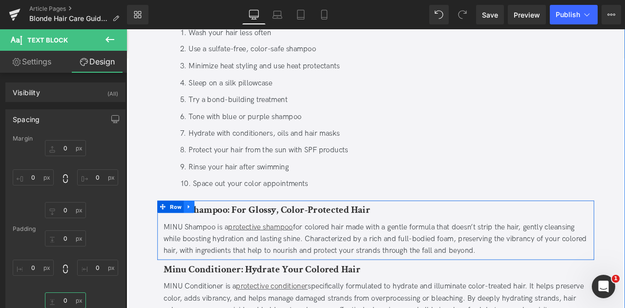
type input "0"
click at [199, 238] on icon at bounding box center [200, 239] width 2 height 4
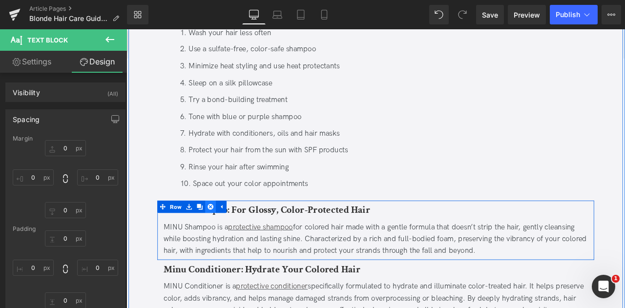
click at [225, 238] on icon at bounding box center [226, 239] width 7 height 7
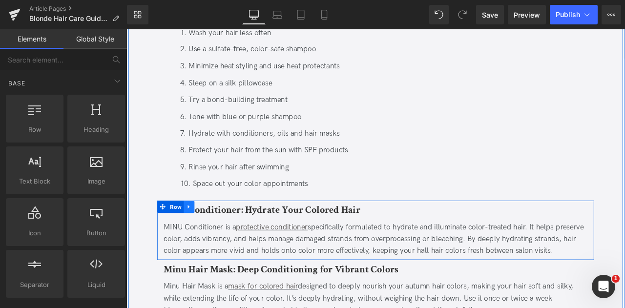
click at [199, 239] on icon at bounding box center [200, 239] width 2 height 4
click at [228, 239] on link at bounding box center [226, 239] width 13 height 15
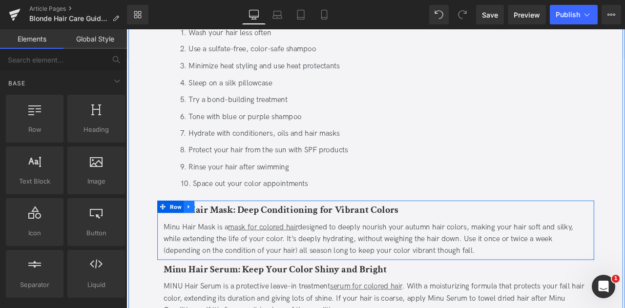
click at [202, 240] on icon at bounding box center [200, 239] width 7 height 7
click at [228, 240] on link at bounding box center [226, 239] width 13 height 15
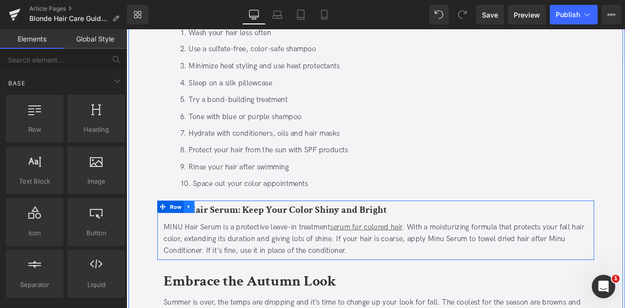
click at [199, 236] on icon at bounding box center [200, 239] width 7 height 7
click at [223, 238] on icon at bounding box center [226, 239] width 7 height 7
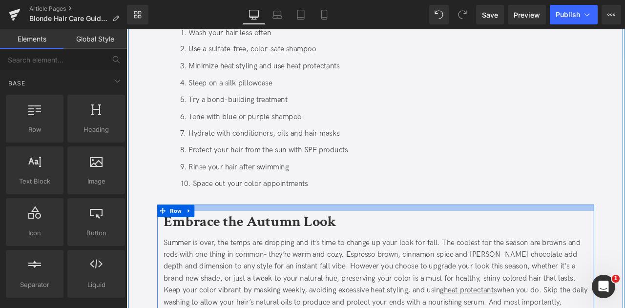
click at [234, 257] on b "Embrace the Autumn Look" at bounding box center [272, 257] width 205 height 23
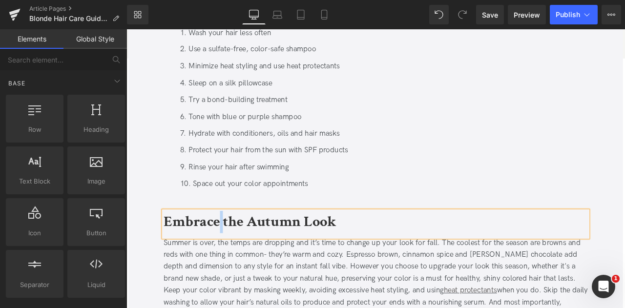
click at [234, 257] on b "Embrace the Autumn Look" at bounding box center [272, 257] width 205 height 23
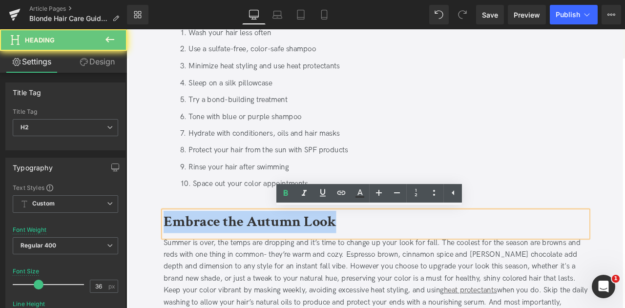
click at [234, 257] on b "Embrace the Autumn Look" at bounding box center [272, 257] width 205 height 23
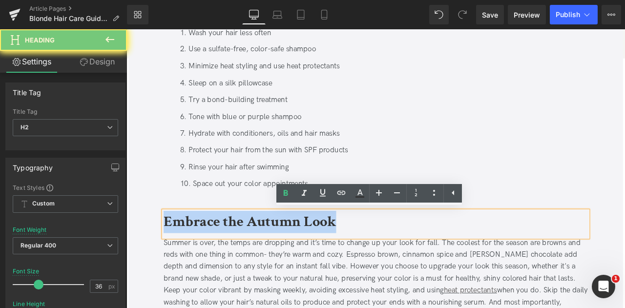
paste div
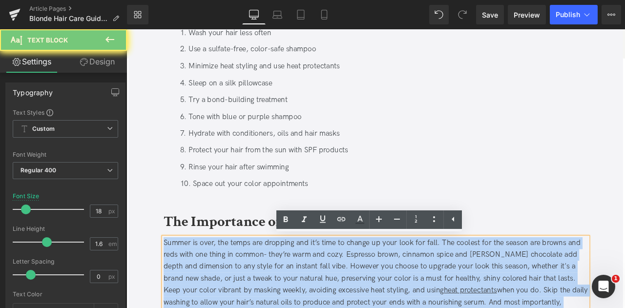
paste div
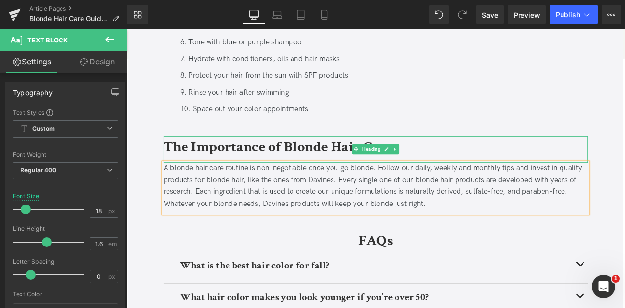
scroll to position [1802, 0]
click at [174, 208] on div "A blonde hair care routine is non-negotiable once you go blonde. Follow our dai…" at bounding box center [421, 215] width 503 height 56
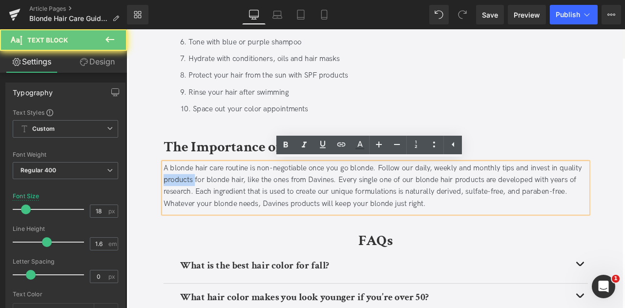
click at [174, 208] on div "A blonde hair care routine is non-negotiable once you go blonde. Follow our dai…" at bounding box center [421, 215] width 503 height 56
click at [253, 206] on div "A blonde hair care routine is non-negotiable once you go blonde. Follow our dai…" at bounding box center [421, 215] width 503 height 56
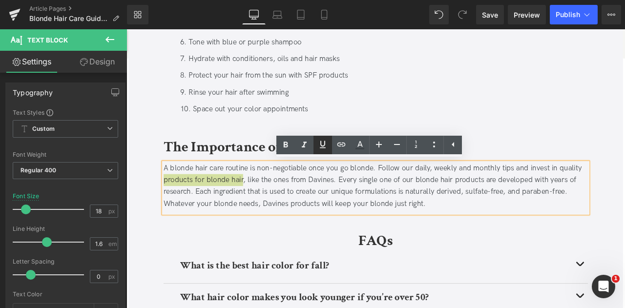
click at [327, 144] on icon at bounding box center [323, 145] width 12 height 12
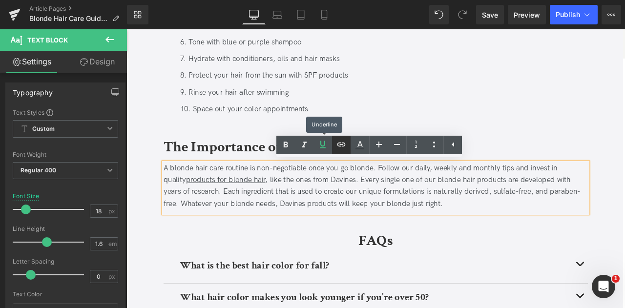
click at [342, 147] on icon at bounding box center [341, 145] width 12 height 12
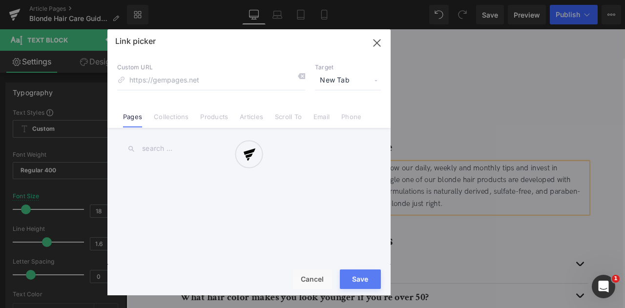
click at [356, 0] on div "Text Color Highlight Color #333333 Edit or remove link: Edit - Unlink - Cancel …" at bounding box center [312, 0] width 625 height 0
paste input "[URL][DOMAIN_NAME]"
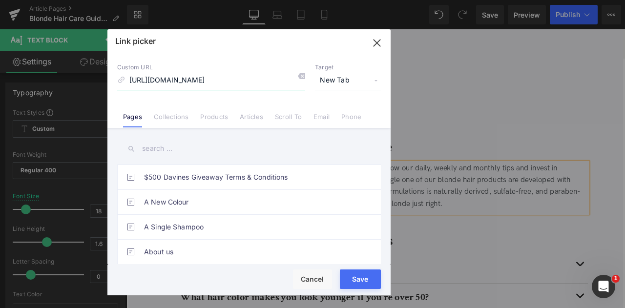
click at [203, 79] on input "[URL][DOMAIN_NAME]" at bounding box center [211, 80] width 188 height 19
type input "/collections/blonde-hair"
click at [356, 274] on button "Save" at bounding box center [360, 280] width 41 height 20
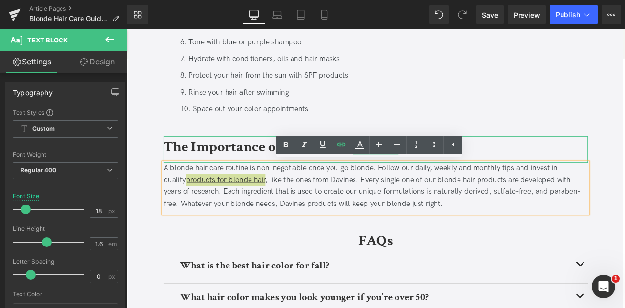
scroll to position [1939, 0]
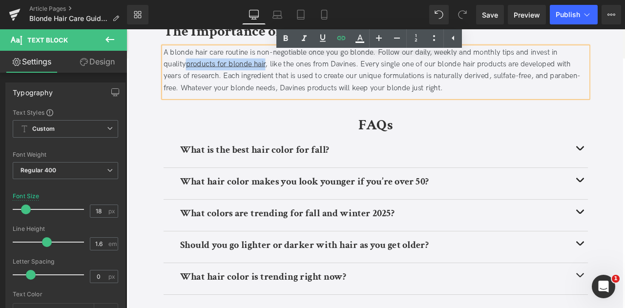
click at [237, 171] on b "What is the best hair color for fall?" at bounding box center [278, 172] width 177 height 15
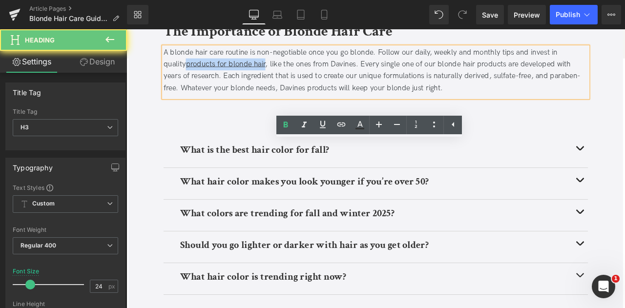
click at [237, 171] on b "What is the best hair color for fall?" at bounding box center [278, 172] width 177 height 15
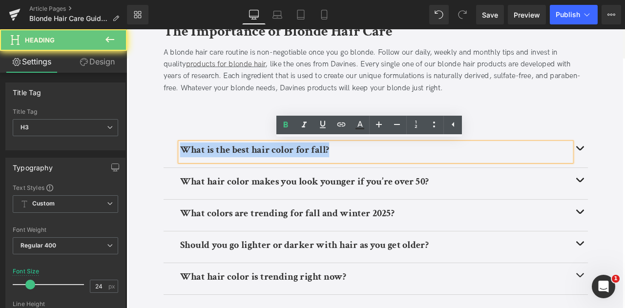
click at [237, 171] on b "What is the best hair color for fall?" at bounding box center [278, 172] width 177 height 15
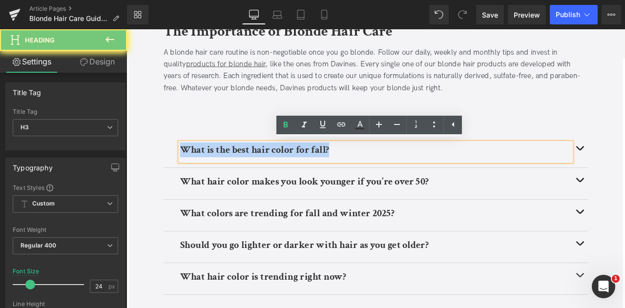
paste div
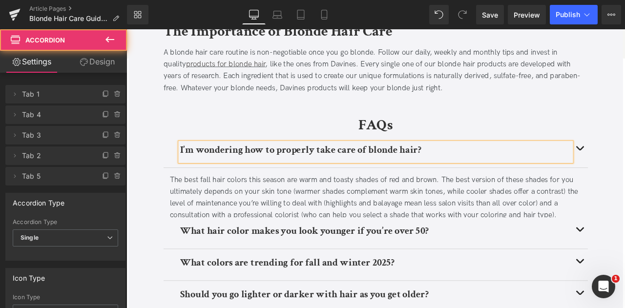
click at [296, 212] on div "The best fall hair colors this season are warm and toasty shades of red and bro…" at bounding box center [422, 229] width 488 height 56
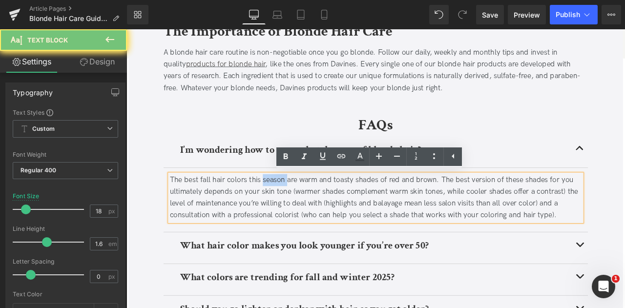
click at [296, 212] on div "The best fall hair colors this season are warm and toasty shades of red and bro…" at bounding box center [422, 229] width 488 height 56
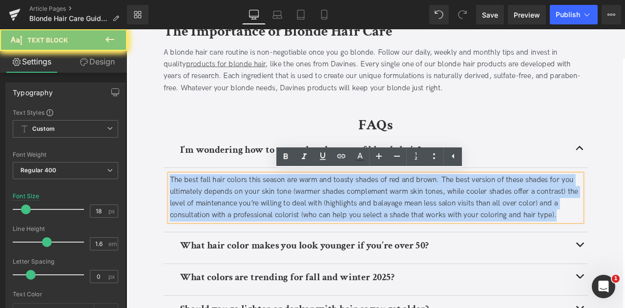
click at [296, 212] on div "The best fall hair colors this season are warm and toasty shades of red and bro…" at bounding box center [422, 229] width 488 height 56
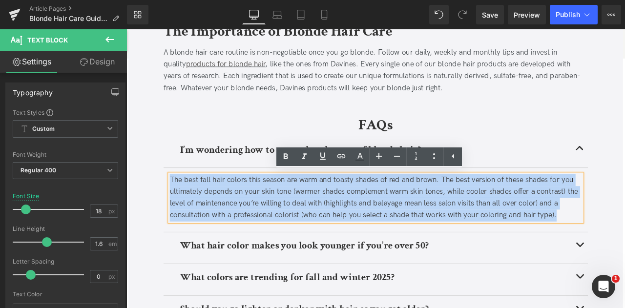
paste div
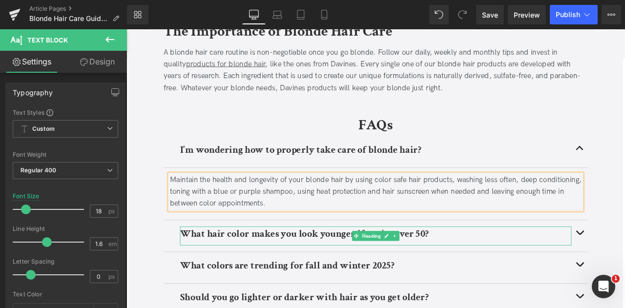
click at [340, 272] on b "What hair color makes you look younger if you’re over 50?" at bounding box center [337, 271] width 294 height 15
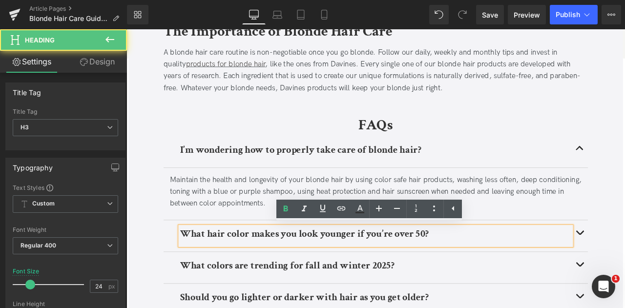
click at [340, 272] on b "What hair color makes you look younger if you’re over 50?" at bounding box center [337, 271] width 294 height 15
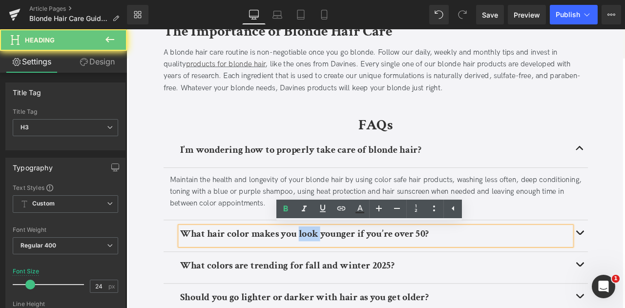
click at [340, 272] on b "What hair color makes you look younger if you’re over 50?" at bounding box center [337, 271] width 294 height 15
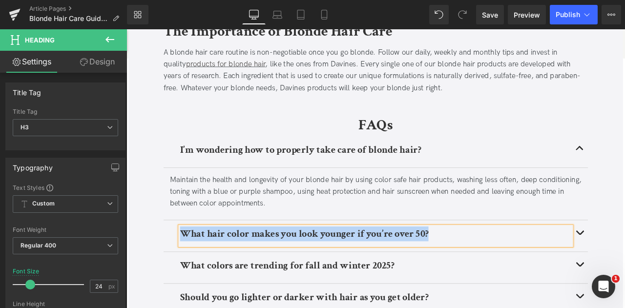
paste div
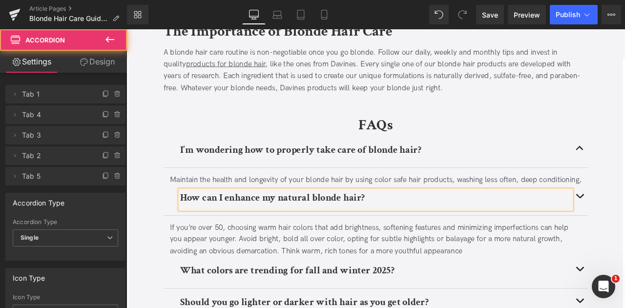
click at [335, 263] on div "If you’re over 50, choosing warm hair colors that add brightness, softening fea…" at bounding box center [422, 279] width 488 height 42
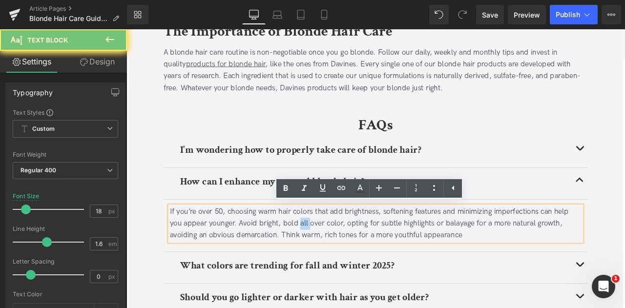
click at [335, 263] on div "If you’re over 50, choosing warm hair colors that add brightness, softening fea…" at bounding box center [422, 260] width 488 height 42
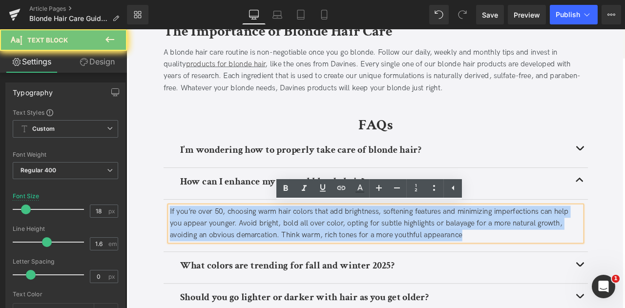
click at [335, 263] on div "If you’re over 50, choosing warm hair colors that add brightness, softening fea…" at bounding box center [422, 260] width 488 height 42
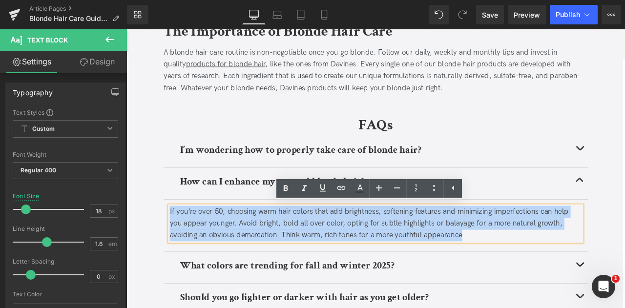
paste div
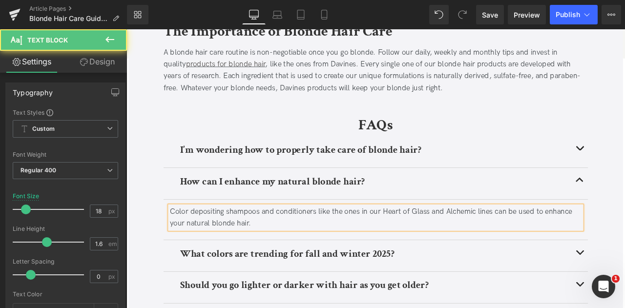
click at [513, 243] on div "Color depositing shampoos and conditioners like the ones in our Heart of Glass …" at bounding box center [422, 253] width 488 height 28
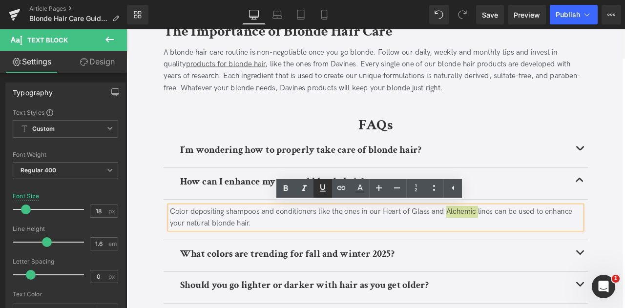
click at [318, 188] on icon at bounding box center [323, 188] width 12 height 12
click at [334, 187] on link at bounding box center [341, 188] width 19 height 19
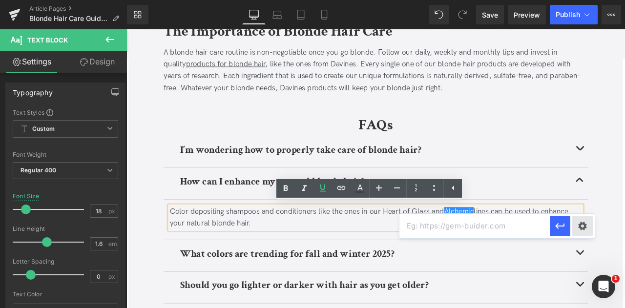
click at [580, 0] on div "Text Color Highlight Color #333333 Edit or remove link: Edit - Unlink - Cancel" at bounding box center [312, 0] width 625 height 0
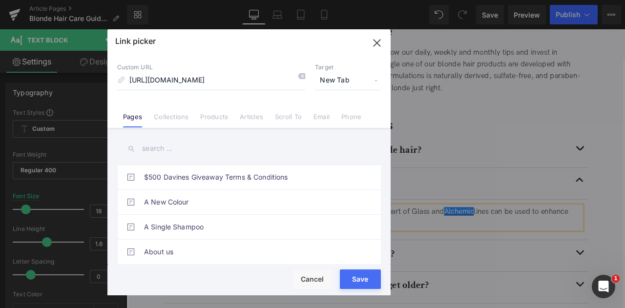
click at [200, 79] on input "[URL][DOMAIN_NAME]" at bounding box center [211, 80] width 188 height 19
type input "/pages/alchemic-system"
click at [356, 274] on button "Save" at bounding box center [360, 280] width 41 height 20
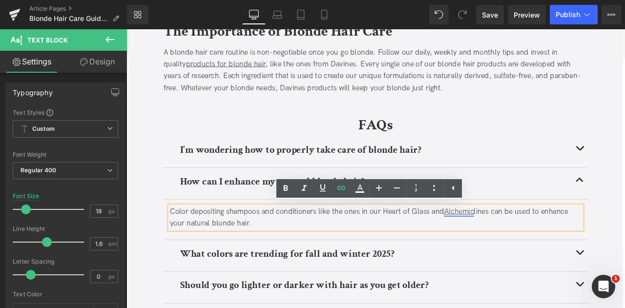
click at [538, 241] on link "Alchemic" at bounding box center [520, 245] width 35 height 10
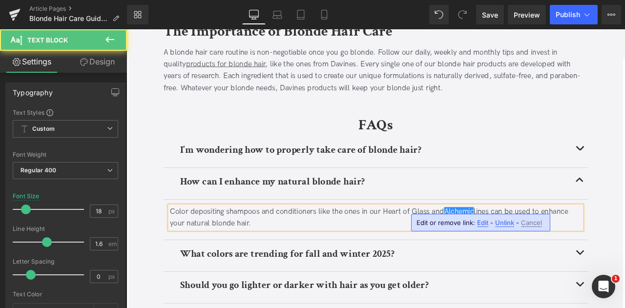
click at [433, 247] on div "Color depositing shampoos and conditioners like the ones in our Heart of Glass …" at bounding box center [422, 253] width 488 height 28
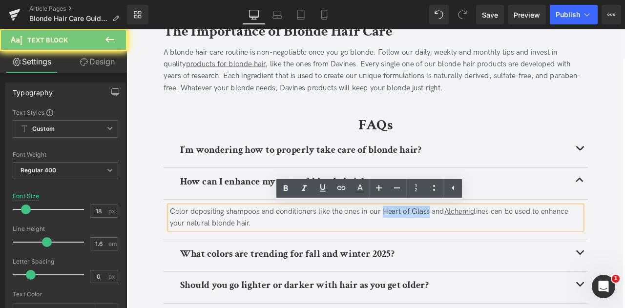
click at [472, 239] on div "Color depositing shampoos and conditioners like the ones in our Heart of Glass …" at bounding box center [422, 253] width 488 height 28
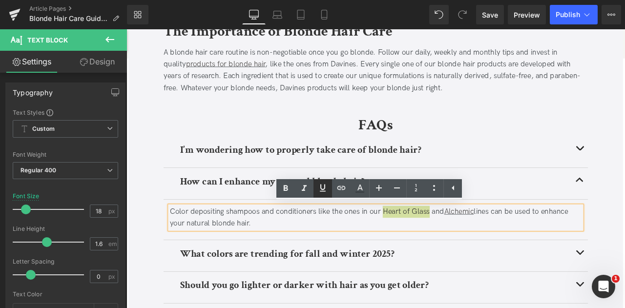
click at [328, 185] on icon at bounding box center [323, 188] width 12 height 12
click at [336, 186] on icon at bounding box center [341, 188] width 12 height 12
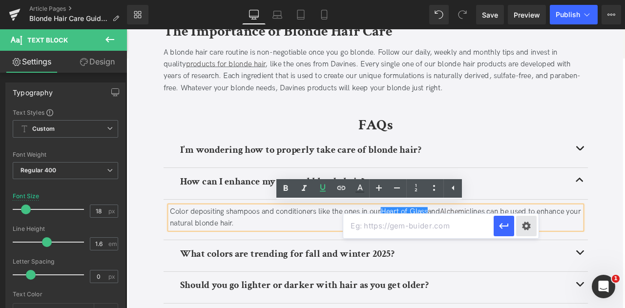
click at [518, 0] on div "Text Color Highlight Color #333333 Edit or remove link: Edit - Unlink - Cancel" at bounding box center [312, 0] width 625 height 0
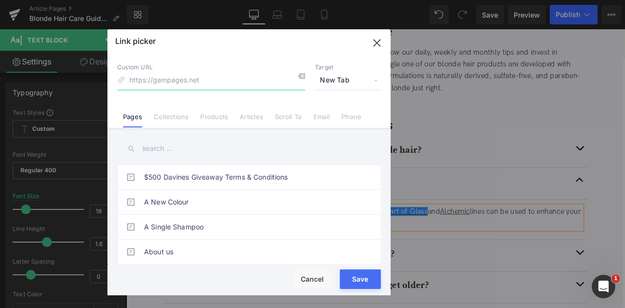
paste input "[URL][DOMAIN_NAME]"
click at [202, 79] on input "[URL][DOMAIN_NAME]" at bounding box center [211, 80] width 188 height 19
type input "/pages/heart-of-glass"
click at [362, 276] on button "Save" at bounding box center [360, 280] width 41 height 20
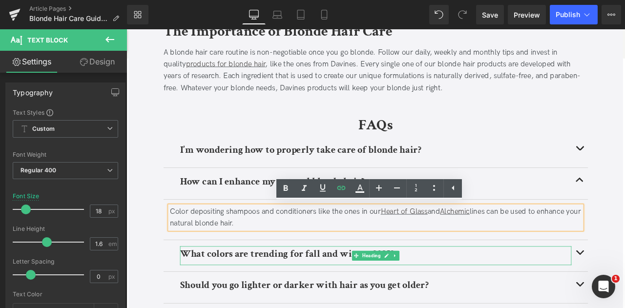
click at [244, 295] on b "What colors are trending for fall and winter 2025?" at bounding box center [317, 295] width 254 height 15
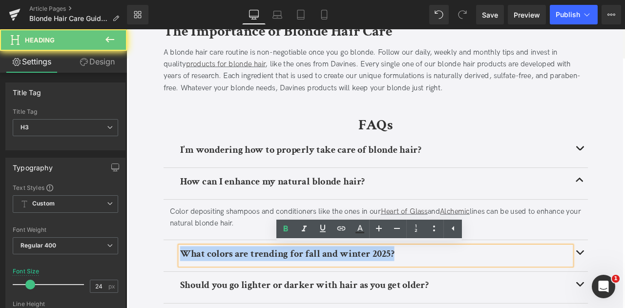
click at [244, 295] on b "What colors are trending for fall and winter 2025?" at bounding box center [317, 295] width 254 height 15
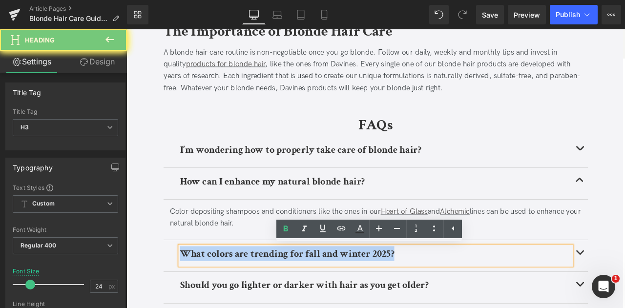
paste div
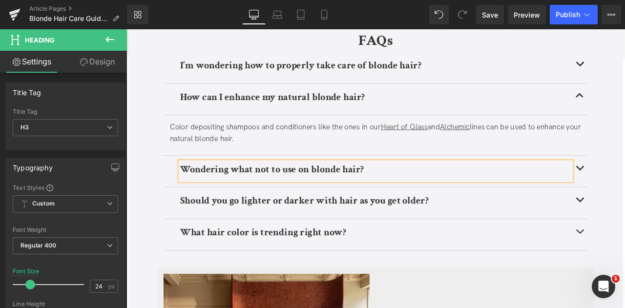
scroll to position [2040, 0]
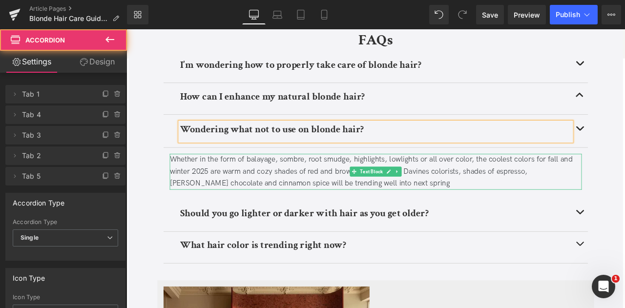
click at [191, 195] on div "Whether in the form of balayage, sombre, root smudge, highlights, lowlights or …" at bounding box center [422, 198] width 488 height 42
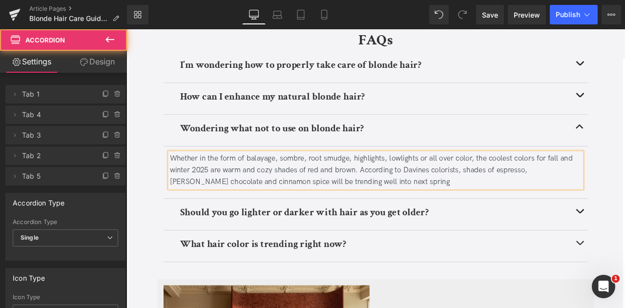
click at [191, 195] on div "Whether in the form of balayage, sombre, root smudge, highlights, lowlights or …" at bounding box center [422, 197] width 488 height 42
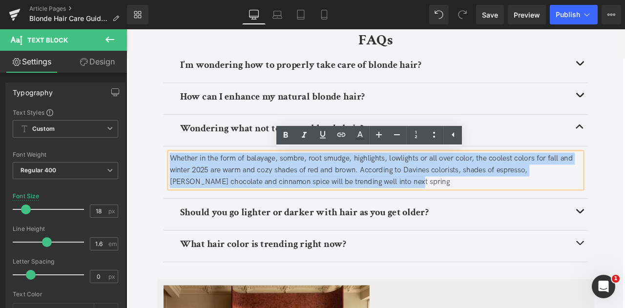
click at [191, 195] on div "Whether in the form of balayage, sombre, root smudge, highlights, lowlights or …" at bounding box center [422, 197] width 488 height 42
paste div
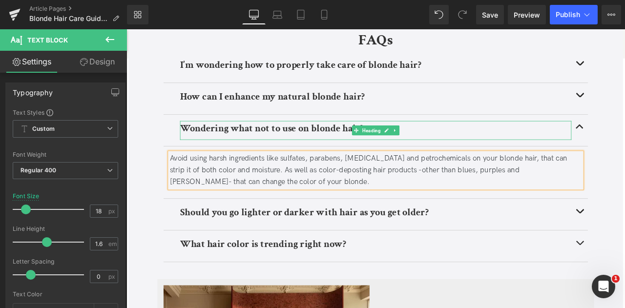
scroll to position [2105, 0]
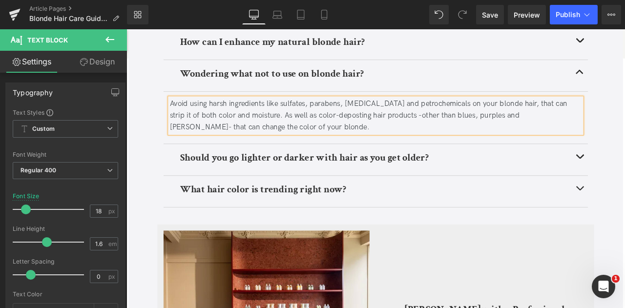
click at [250, 185] on b "Should you go lighter or darker with hair as you get older?" at bounding box center [337, 181] width 294 height 15
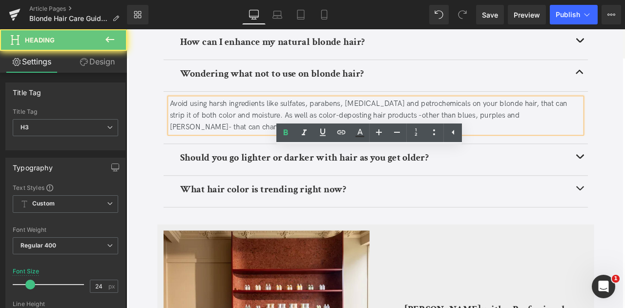
click at [250, 185] on b "Should you go lighter or darker with hair as you get older?" at bounding box center [337, 181] width 294 height 15
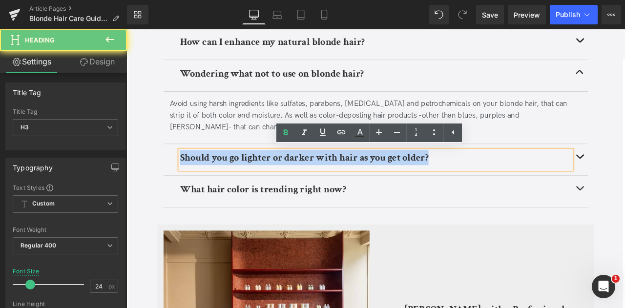
click at [250, 185] on b "Should you go lighter or darker with hair as you get older?" at bounding box center [337, 181] width 294 height 15
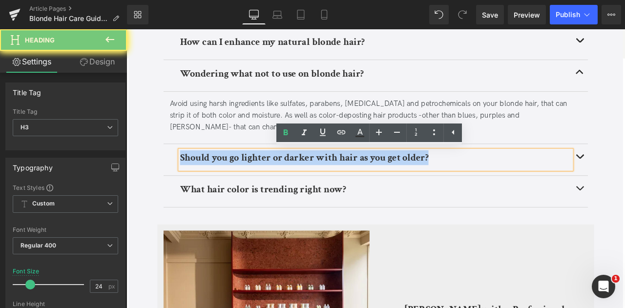
paste div
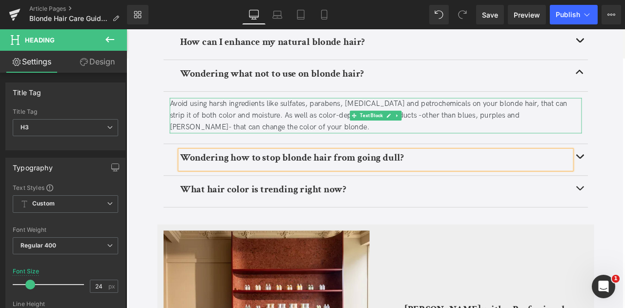
click at [376, 128] on div "Avoid using harsh ingredients like sulfates, parabens, [MEDICAL_DATA] and petro…" at bounding box center [422, 132] width 488 height 42
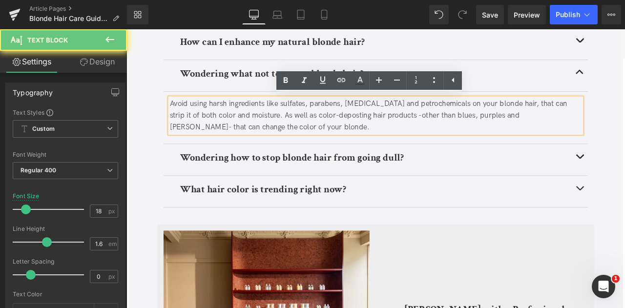
click at [376, 128] on div "Avoid using harsh ingredients like sulfates, parabens, [MEDICAL_DATA] and petro…" at bounding box center [422, 132] width 488 height 42
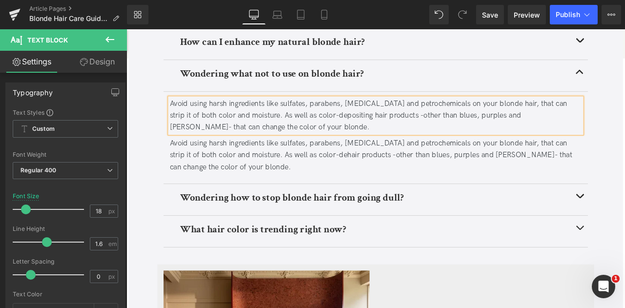
click at [126, 29] on div at bounding box center [126, 29] width 0 height 0
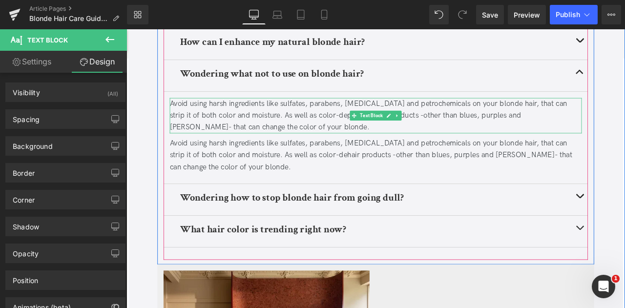
click at [374, 138] on div "Avoid using harsh ingredients like sulfates, parabens, [MEDICAL_DATA] and petro…" at bounding box center [422, 132] width 488 height 42
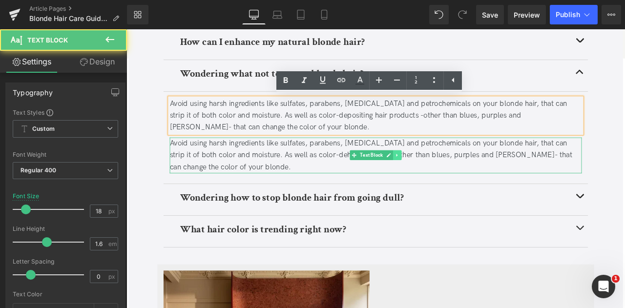
click at [445, 181] on link at bounding box center [447, 179] width 10 height 12
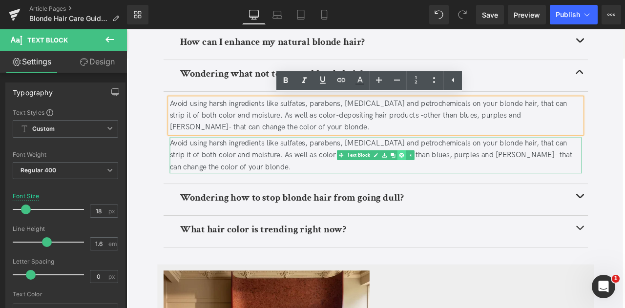
click at [453, 179] on icon at bounding box center [452, 178] width 5 height 5
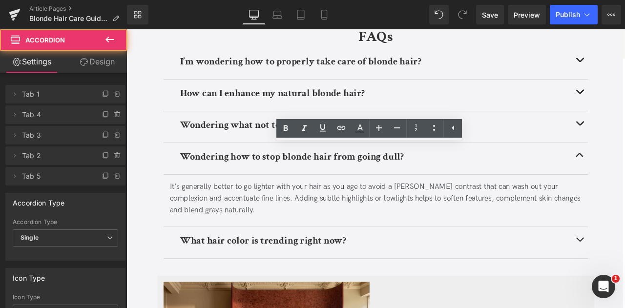
scroll to position [2043, 0]
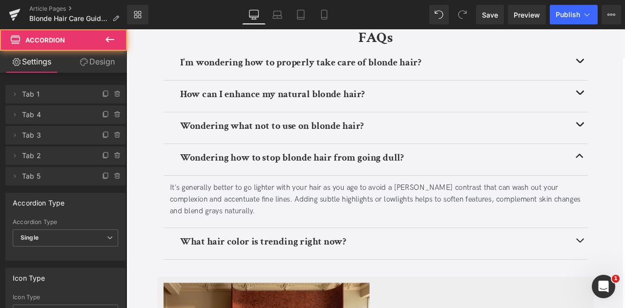
click at [396, 224] on div "It's generally better to go lighter with your hair as you age to avoid a [PERSO…" at bounding box center [422, 231] width 488 height 42
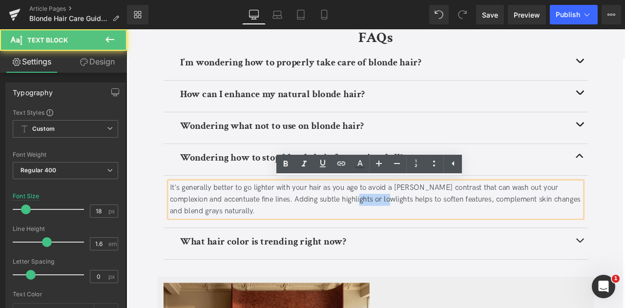
click at [396, 224] on div "It's generally better to go lighter with your hair as you age to avoid a [PERSO…" at bounding box center [422, 231] width 488 height 42
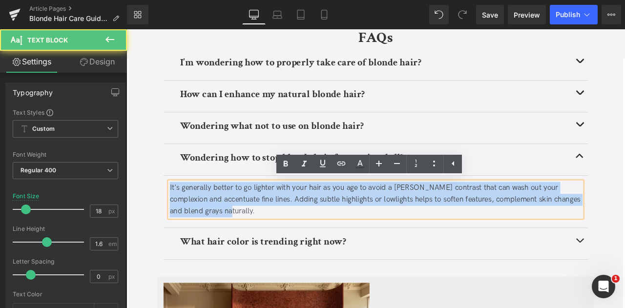
click at [396, 224] on div "It's generally better to go lighter with your hair as you age to avoid a [PERSO…" at bounding box center [422, 231] width 488 height 42
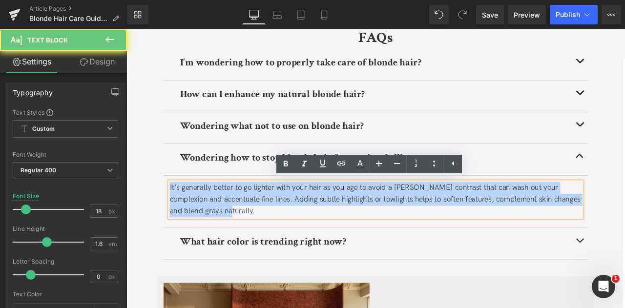
paste div
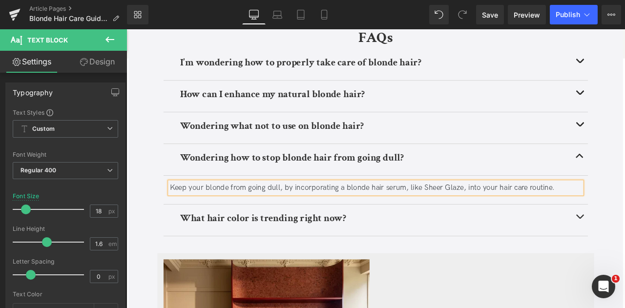
click at [356, 214] on div "Keep your blonde from going dull, by incorporating a blonde hair serum, like Sh…" at bounding box center [422, 217] width 488 height 14
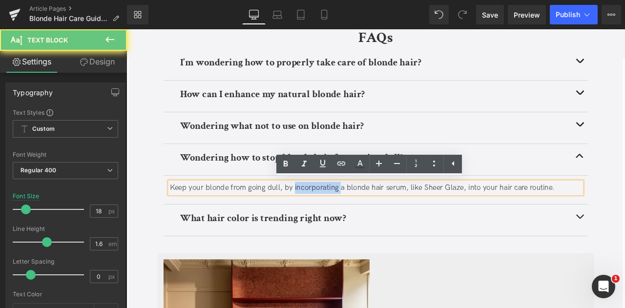
click at [356, 214] on div "Keep your blonde from going dull, by incorporating a blonde hair serum, like Sh…" at bounding box center [422, 217] width 488 height 14
click at [388, 215] on div "Keep your blonde from going dull, by incorporating a blonde hair serum, like Sh…" at bounding box center [422, 217] width 488 height 14
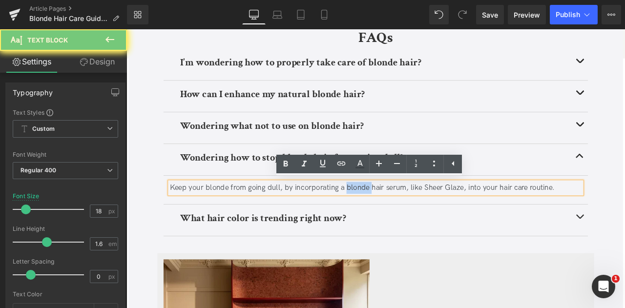
click at [388, 215] on div "Keep your blonde from going dull, by incorporating a blonde hair serum, like Sh…" at bounding box center [422, 217] width 488 height 14
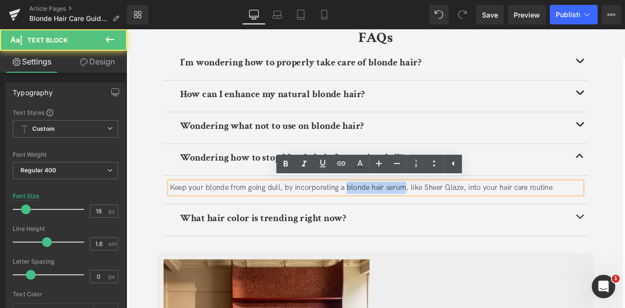
click at [434, 214] on div "Keep your blonde from going dull, by incorporating a blonde hair serum, like Sh…" at bounding box center [422, 217] width 488 height 14
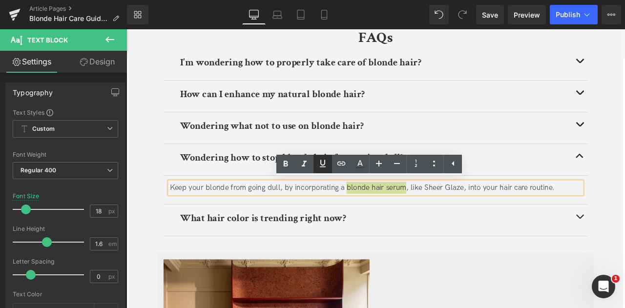
click at [324, 165] on icon at bounding box center [323, 163] width 6 height 7
click at [340, 162] on icon at bounding box center [341, 164] width 8 height 4
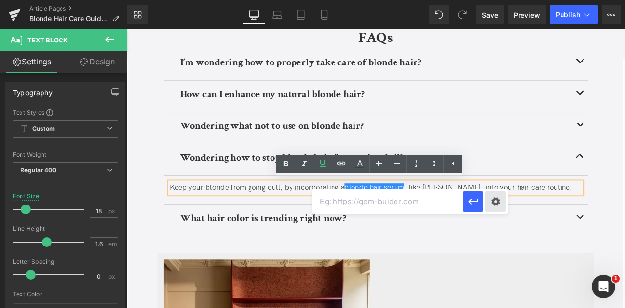
click at [491, 0] on div "Text Color Highlight Color #333333 Edit or remove link: Edit - Unlink - Cancel" at bounding box center [312, 0] width 625 height 0
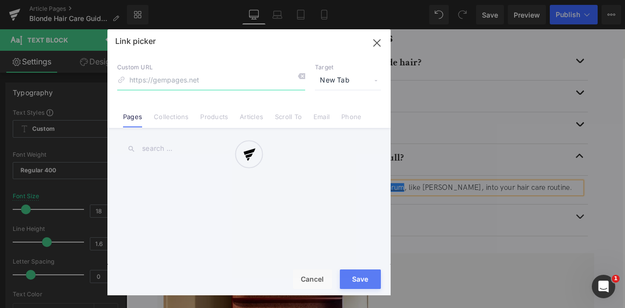
paste input "[URL][DOMAIN_NAME]"
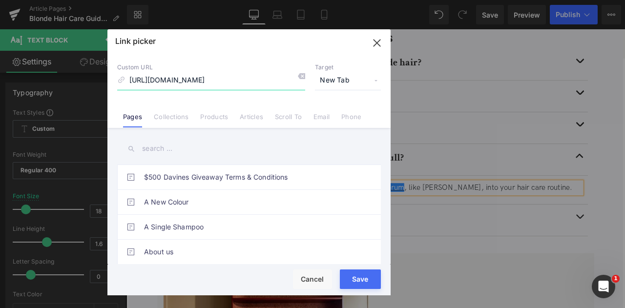
click at [202, 78] on input "[URL][DOMAIN_NAME]" at bounding box center [211, 80] width 188 height 19
type input "/products/sheer-glaze"
click at [361, 284] on button "Save" at bounding box center [360, 280] width 41 height 20
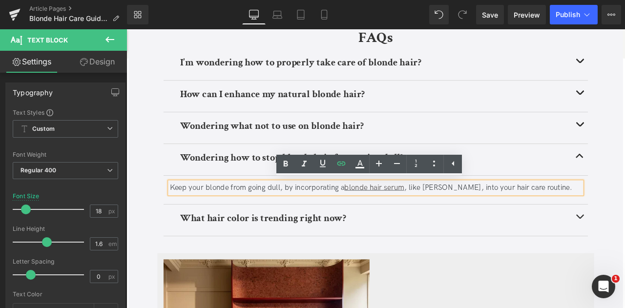
click at [251, 257] on b "What hair color is trending right now?" at bounding box center [288, 253] width 197 height 15
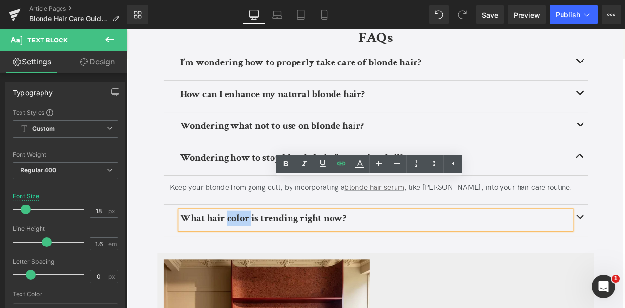
click at [251, 257] on b "What hair color is trending right now?" at bounding box center [288, 253] width 197 height 15
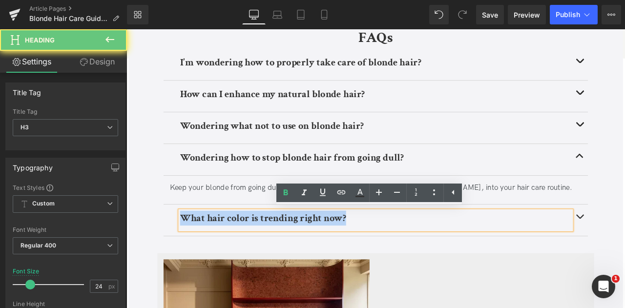
click at [251, 257] on b "What hair color is trending right now?" at bounding box center [288, 253] width 197 height 15
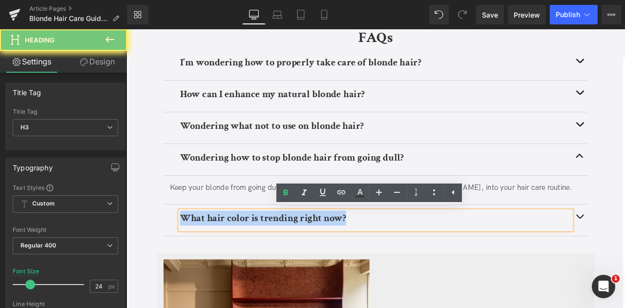
paste div
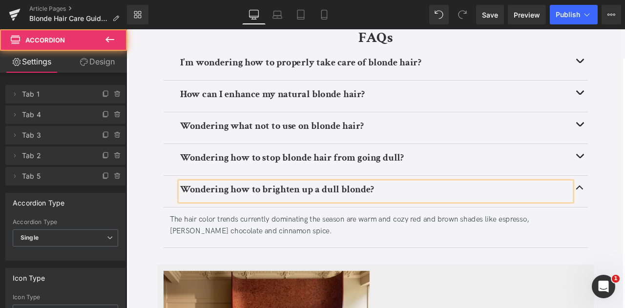
click at [476, 260] on div "The hair color trends currently dominating the season are warm and cozy red and…" at bounding box center [422, 262] width 488 height 28
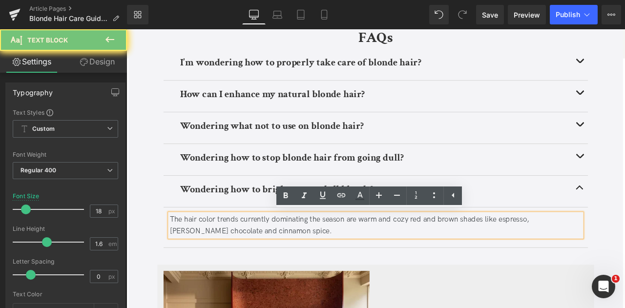
click at [476, 260] on div "The hair color trends currently dominating the season are warm and cozy red and…" at bounding box center [422, 262] width 488 height 28
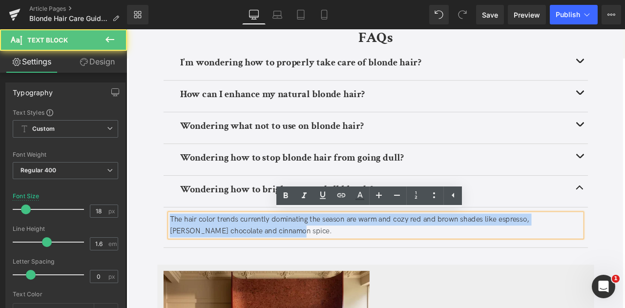
click at [476, 260] on div "The hair color trends currently dominating the season are warm and cozy red and…" at bounding box center [422, 262] width 488 height 28
paste div
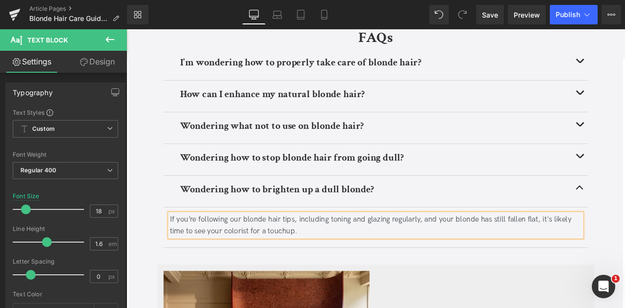
click at [168, 229] on div "FAQs Heading I’m wondering how to properly take care of blonde hair? Heading Te…" at bounding box center [422, 164] width 518 height 277
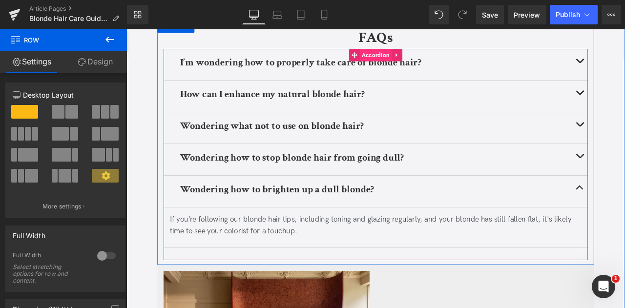
click at [417, 59] on span "Accordion" at bounding box center [422, 60] width 38 height 15
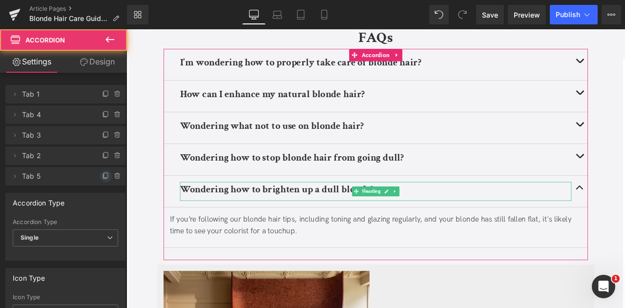
click at [102, 175] on icon at bounding box center [106, 176] width 8 height 8
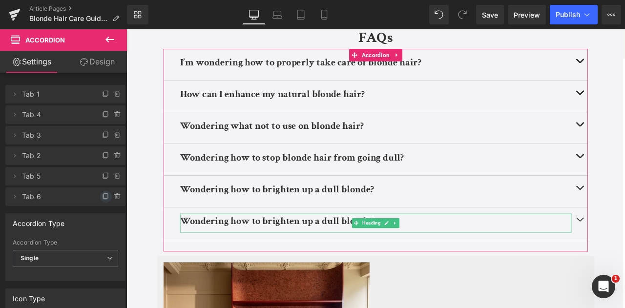
click at [102, 193] on icon at bounding box center [106, 197] width 8 height 8
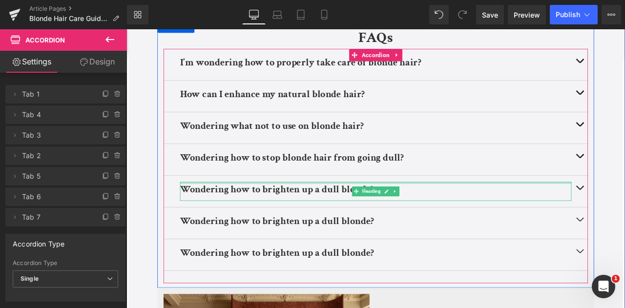
click at [294, 217] on b "Wondering how to brighten up a dull blonde?" at bounding box center [305, 218] width 230 height 15
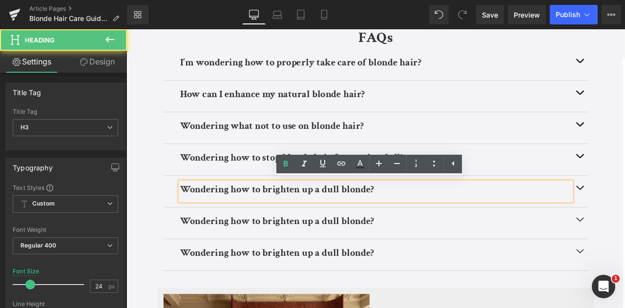
click at [294, 250] on b "Wondering how to brighten up a dull blonde?" at bounding box center [305, 256] width 230 height 15
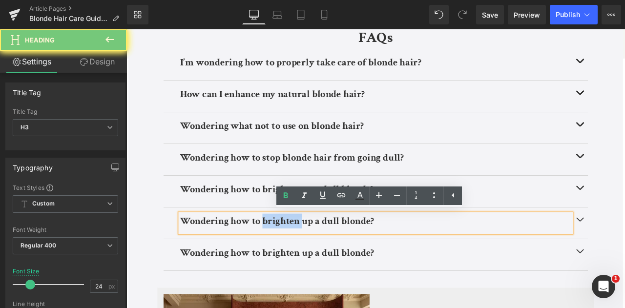
click at [294, 250] on b "Wondering how to brighten up a dull blonde?" at bounding box center [305, 256] width 230 height 15
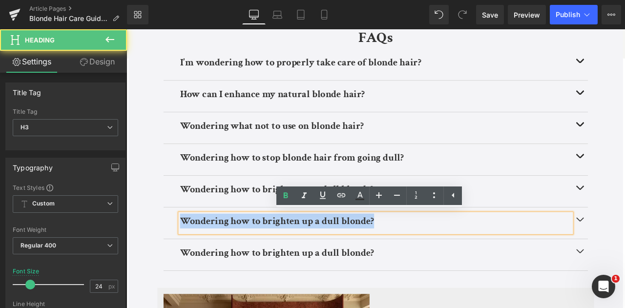
click at [294, 250] on b "Wondering how to brighten up a dull blonde?" at bounding box center [305, 256] width 230 height 15
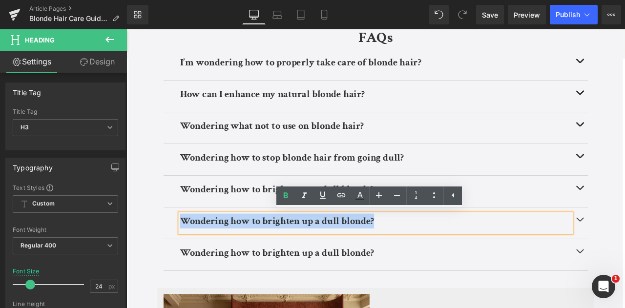
paste div
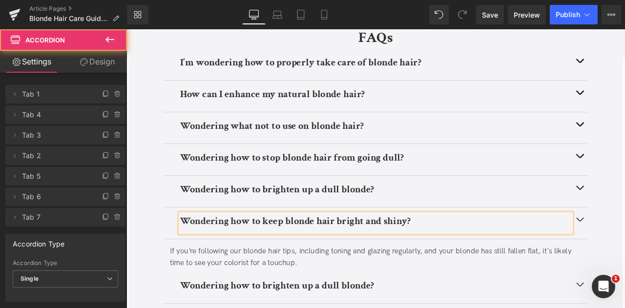
click at [277, 293] on div "If you’re following our blonde hair tips, including toning and glazing regularl…" at bounding box center [422, 300] width 488 height 28
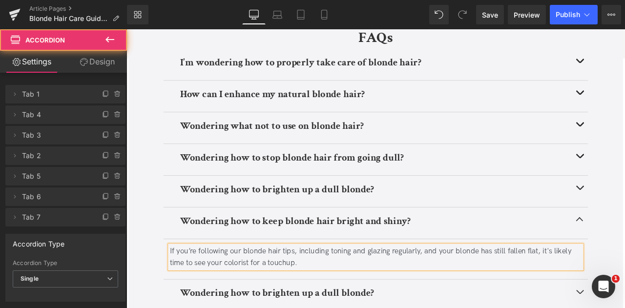
click at [277, 293] on div "If you’re following our blonde hair tips, including toning and glazing regularl…" at bounding box center [422, 300] width 488 height 28
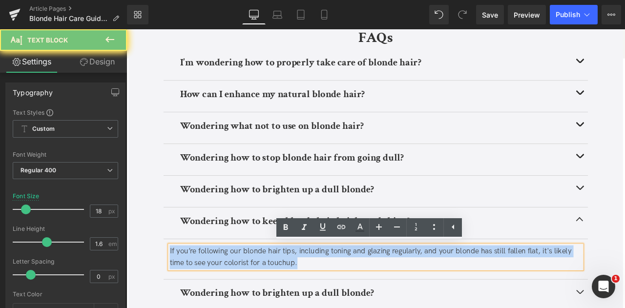
click at [277, 293] on div "If you’re following our blonde hair tips, including toning and glazing regularl…" at bounding box center [422, 300] width 488 height 28
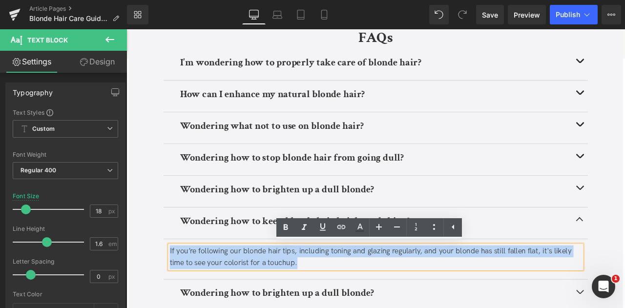
paste div
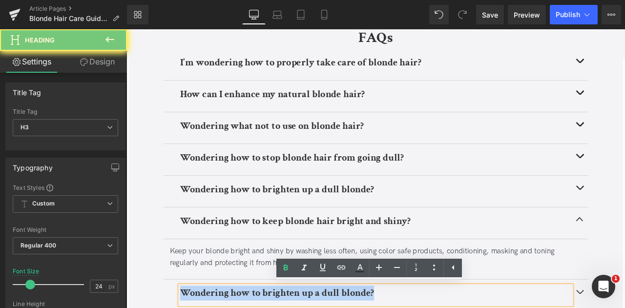
paste div
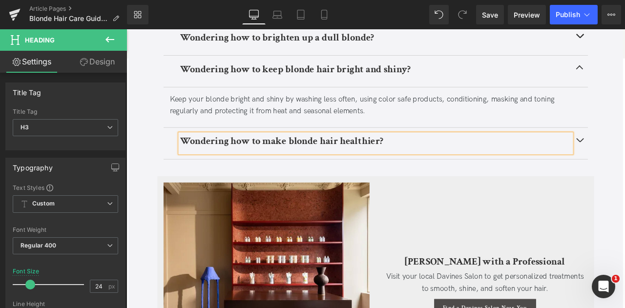
scroll to position [2227, 0]
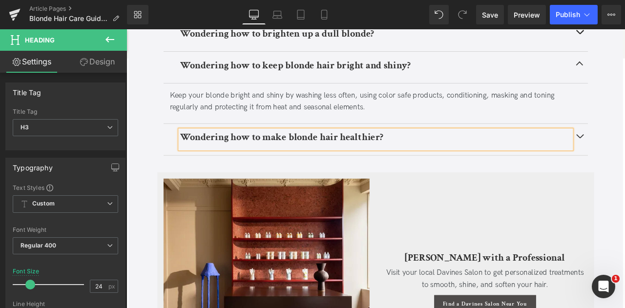
click at [625, 154] on div "FAQs Heading I’m wondering how to properly take care of blonde hair? Heading Te…" at bounding box center [422, 18] width 518 height 353
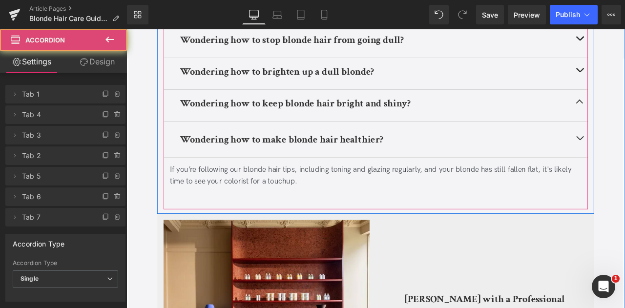
scroll to position [2179, 0]
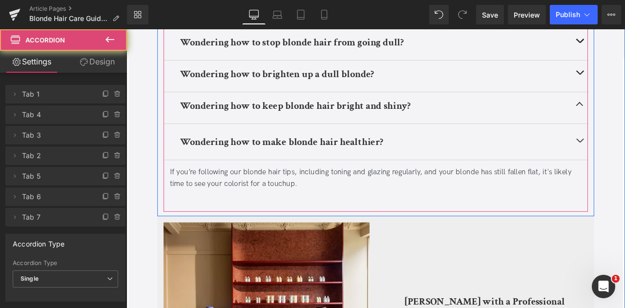
click at [241, 196] on div "If you’re following our blonde hair tips, including toning and glazing regularl…" at bounding box center [422, 206] width 488 height 28
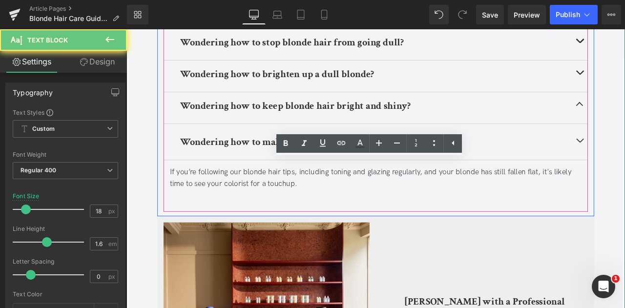
click at [241, 196] on div "If you’re following our blonde hair tips, including toning and glazing regularl…" at bounding box center [422, 206] width 488 height 28
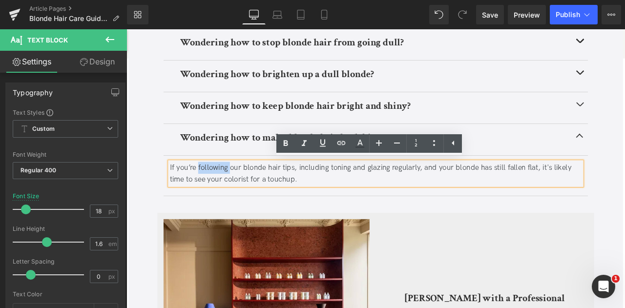
click at [241, 196] on div "If you’re following our blonde hair tips, including toning and glazing regularl…" at bounding box center [422, 201] width 488 height 28
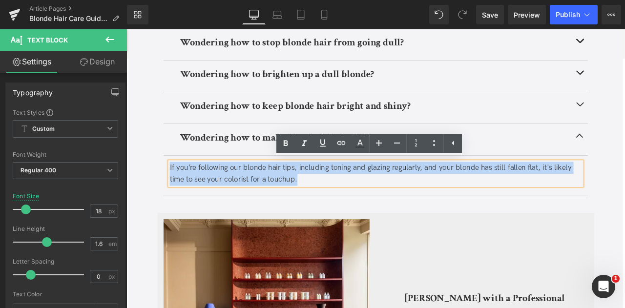
paste div
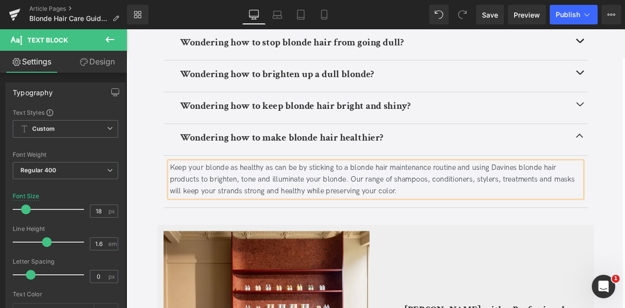
click at [601, 193] on div "Keep your blonde as healthy as can be by sticking to a blonde hair maintenance …" at bounding box center [422, 208] width 488 height 42
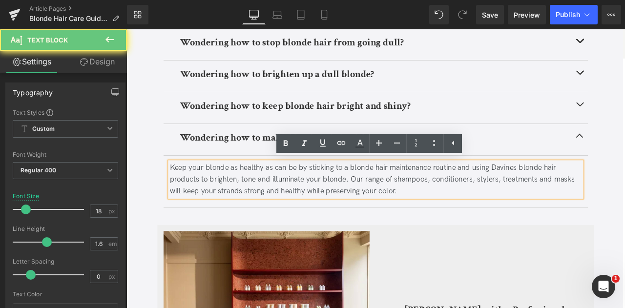
click at [603, 197] on div "Keep your blonde as healthy as can be by sticking to a blonde hair maintenance …" at bounding box center [422, 208] width 488 height 42
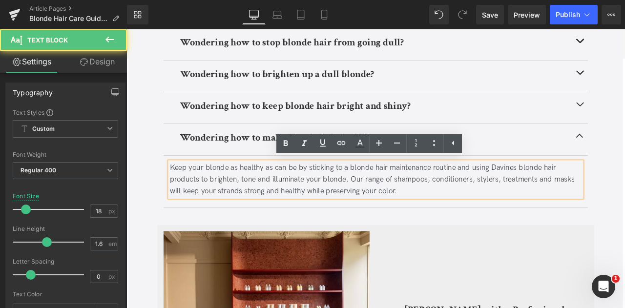
click at [601, 194] on div "Keep your blonde as healthy as can be by sticking to a blonde hair maintenance …" at bounding box center [422, 208] width 488 height 42
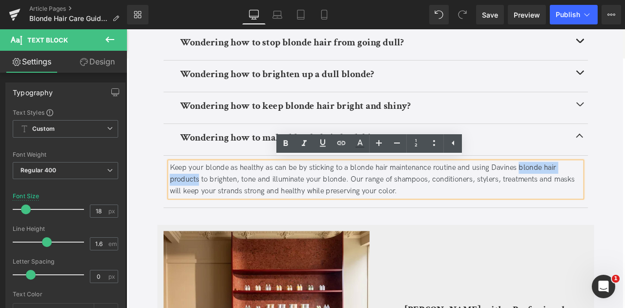
click at [193, 202] on div "Keep your blonde as healthy as can be by sticking to a blonde hair maintenance …" at bounding box center [422, 208] width 488 height 42
click at [317, 145] on icon at bounding box center [323, 143] width 12 height 12
click at [345, 142] on icon at bounding box center [341, 143] width 12 height 12
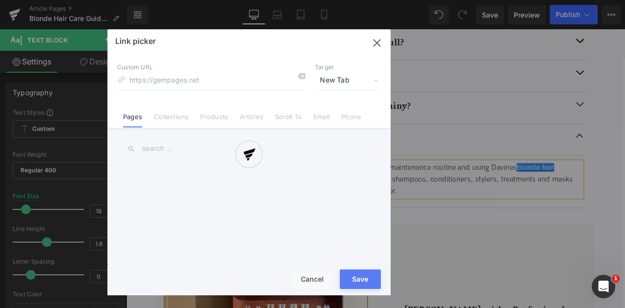
click at [475, 0] on div "Text Color Highlight Color #333333 Edit or remove link: Edit - Unlink - Cancel …" at bounding box center [312, 0] width 625 height 0
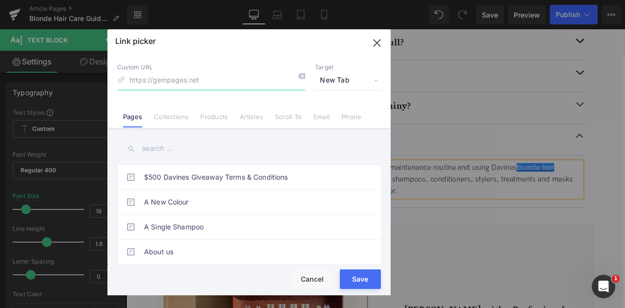
paste input "[URL][DOMAIN_NAME]"
click at [203, 80] on input "[URL][DOMAIN_NAME]" at bounding box center [211, 80] width 188 height 19
type input "/collections/colored-hair"
click at [370, 281] on button "Save" at bounding box center [360, 280] width 41 height 20
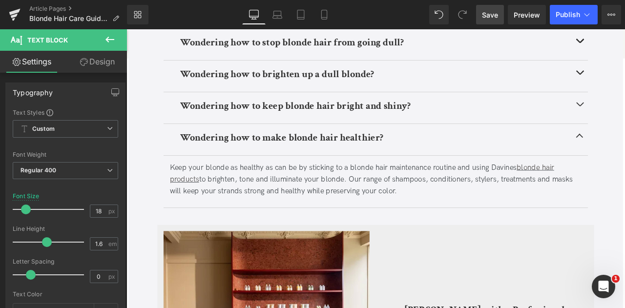
click at [489, 14] on span "Save" at bounding box center [490, 15] width 16 height 10
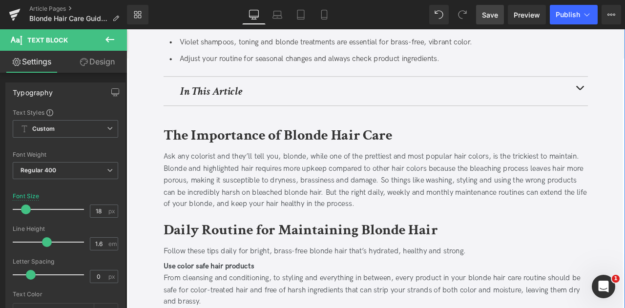
scroll to position [0, 0]
